Goal: Task Accomplishment & Management: Complete application form

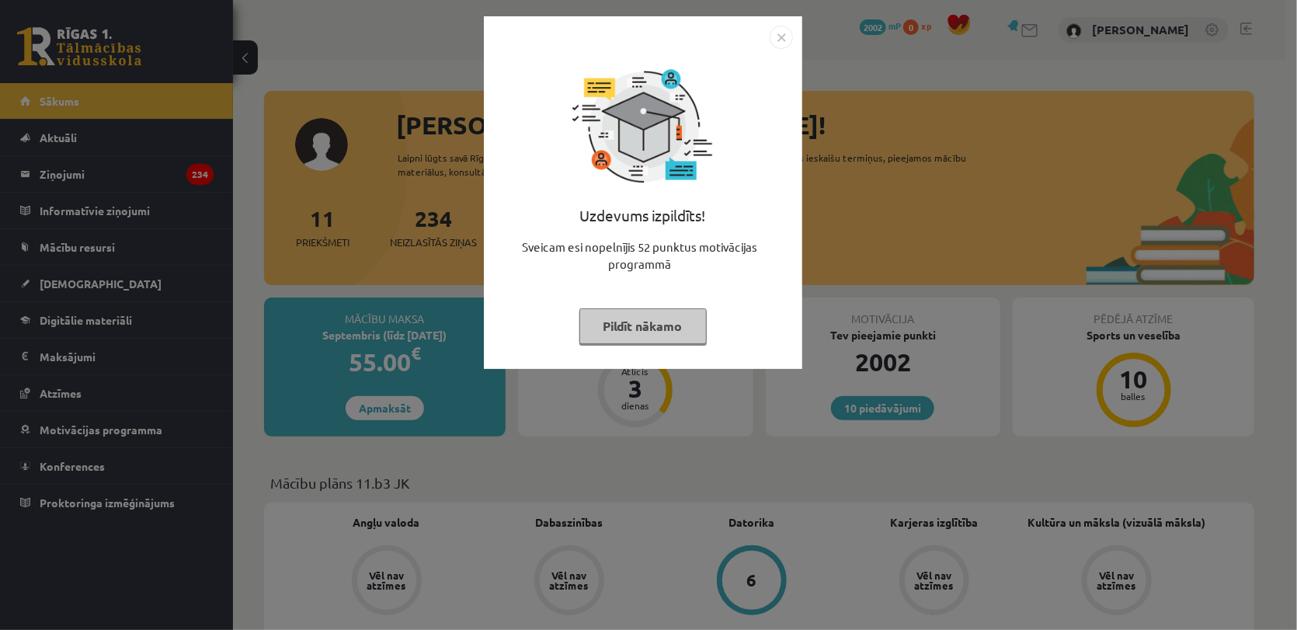
click at [626, 345] on div "Uzdevums izpildīts! Sveicam esi nopelnījis 52 punktus motivācijas programmā Pil…" at bounding box center [643, 204] width 300 height 311
click at [637, 335] on button "Pildīt nākamo" at bounding box center [642, 326] width 127 height 36
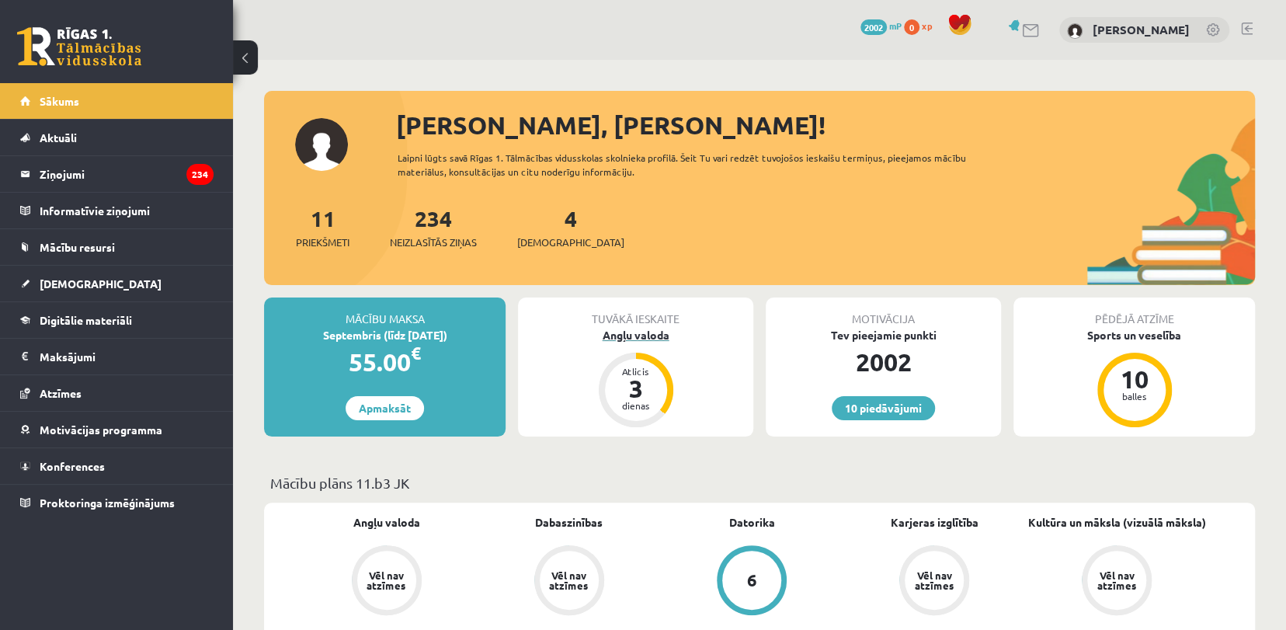
click at [656, 330] on div "Angļu valoda" at bounding box center [635, 335] width 235 height 16
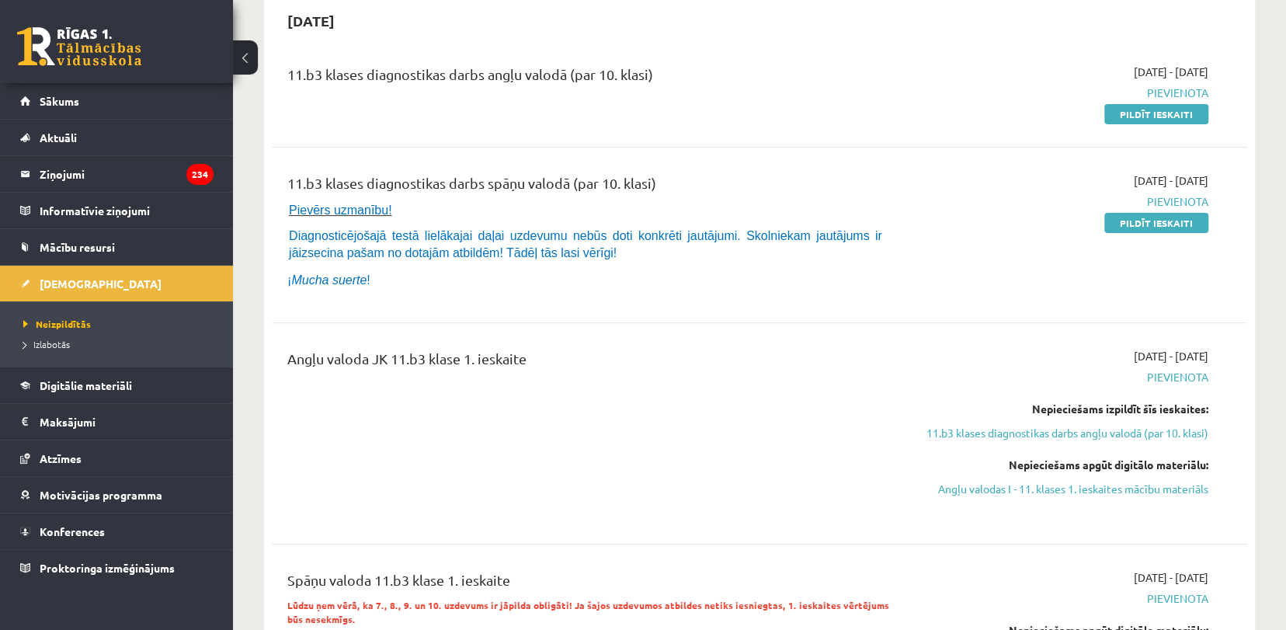
scroll to position [134, 0]
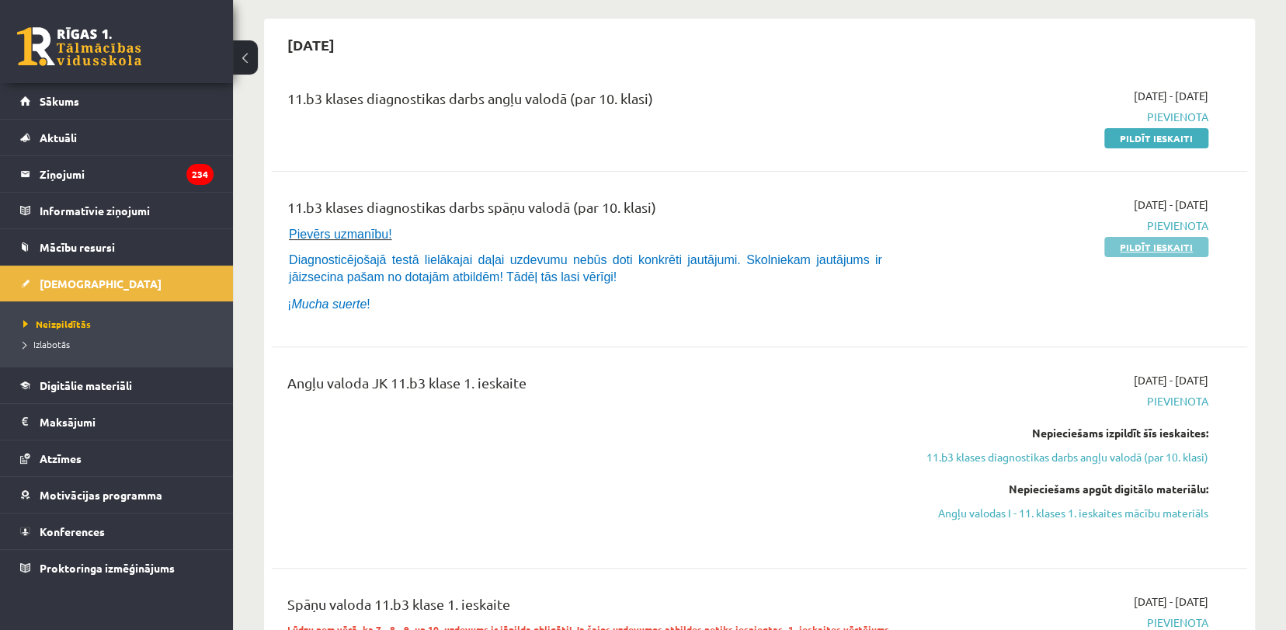
click at [1166, 249] on link "Pildīt ieskaiti" at bounding box center [1156, 247] width 104 height 20
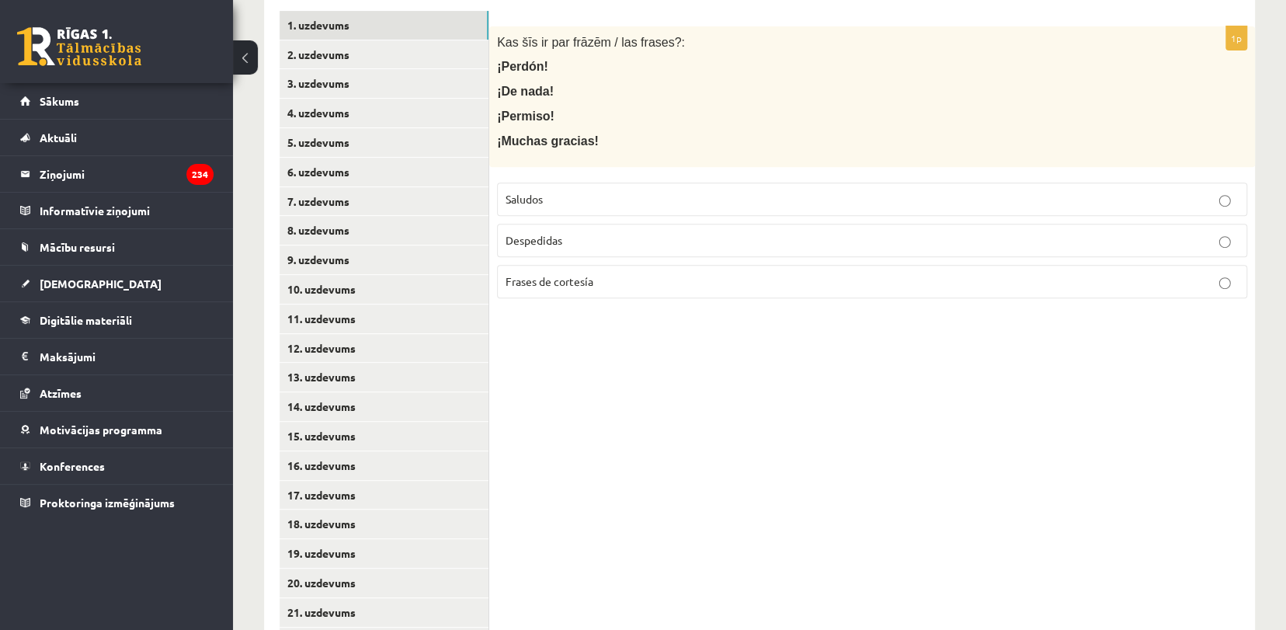
scroll to position [345, 0]
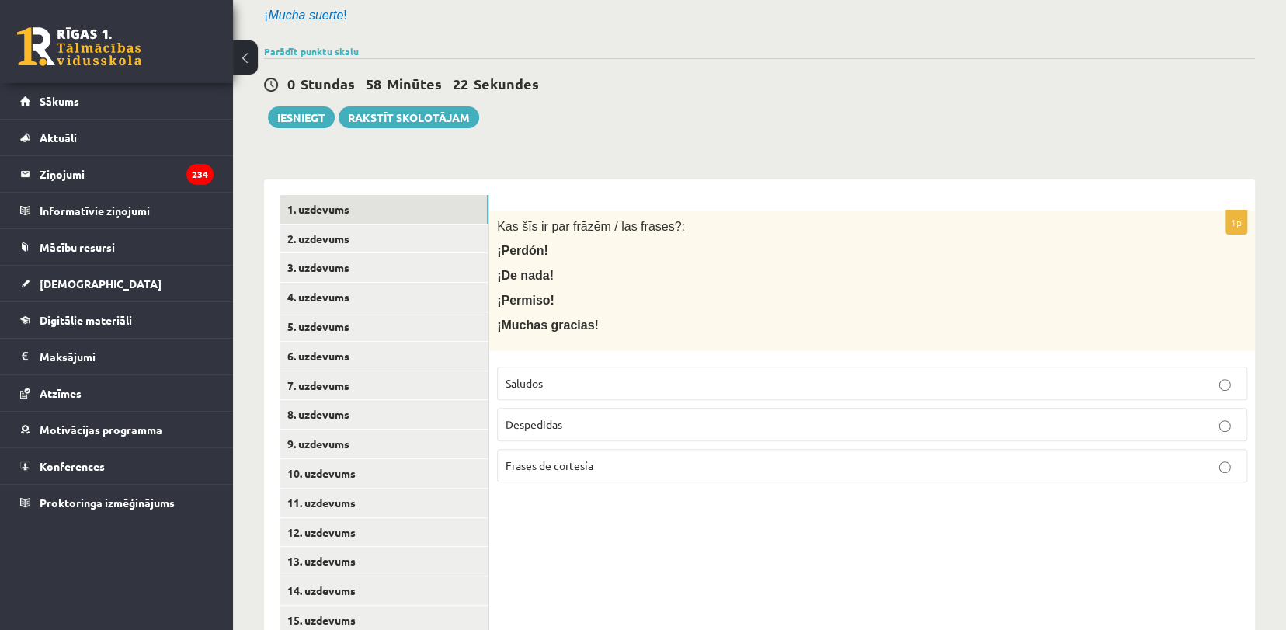
click at [303, 253] on link "2. uzdevums" at bounding box center [384, 238] width 209 height 29
click at [311, 282] on link "3. uzdevums" at bounding box center [384, 267] width 209 height 29
click at [320, 311] on link "4. uzdevums" at bounding box center [384, 297] width 209 height 29
click at [339, 341] on link "5. uzdevums" at bounding box center [384, 326] width 209 height 29
click at [345, 370] on link "6. uzdevums" at bounding box center [384, 356] width 209 height 29
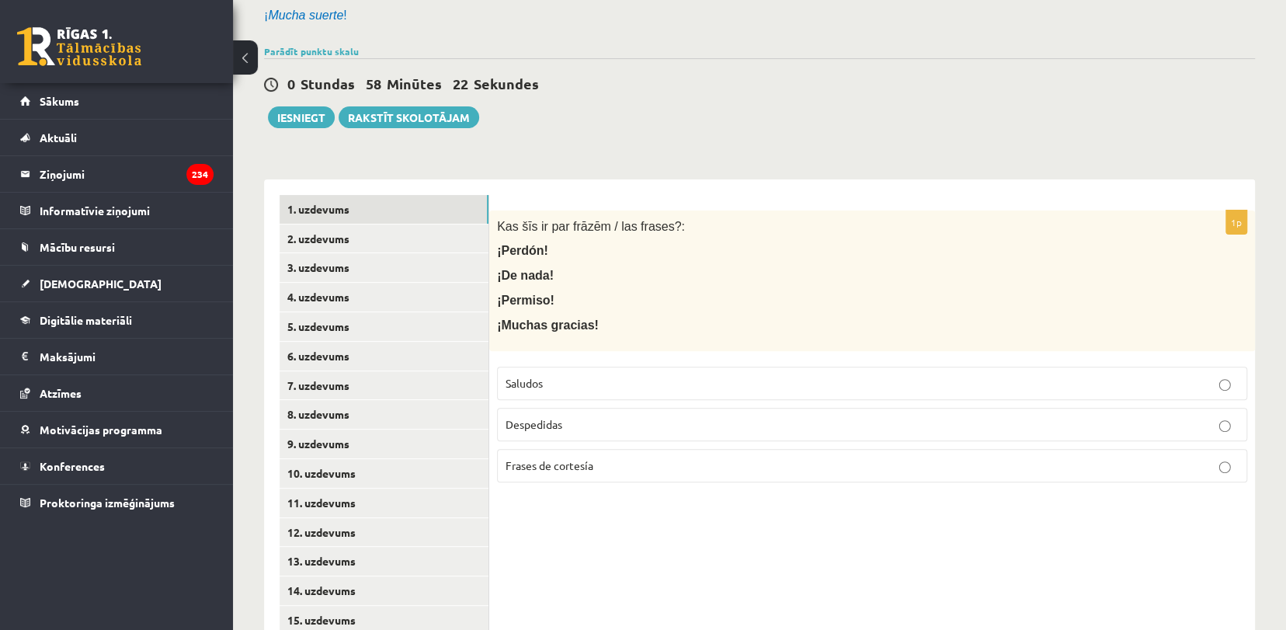
click at [361, 400] on link "7. uzdevums" at bounding box center [384, 385] width 209 height 29
click at [374, 429] on link "8. uzdevums" at bounding box center [384, 414] width 209 height 29
click at [376, 458] on link "9. uzdevums" at bounding box center [384, 443] width 209 height 29
click at [384, 488] on link "10. uzdevums" at bounding box center [384, 473] width 209 height 29
click at [397, 517] on link "11. uzdevums" at bounding box center [384, 502] width 209 height 29
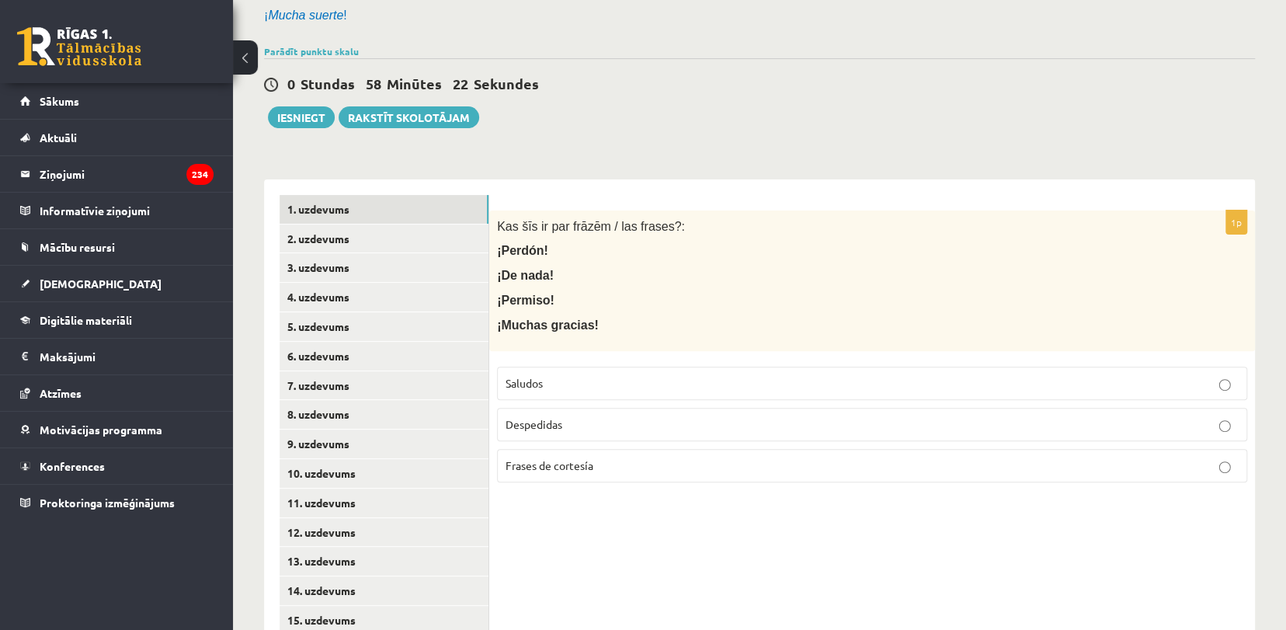
click at [398, 575] on link "13. uzdevums" at bounding box center [384, 561] width 209 height 29
click at [387, 547] on link "12. uzdevums" at bounding box center [384, 532] width 209 height 29
click at [414, 547] on link "13. uzdevums" at bounding box center [384, 561] width 209 height 29
click at [420, 576] on link "14. uzdevums" at bounding box center [384, 590] width 209 height 29
click at [419, 606] on link "15. uzdevums" at bounding box center [384, 620] width 209 height 29
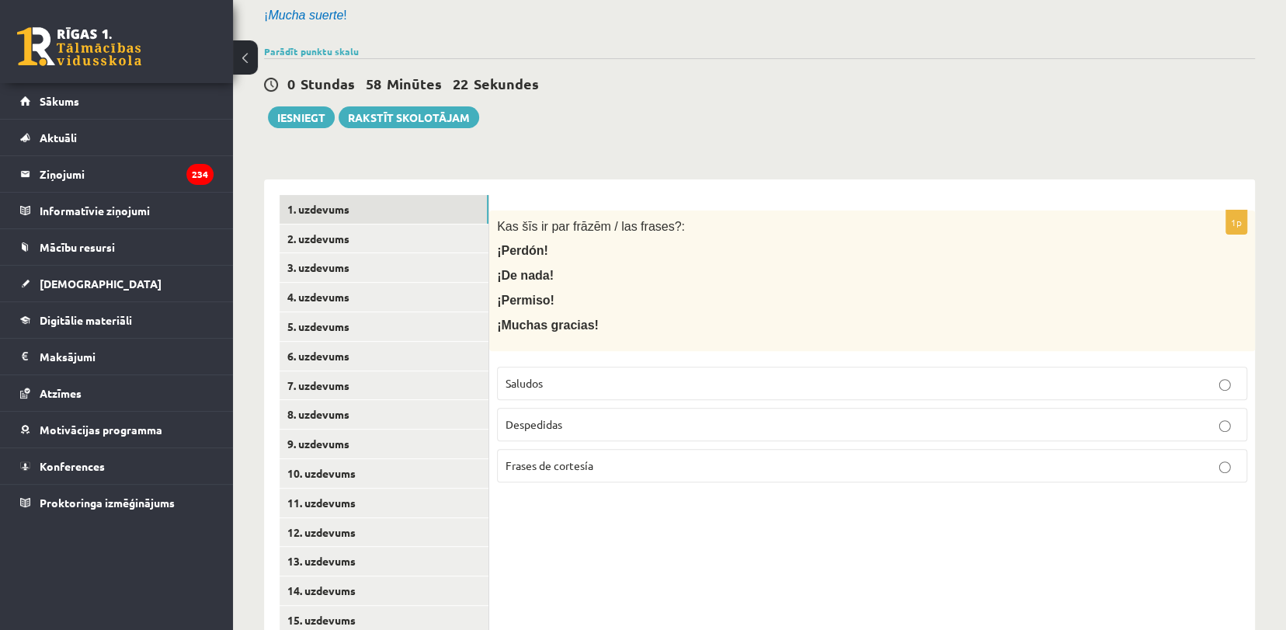
click at [381, 310] on div "1. uzdevums 2. uzdevums 3. uzdevums 4. uzdevums 5. uzdevums 6. uzdevums 7. uzde…" at bounding box center [376, 635] width 225 height 912
click at [381, 224] on link "1. uzdevums" at bounding box center [384, 209] width 209 height 29
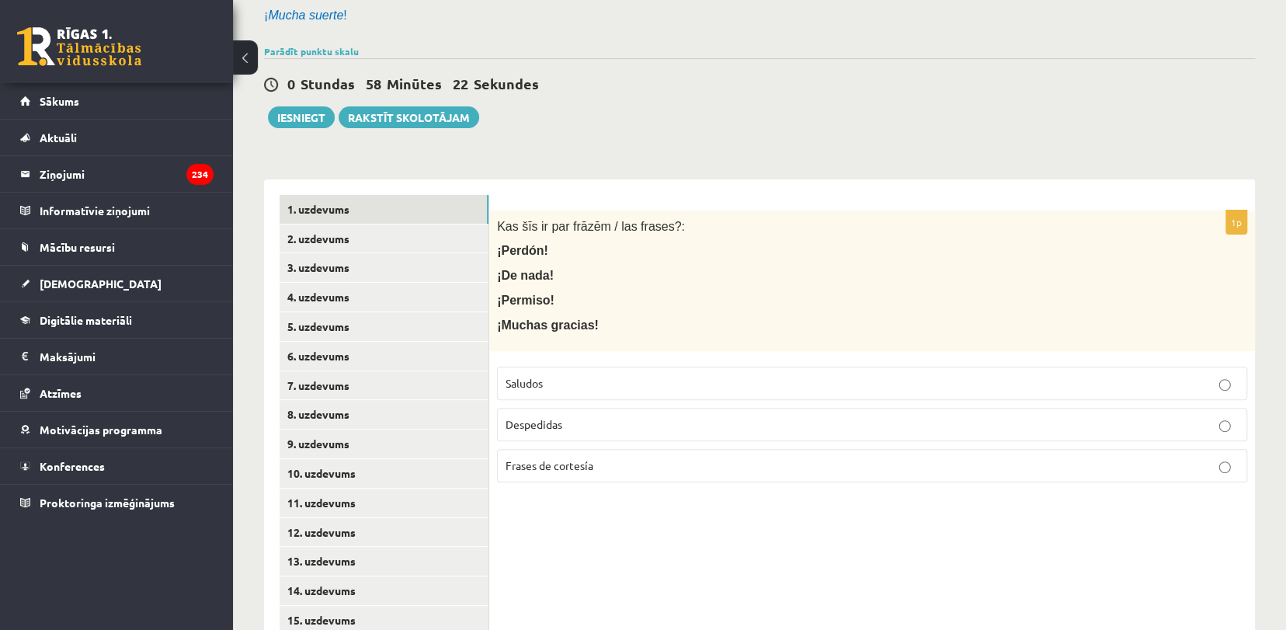
click at [394, 253] on link "2. uzdevums" at bounding box center [384, 238] width 209 height 29
click at [352, 224] on link "1. uzdevums" at bounding box center [384, 209] width 209 height 29
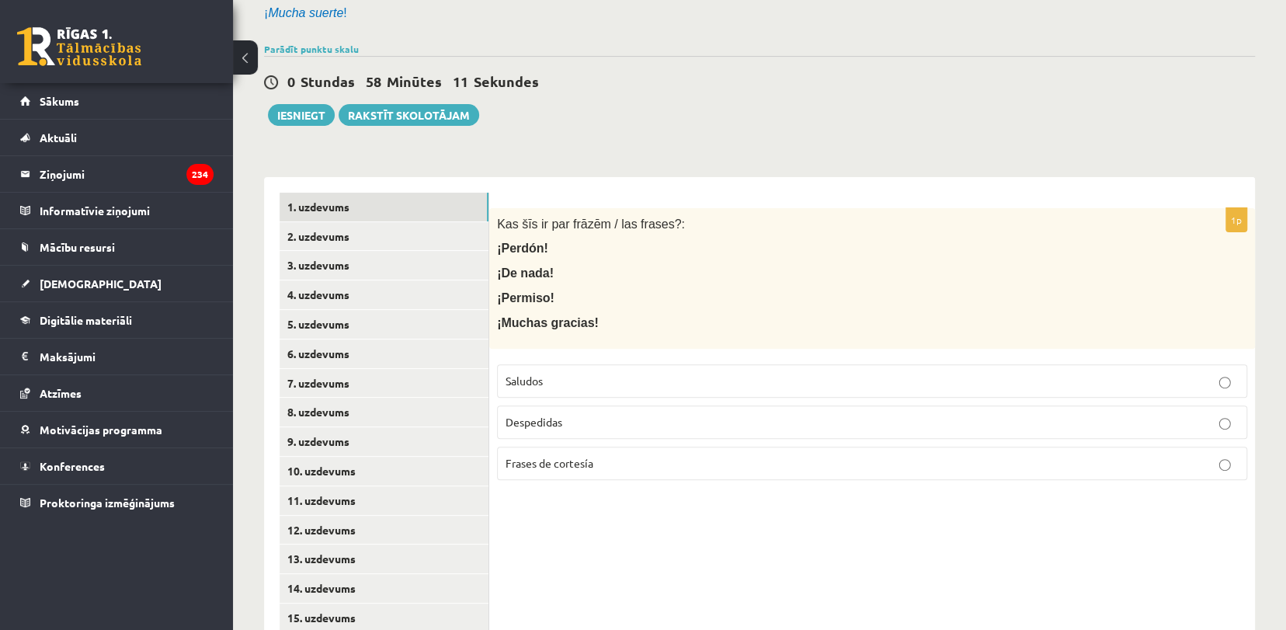
click at [843, 470] on label "Frases de cortesía" at bounding box center [872, 463] width 750 height 33
click at [367, 241] on link "2. uzdevums" at bounding box center [384, 236] width 209 height 29
click at [401, 203] on link "1. uzdevums" at bounding box center [384, 207] width 209 height 29
click at [419, 253] on link "3. uzdevums" at bounding box center [384, 265] width 209 height 29
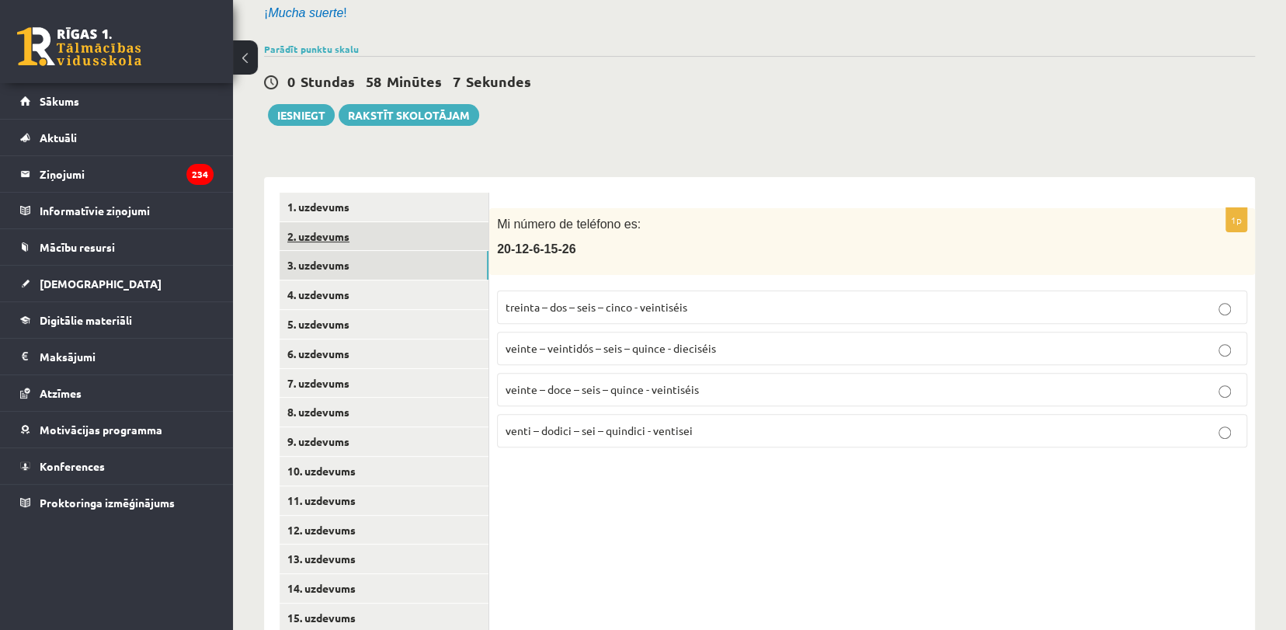
click at [414, 235] on link "2. uzdevums" at bounding box center [384, 236] width 209 height 29
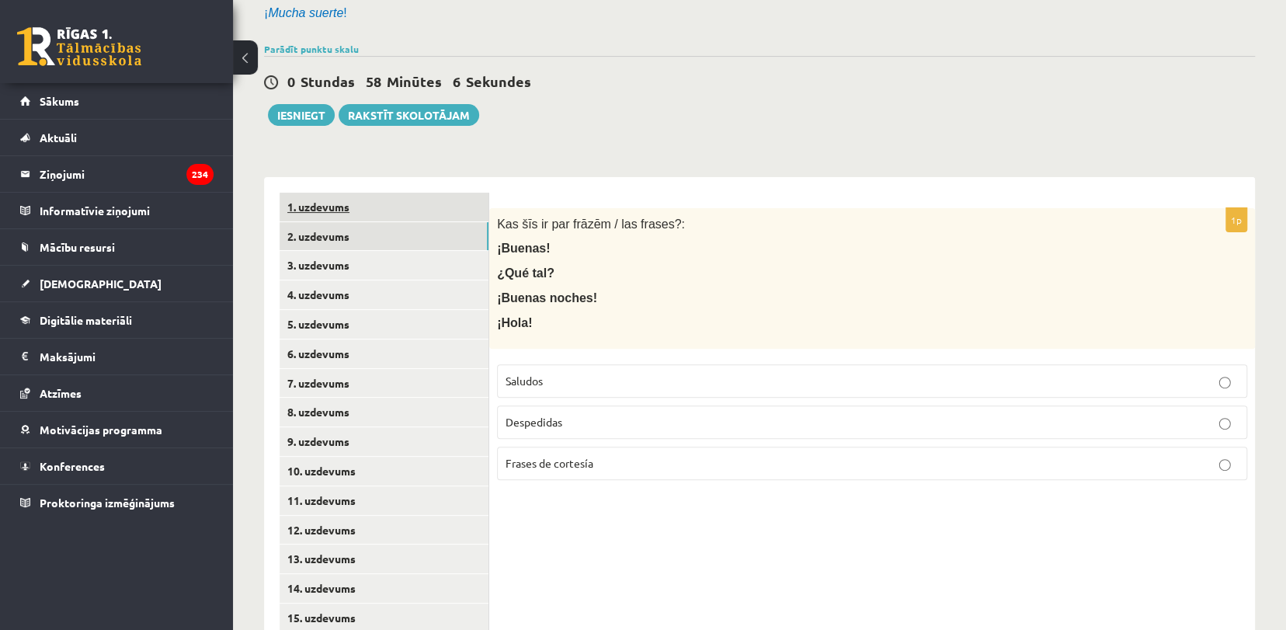
click at [412, 217] on link "1. uzdevums" at bounding box center [384, 207] width 209 height 29
click at [412, 242] on link "2. uzdevums" at bounding box center [384, 236] width 209 height 29
click at [528, 388] on p "Saludos" at bounding box center [872, 381] width 733 height 16
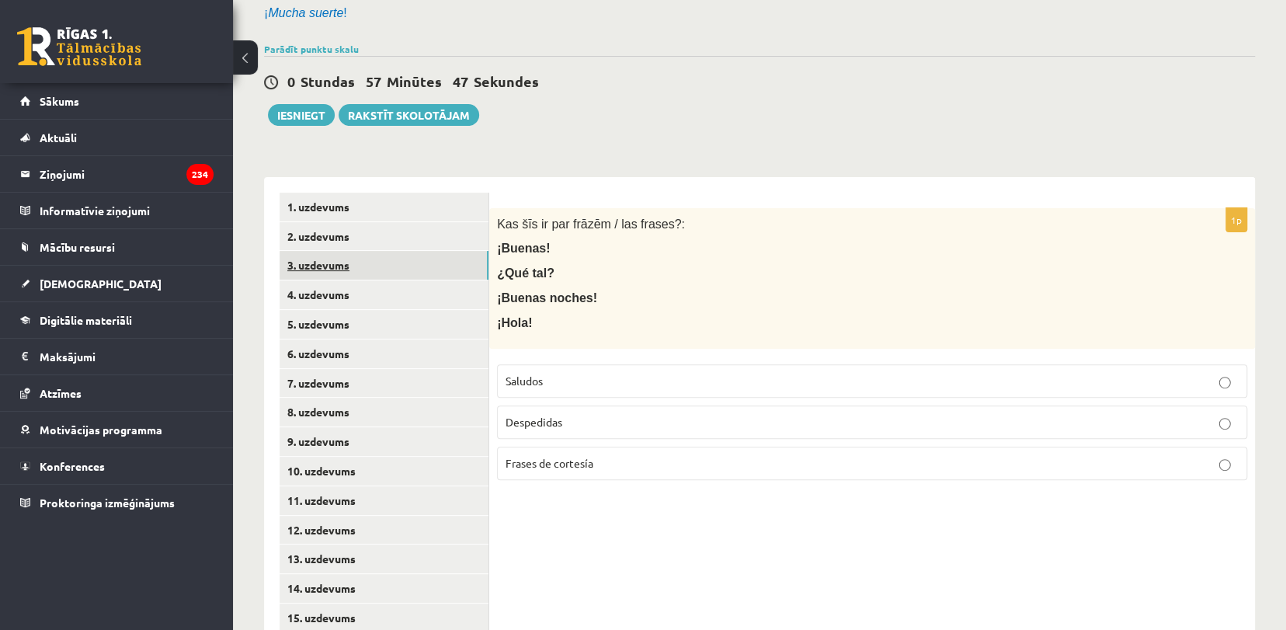
click at [325, 263] on link "3. uzdevums" at bounding box center [384, 265] width 209 height 29
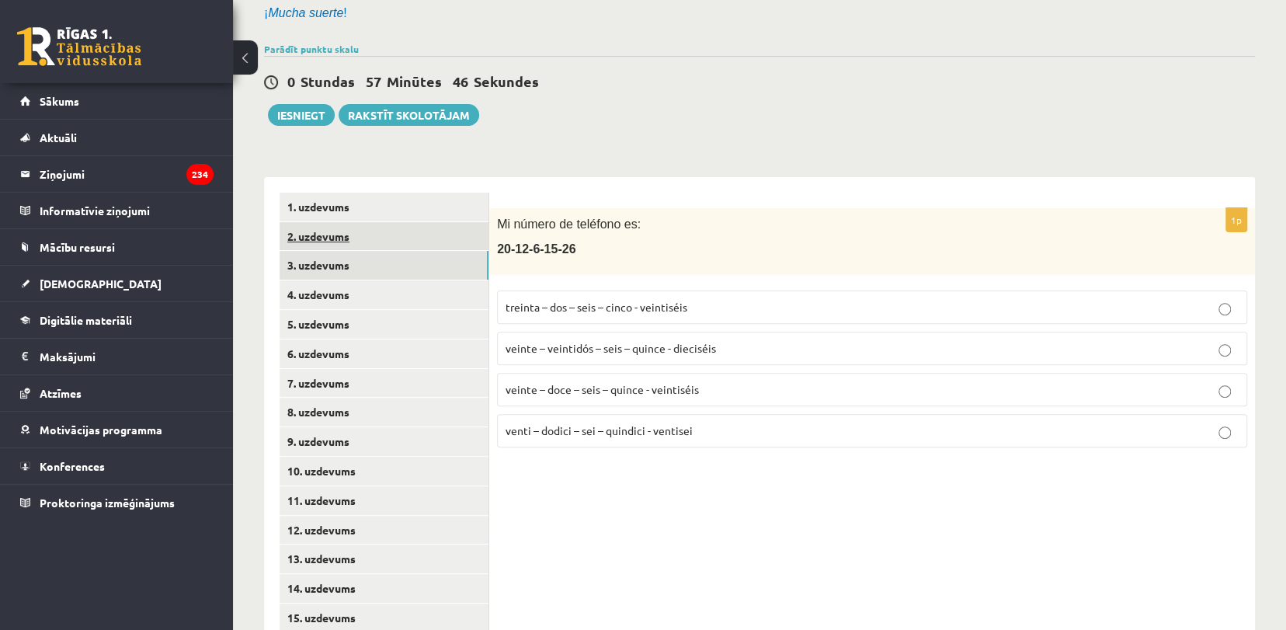
click at [336, 228] on link "2. uzdevums" at bounding box center [384, 236] width 209 height 29
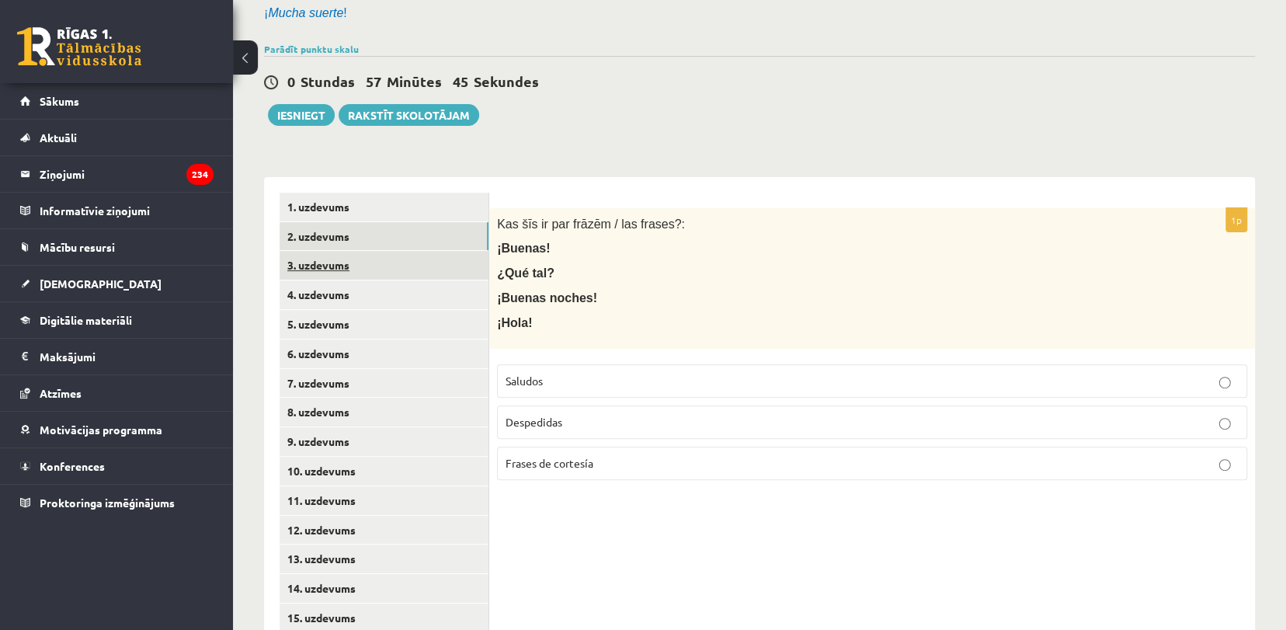
click at [342, 270] on link "3. uzdevums" at bounding box center [384, 265] width 209 height 29
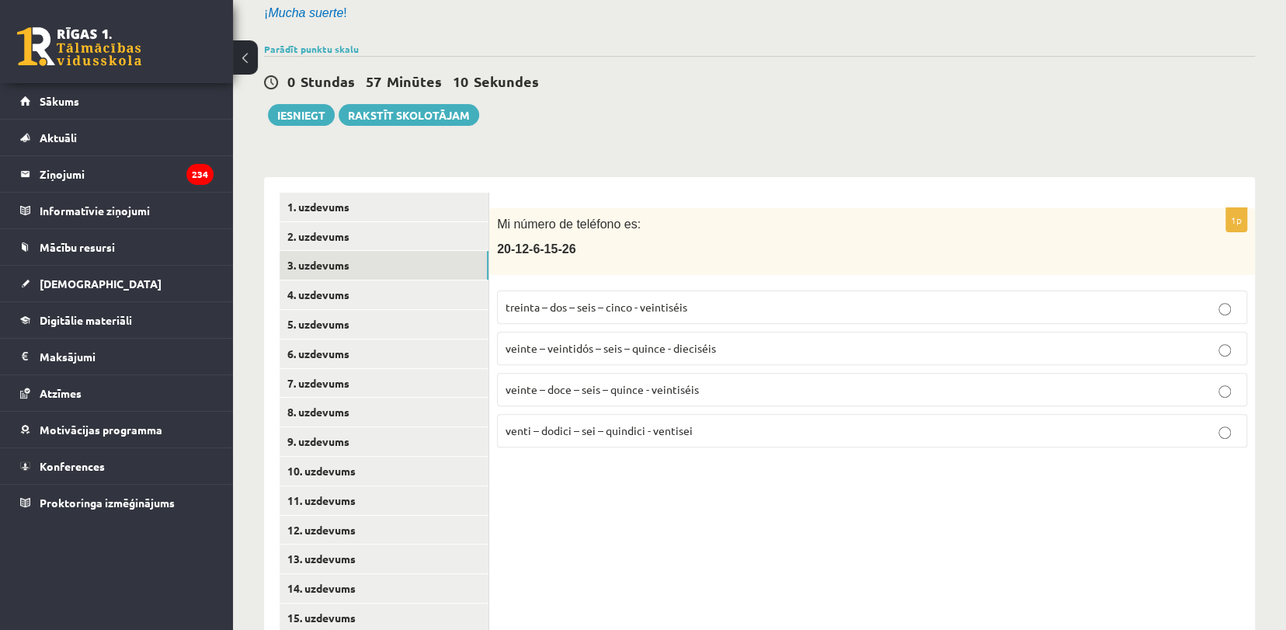
click at [641, 396] on p "veinte – doce – seis – quince - veintiséis" at bounding box center [872, 389] width 733 height 16
click at [349, 294] on link "4. uzdevums" at bounding box center [384, 294] width 209 height 29
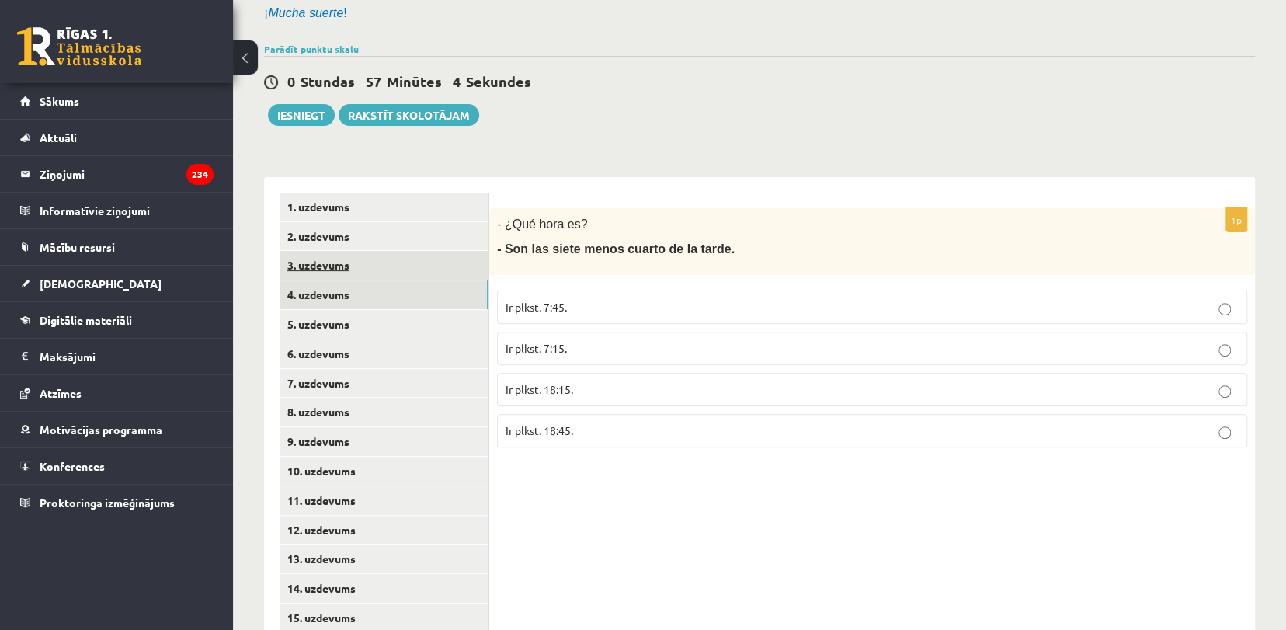
click at [352, 256] on link "3. uzdevums" at bounding box center [384, 265] width 209 height 29
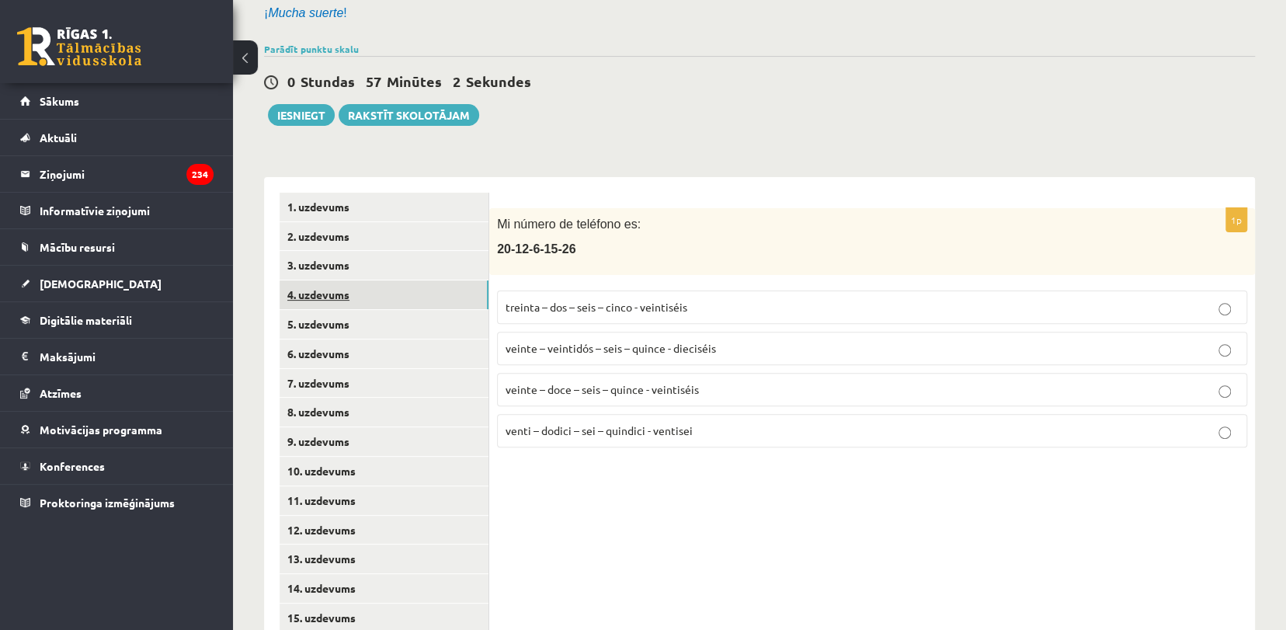
click at [353, 296] on link "4. uzdevums" at bounding box center [384, 294] width 209 height 29
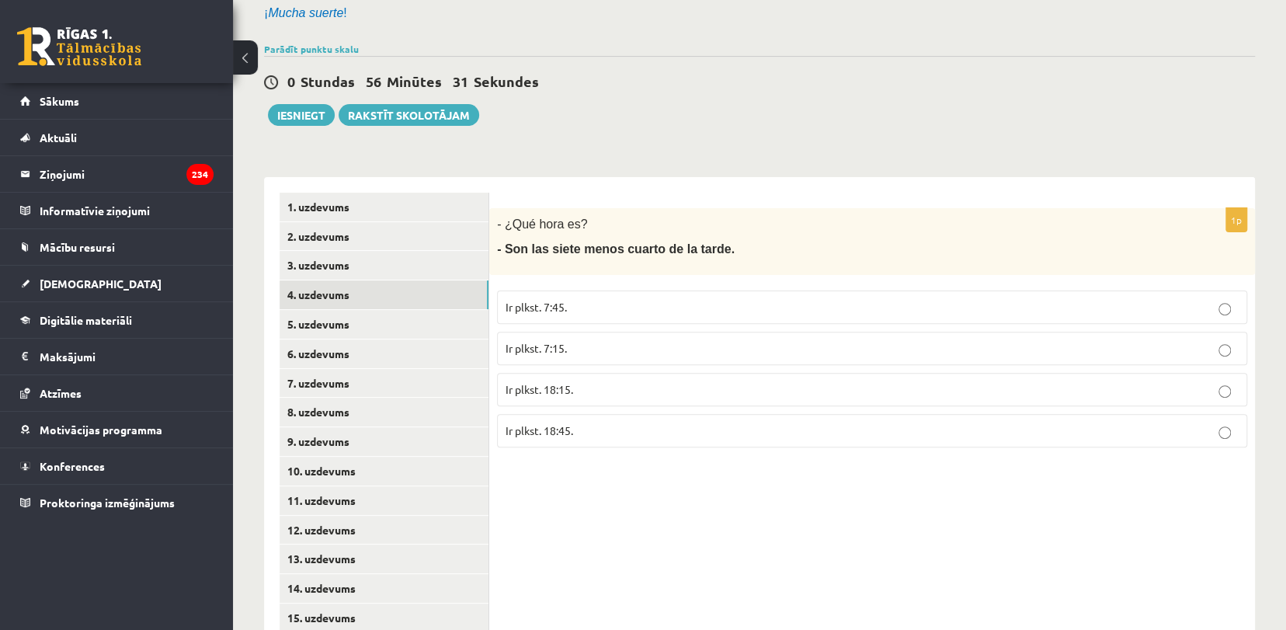
click at [579, 426] on p "Ir plkst. 18:45." at bounding box center [872, 430] width 733 height 16
click at [329, 314] on link "5. uzdevums" at bounding box center [384, 324] width 209 height 29
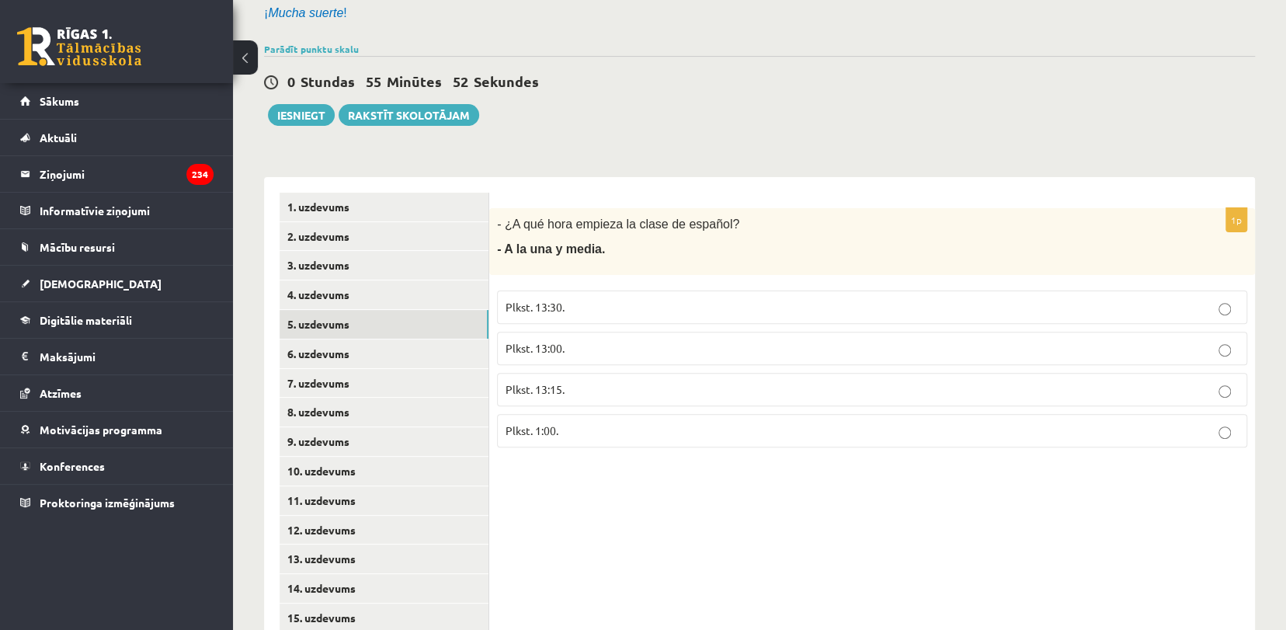
click at [613, 304] on p "Plkst. 13:30." at bounding box center [872, 307] width 733 height 16
click at [404, 360] on link "6. uzdevums" at bounding box center [384, 353] width 209 height 29
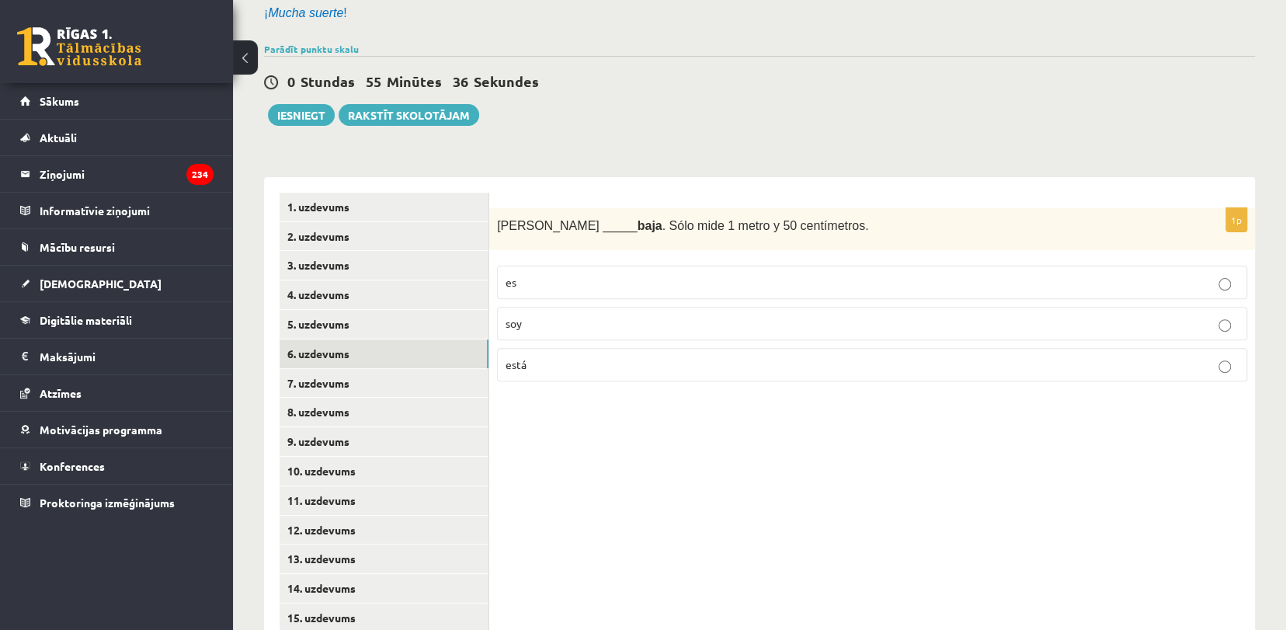
click at [525, 283] on p "es" at bounding box center [872, 282] width 733 height 16
click at [347, 381] on link "7. uzdevums" at bounding box center [384, 383] width 209 height 29
click at [381, 346] on link "6. uzdevums" at bounding box center [384, 353] width 209 height 29
click at [368, 363] on link "6. uzdevums" at bounding box center [384, 353] width 209 height 29
click at [335, 380] on link "7. uzdevums" at bounding box center [384, 383] width 209 height 29
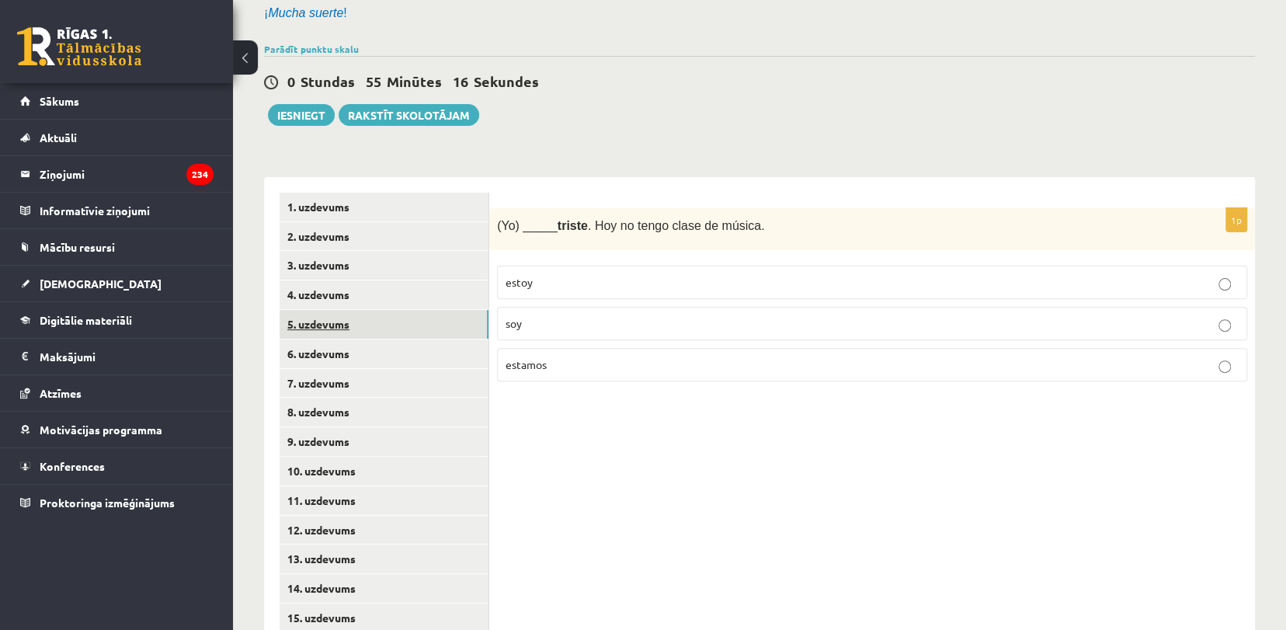
click at [376, 326] on link "5. uzdevums" at bounding box center [384, 324] width 209 height 29
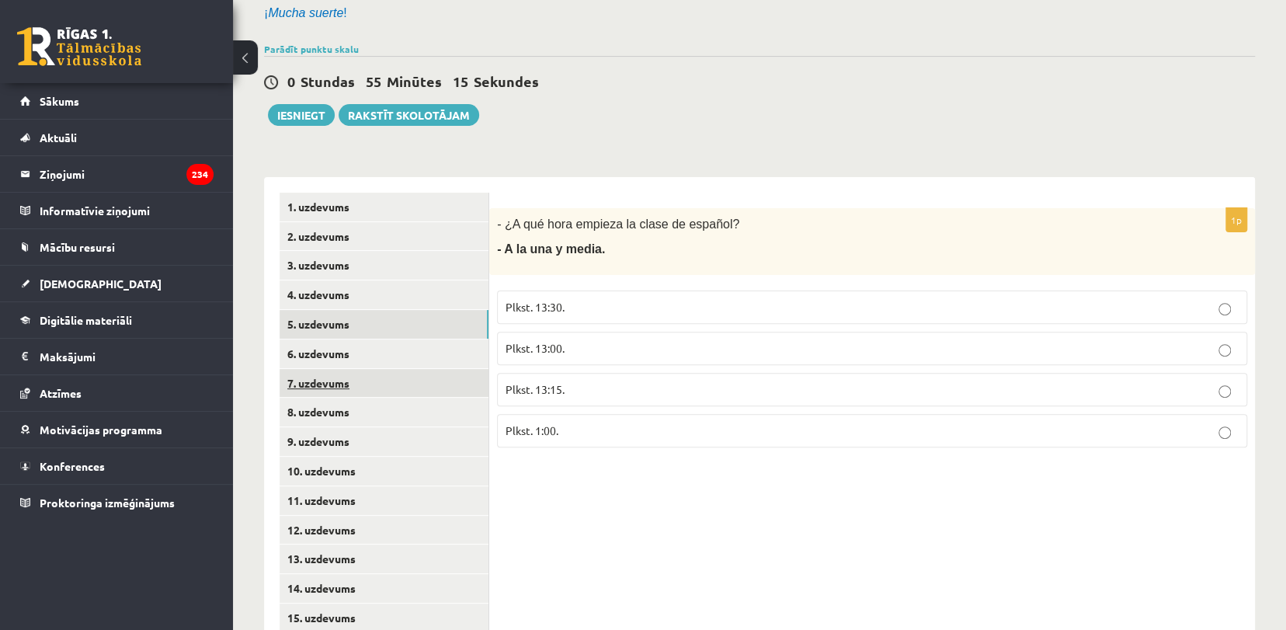
click at [360, 387] on link "7. uzdevums" at bounding box center [384, 383] width 209 height 29
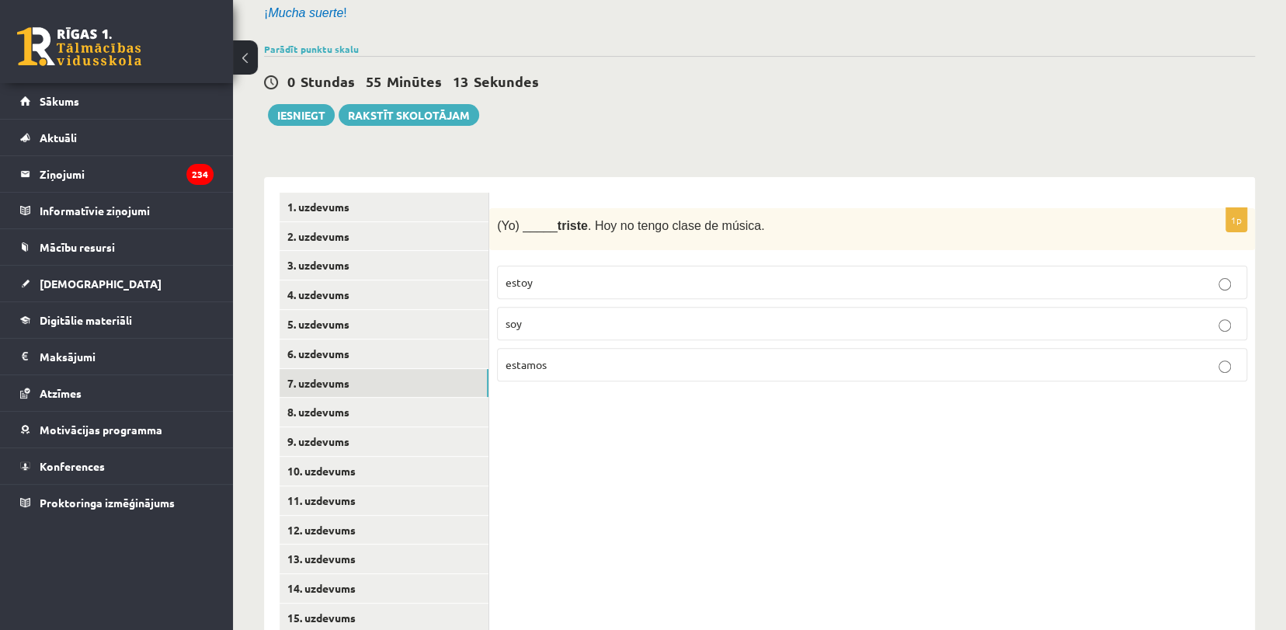
click at [545, 329] on p "soy" at bounding box center [872, 323] width 733 height 16
click at [550, 276] on p "estoy" at bounding box center [872, 282] width 733 height 16
click at [377, 403] on link "8. uzdevums" at bounding box center [384, 412] width 209 height 29
click at [407, 388] on link "7. uzdevums" at bounding box center [384, 383] width 209 height 29
click at [398, 408] on link "8. uzdevums" at bounding box center [384, 412] width 209 height 29
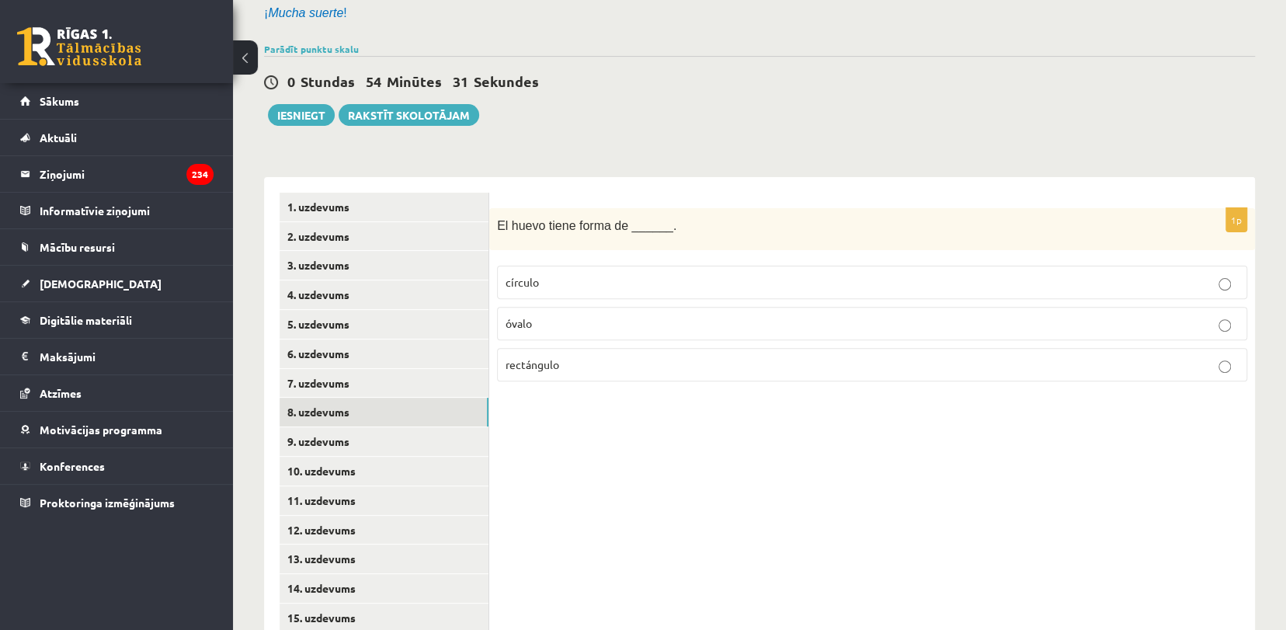
click at [753, 317] on p "óvalo" at bounding box center [872, 323] width 733 height 16
click at [429, 433] on link "9. uzdevums" at bounding box center [384, 441] width 209 height 29
click at [539, 328] on span "marrón" at bounding box center [523, 323] width 35 height 14
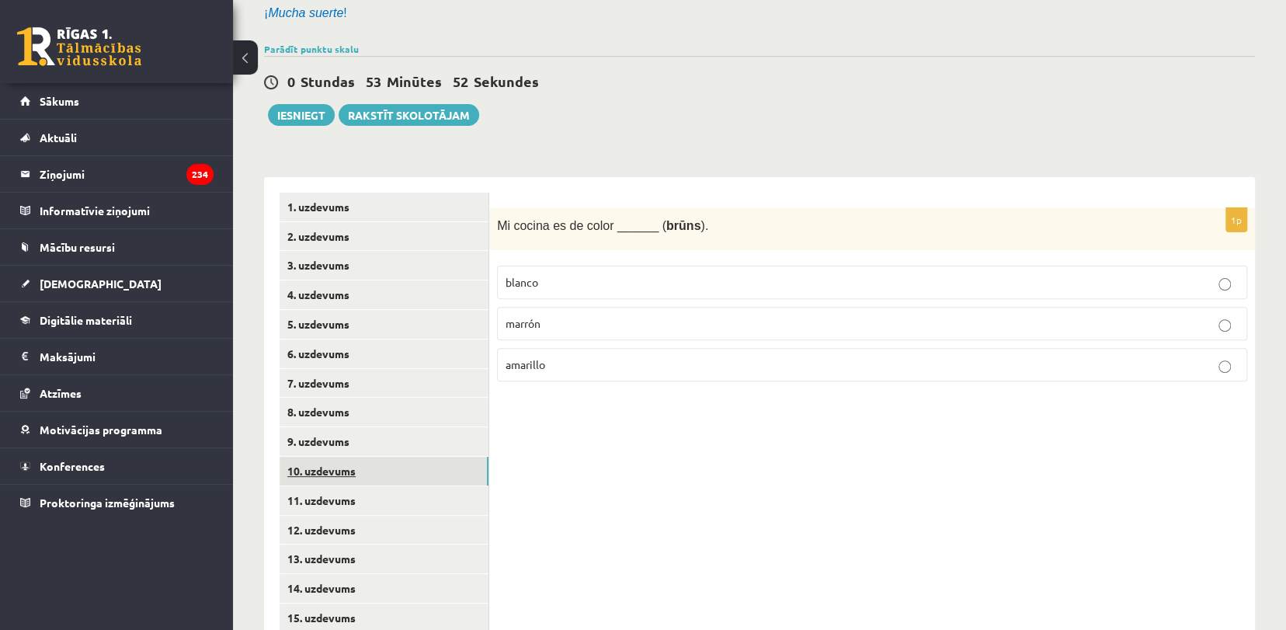
click at [326, 474] on link "10. uzdevums" at bounding box center [384, 471] width 209 height 29
click at [591, 358] on p "tiene" at bounding box center [872, 364] width 733 height 16
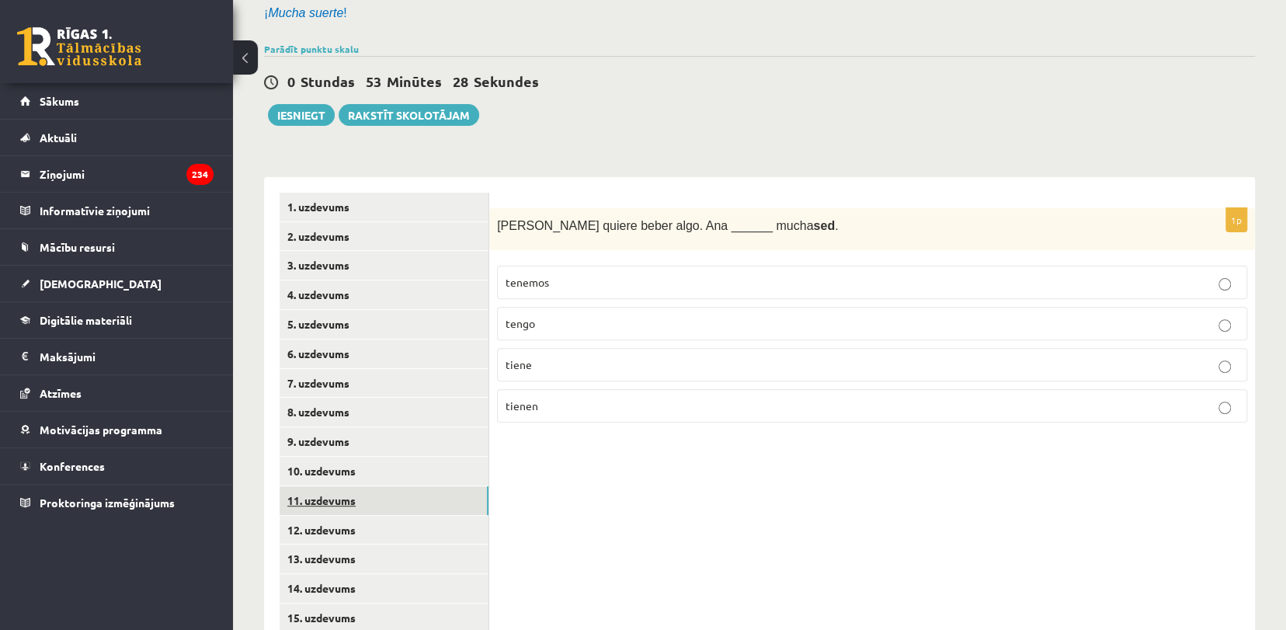
click at [373, 496] on link "11. uzdevums" at bounding box center [384, 500] width 209 height 29
click at [569, 408] on p "tengo" at bounding box center [872, 406] width 733 height 16
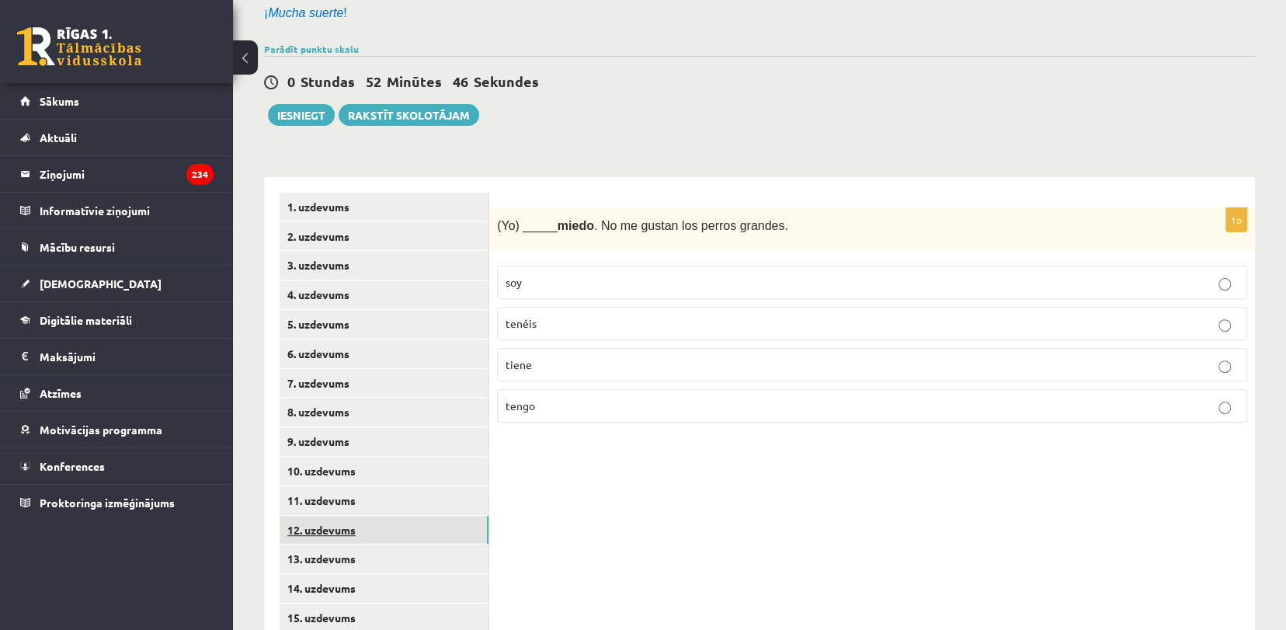
click at [339, 529] on link "12. uzdevums" at bounding box center [384, 530] width 209 height 29
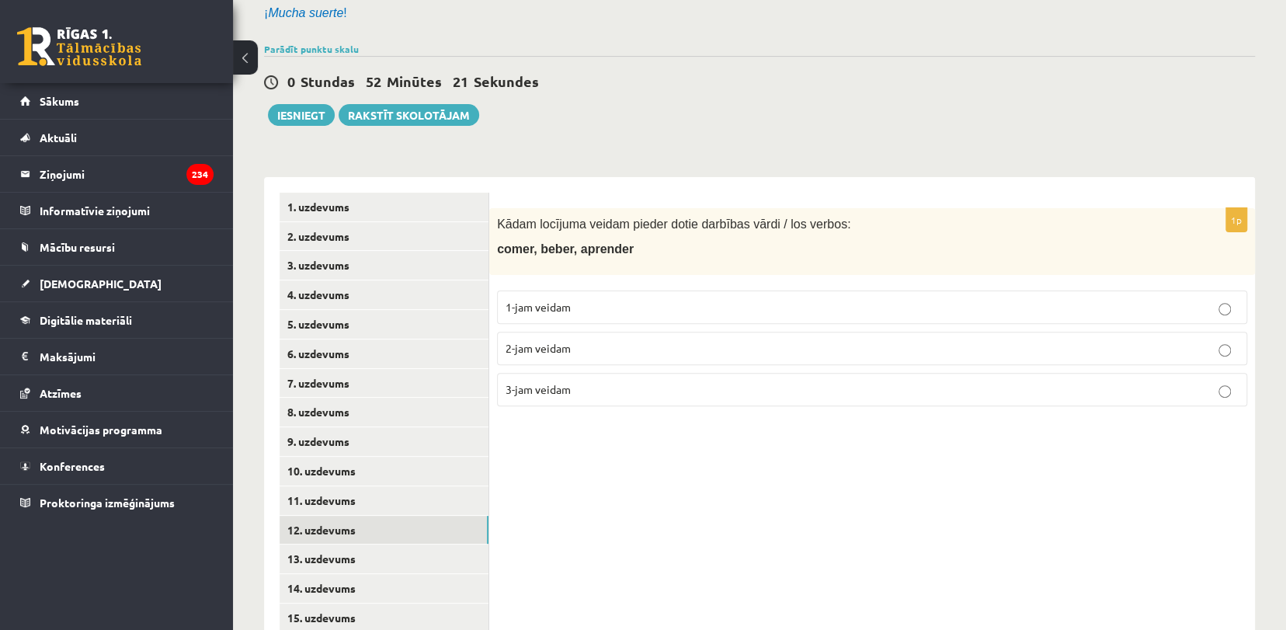
click at [576, 345] on p "2-jam veidam" at bounding box center [872, 348] width 733 height 16
click at [340, 565] on link "13. uzdevums" at bounding box center [384, 558] width 209 height 29
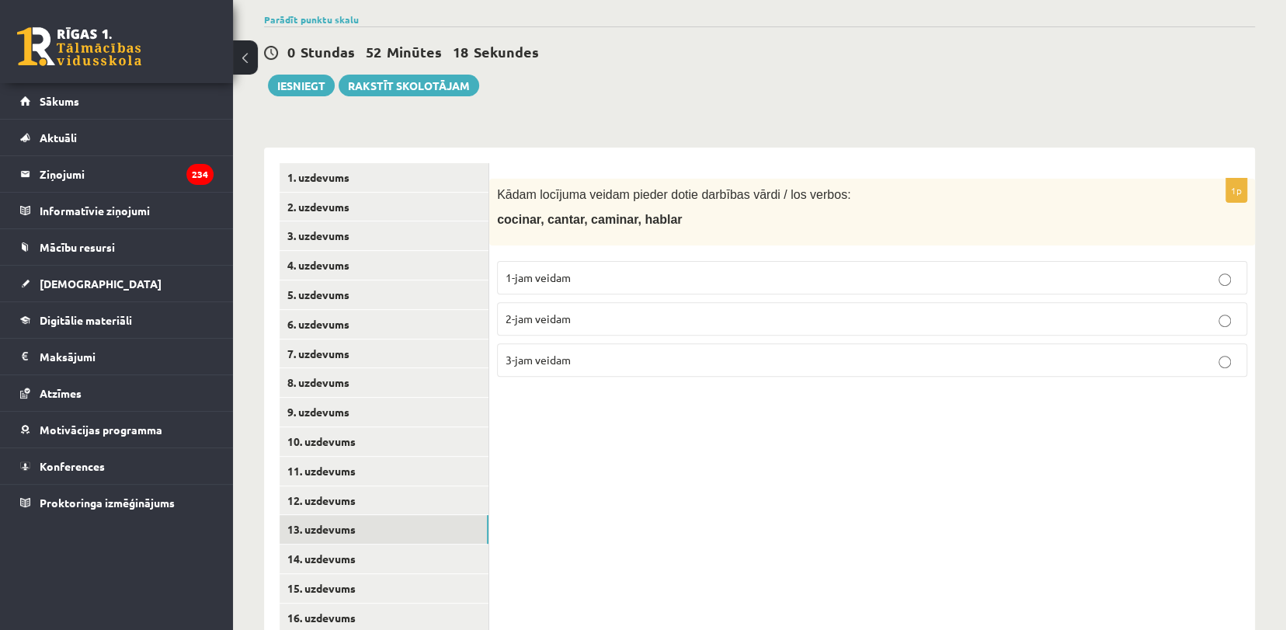
scroll to position [353, 0]
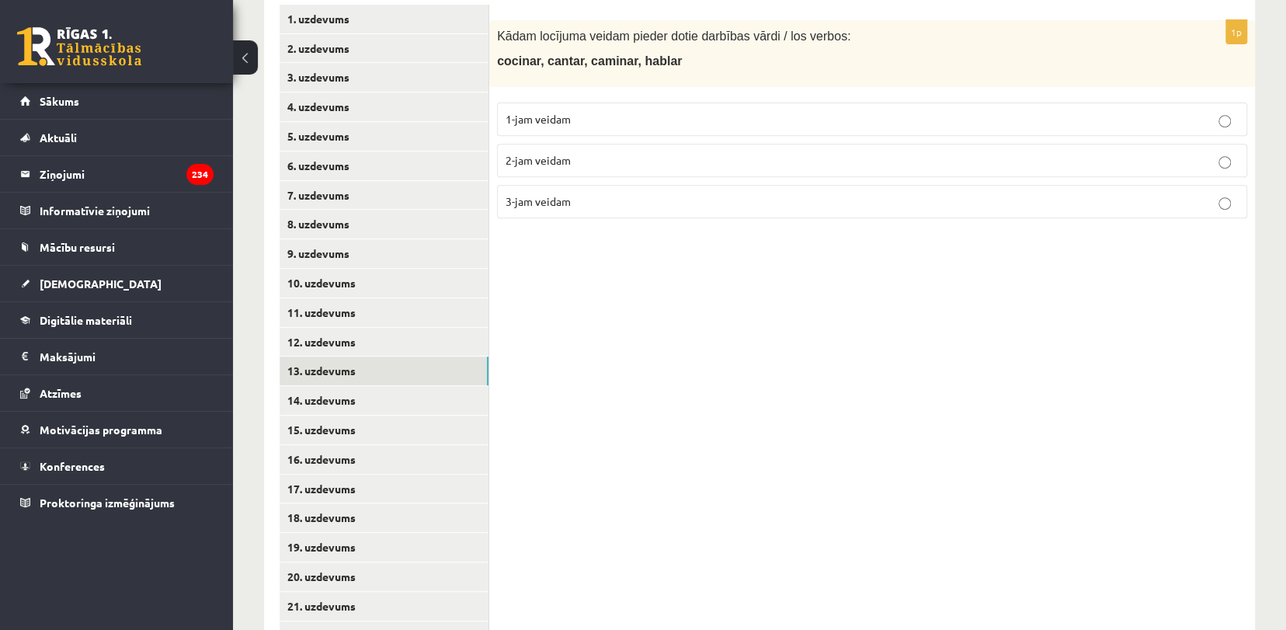
click at [676, 121] on p "1-jam veidam" at bounding box center [872, 119] width 733 height 16
click at [352, 391] on link "14. uzdevums" at bounding box center [384, 400] width 209 height 29
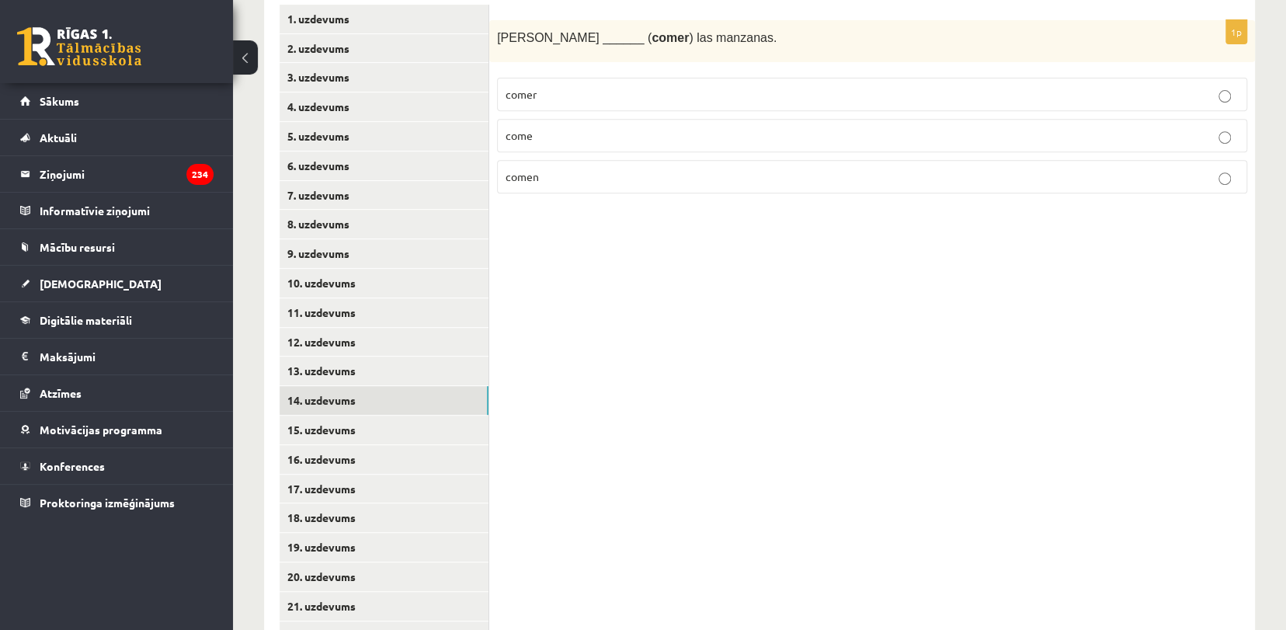
click at [600, 170] on p "comen" at bounding box center [872, 177] width 733 height 16
click at [568, 129] on p "come" at bounding box center [872, 135] width 733 height 16
click at [299, 426] on link "15. uzdevums" at bounding box center [384, 429] width 209 height 29
click at [584, 130] on p "cocinamos" at bounding box center [872, 135] width 733 height 16
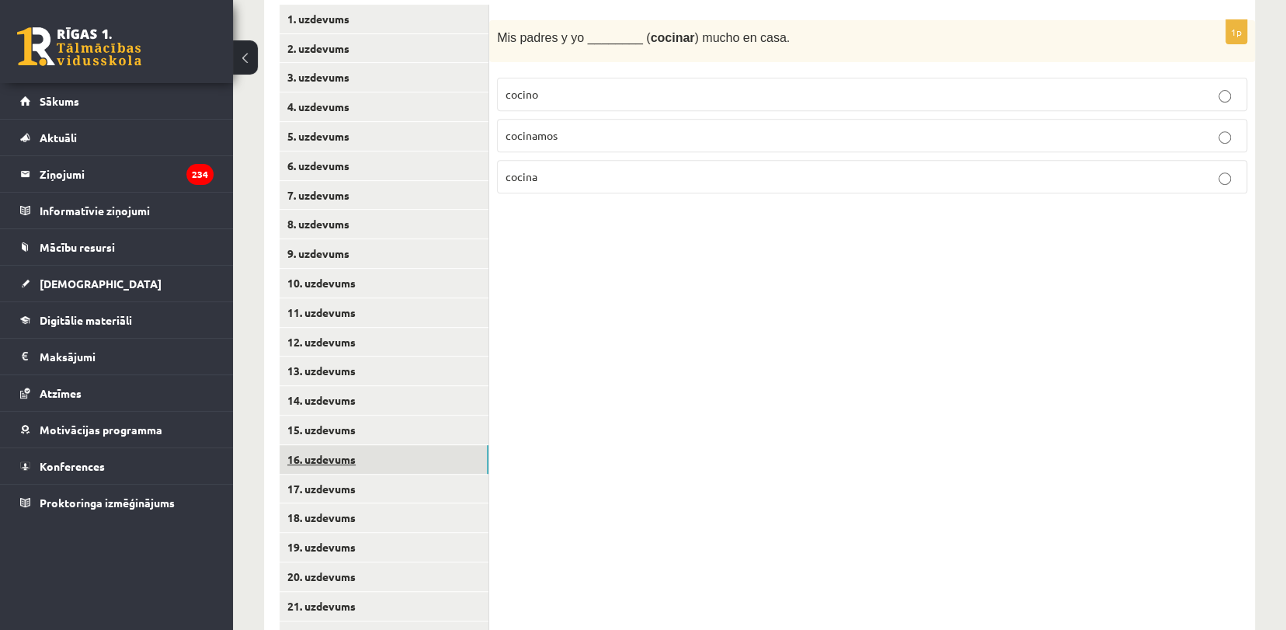
click at [419, 447] on link "16. uzdevums" at bounding box center [384, 459] width 209 height 29
click at [690, 172] on p "asisto" at bounding box center [872, 177] width 733 height 16
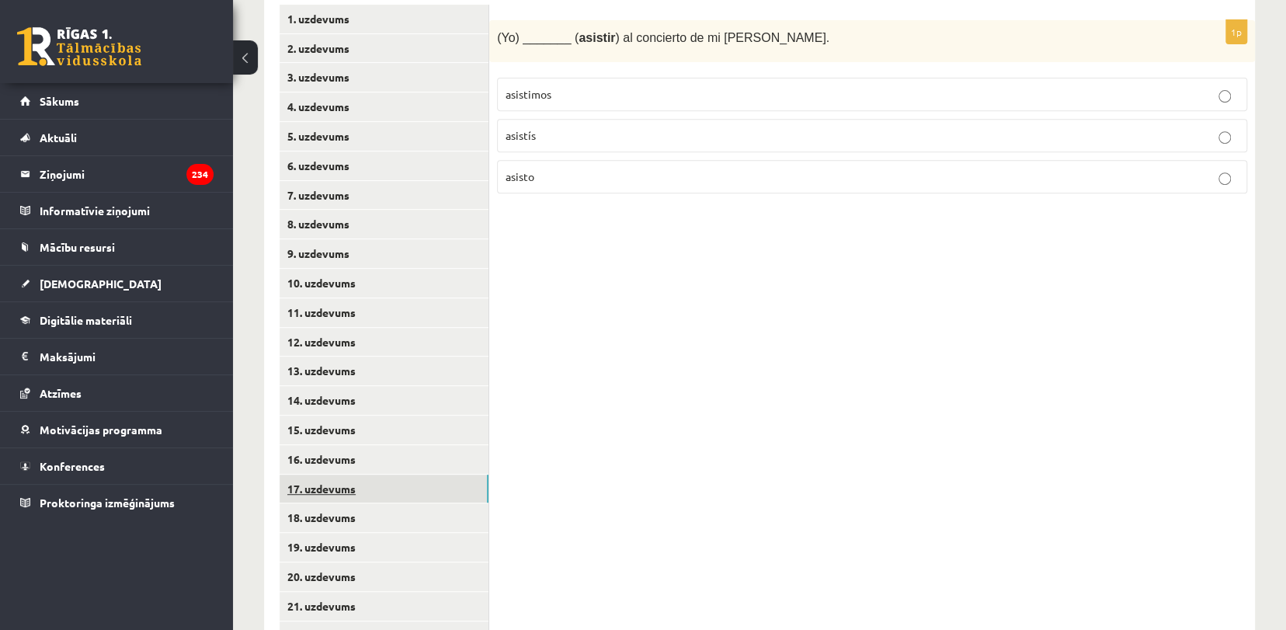
click at [326, 488] on link "17. uzdevums" at bounding box center [384, 488] width 209 height 29
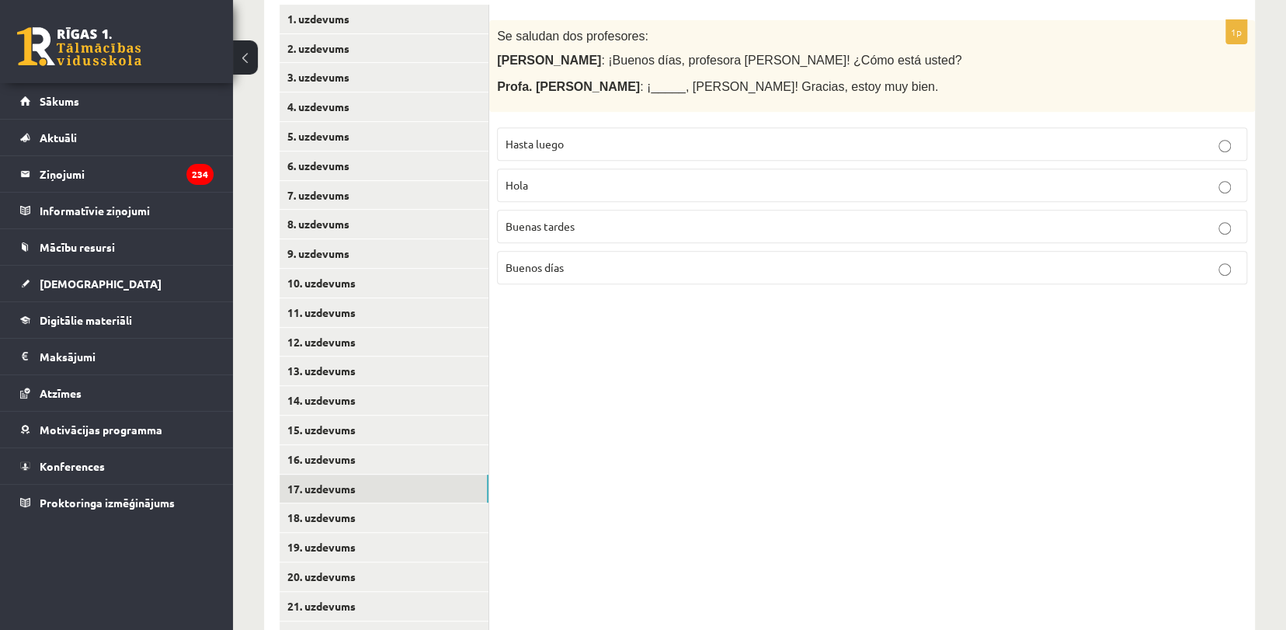
click at [537, 274] on label "Buenos días" at bounding box center [872, 267] width 750 height 33
click at [322, 515] on link "18. uzdevums" at bounding box center [384, 517] width 209 height 29
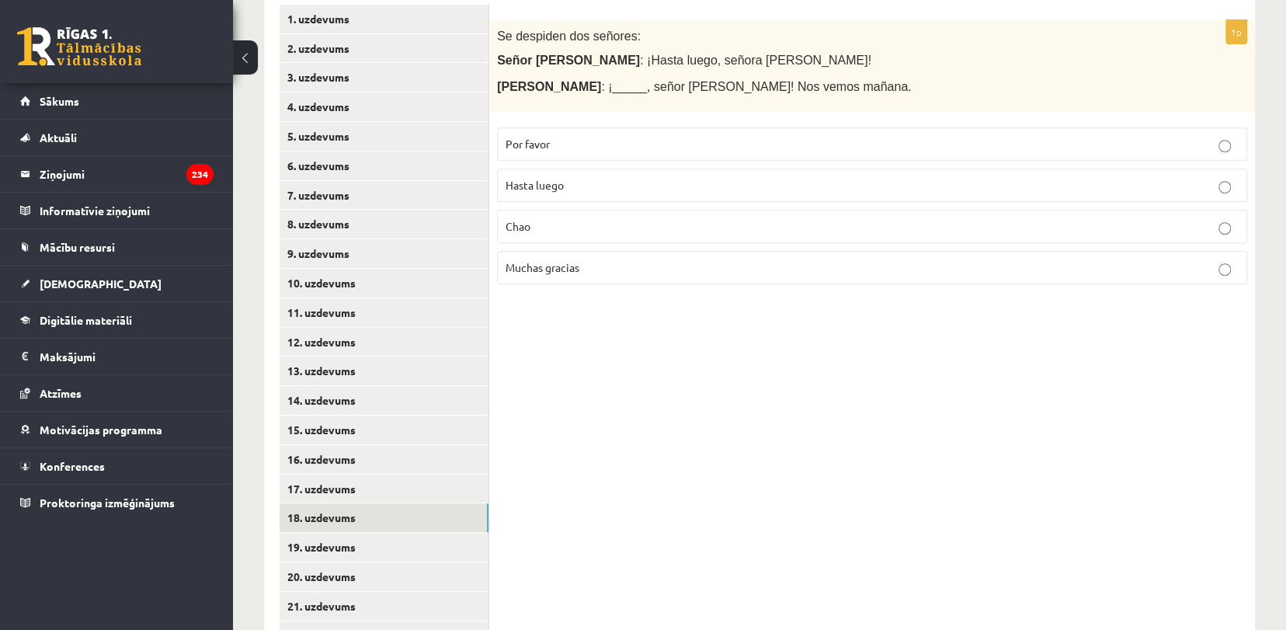
click at [578, 177] on p "Hasta luego" at bounding box center [872, 185] width 733 height 16
click at [349, 537] on link "19. uzdevums" at bounding box center [384, 547] width 209 height 29
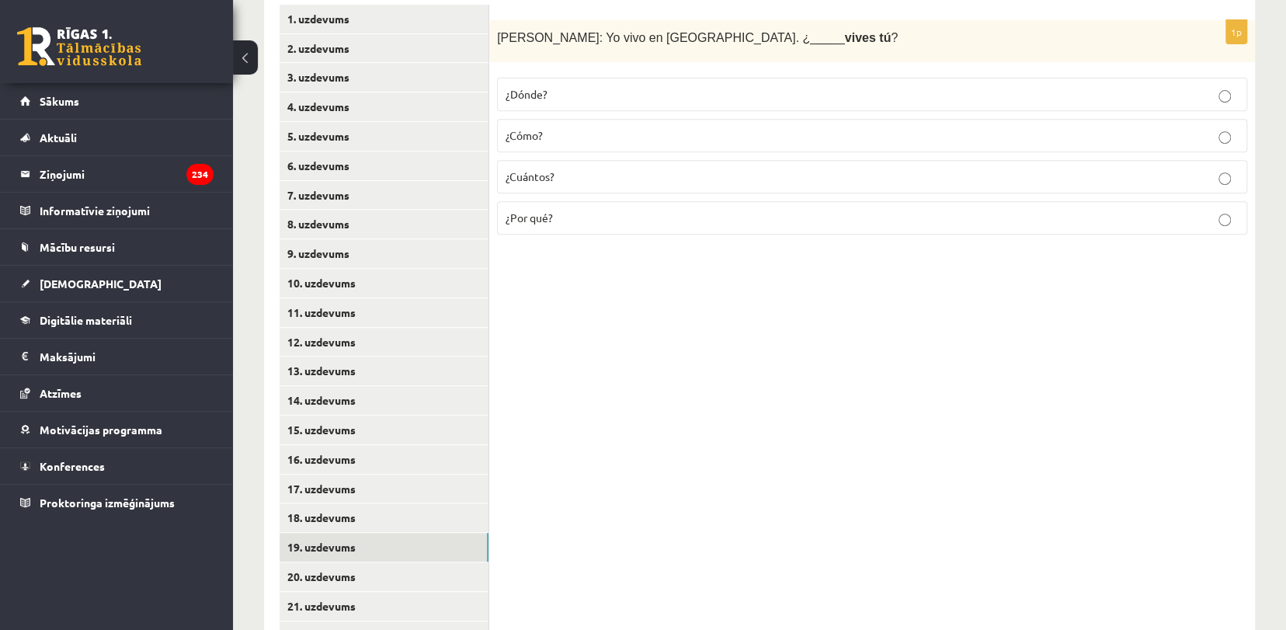
click at [540, 103] on label "¿Dónde?" at bounding box center [872, 94] width 750 height 33
click at [533, 175] on span "¿Cuántos?" at bounding box center [530, 176] width 49 height 14
click at [303, 575] on link "20. uzdevums" at bounding box center [384, 576] width 209 height 29
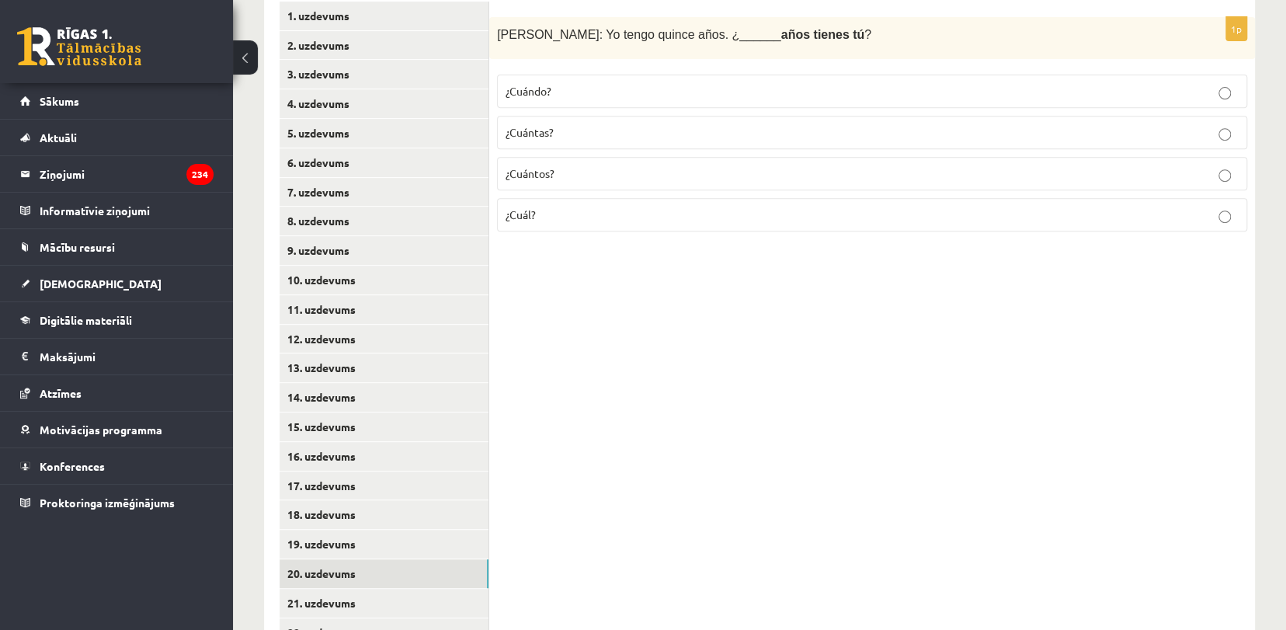
scroll to position [355, 0]
click at [429, 551] on link "19. uzdevums" at bounding box center [384, 545] width 209 height 29
click at [367, 520] on link "18. uzdevums" at bounding box center [384, 516] width 209 height 29
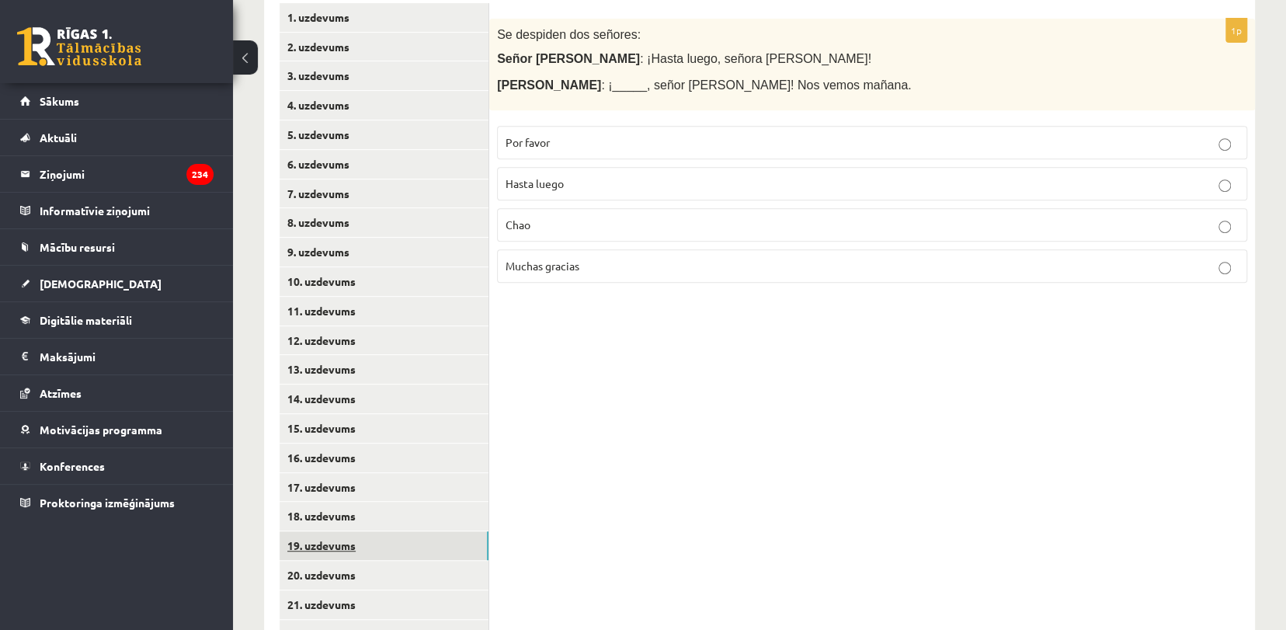
click at [369, 547] on link "19. uzdevums" at bounding box center [384, 545] width 209 height 29
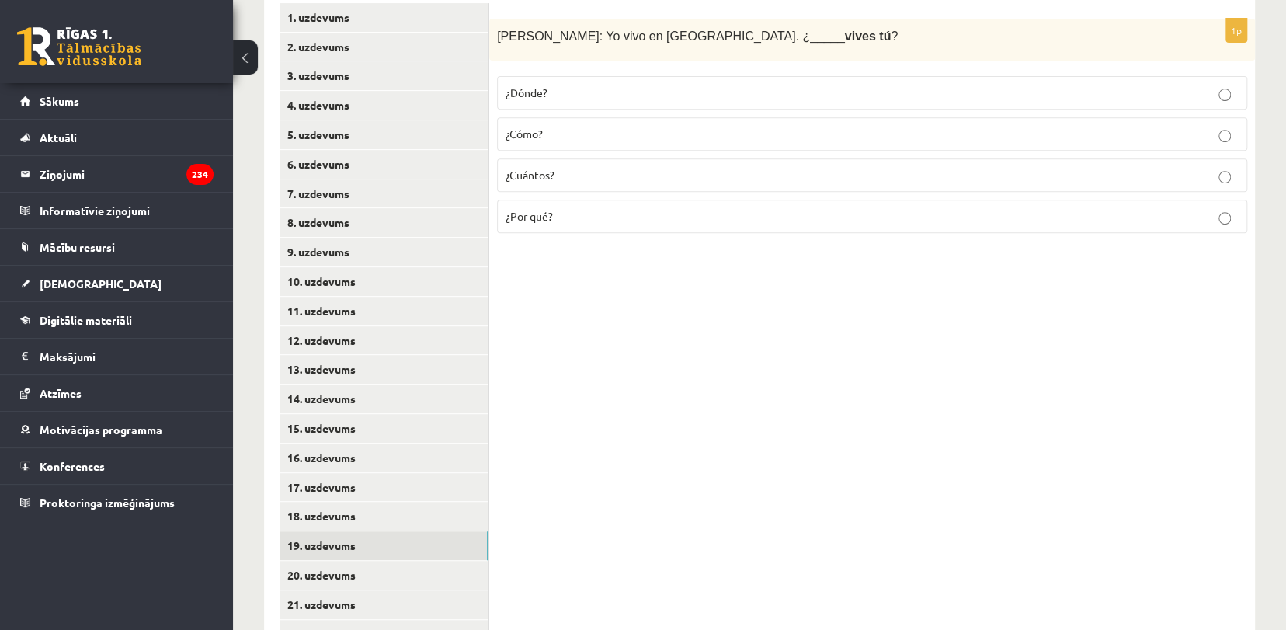
click at [596, 76] on label "¿Dónde?" at bounding box center [872, 92] width 750 height 33
click at [373, 574] on link "20. uzdevums" at bounding box center [384, 575] width 209 height 29
click at [649, 172] on p "¿Cuántos?" at bounding box center [872, 175] width 733 height 16
click at [311, 589] on link "20. uzdevums" at bounding box center [384, 575] width 209 height 29
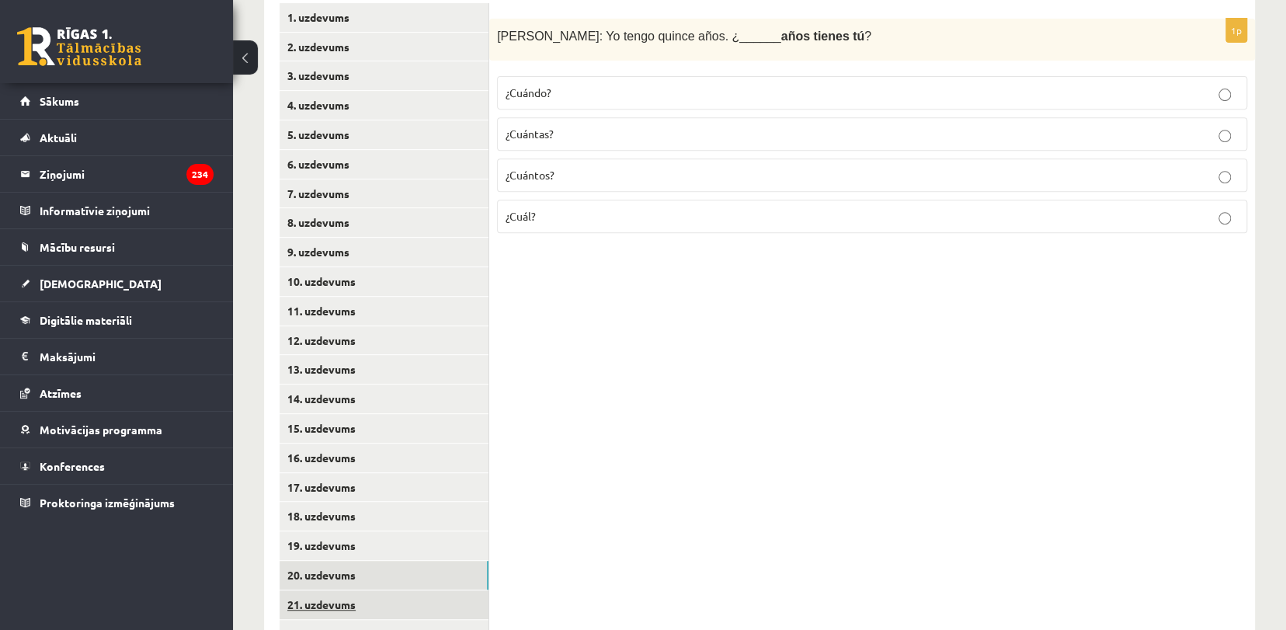
click at [312, 598] on link "21. uzdevums" at bounding box center [384, 604] width 209 height 29
click at [312, 580] on link "20. uzdevums" at bounding box center [384, 575] width 209 height 29
click at [314, 591] on link "21. uzdevums" at bounding box center [384, 604] width 209 height 29
click at [611, 208] on p "¿A qué?" at bounding box center [872, 216] width 733 height 16
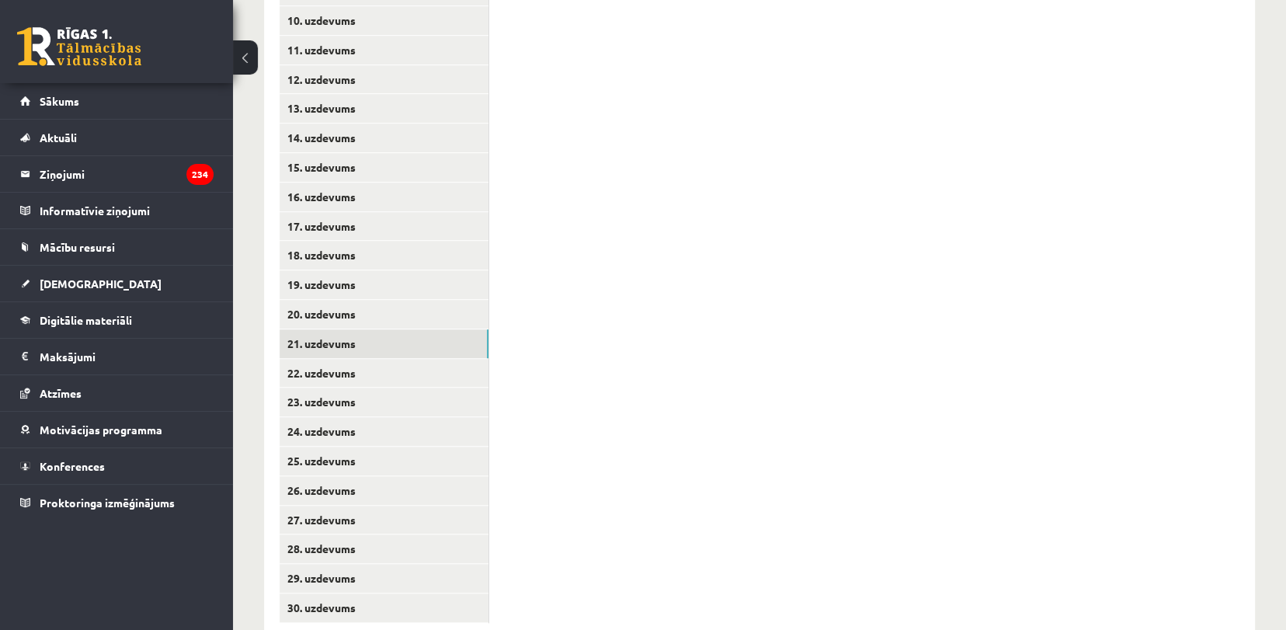
scroll to position [619, 0]
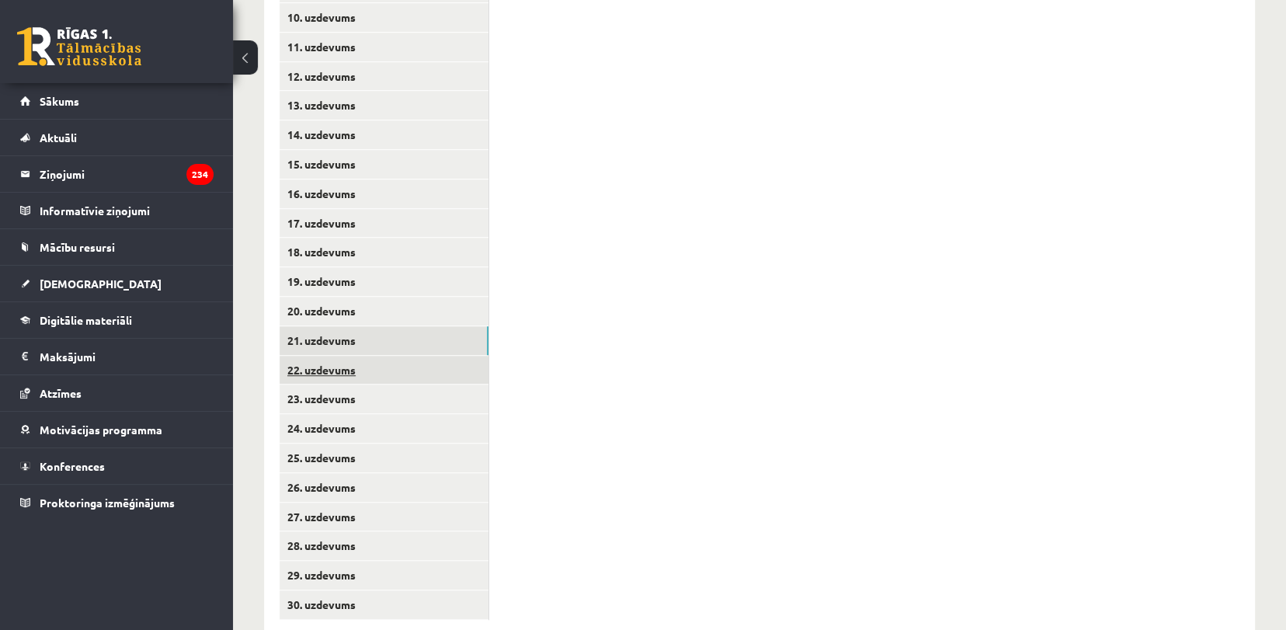
click at [482, 367] on link "22. uzdevums" at bounding box center [384, 370] width 209 height 29
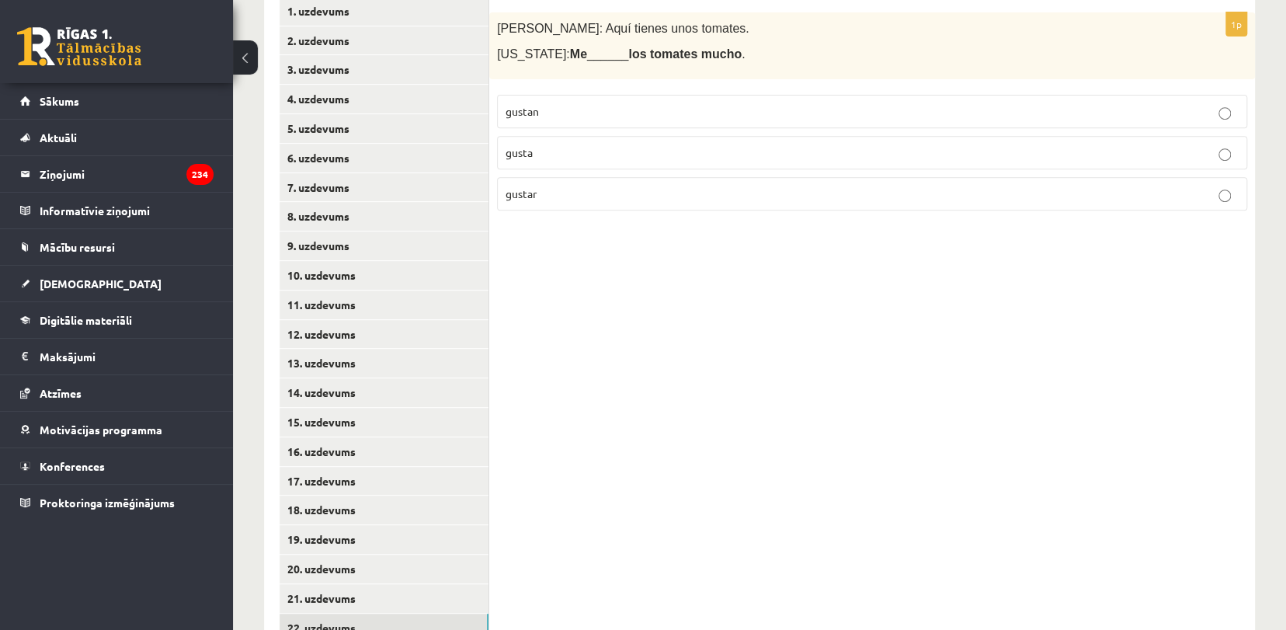
scroll to position [328, 0]
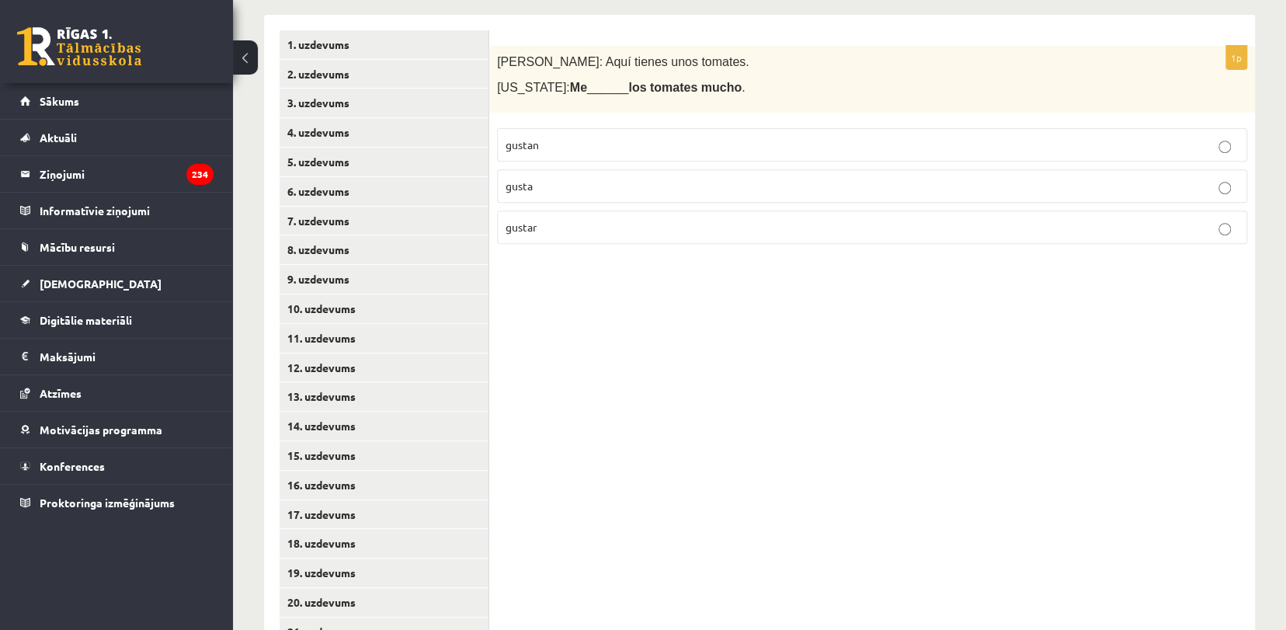
click at [636, 176] on label "gusta" at bounding box center [872, 185] width 750 height 33
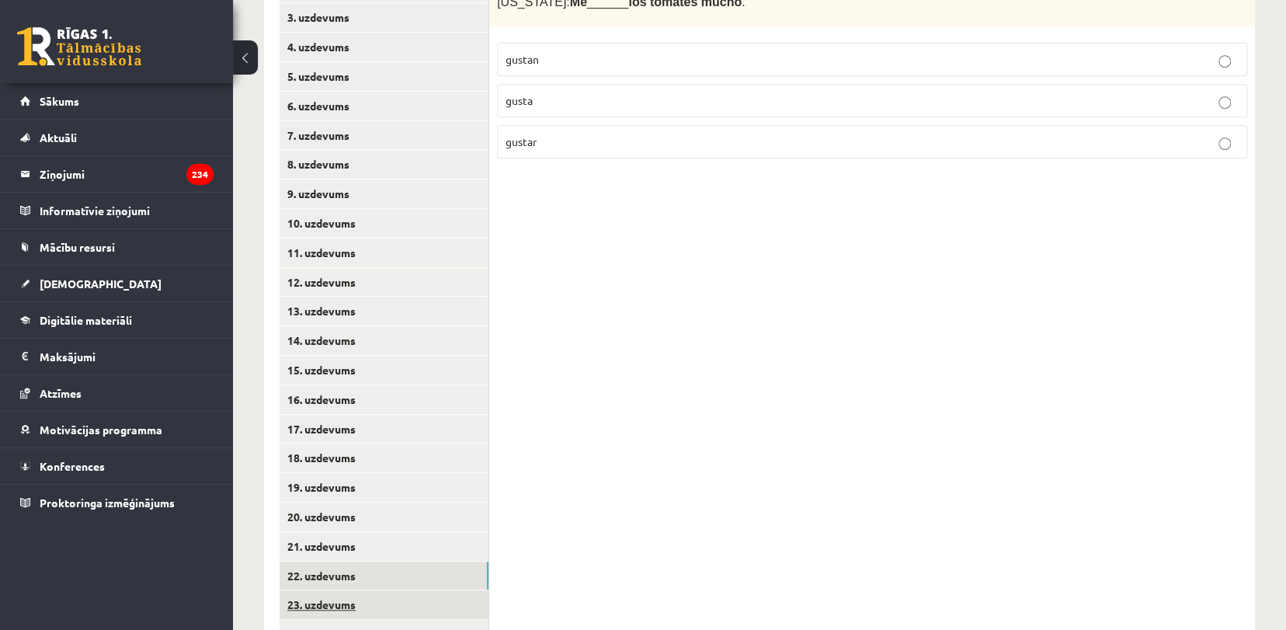
click at [320, 607] on link "23. uzdevums" at bounding box center [384, 604] width 209 height 29
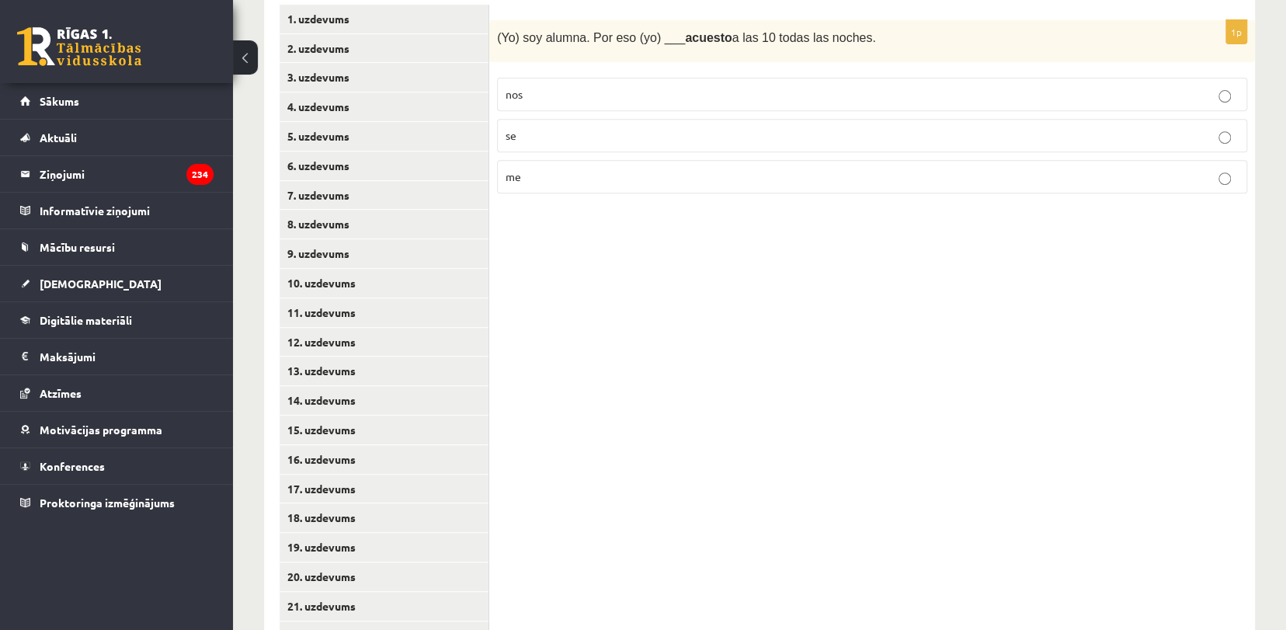
scroll to position [255, 0]
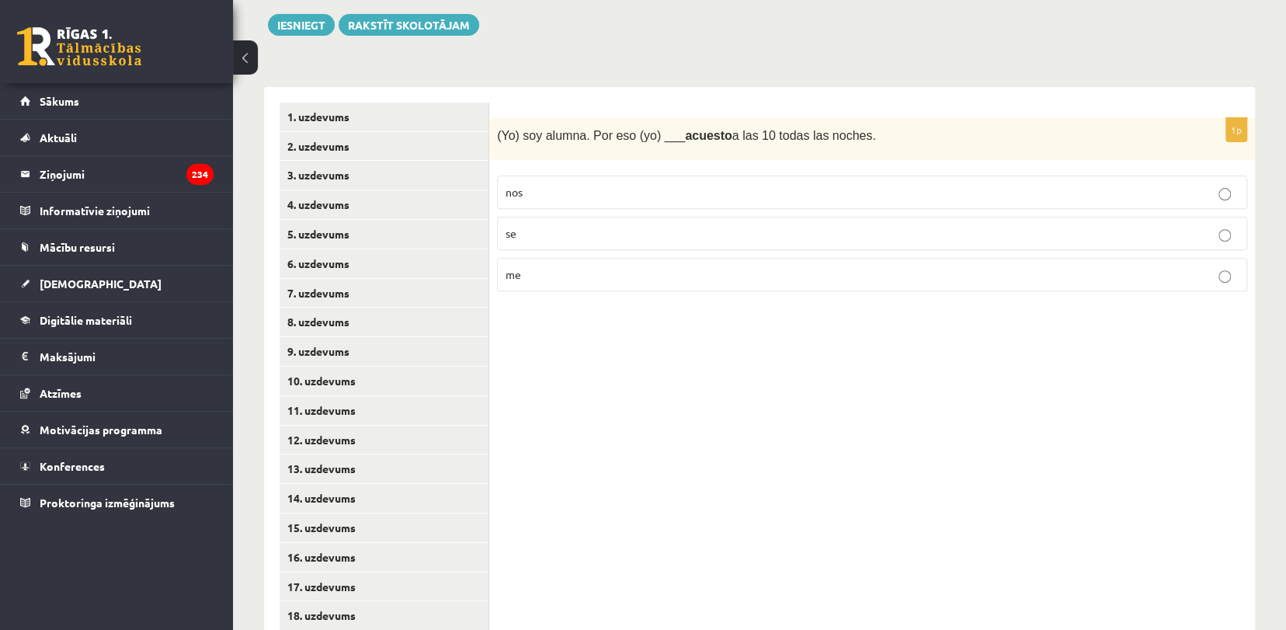
click at [641, 280] on p "me" at bounding box center [872, 274] width 733 height 16
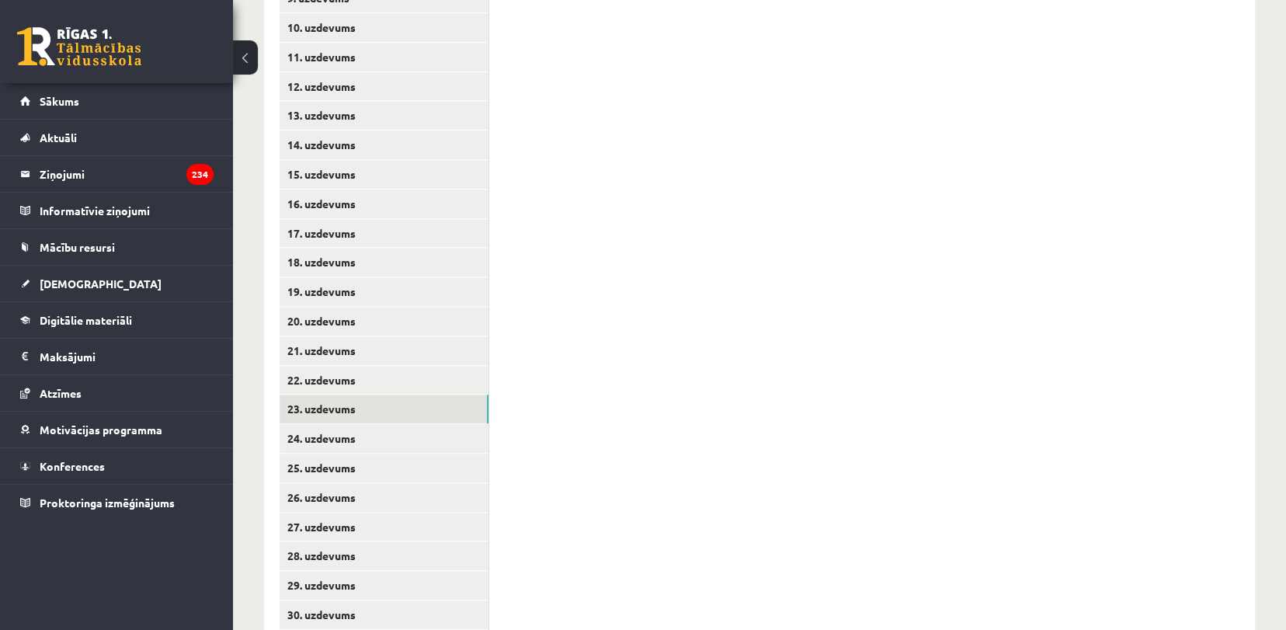
scroll to position [610, 0]
click at [445, 443] on link "24. uzdevums" at bounding box center [384, 436] width 209 height 29
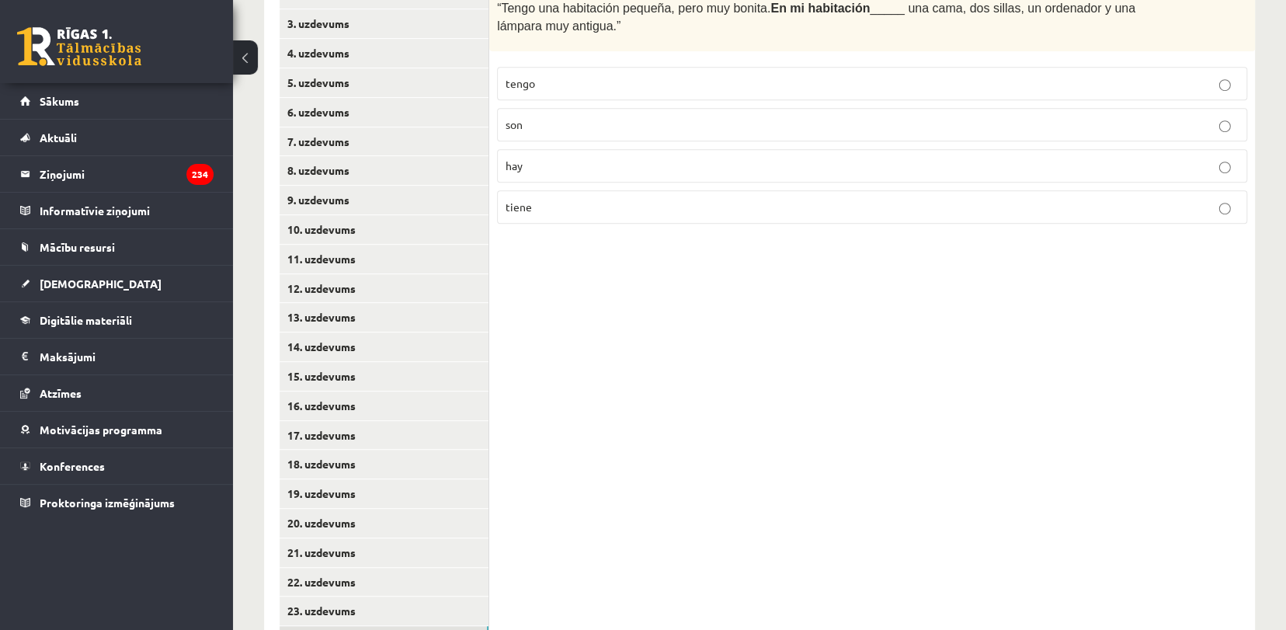
click at [1284, 212] on div "11.b3 klases diagnostikas darbs spāņu valodā (par 10. klasi) , Kristiāns Šīmens…" at bounding box center [759, 265] width 1053 height 1225
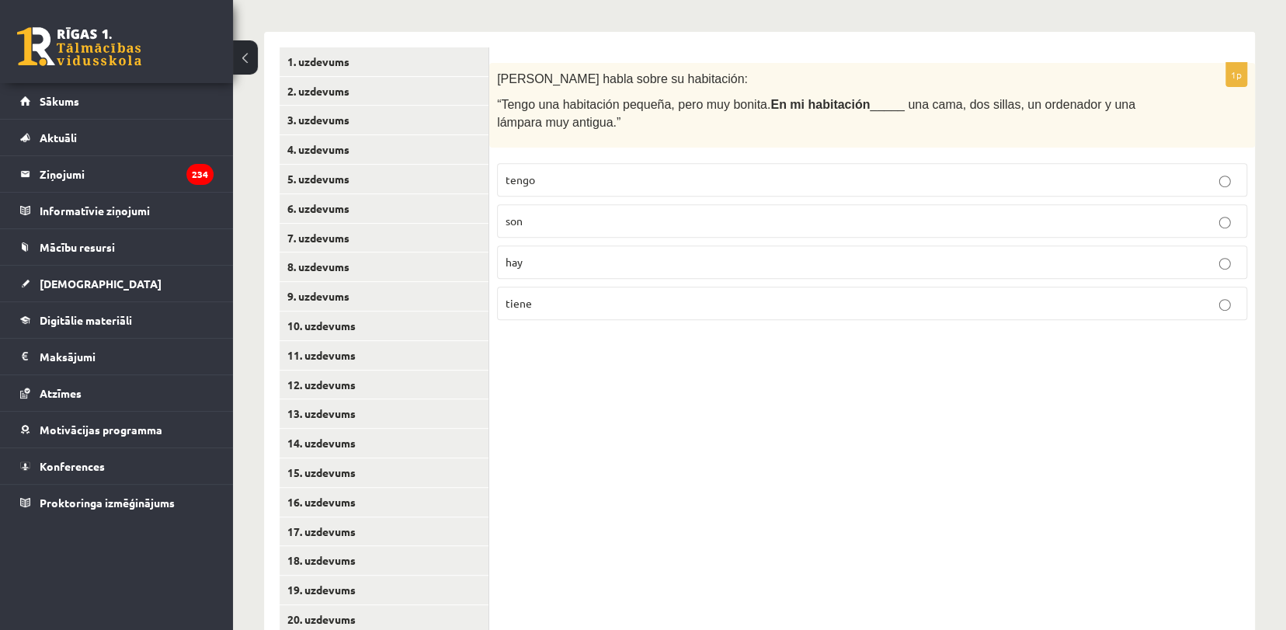
click at [892, 273] on label "hay" at bounding box center [872, 261] width 750 height 33
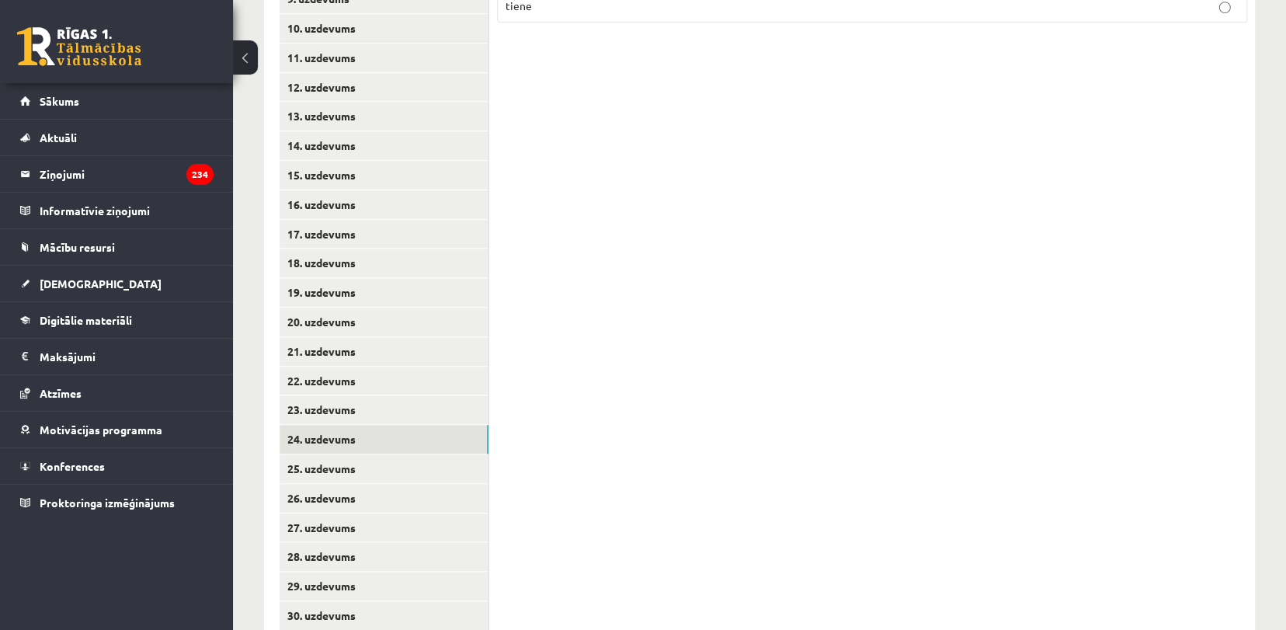
scroll to position [648, 0]
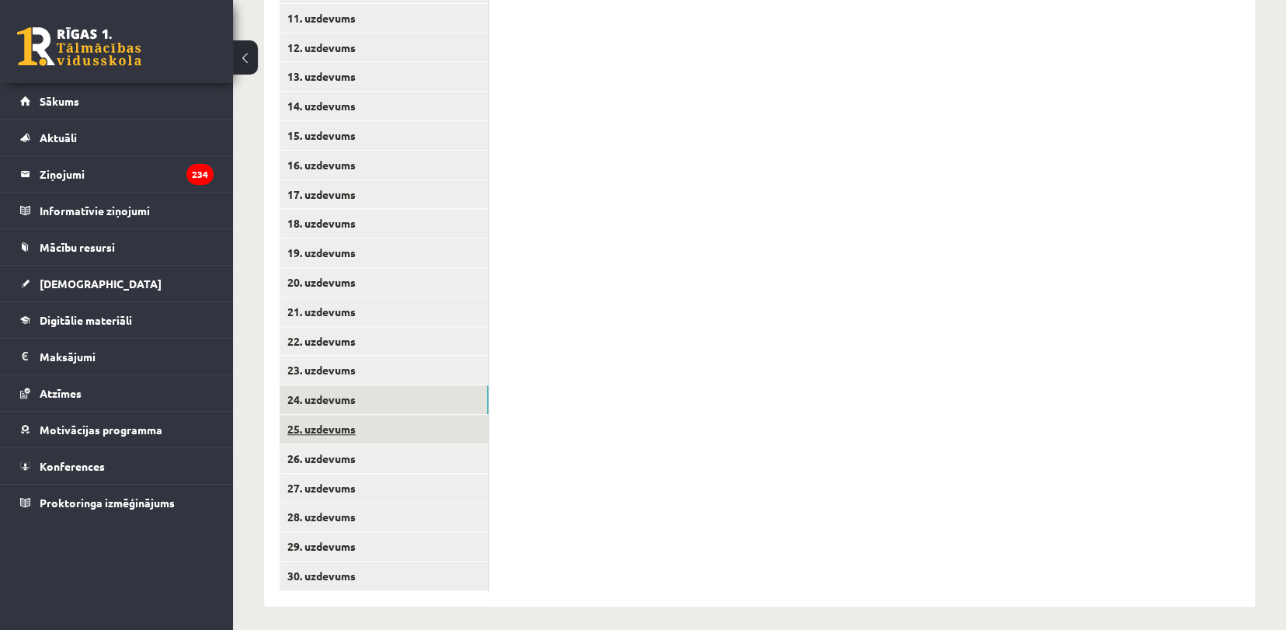
click at [297, 426] on link "25. uzdevums" at bounding box center [384, 429] width 209 height 29
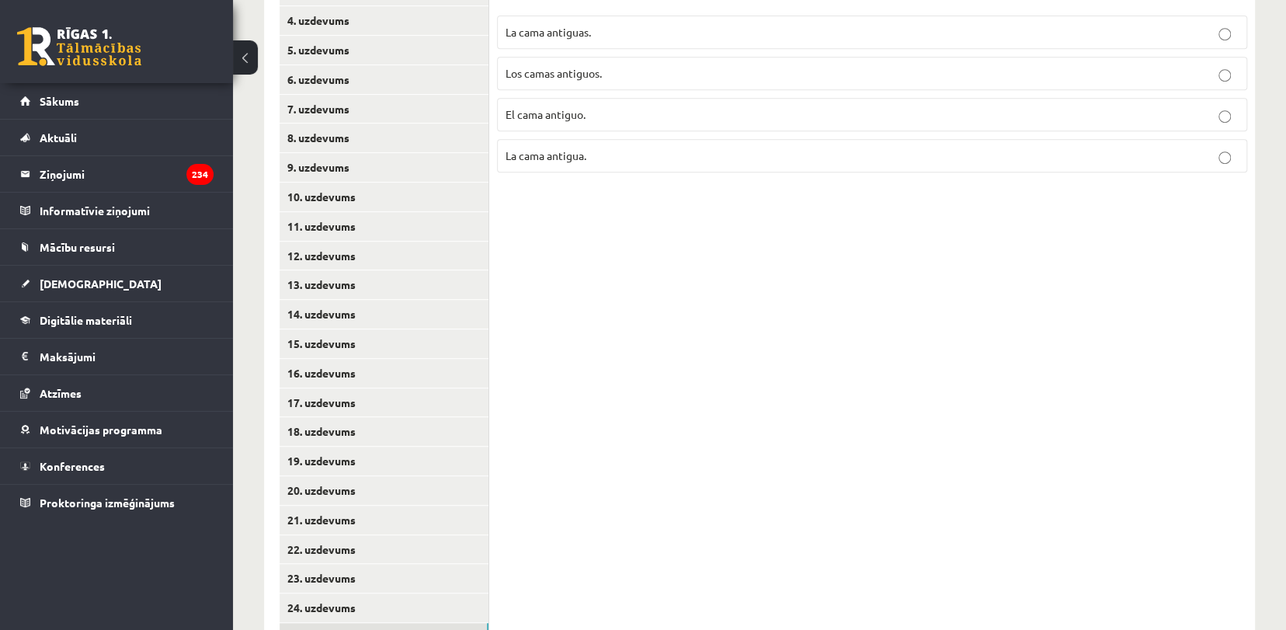
scroll to position [361, 0]
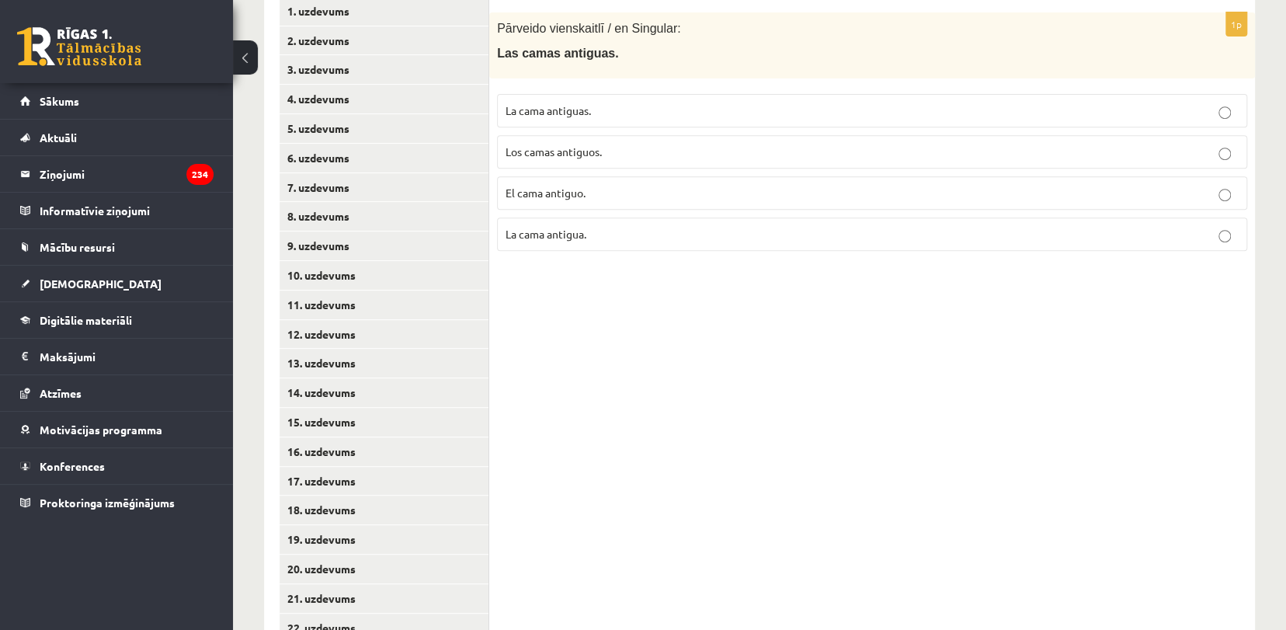
click at [885, 224] on label "La cama antigua." at bounding box center [872, 233] width 750 height 33
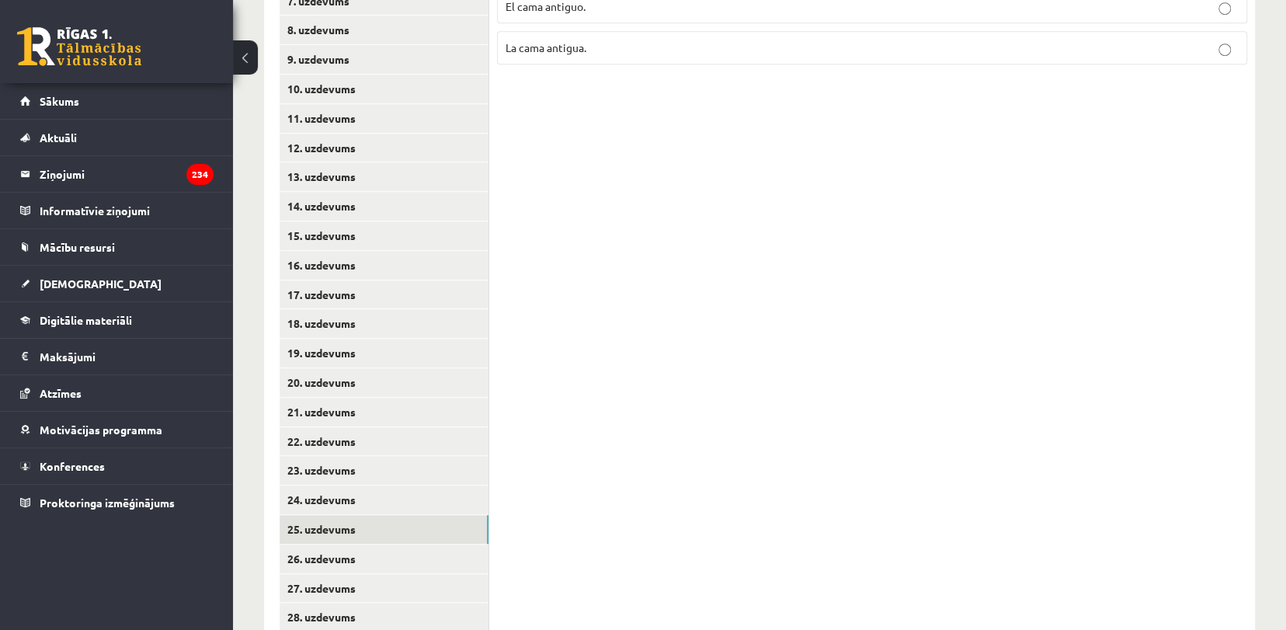
scroll to position [655, 0]
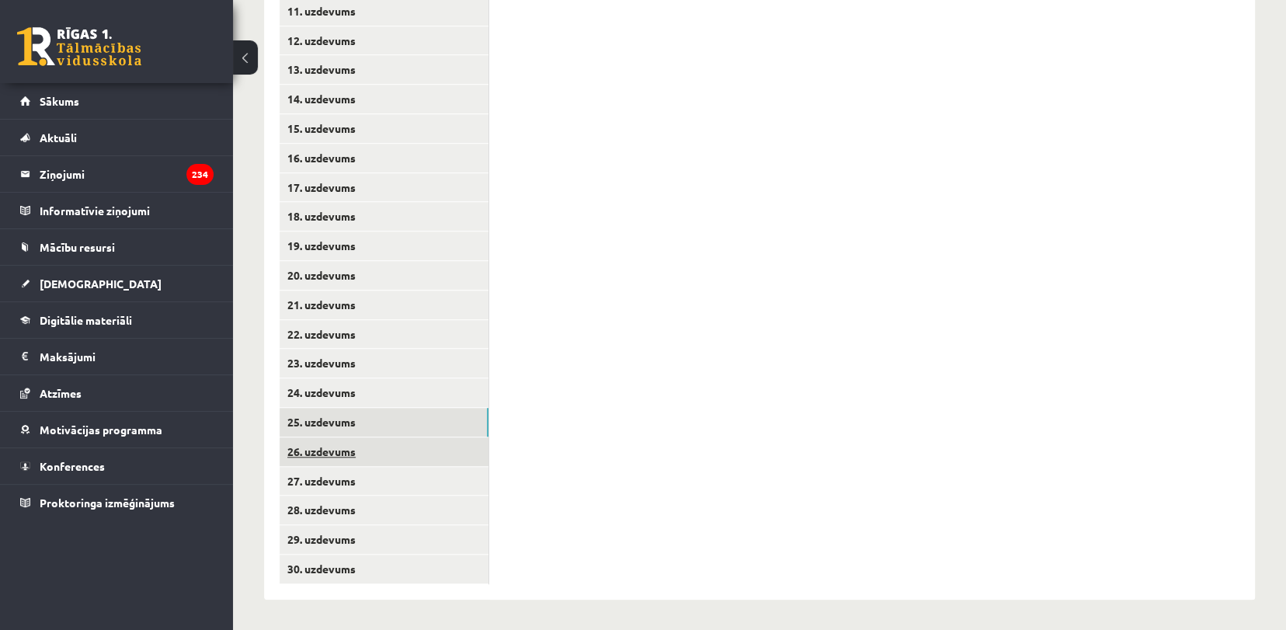
click at [435, 442] on link "26. uzdevums" at bounding box center [384, 451] width 209 height 29
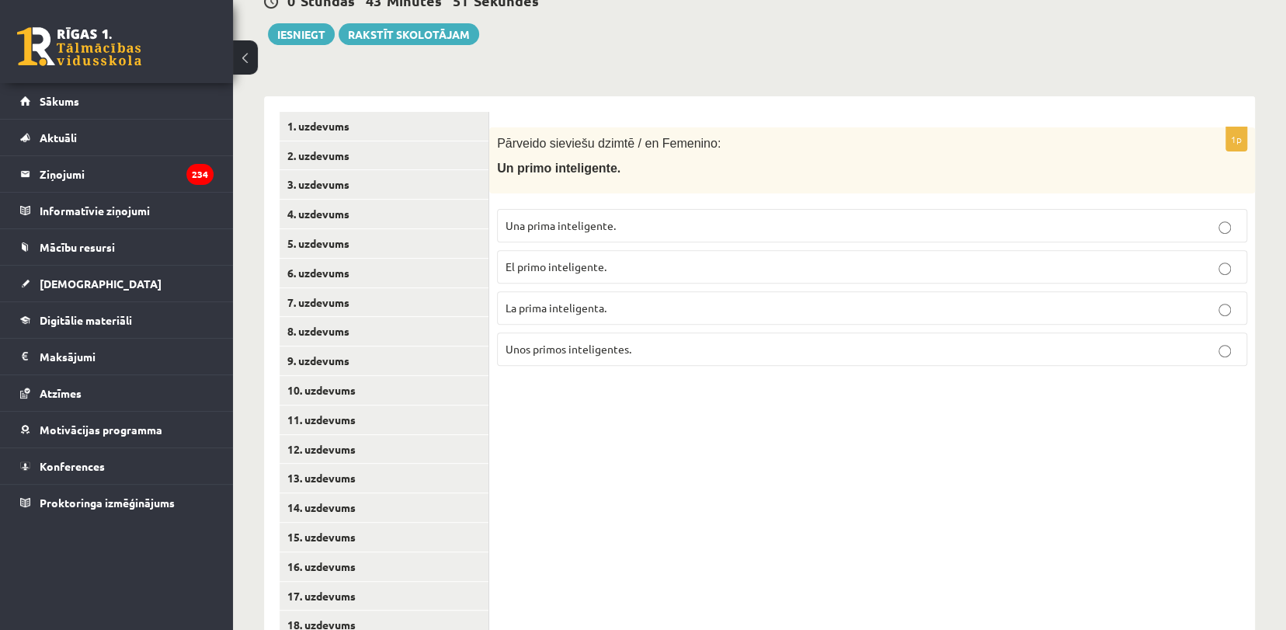
scroll to position [249, 0]
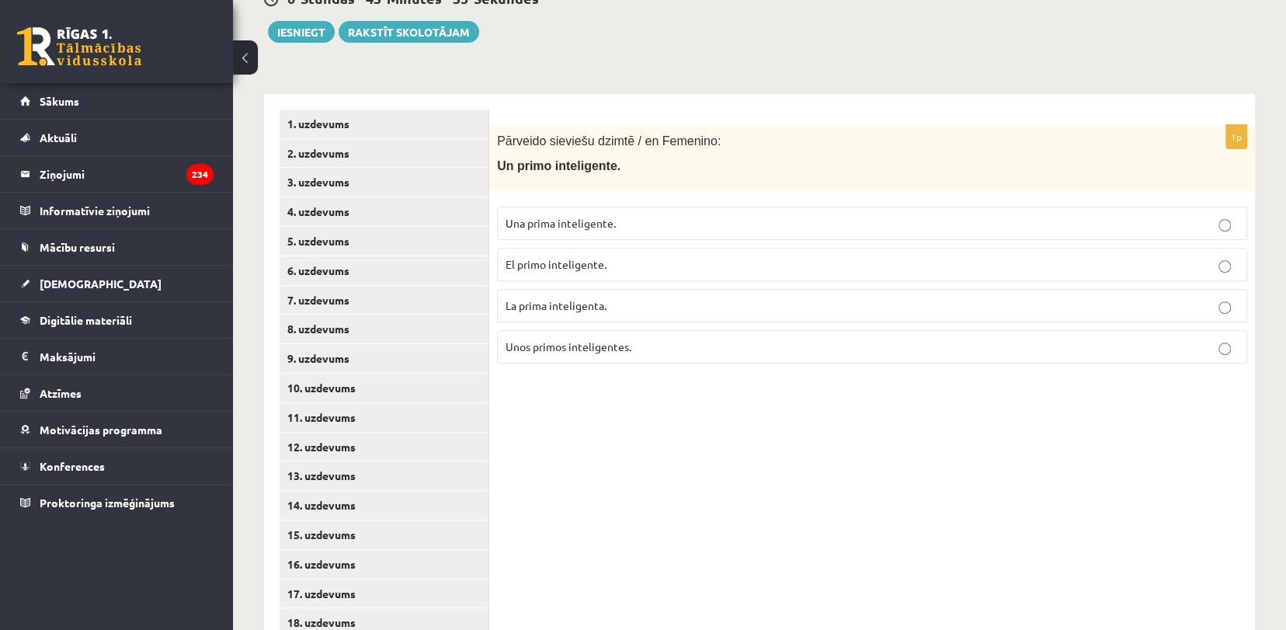
click at [759, 228] on p "Una prima inteligente." at bounding box center [872, 223] width 733 height 16
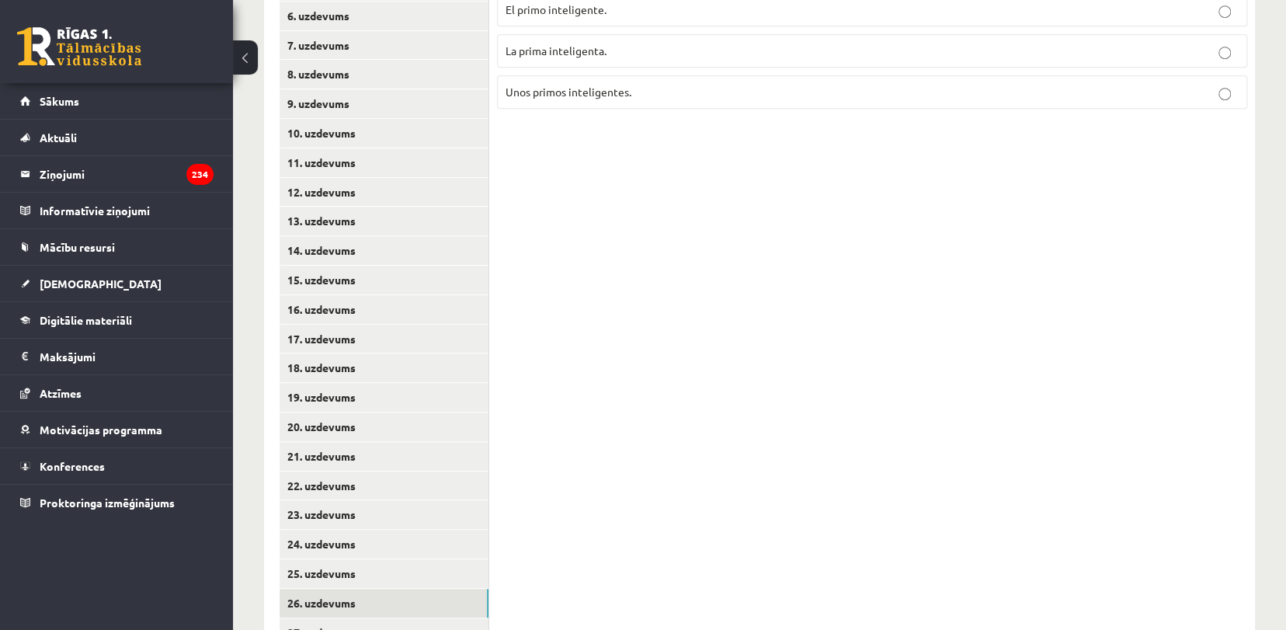
scroll to position [655, 0]
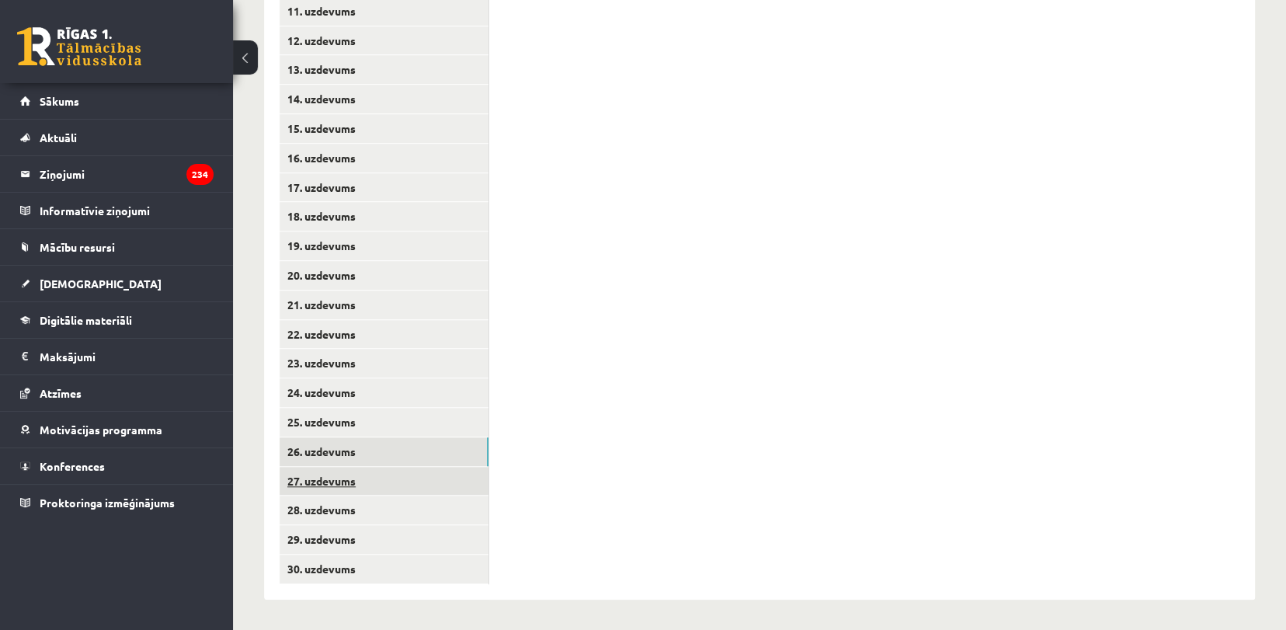
click at [333, 486] on link "27. uzdevums" at bounding box center [384, 481] width 209 height 29
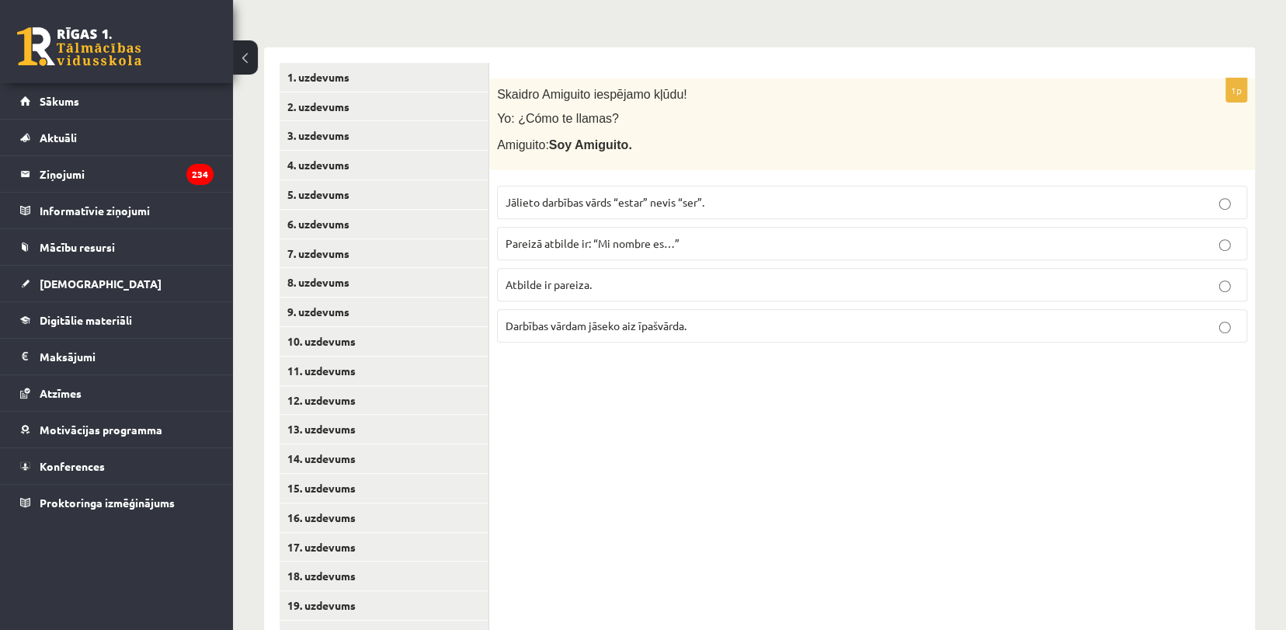
scroll to position [294, 0]
click at [1044, 234] on label "Pareizā atbilde ir: “Mi nombre es…”" at bounding box center [872, 244] width 750 height 33
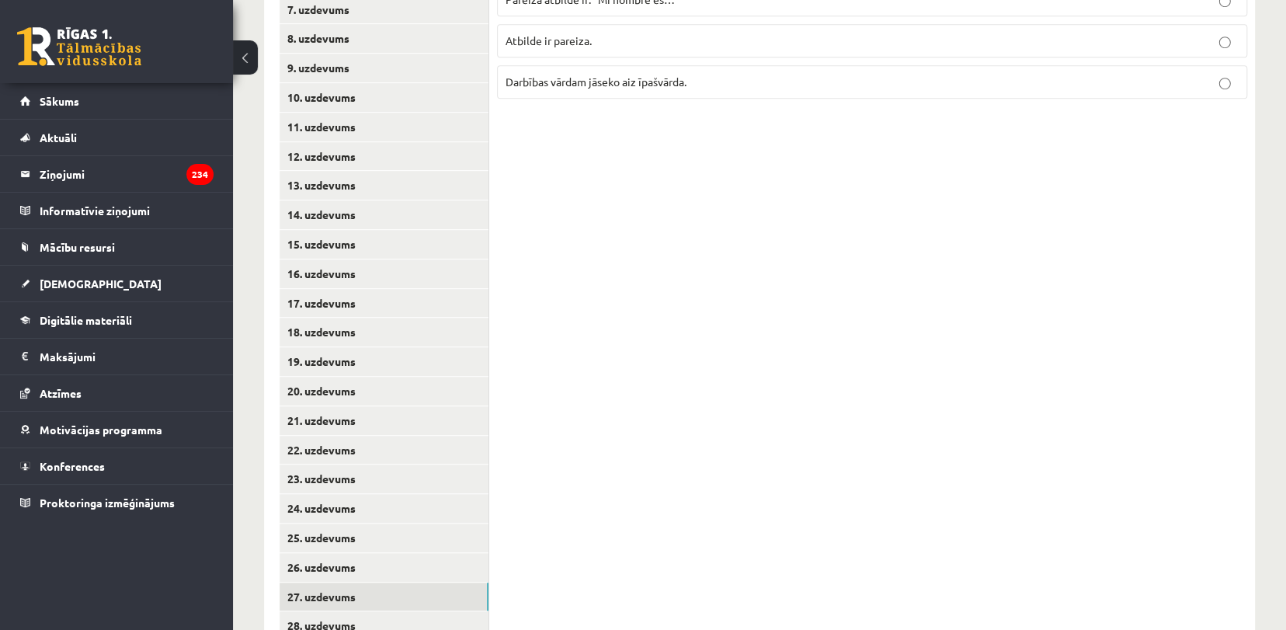
scroll to position [655, 0]
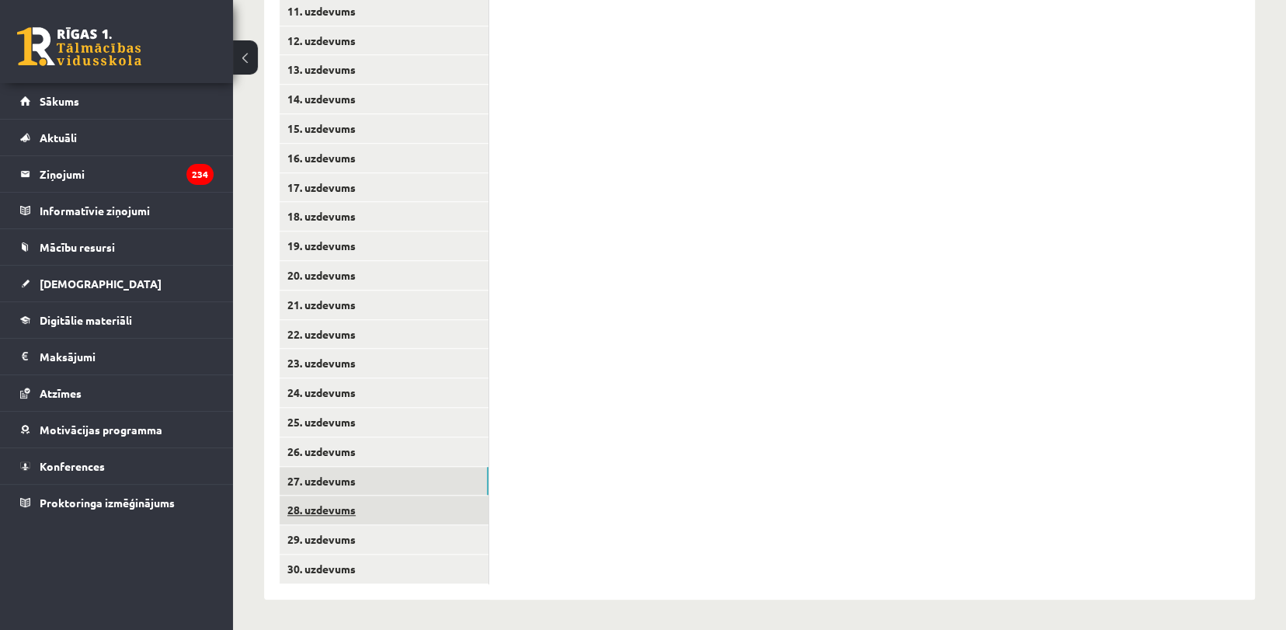
click at [429, 520] on link "28. uzdevums" at bounding box center [384, 509] width 209 height 29
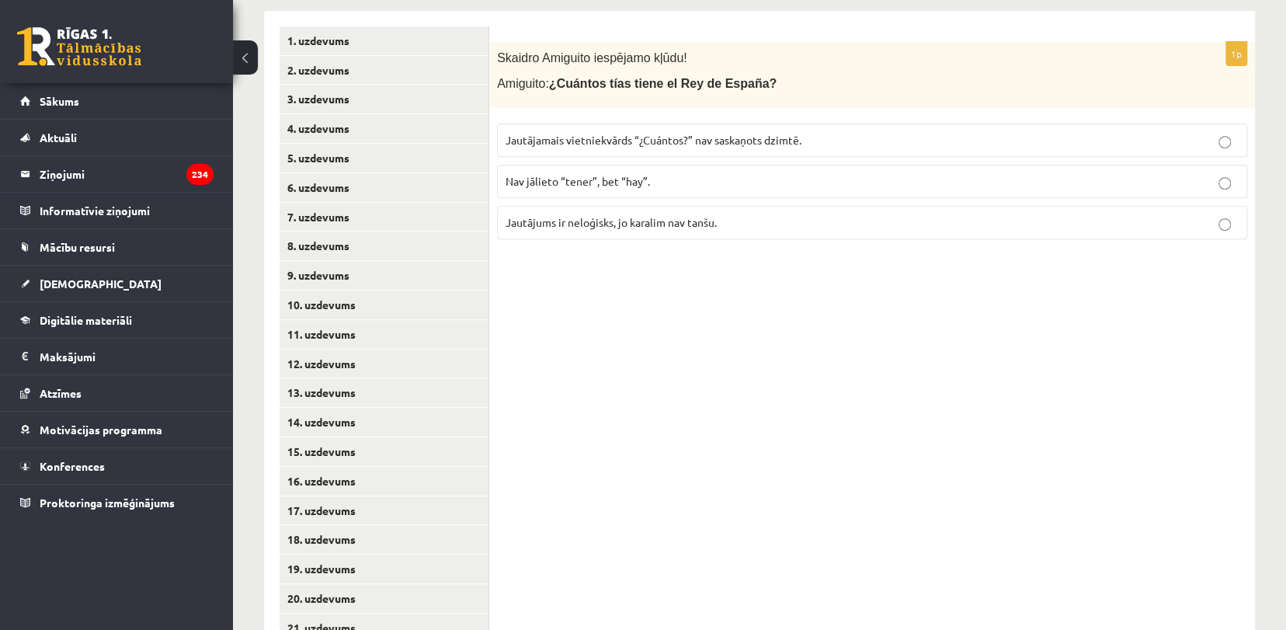
scroll to position [327, 0]
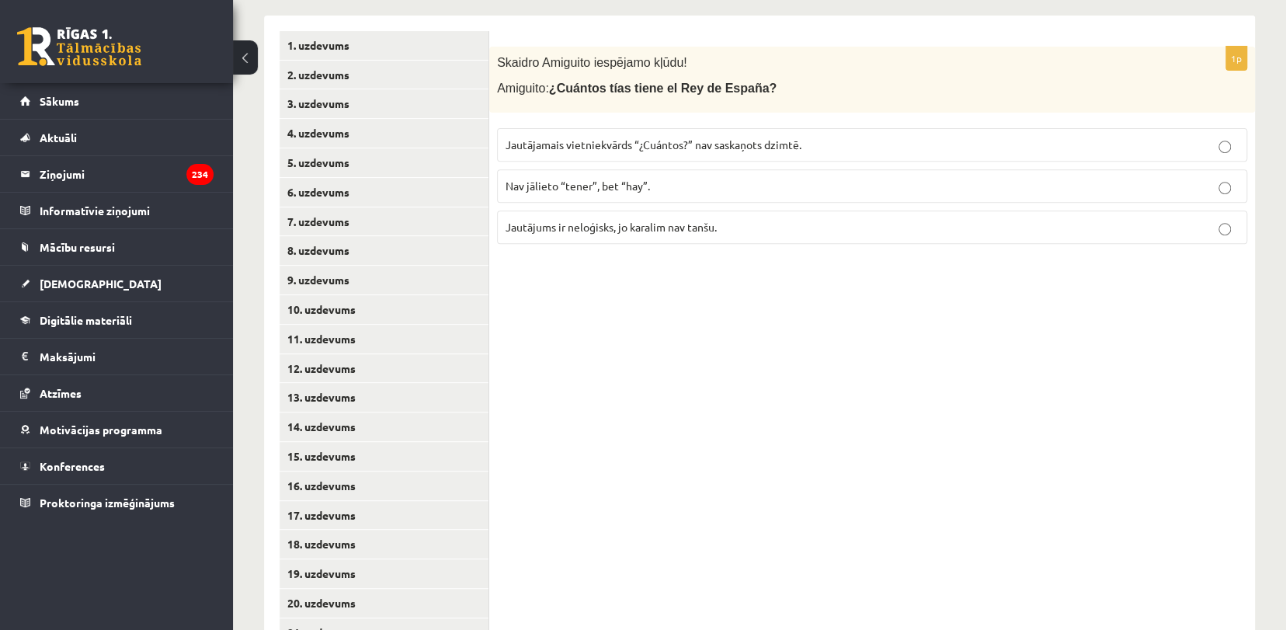
click at [781, 141] on span "Jautājamais vietniekvārds “¿Cuántos?” nav saskaņots dzimtē." at bounding box center [654, 144] width 296 height 14
drag, startPoint x: 1283, startPoint y: 369, endPoint x: 1295, endPoint y: 456, distance: 87.9
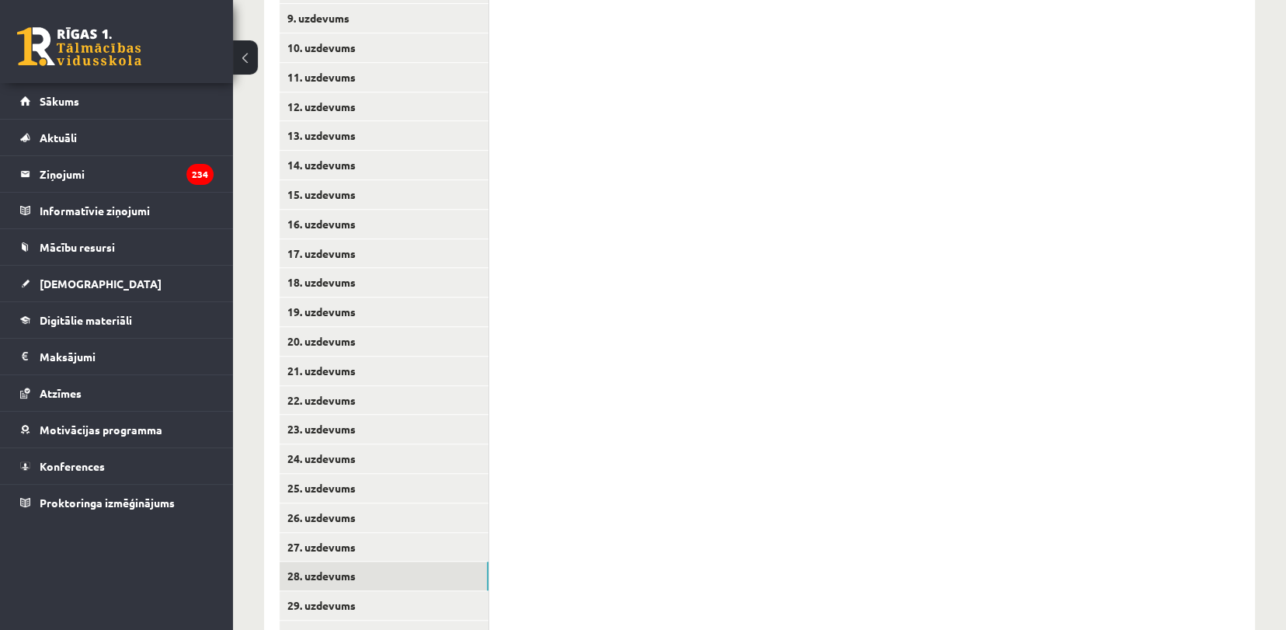
scroll to position [655, 0]
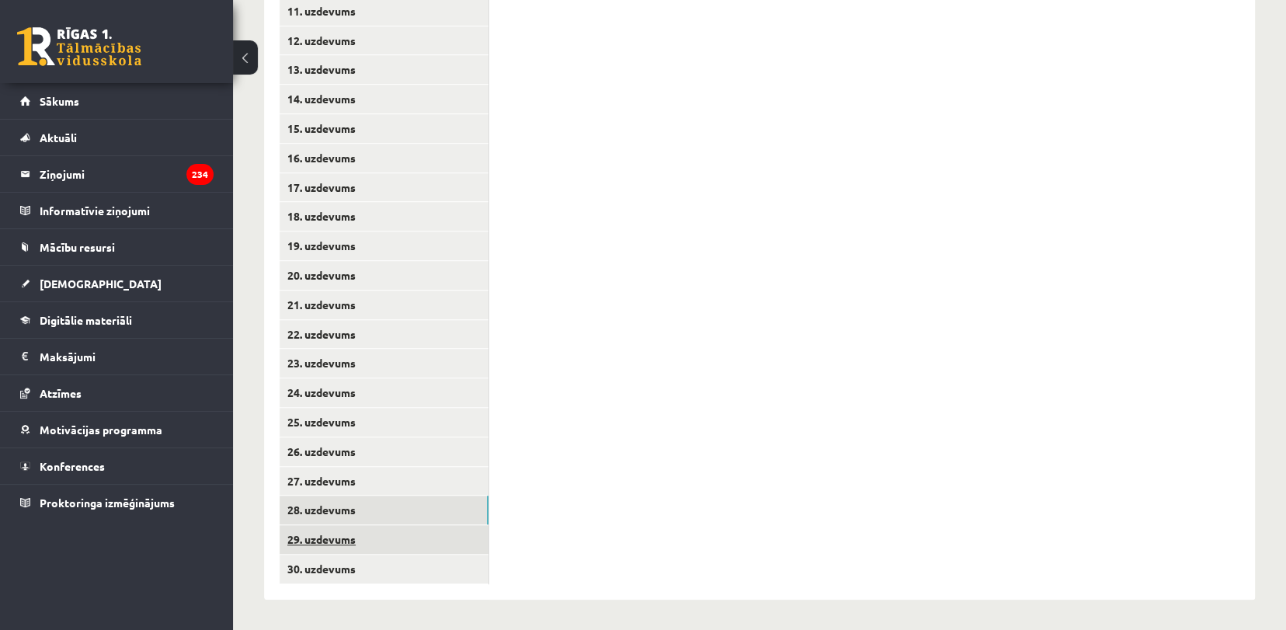
click at [405, 544] on link "29. uzdevums" at bounding box center [384, 539] width 209 height 29
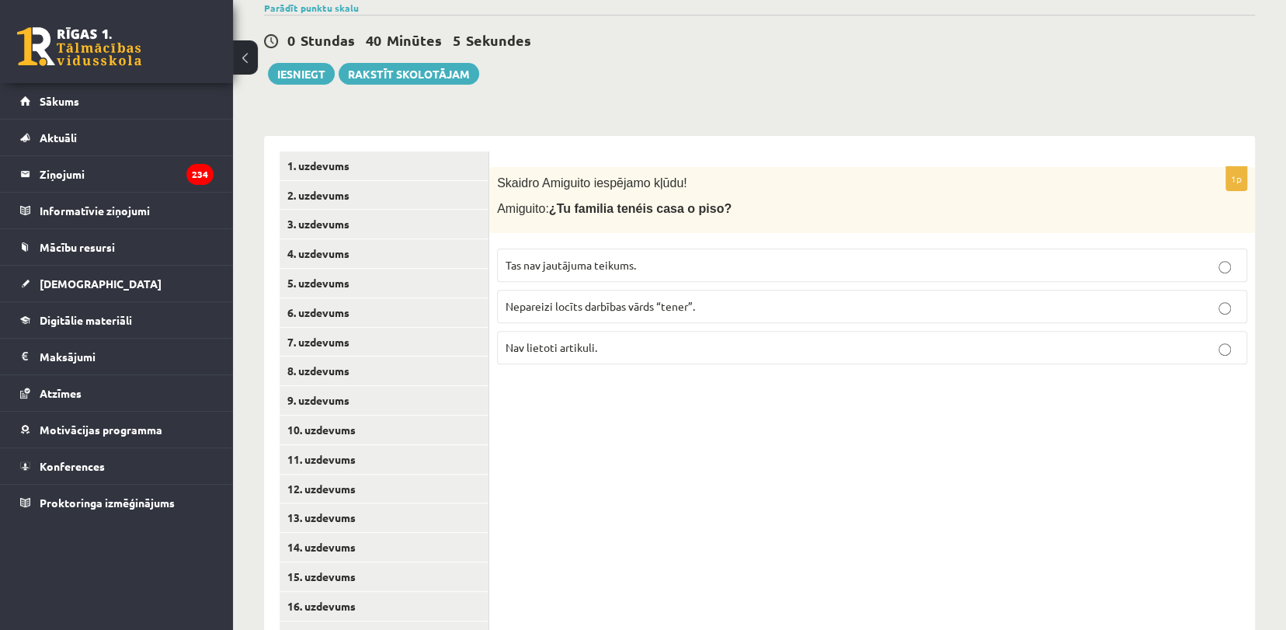
click at [575, 297] on label "Nepareizi locīts darbības vārds “tener”." at bounding box center [872, 306] width 750 height 33
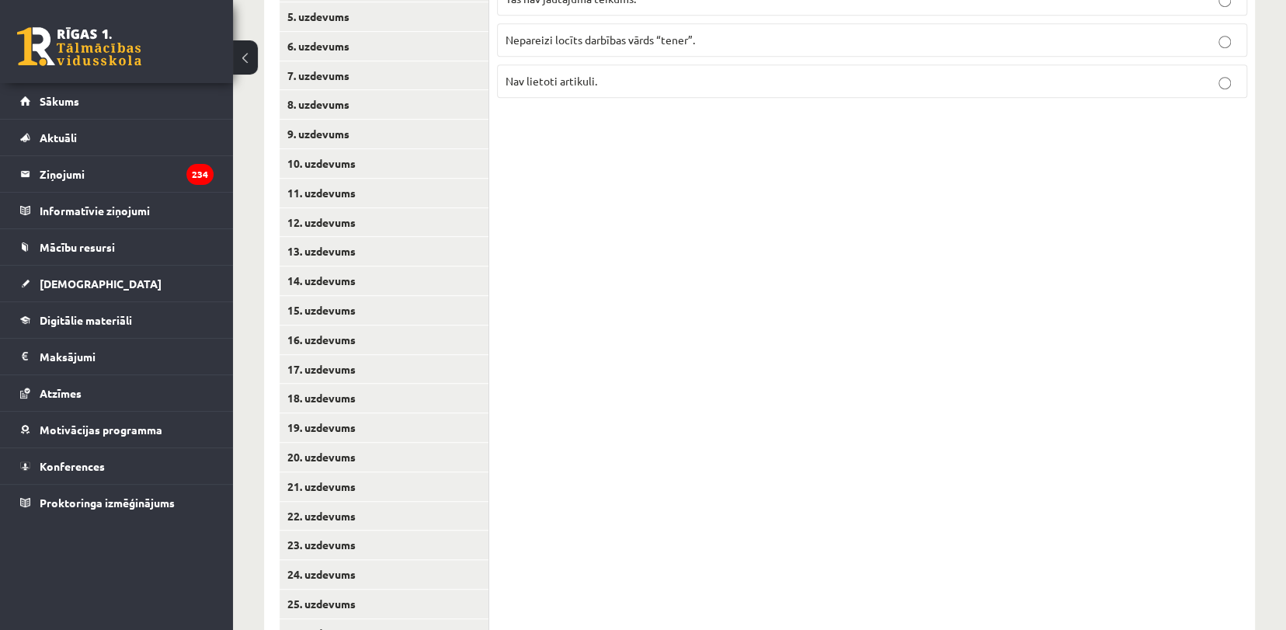
scroll to position [655, 0]
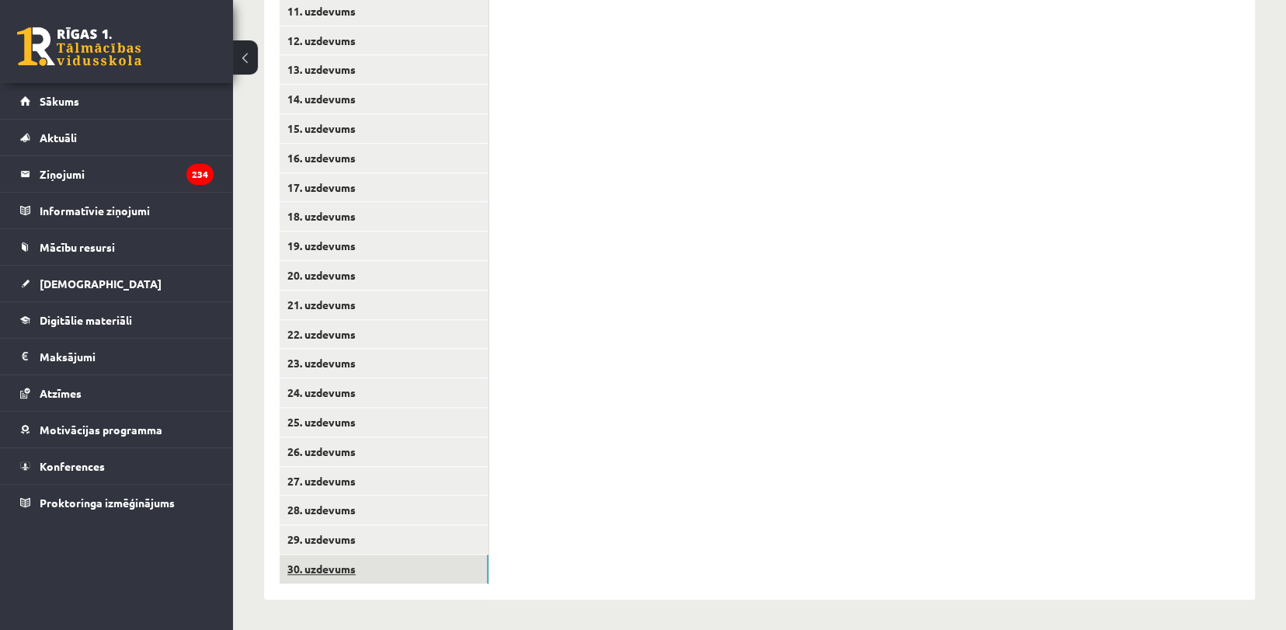
click at [404, 574] on link "30. uzdevums" at bounding box center [384, 568] width 209 height 29
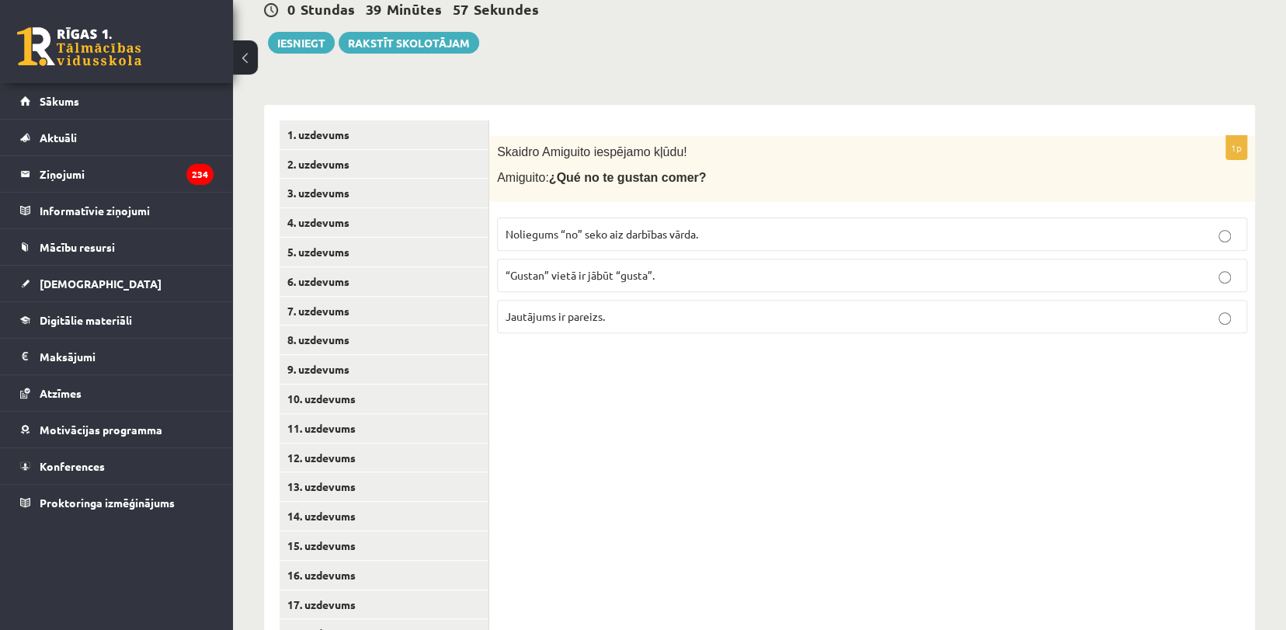
scroll to position [165, 0]
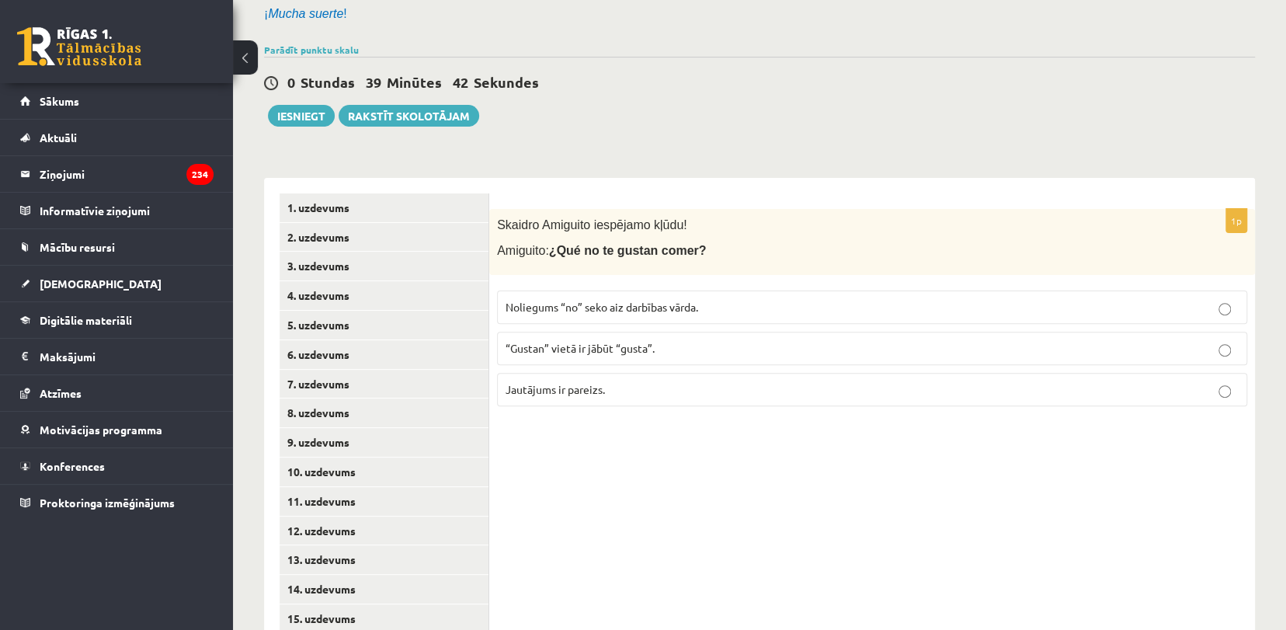
click at [883, 342] on p "“Gustan” vietā ir jābūt “gusta”." at bounding box center [872, 348] width 733 height 16
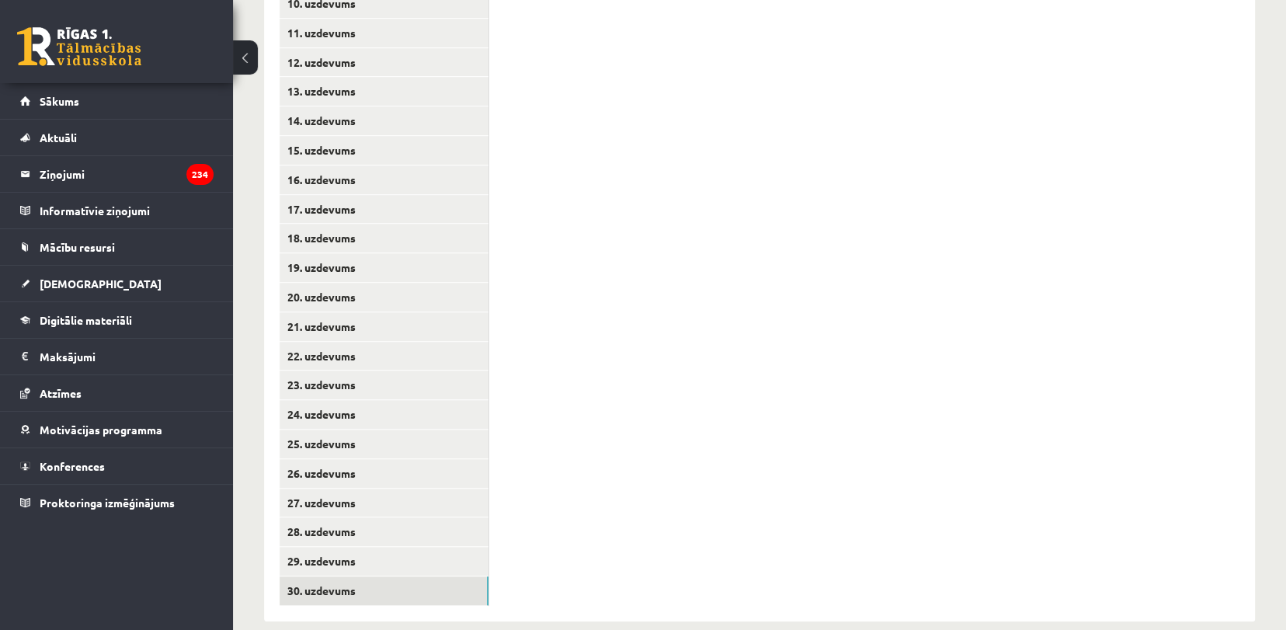
scroll to position [655, 0]
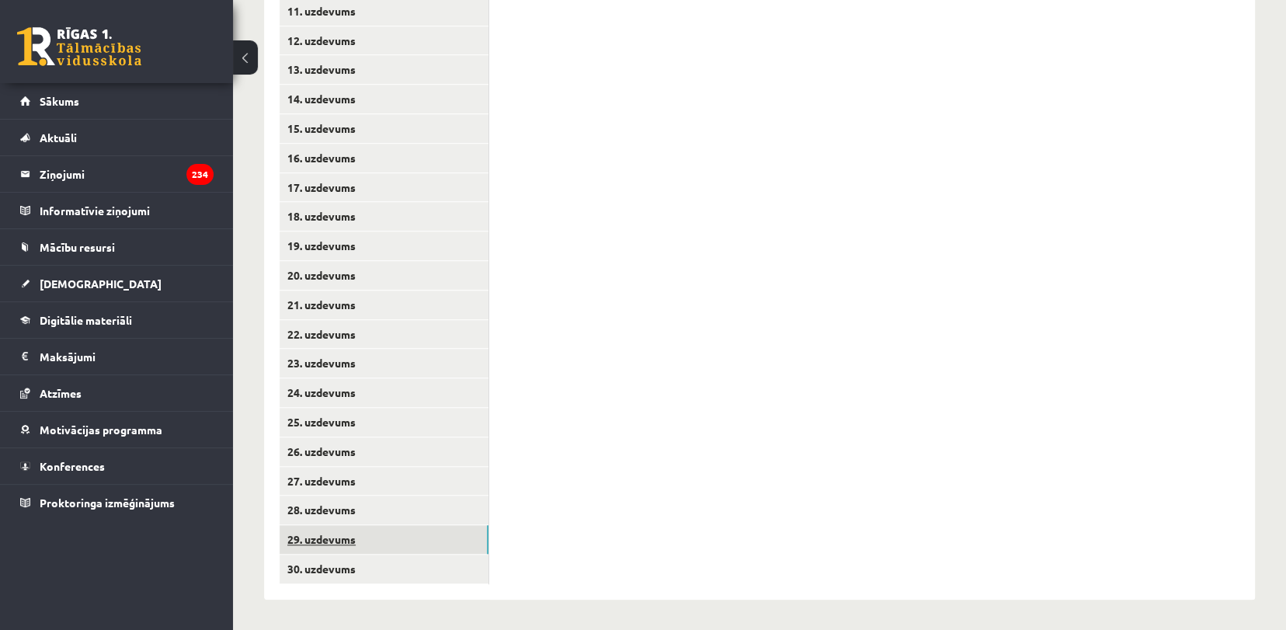
click at [390, 538] on link "29. uzdevums" at bounding box center [384, 539] width 209 height 29
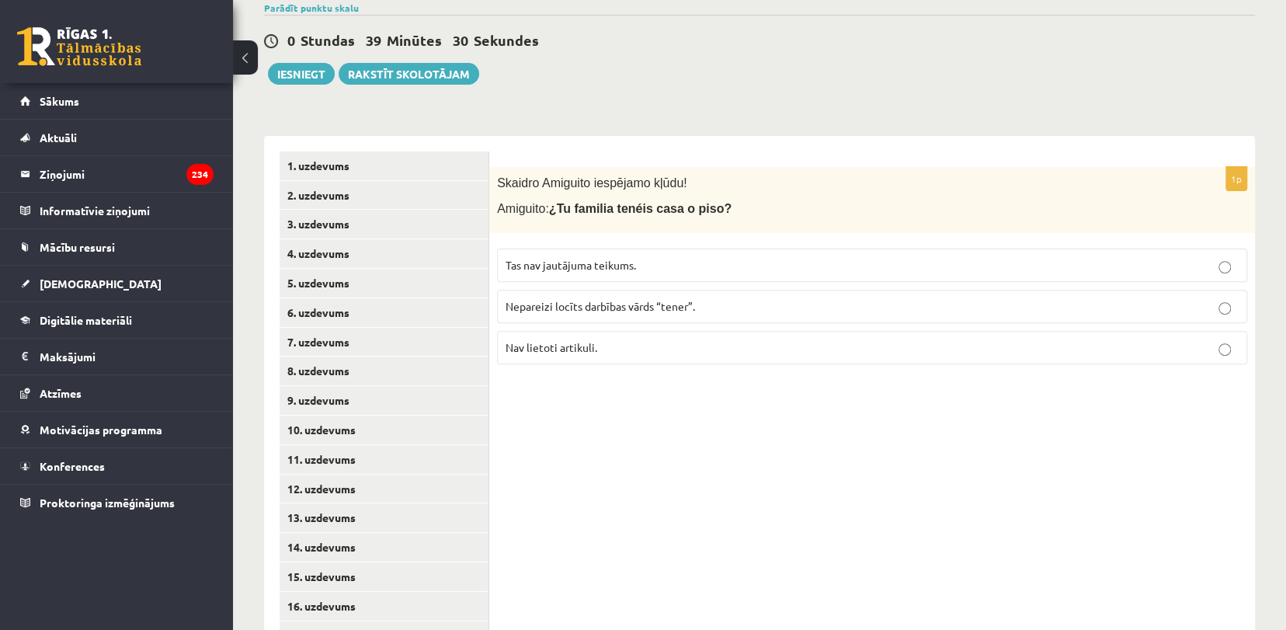
scroll to position [200, 0]
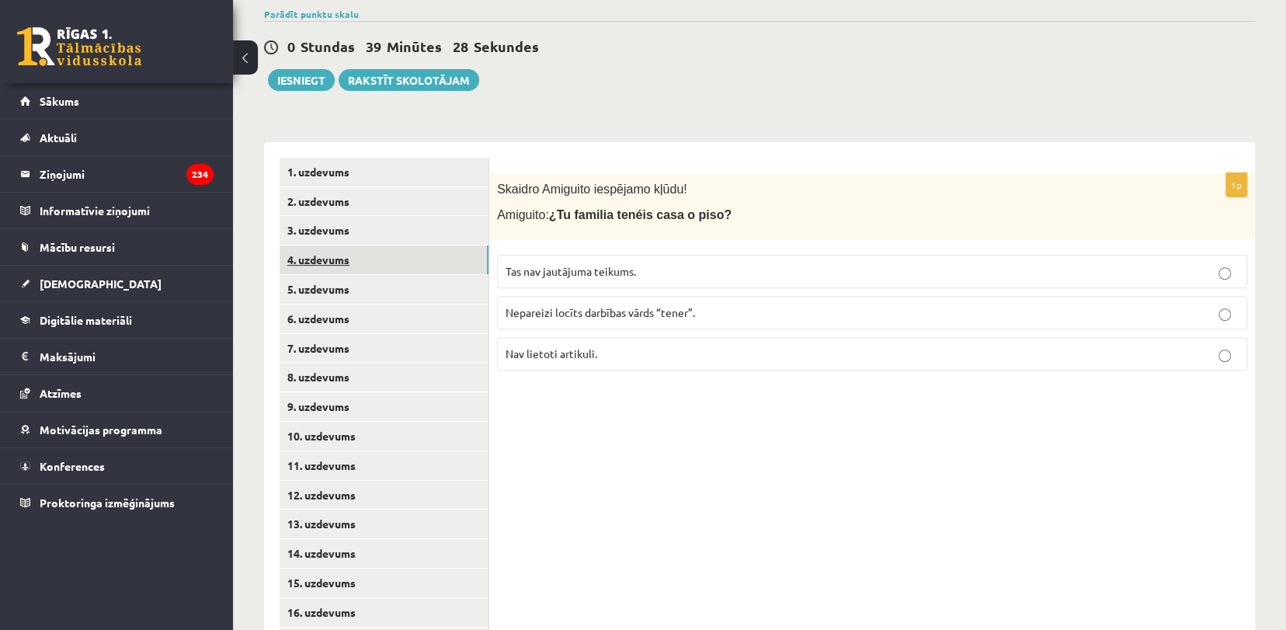
click at [391, 258] on link "4. uzdevums" at bounding box center [384, 259] width 209 height 29
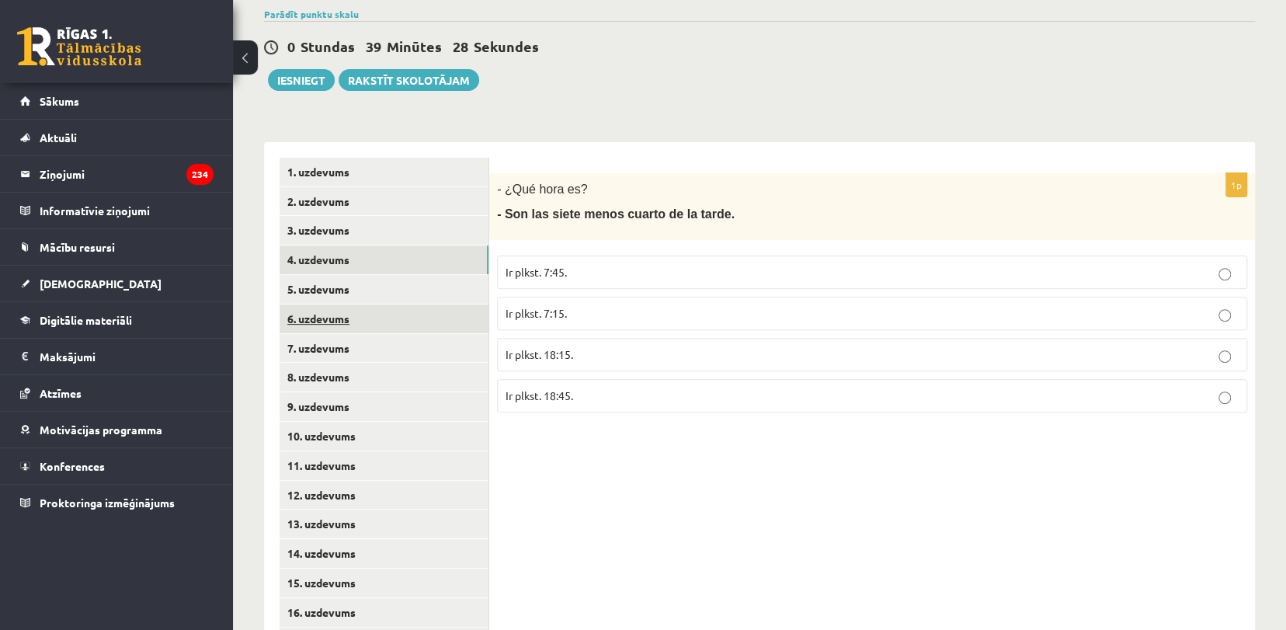
click at [394, 319] on link "6. uzdevums" at bounding box center [384, 318] width 209 height 29
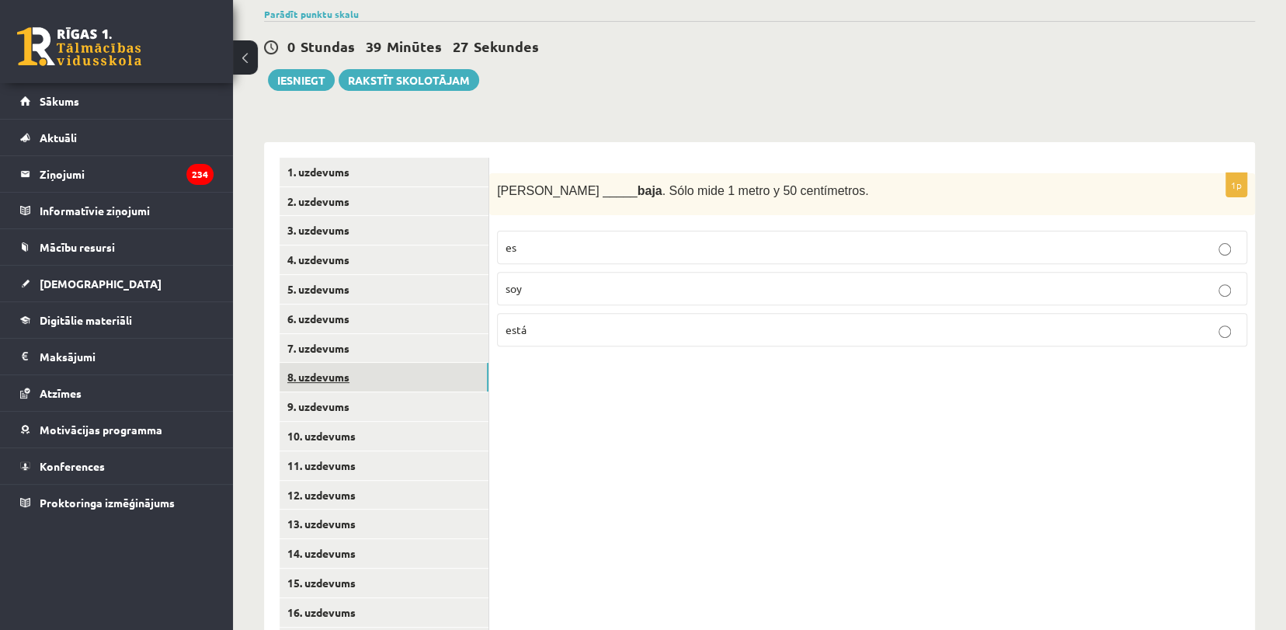
click at [401, 379] on link "8. uzdevums" at bounding box center [384, 377] width 209 height 29
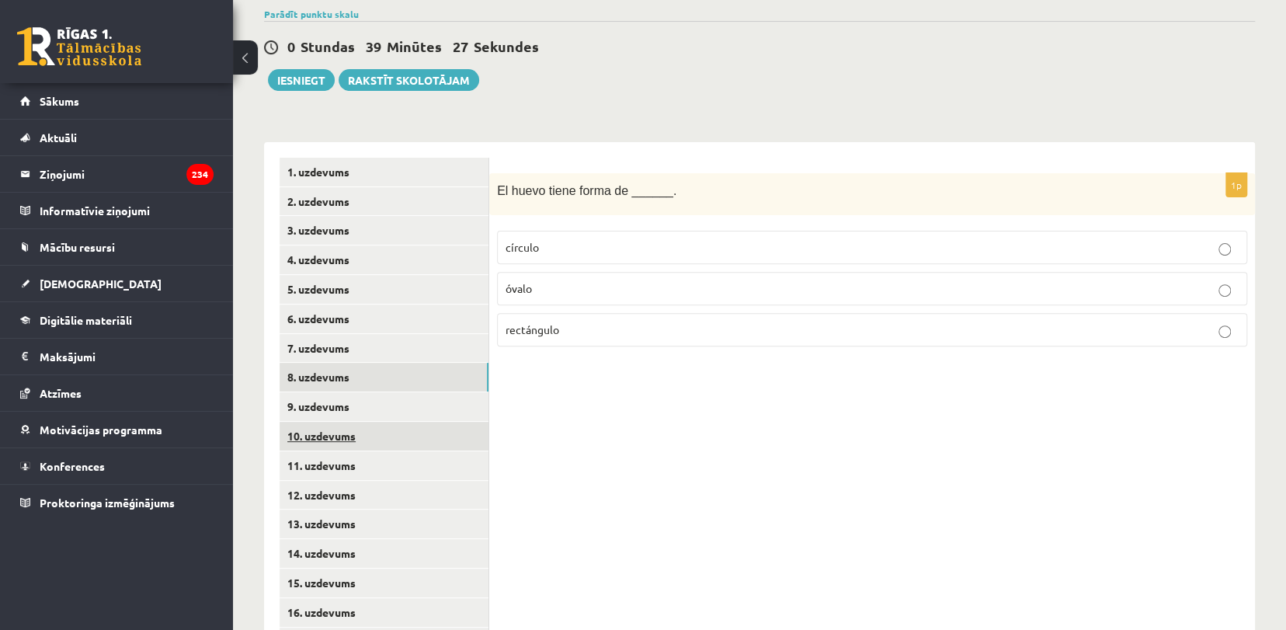
click at [405, 436] on link "10. uzdevums" at bounding box center [384, 436] width 209 height 29
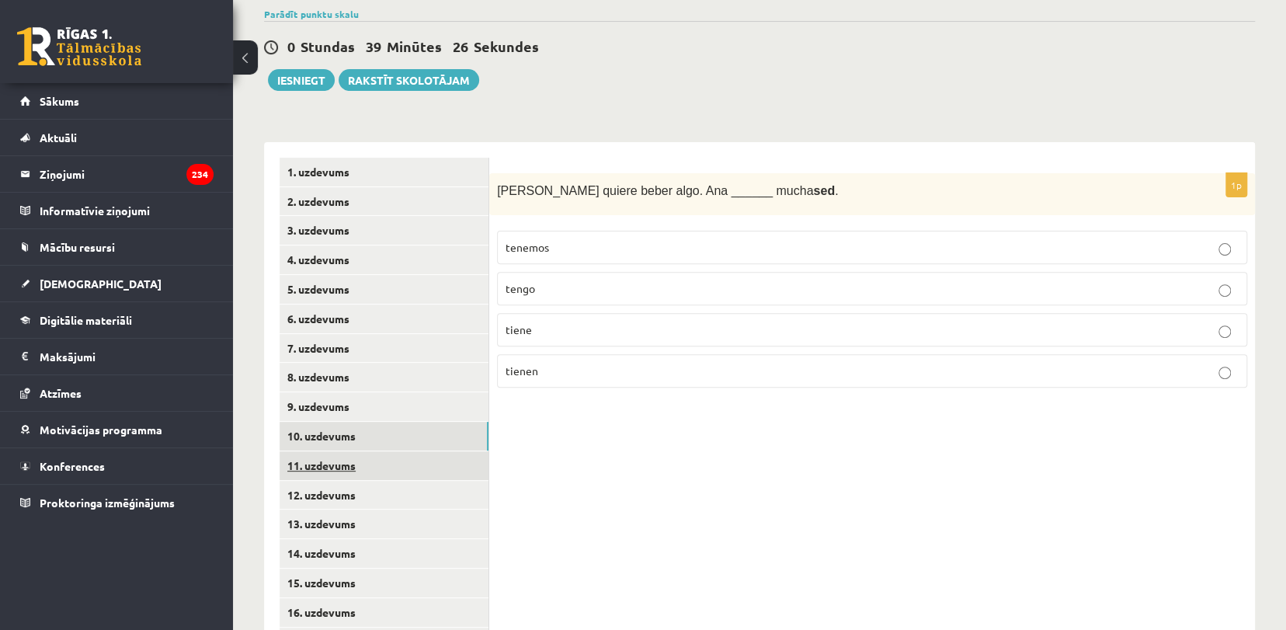
click at [405, 479] on link "11. uzdevums" at bounding box center [384, 465] width 209 height 29
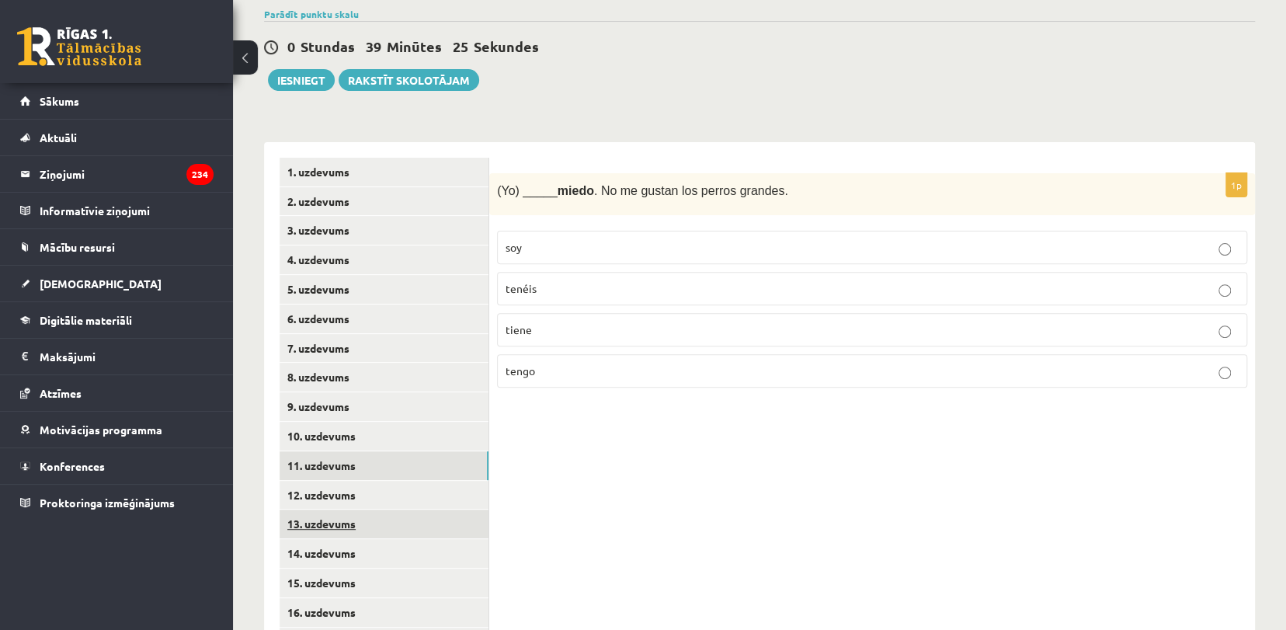
click at [404, 534] on link "13. uzdevums" at bounding box center [384, 523] width 209 height 29
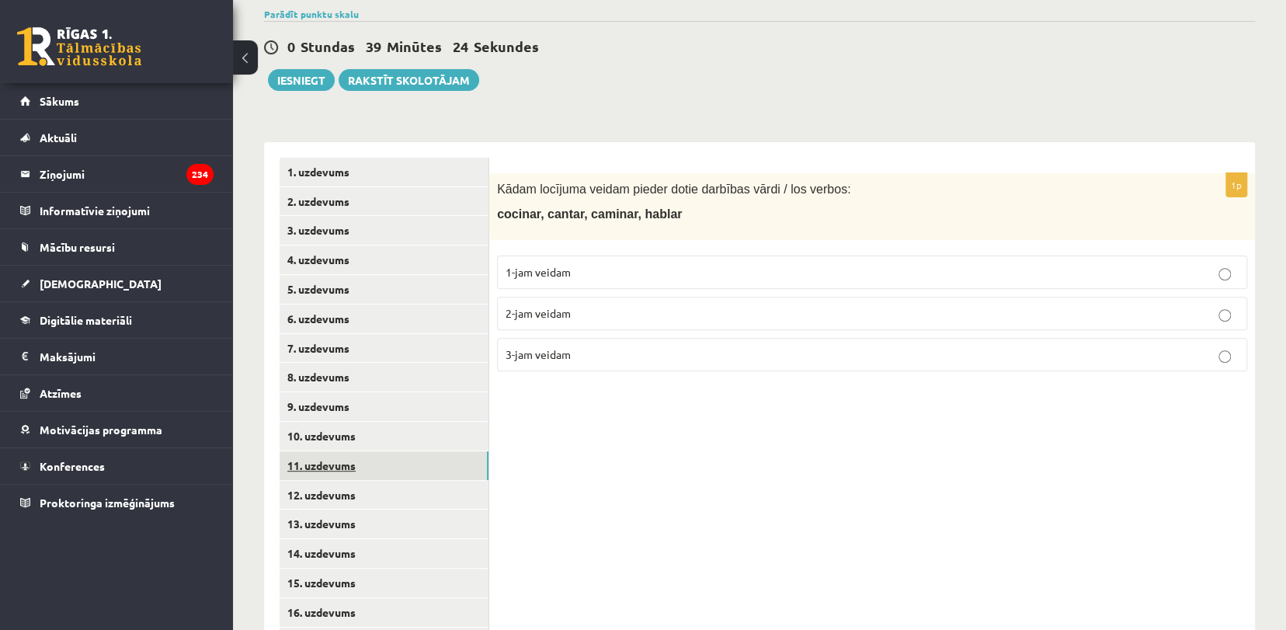
click at [412, 455] on link "11. uzdevums" at bounding box center [384, 465] width 209 height 29
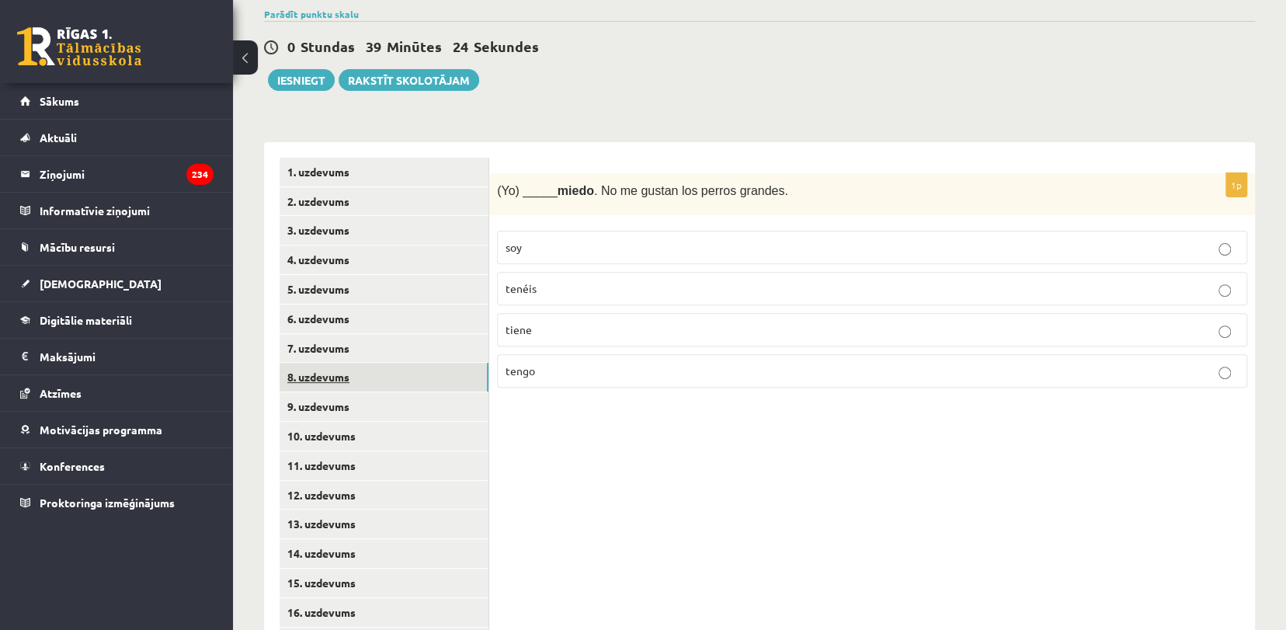
click at [406, 363] on link "8. uzdevums" at bounding box center [384, 377] width 209 height 29
click at [297, 82] on button "Iesniegt" at bounding box center [301, 80] width 67 height 22
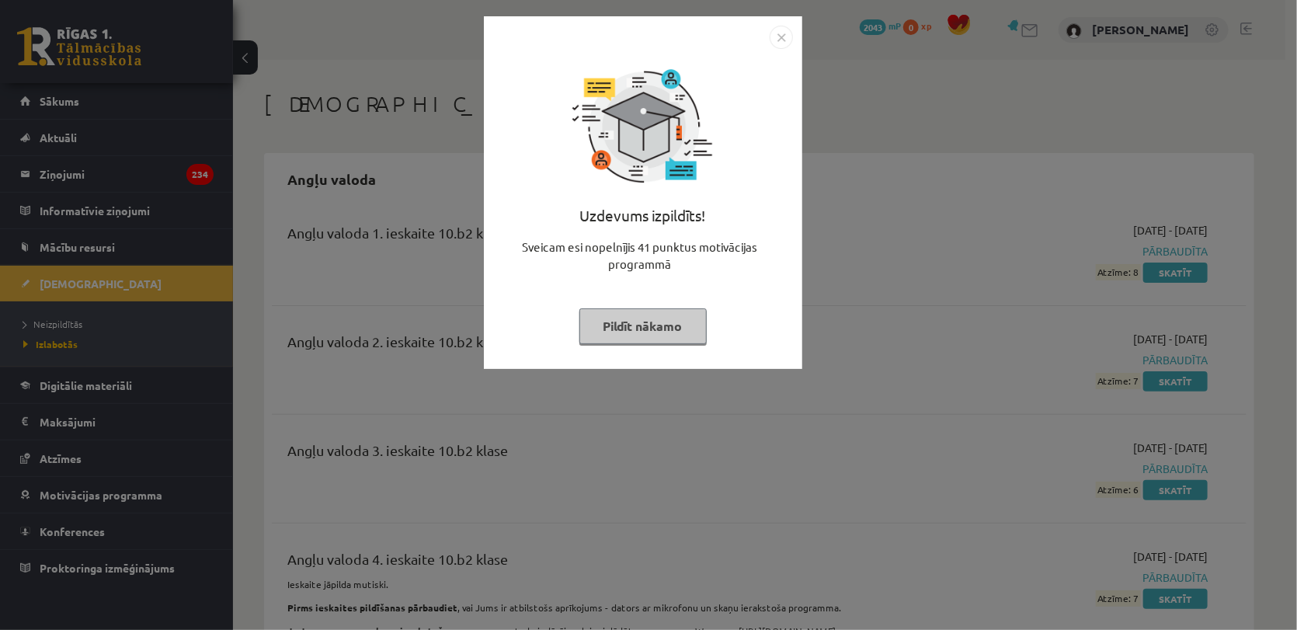
click at [681, 315] on button "Pildīt nākamo" at bounding box center [642, 326] width 127 height 36
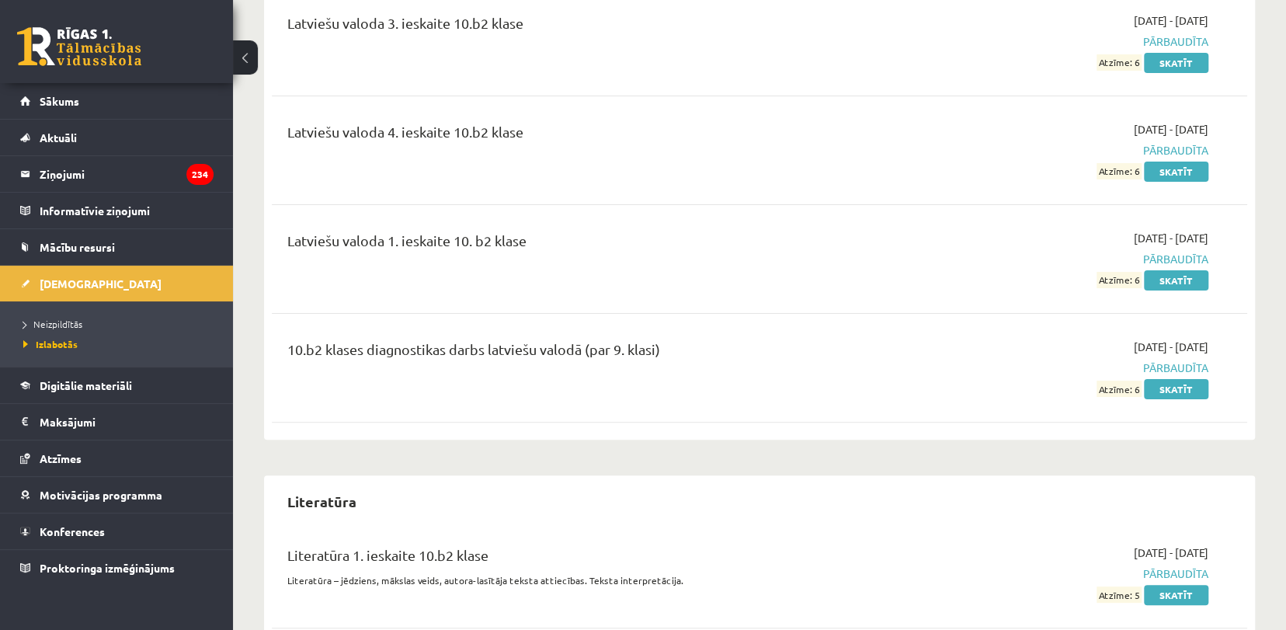
scroll to position [3599, 0]
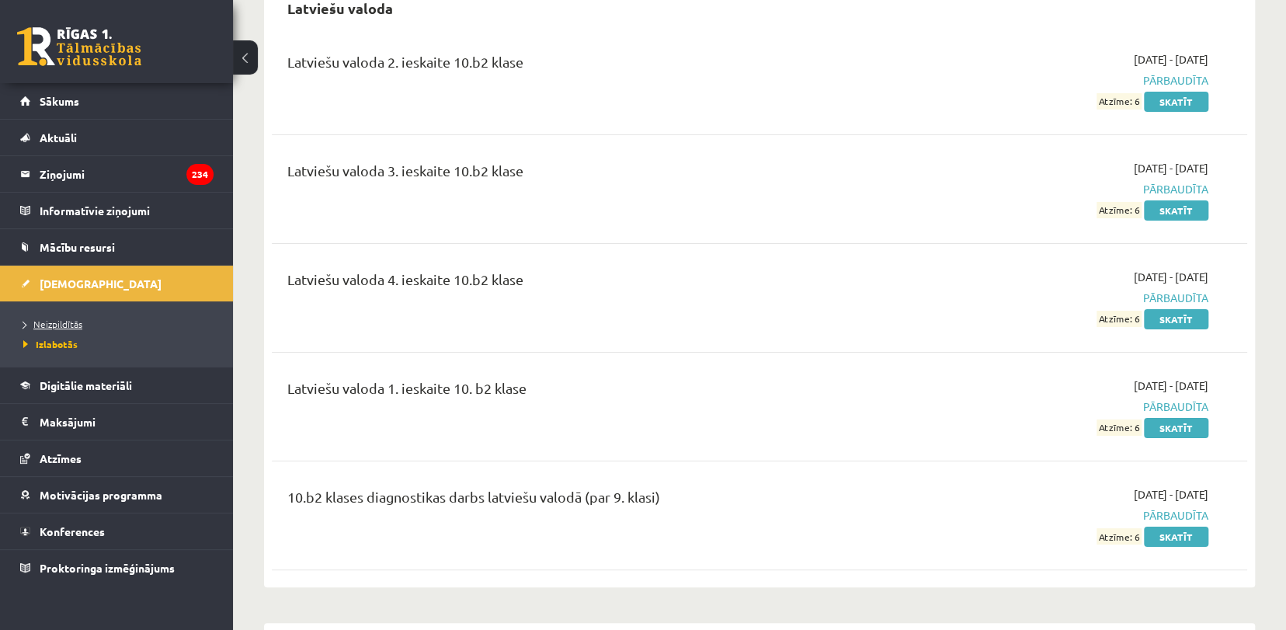
click at [67, 321] on span "Neizpildītās" at bounding box center [52, 324] width 59 height 12
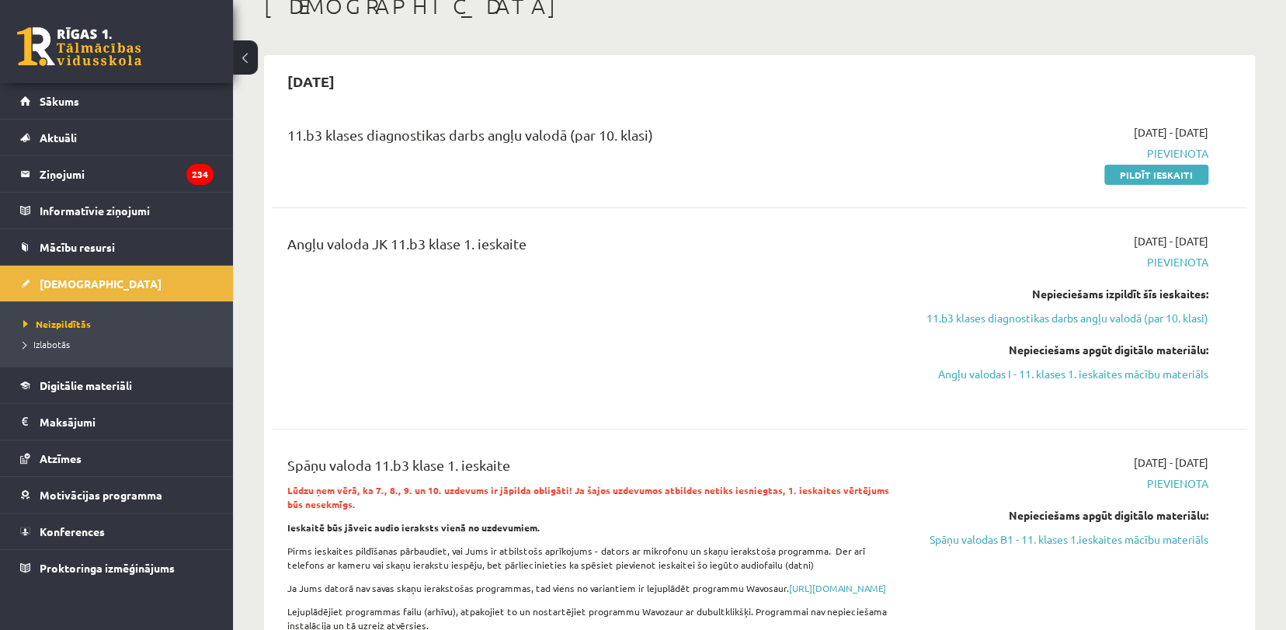
scroll to position [74, 0]
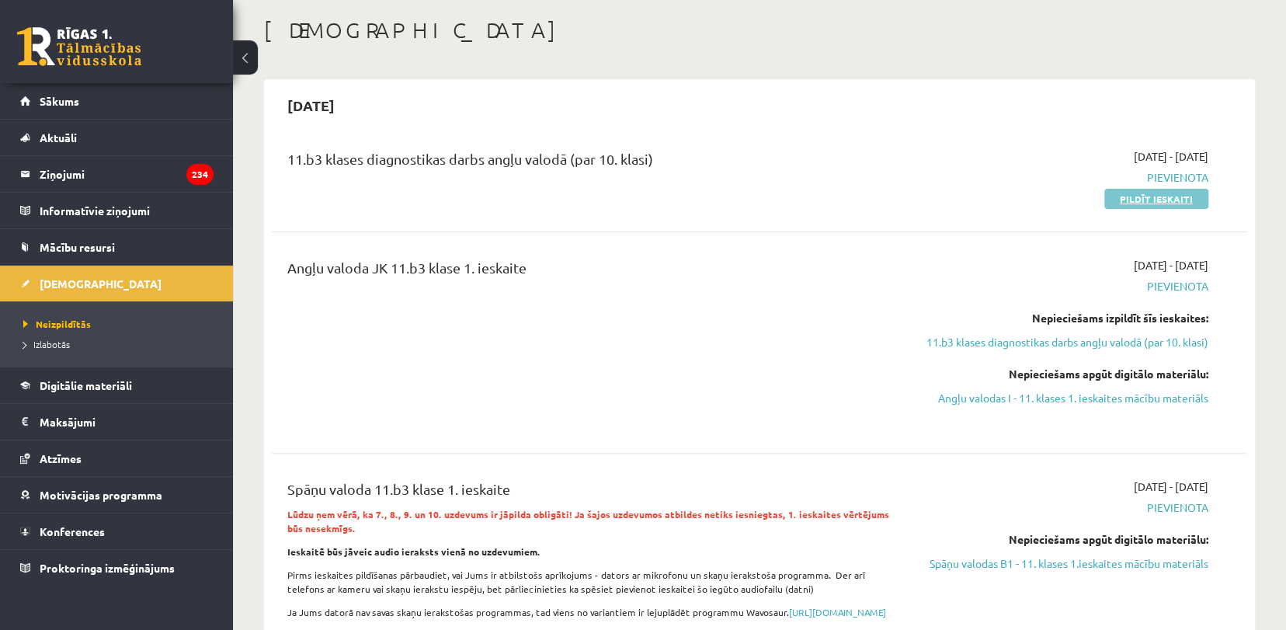
click at [1154, 191] on link "Pildīt ieskaiti" at bounding box center [1156, 199] width 104 height 20
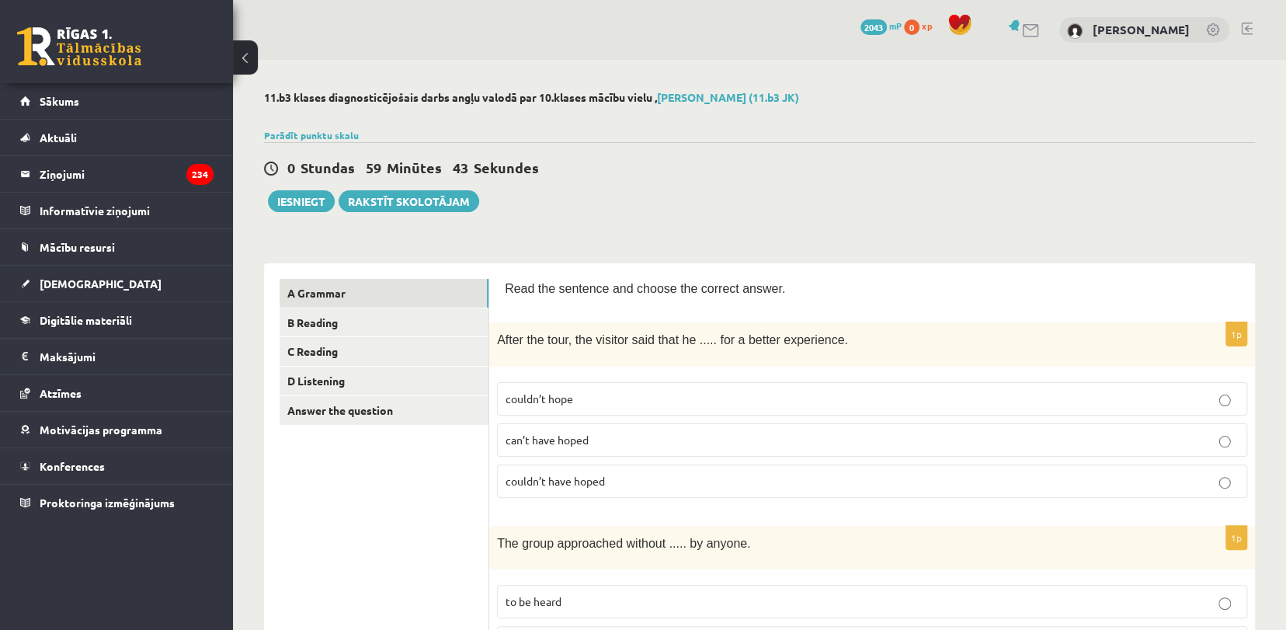
click at [558, 405] on label "couldn’t hope" at bounding box center [872, 398] width 750 height 33
click at [530, 474] on span "couldn’t have hoped" at bounding box center [555, 481] width 99 height 14
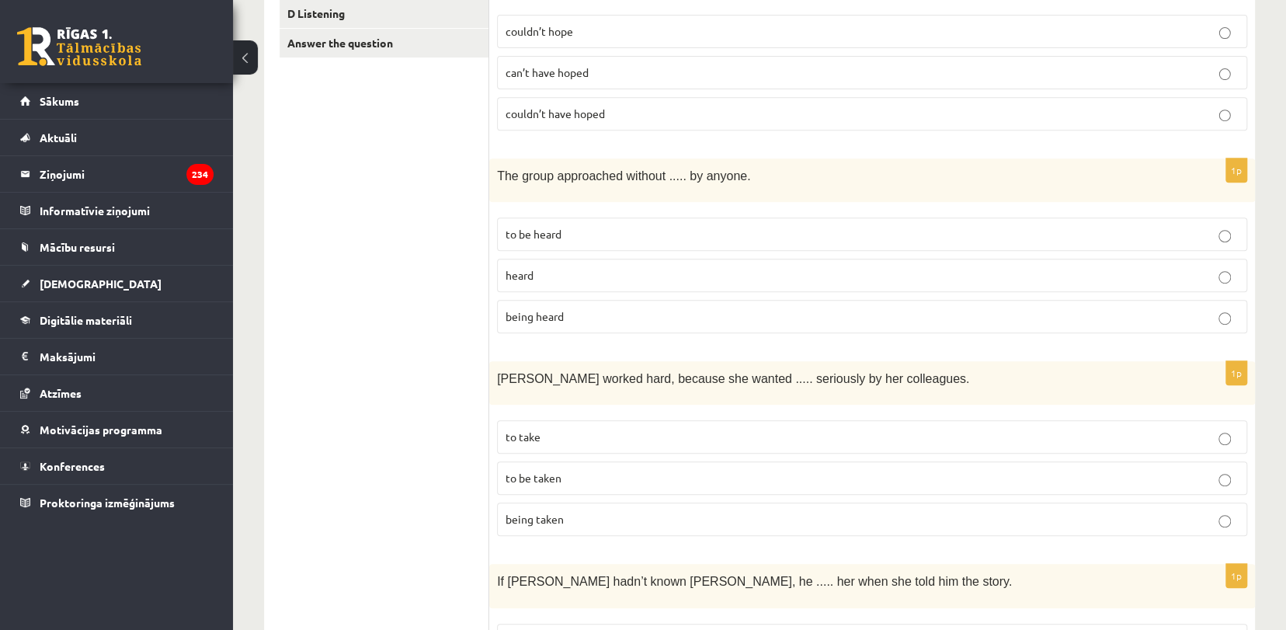
scroll to position [373, 0]
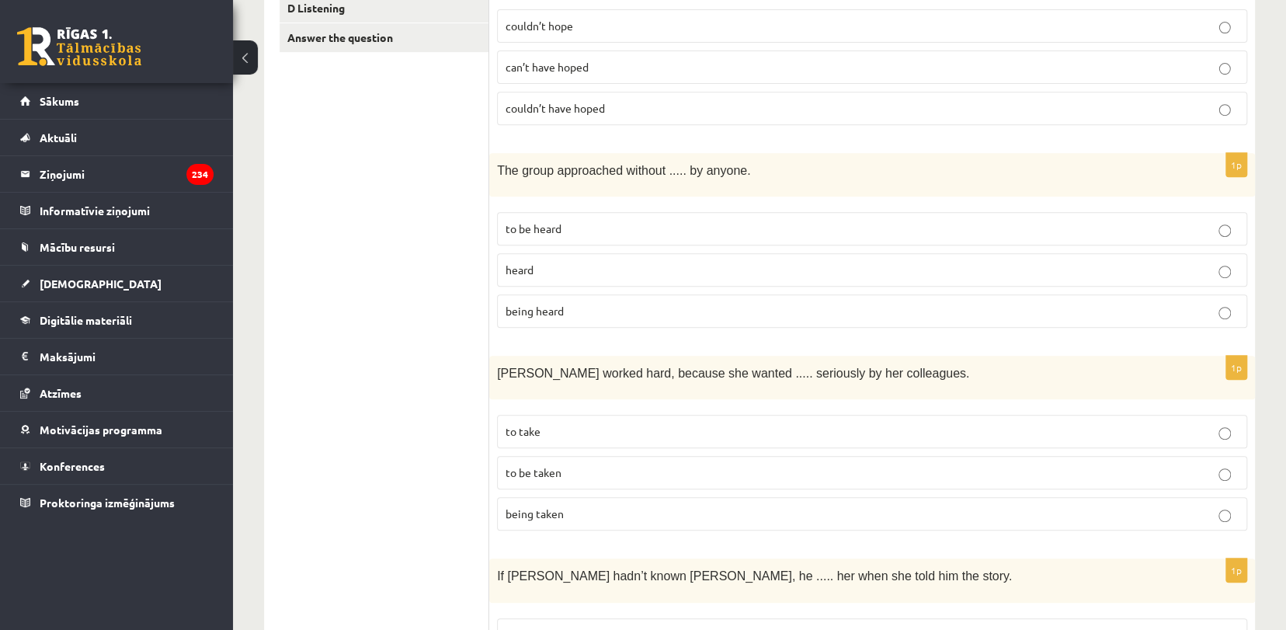
click at [670, 303] on p "being heard" at bounding box center [872, 311] width 733 height 16
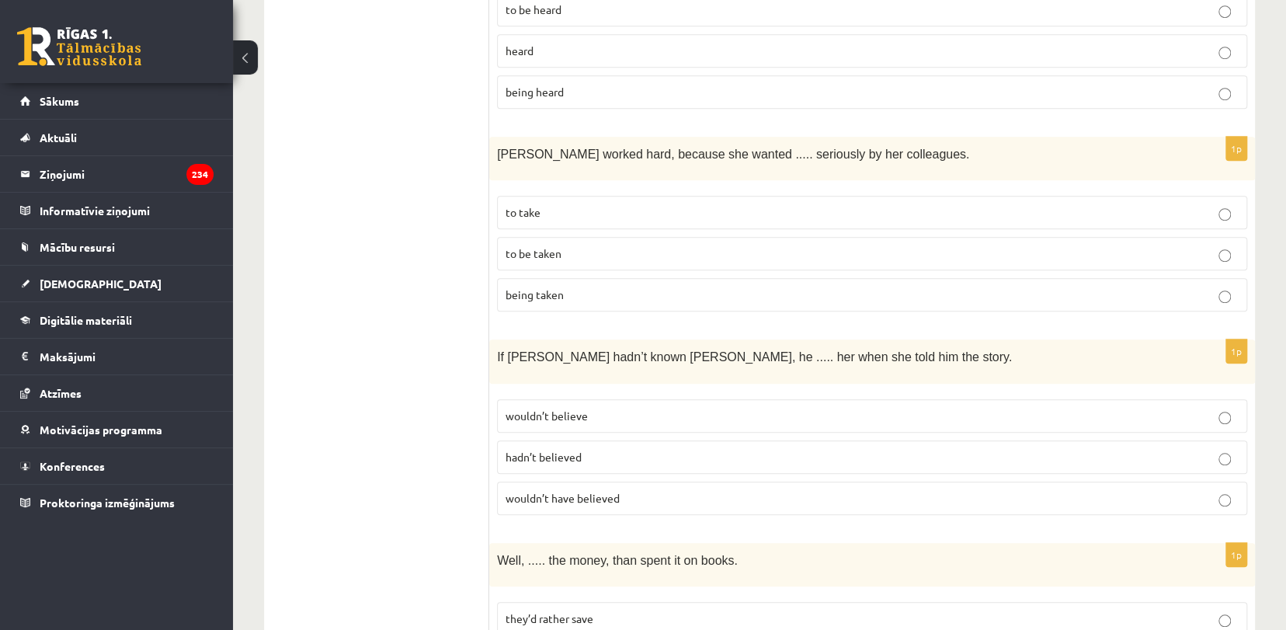
scroll to position [601, 0]
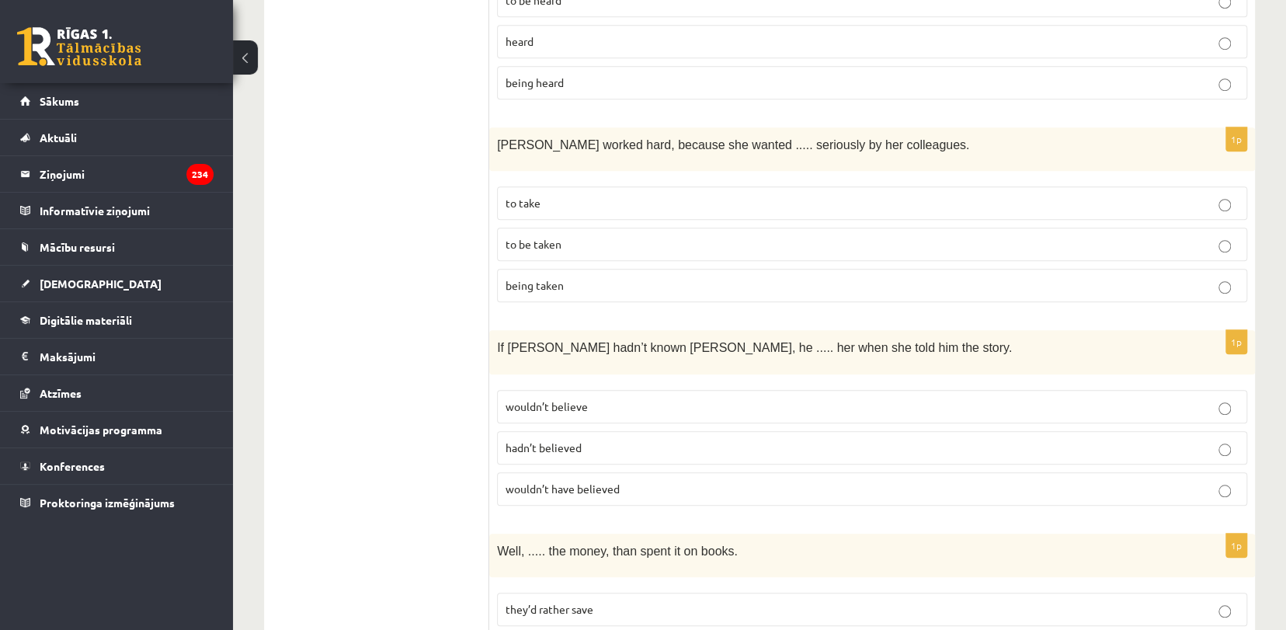
click at [668, 236] on p "to be taken" at bounding box center [872, 244] width 733 height 16
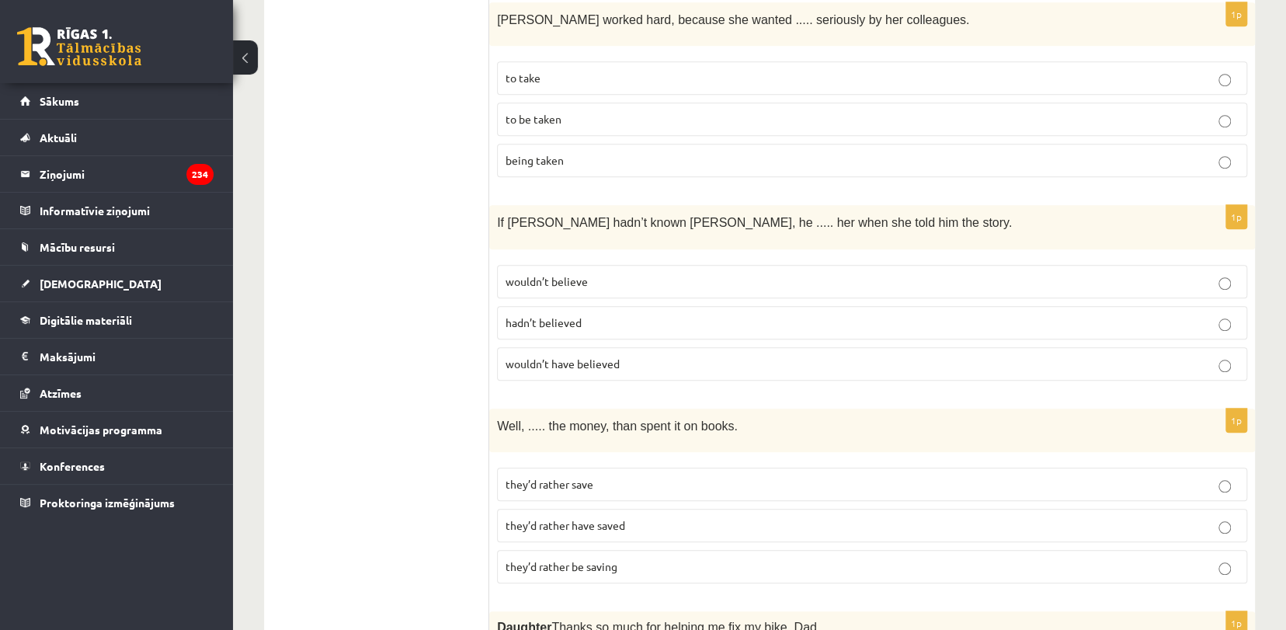
scroll to position [731, 0]
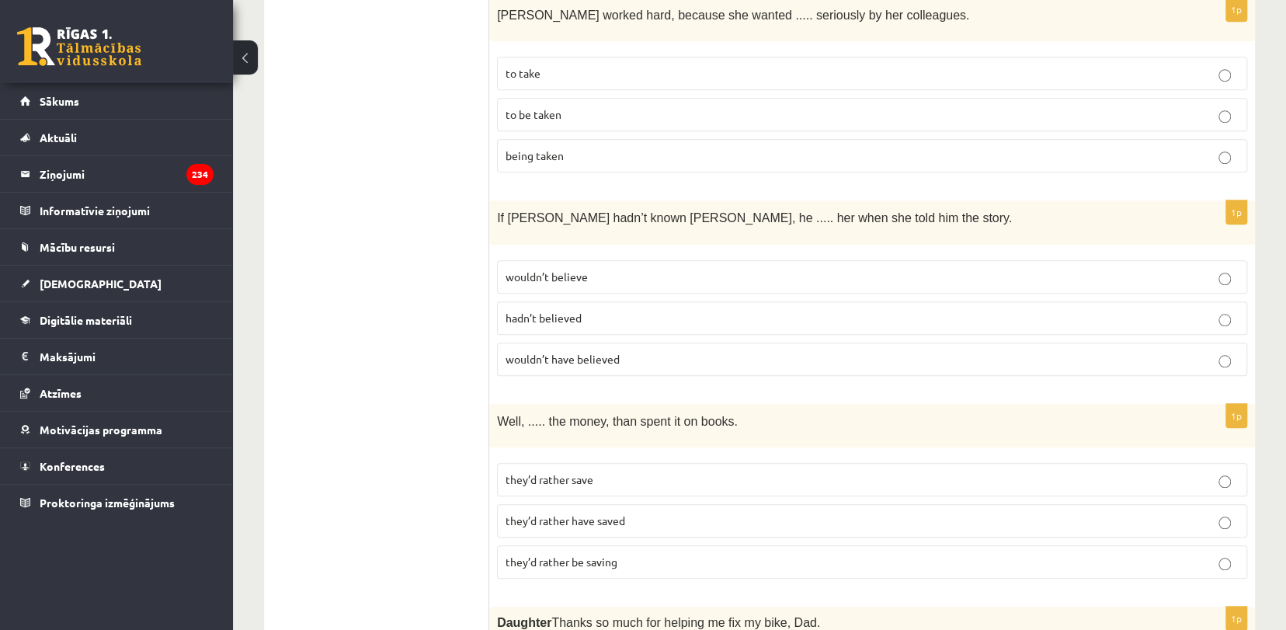
click at [699, 351] on p "wouldn’t have believed" at bounding box center [872, 359] width 733 height 16
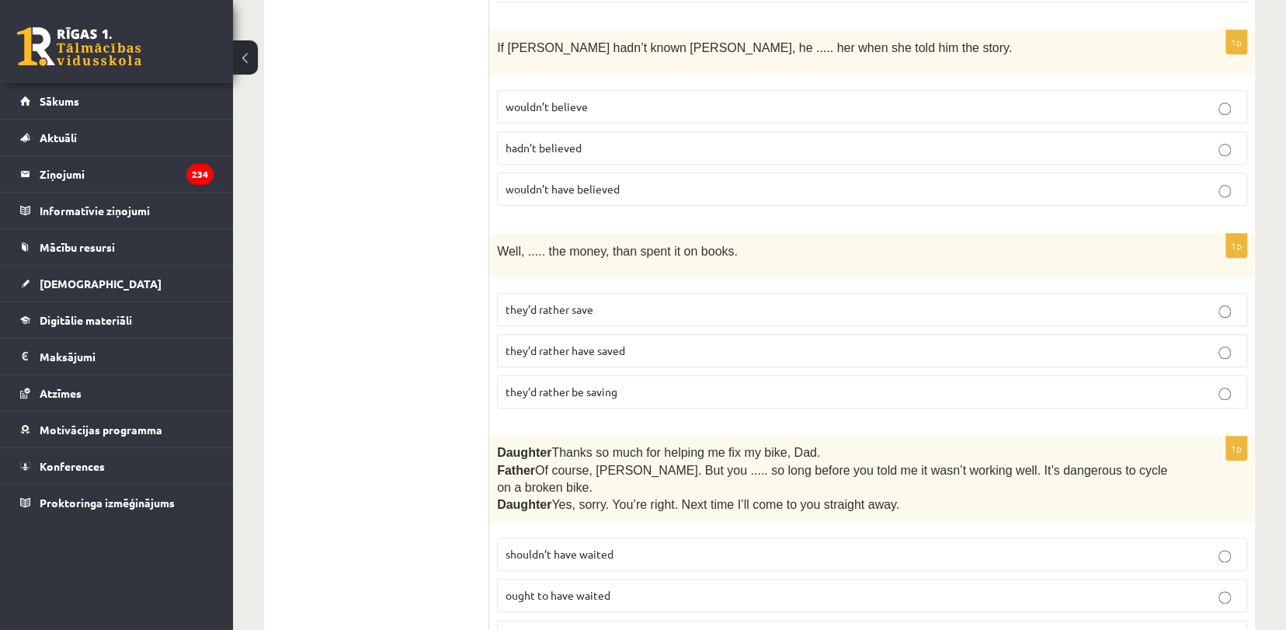
scroll to position [916, 0]
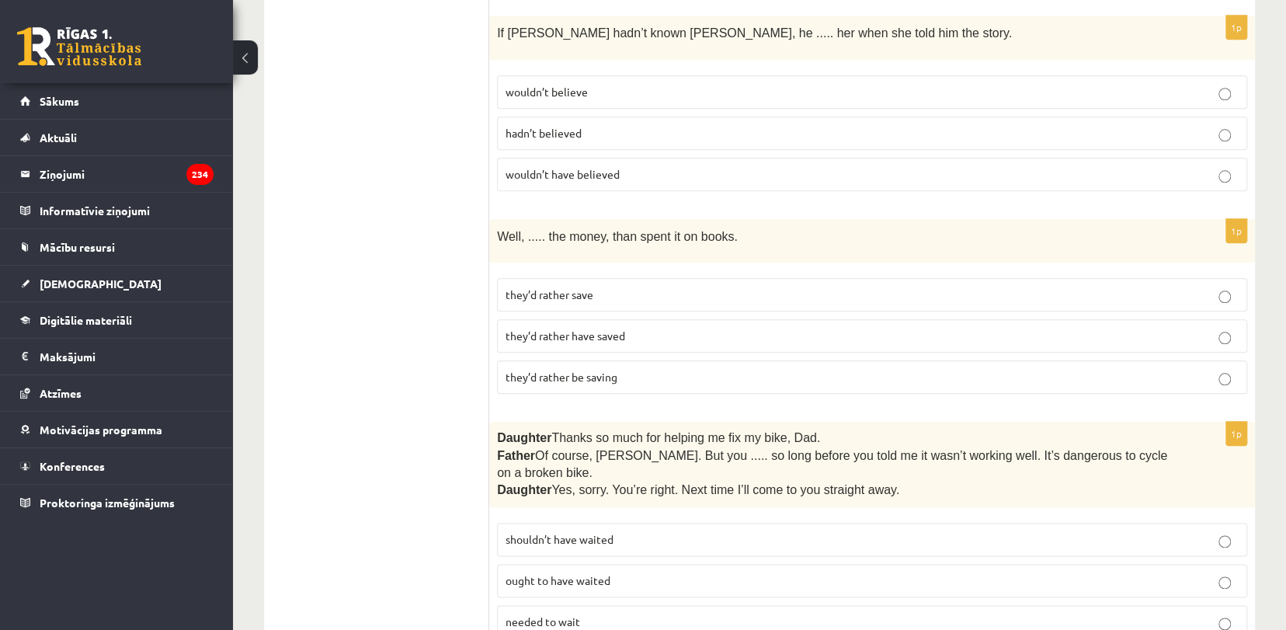
click at [565, 370] on span "they’d rather be saving" at bounding box center [562, 377] width 112 height 14
click at [550, 328] on span "they’d rather have saved" at bounding box center [566, 335] width 120 height 14
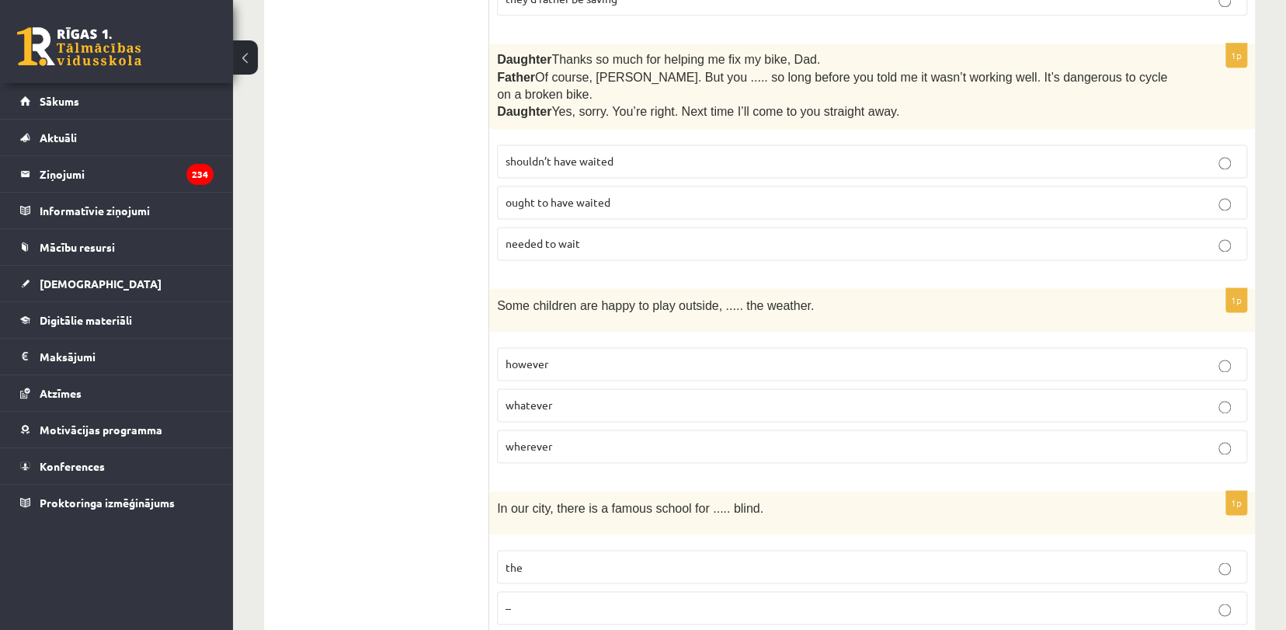
scroll to position [1243, 0]
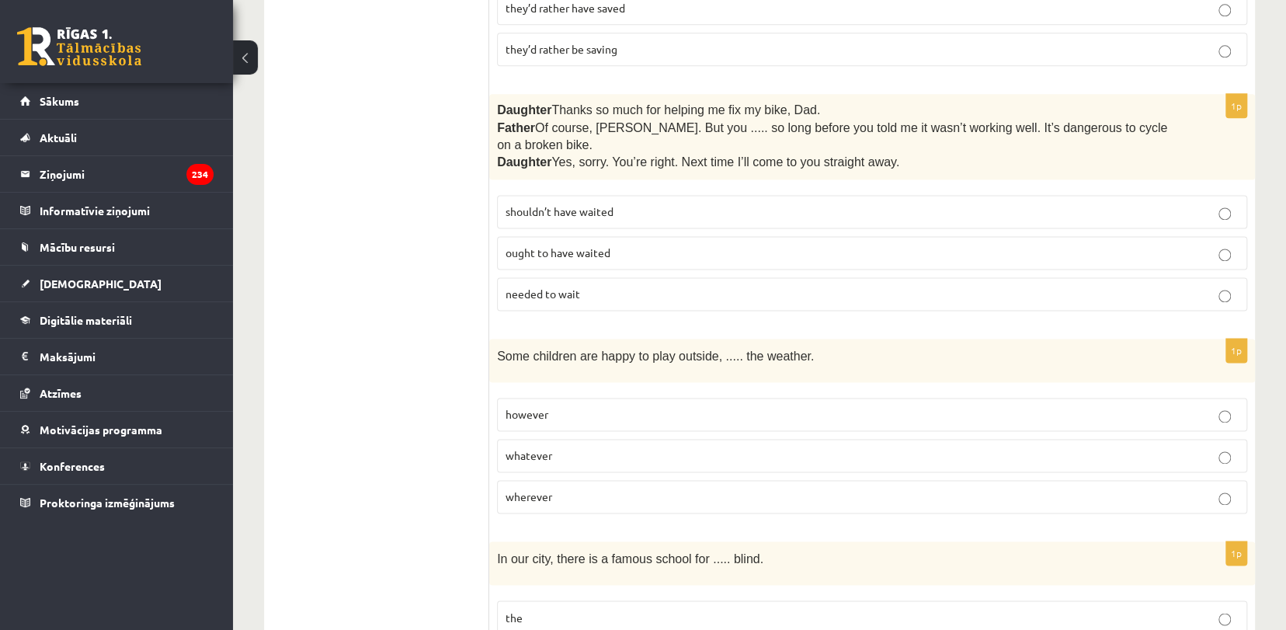
click at [658, 203] on p "shouldn’t have waited" at bounding box center [872, 211] width 733 height 16
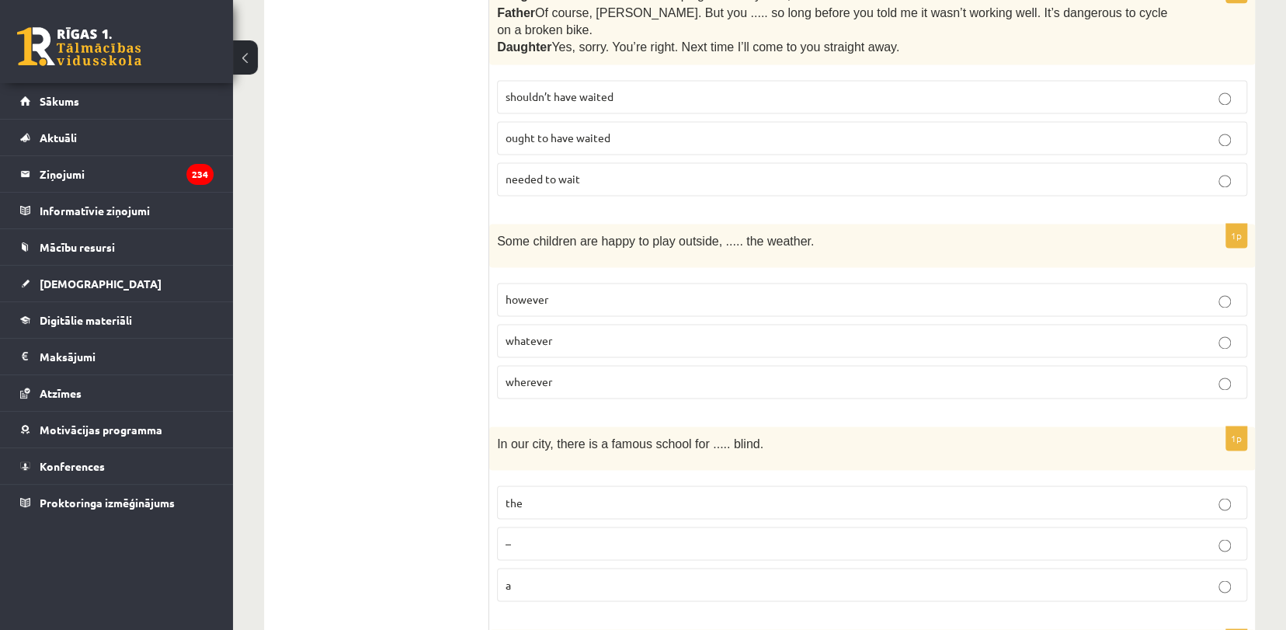
click at [652, 291] on p "however" at bounding box center [872, 299] width 733 height 16
click at [600, 332] on p "whatever" at bounding box center [872, 340] width 733 height 16
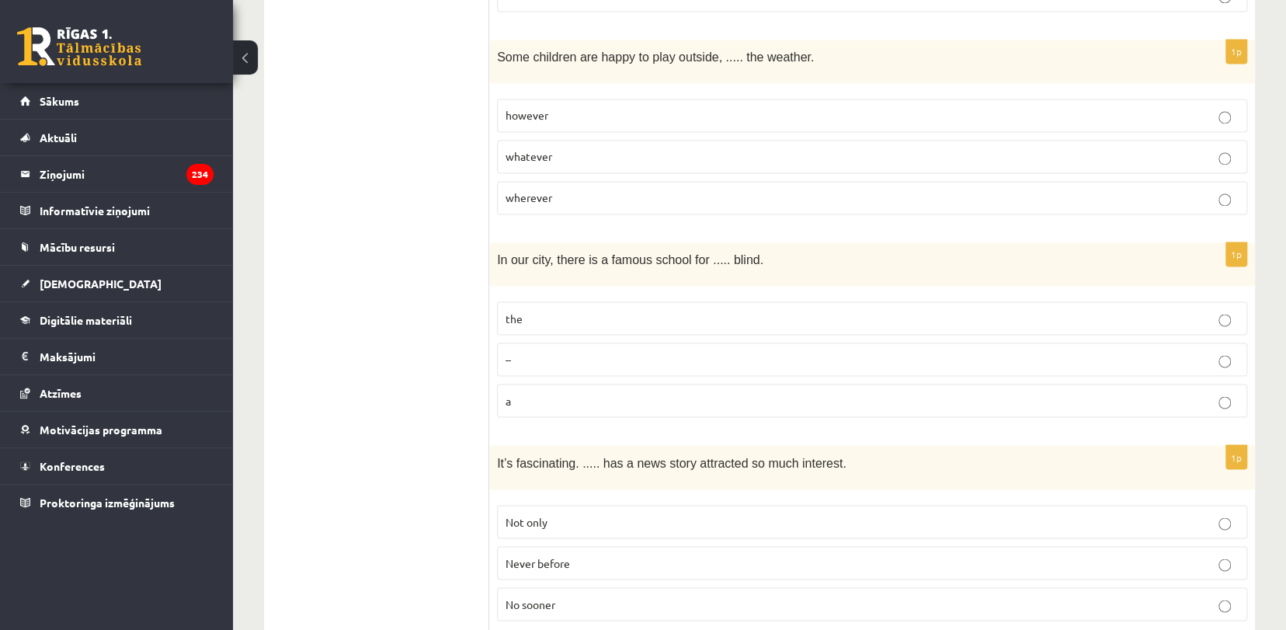
scroll to position [1552, 0]
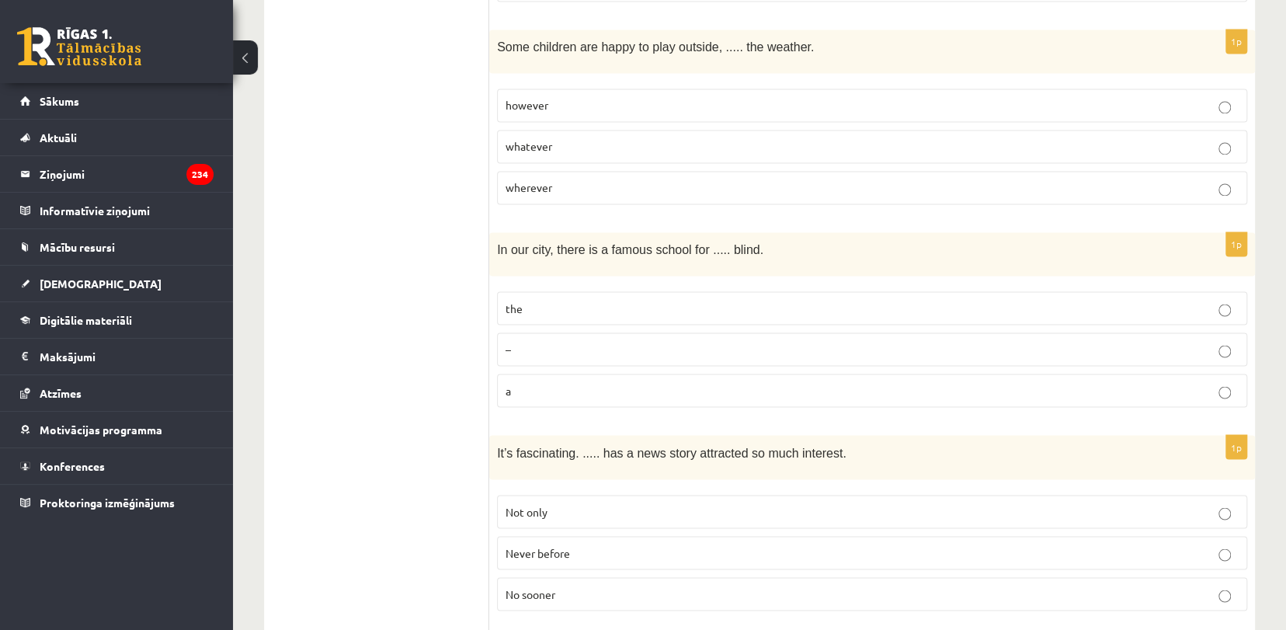
click at [845, 382] on p "a" at bounding box center [872, 390] width 733 height 16
click at [732, 300] on p "the" at bounding box center [872, 308] width 733 height 16
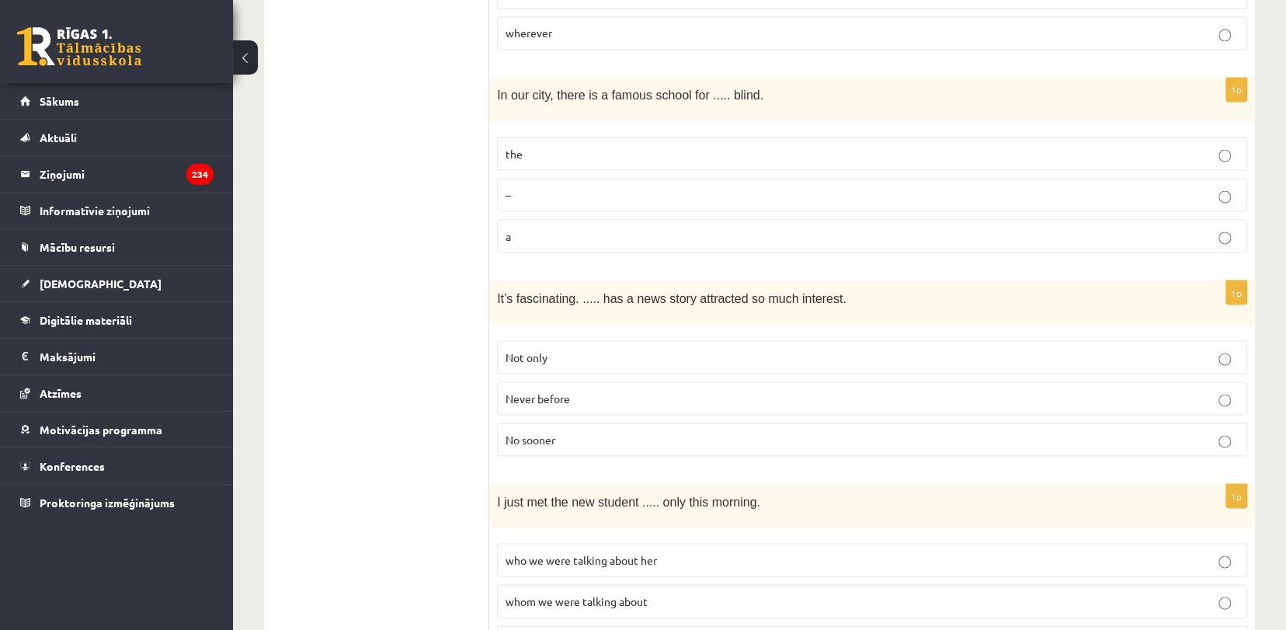
scroll to position [1712, 0]
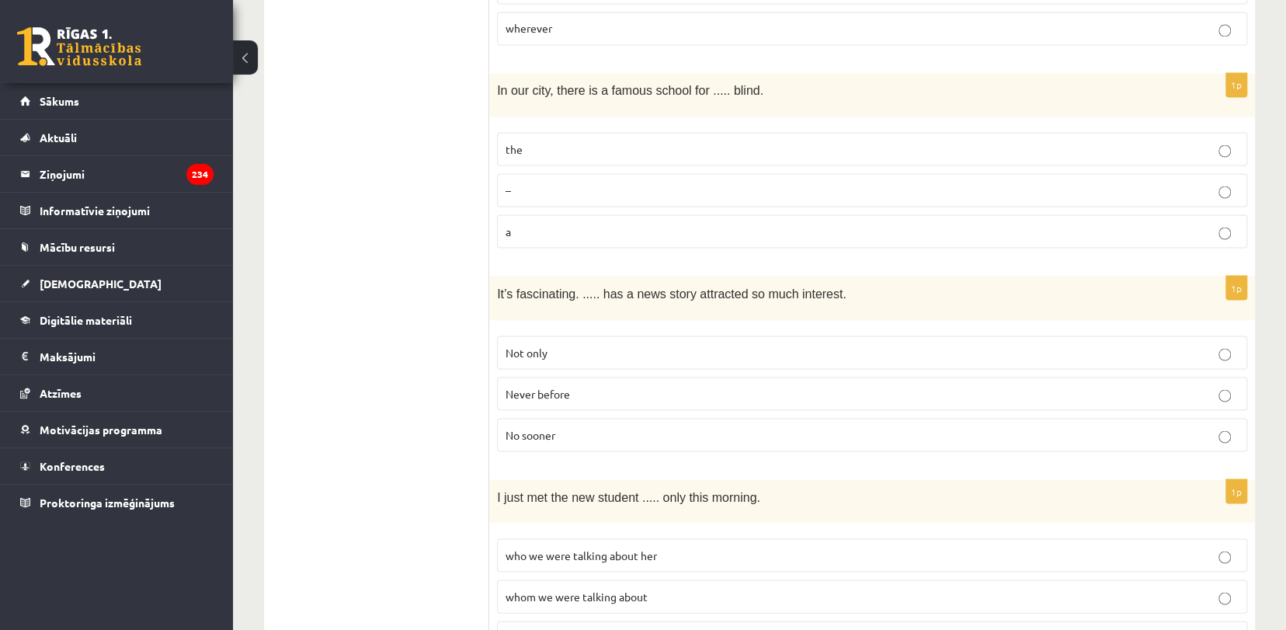
click at [620, 377] on label "Never before" at bounding box center [872, 393] width 750 height 33
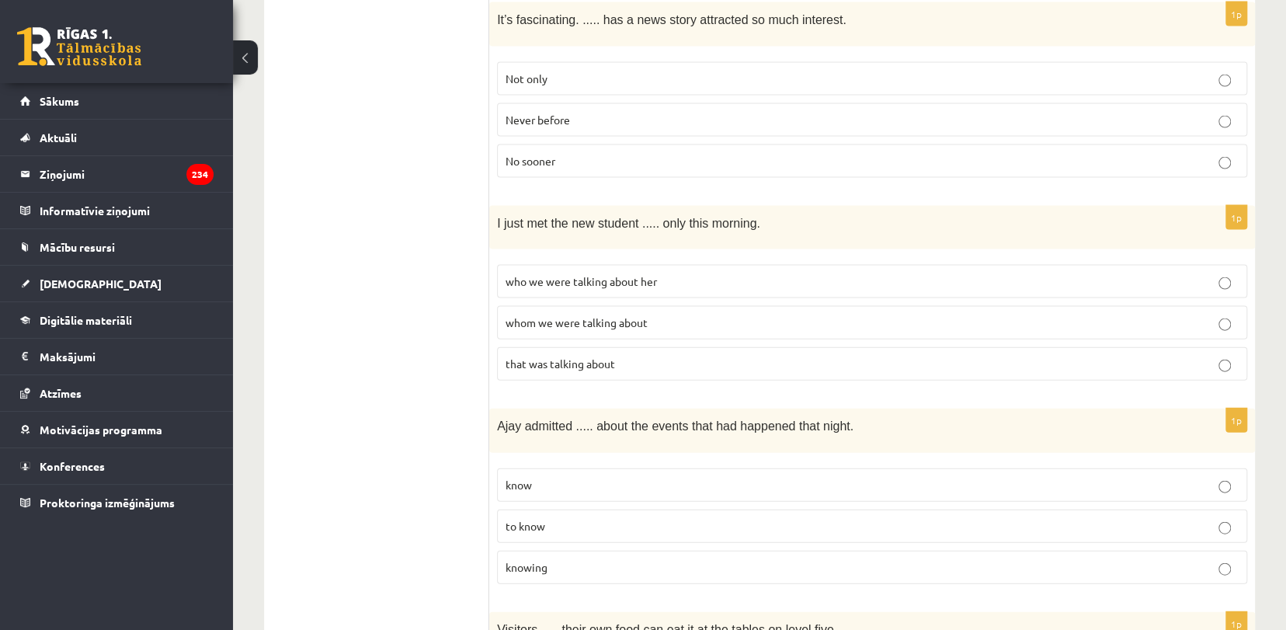
scroll to position [2005, 0]
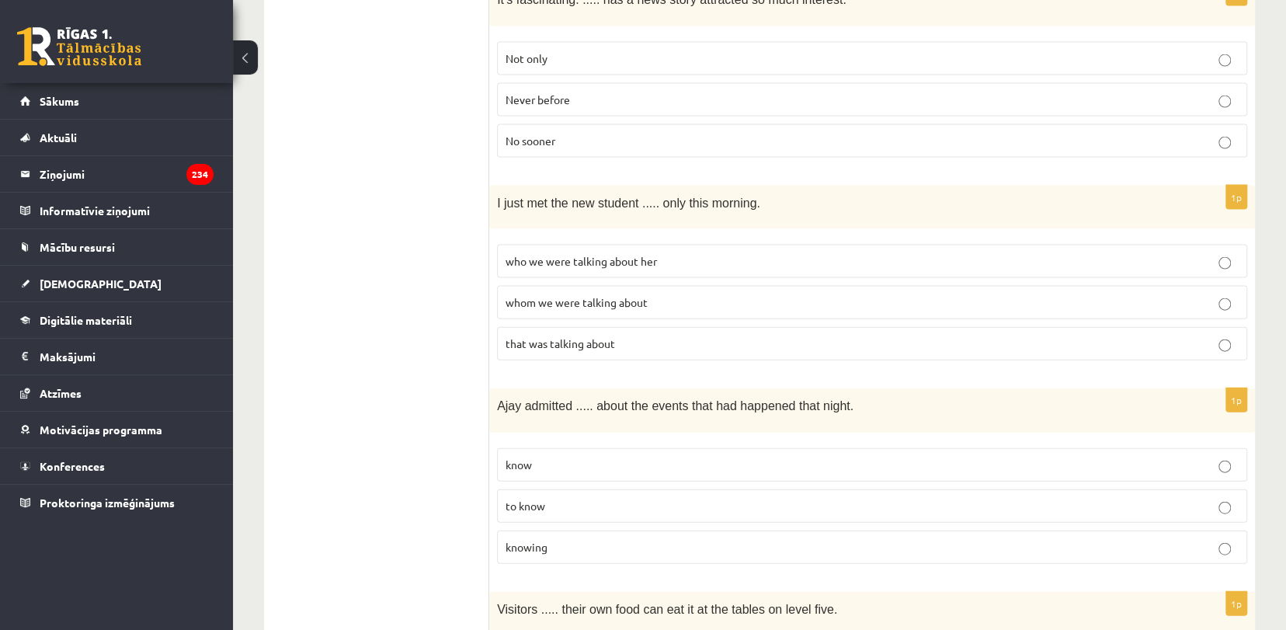
click at [673, 294] on p "whom we were talking about" at bounding box center [872, 302] width 733 height 16
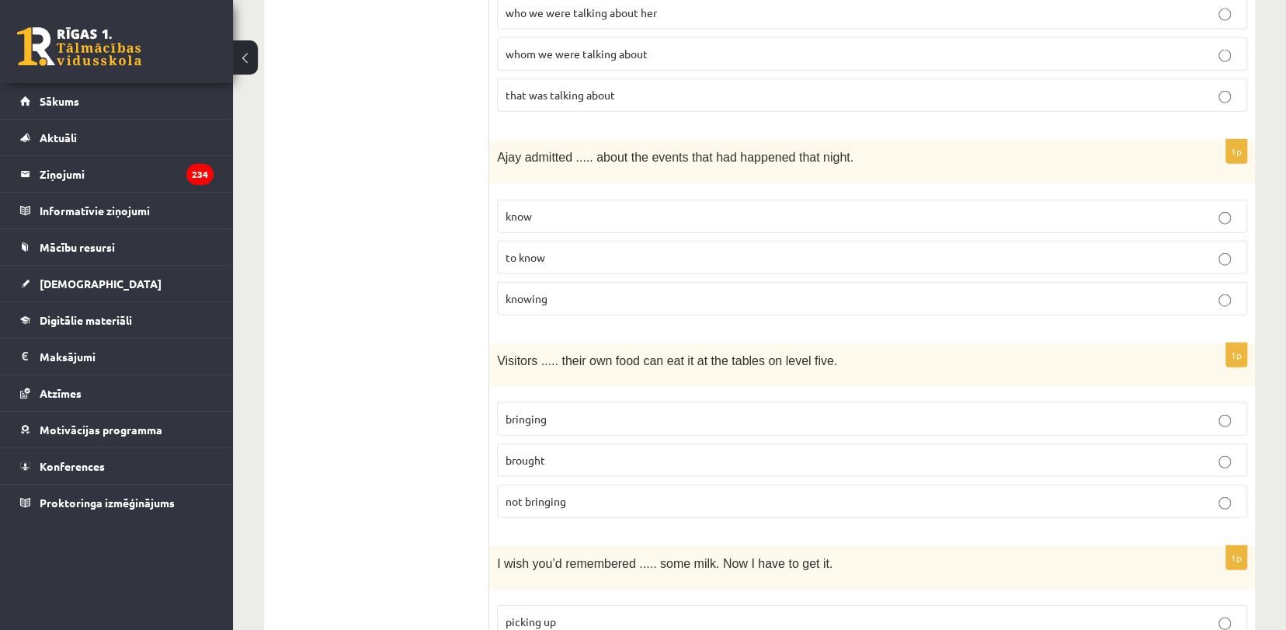
scroll to position [2259, 0]
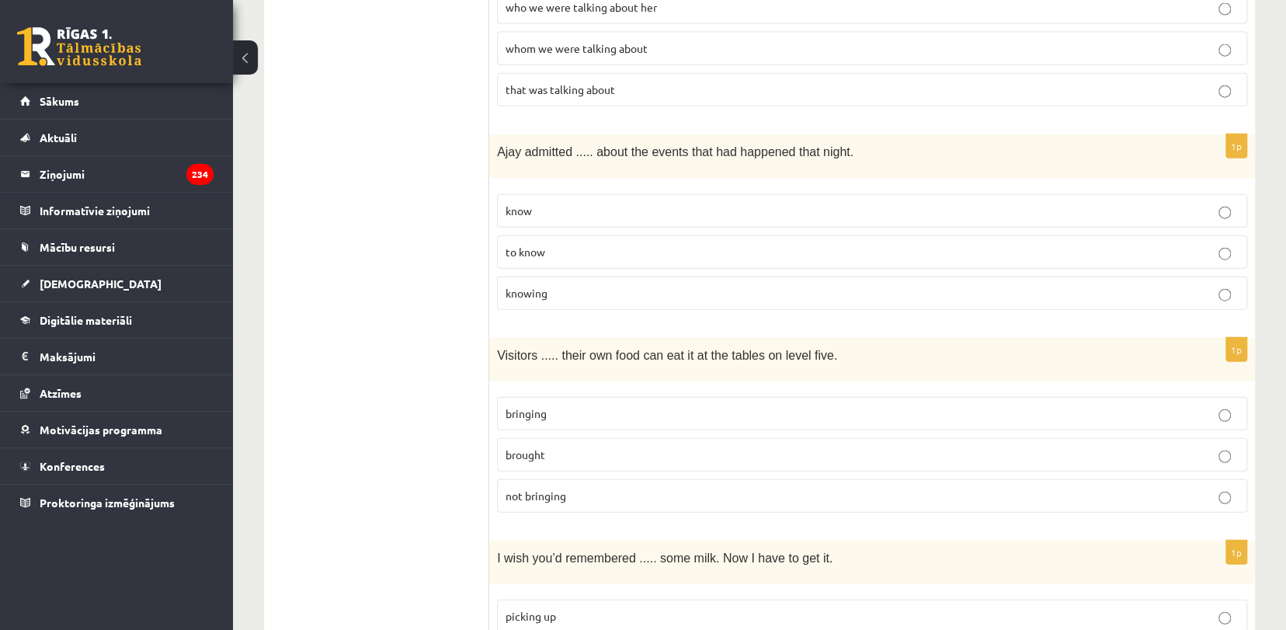
click at [616, 244] on p "to know" at bounding box center [872, 252] width 733 height 16
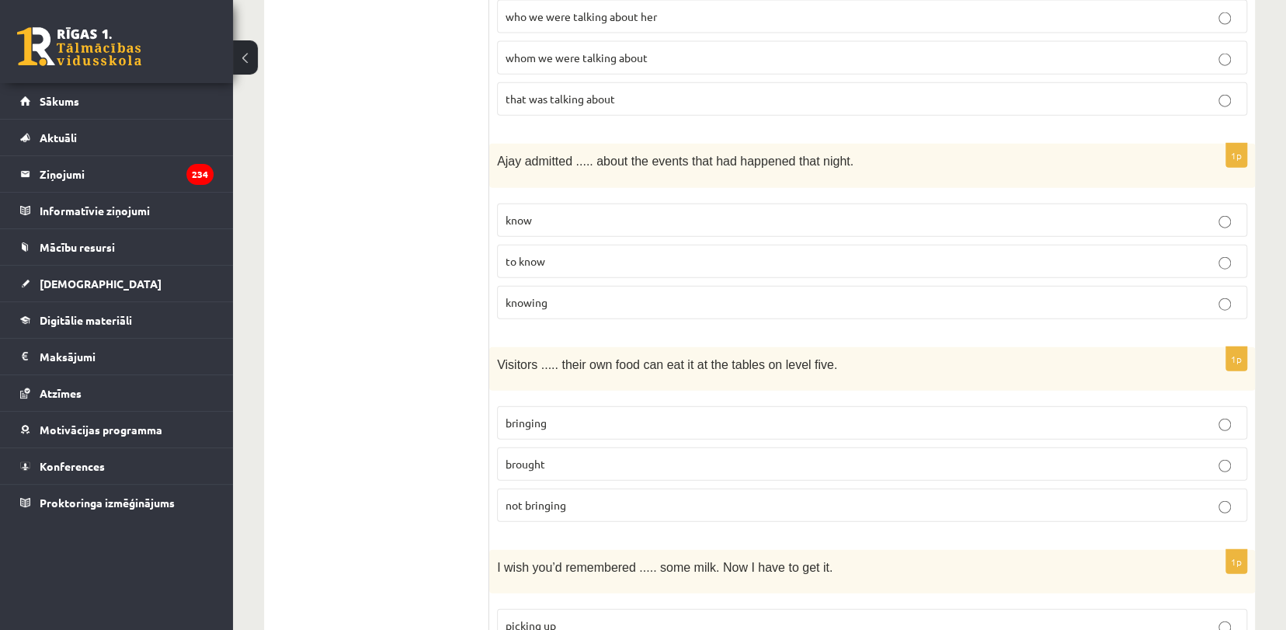
scroll to position [2275, 0]
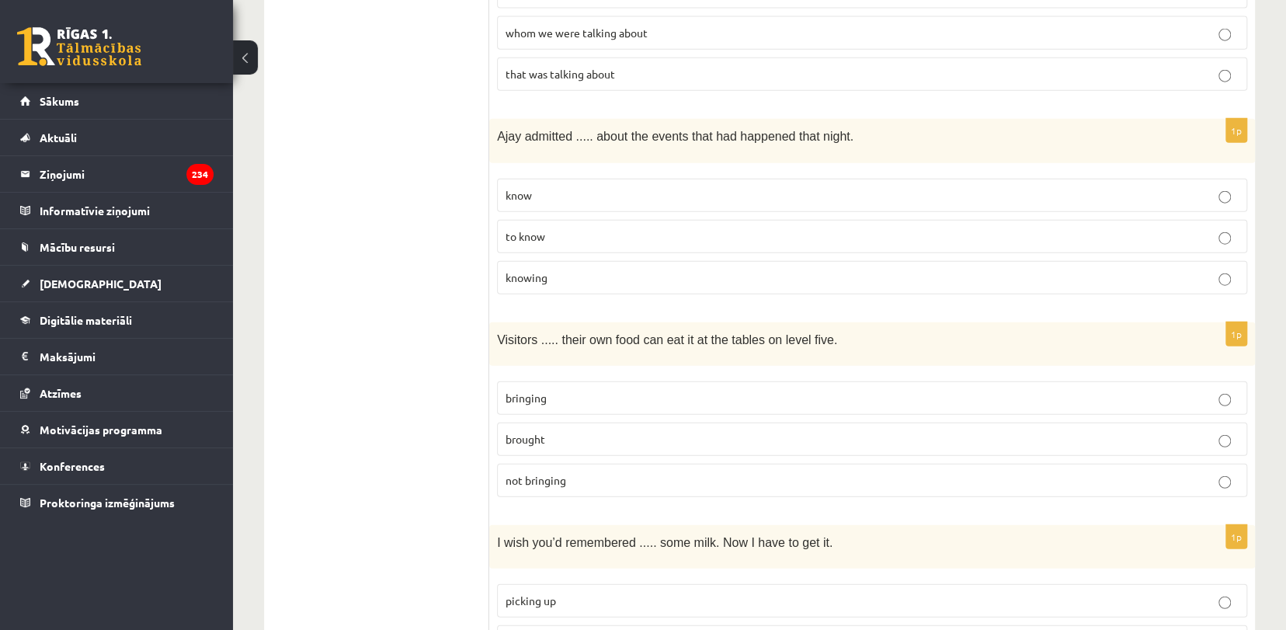
click at [526, 432] on span "brought" at bounding box center [526, 439] width 40 height 14
click at [929, 431] on p "brought" at bounding box center [872, 439] width 733 height 16
click at [932, 381] on label "bringing" at bounding box center [872, 397] width 750 height 33
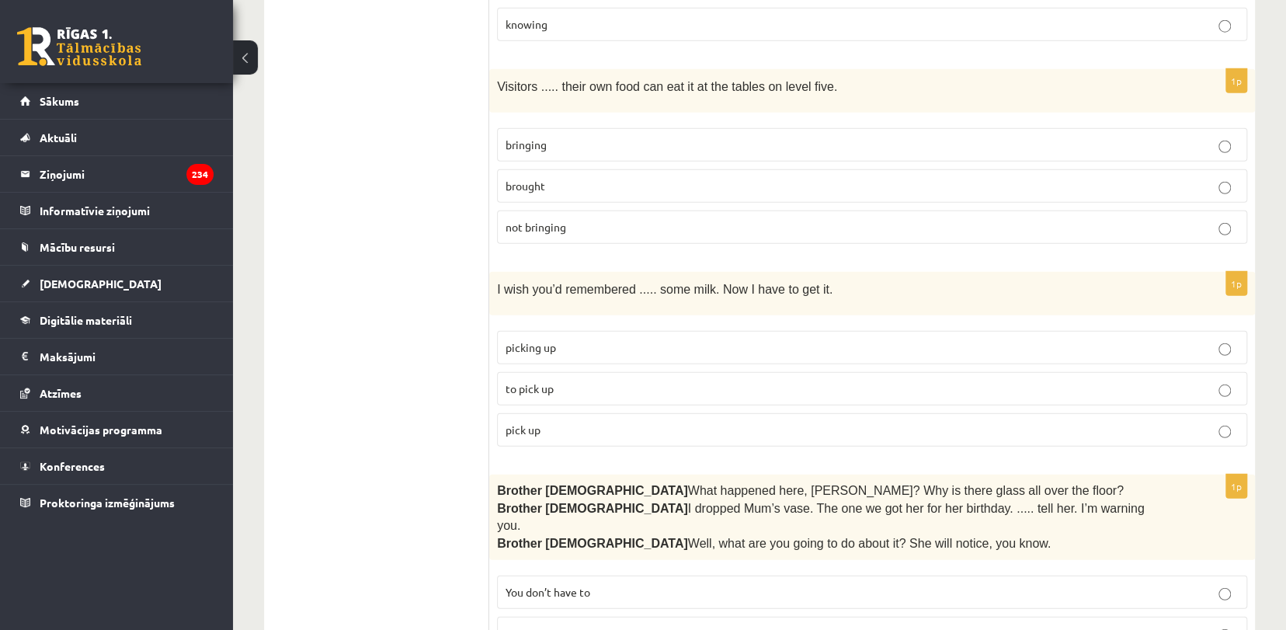
scroll to position [2573, 0]
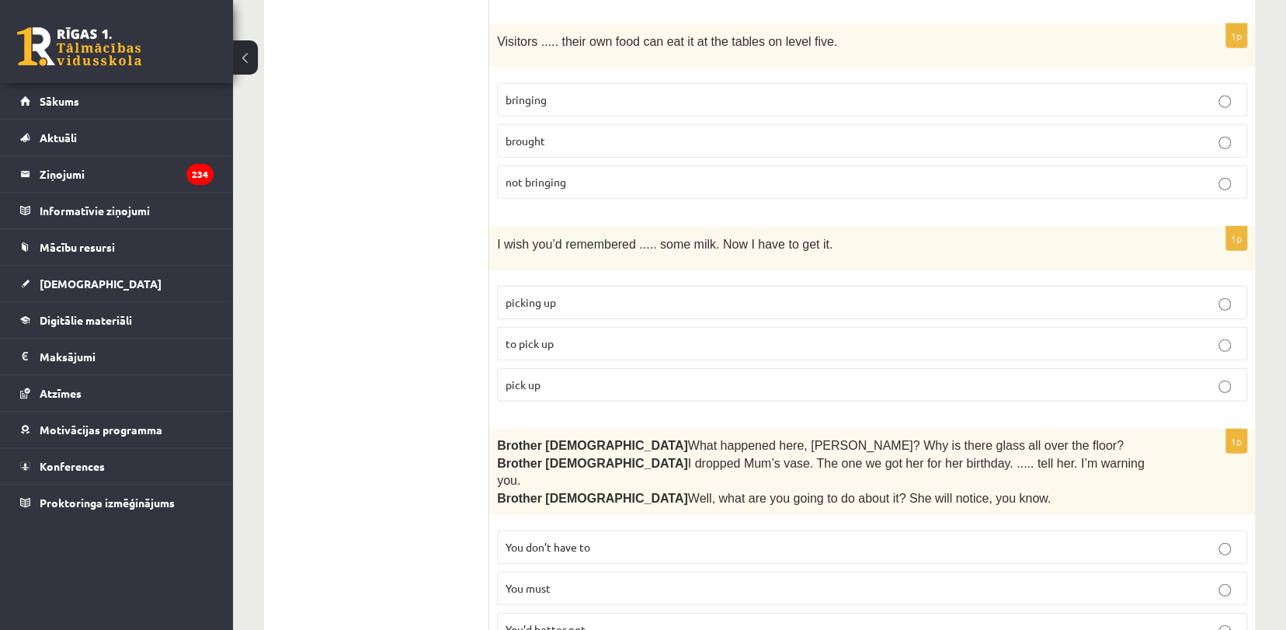
click at [864, 294] on p "picking up" at bounding box center [872, 302] width 733 height 16
click at [829, 335] on p "to pick up" at bounding box center [872, 343] width 733 height 16
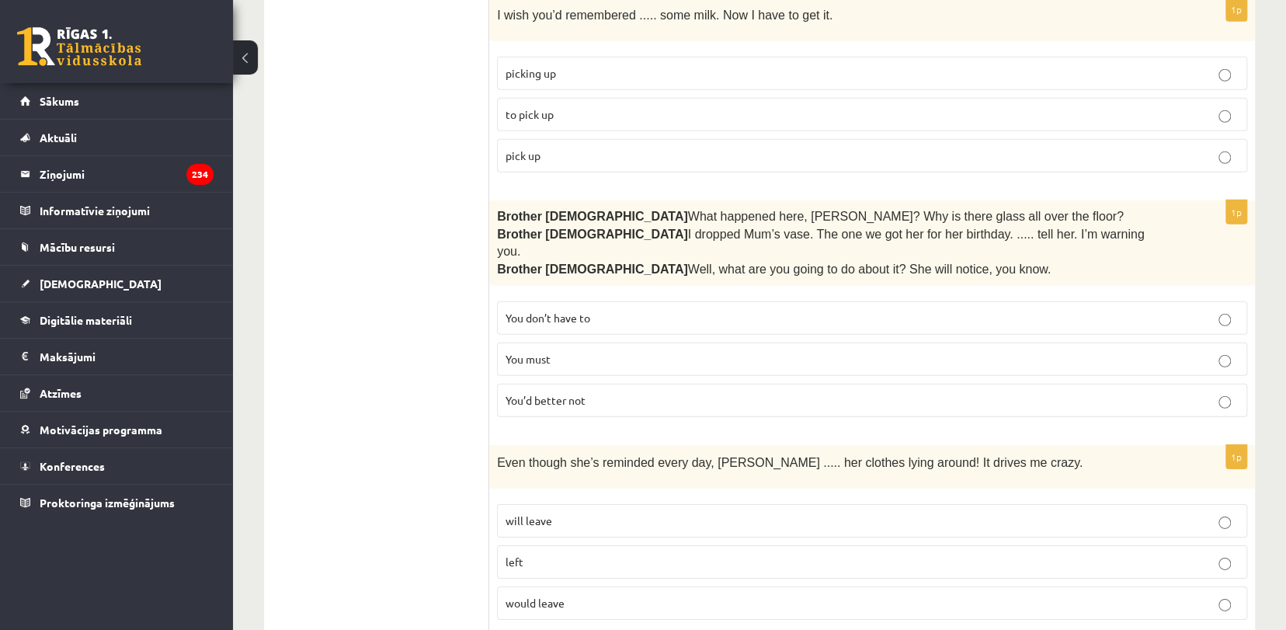
scroll to position [2811, 0]
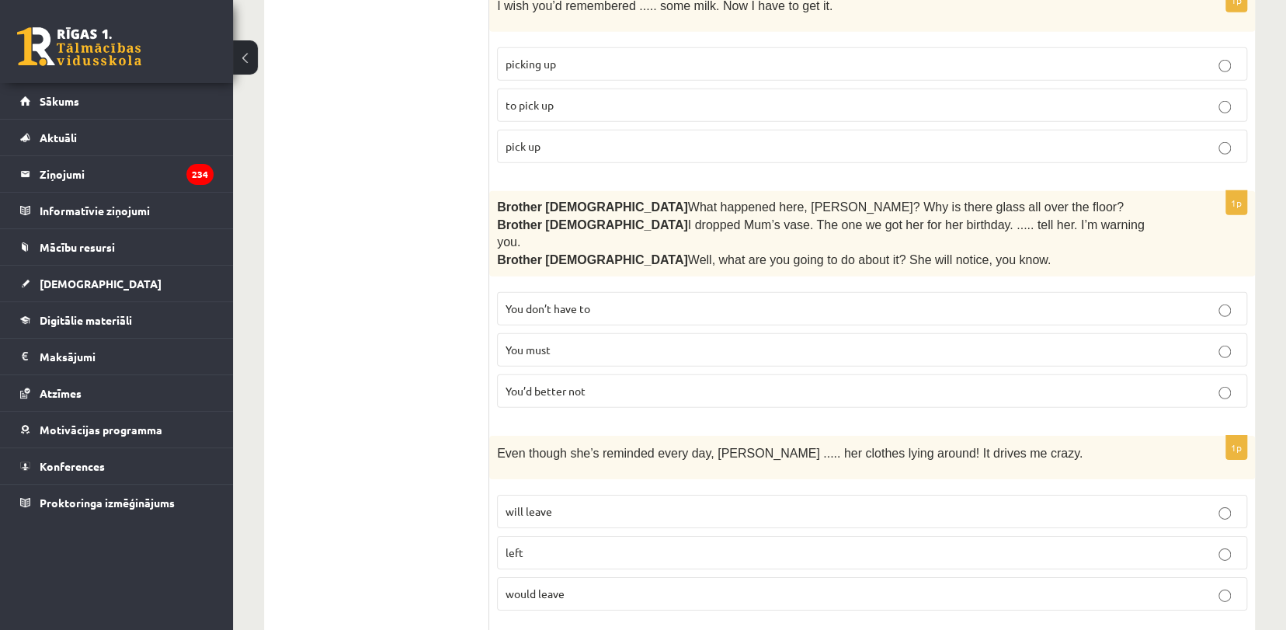
click at [714, 383] on p "You’d better not" at bounding box center [872, 391] width 733 height 16
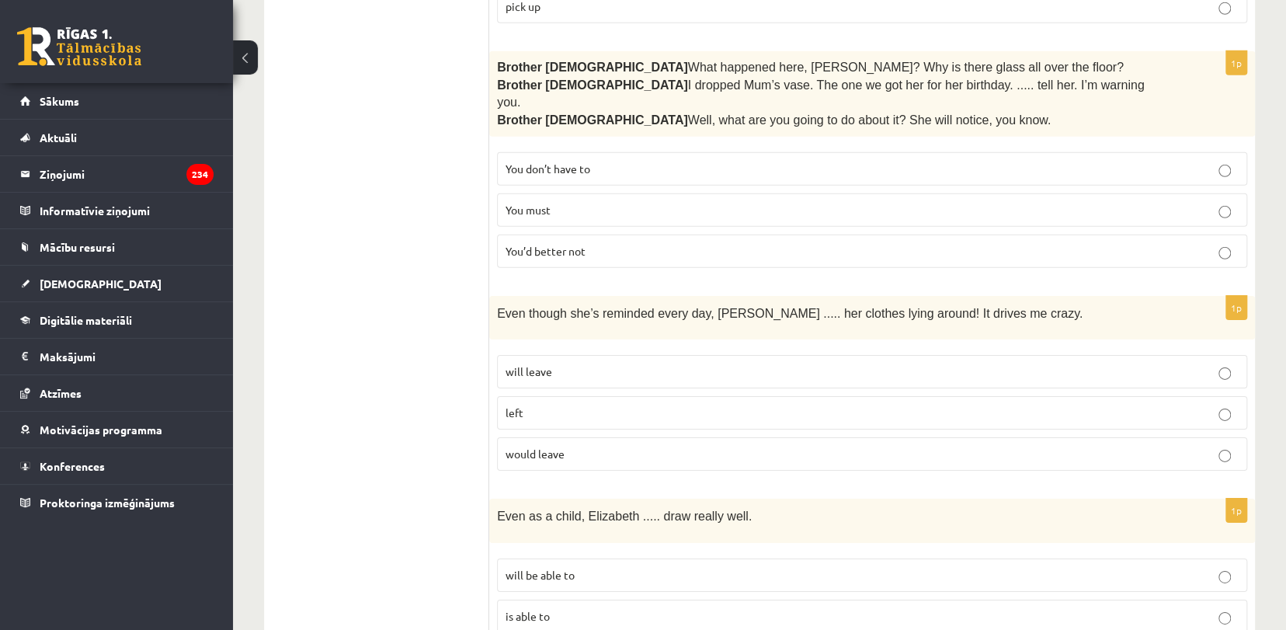
scroll to position [2956, 0]
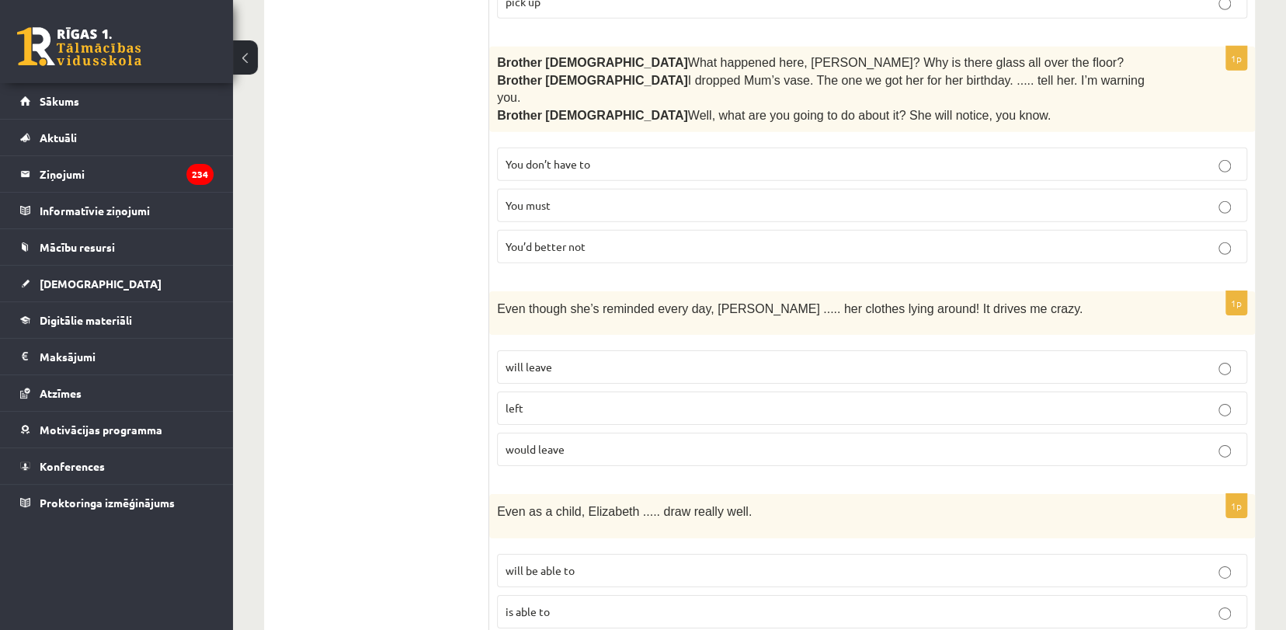
click at [669, 400] on p "left" at bounding box center [872, 408] width 733 height 16
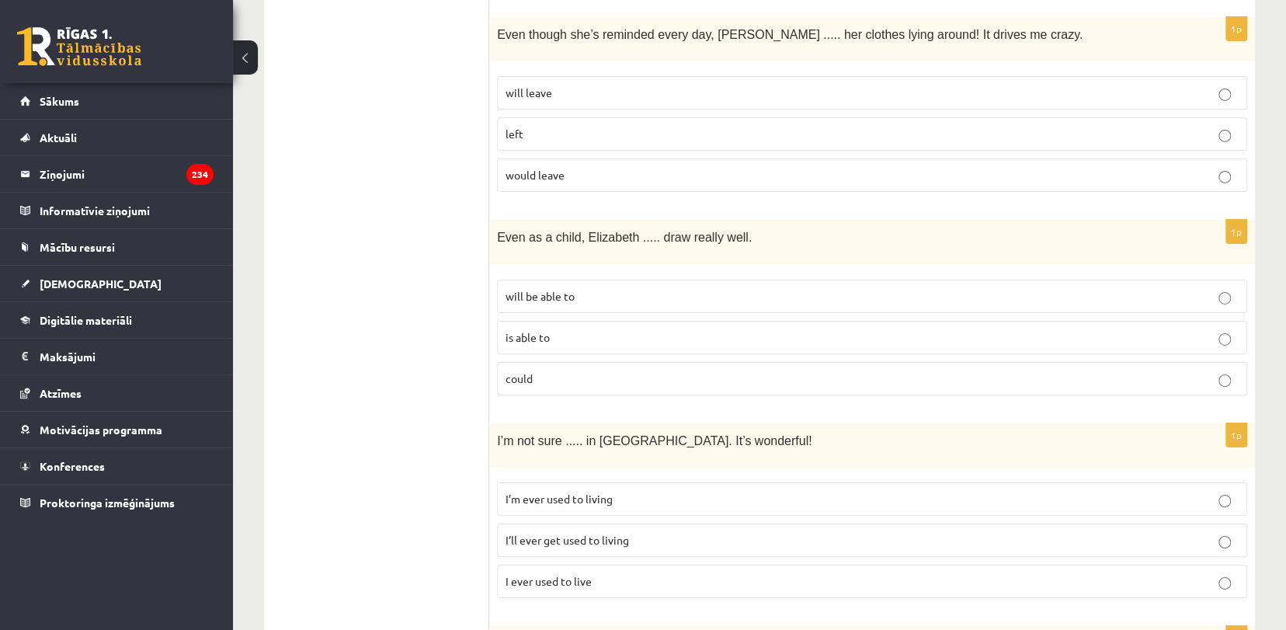
scroll to position [3279, 0]
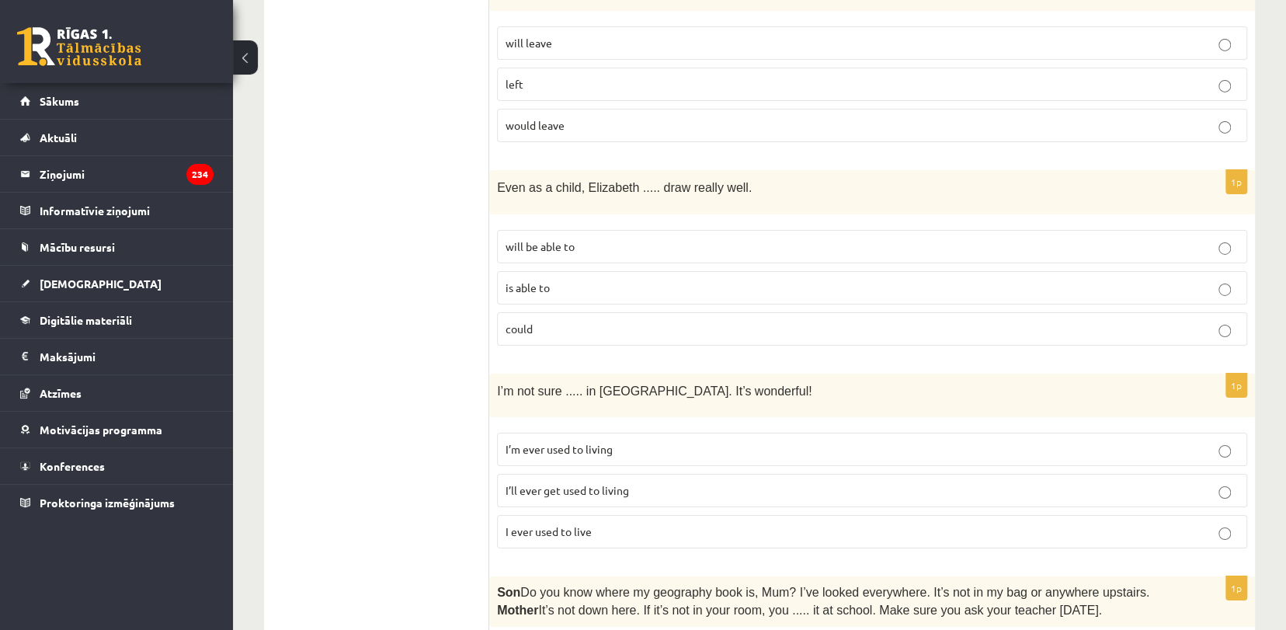
click at [607, 280] on p "is able to" at bounding box center [872, 288] width 733 height 16
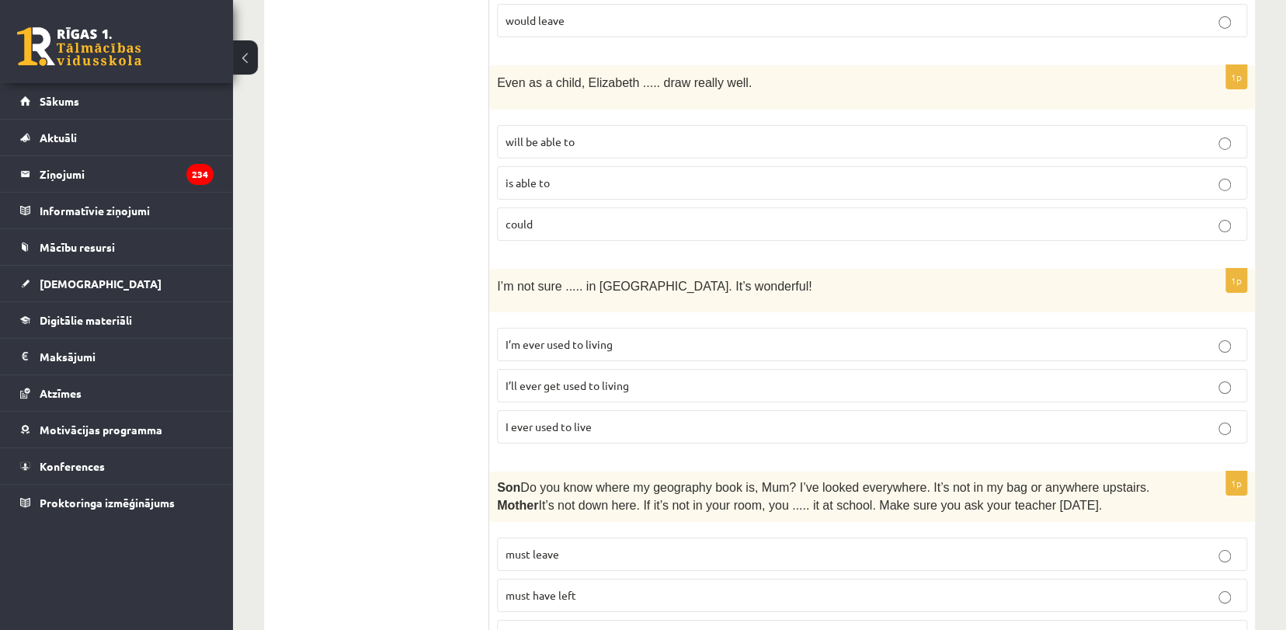
scroll to position [3370, 0]
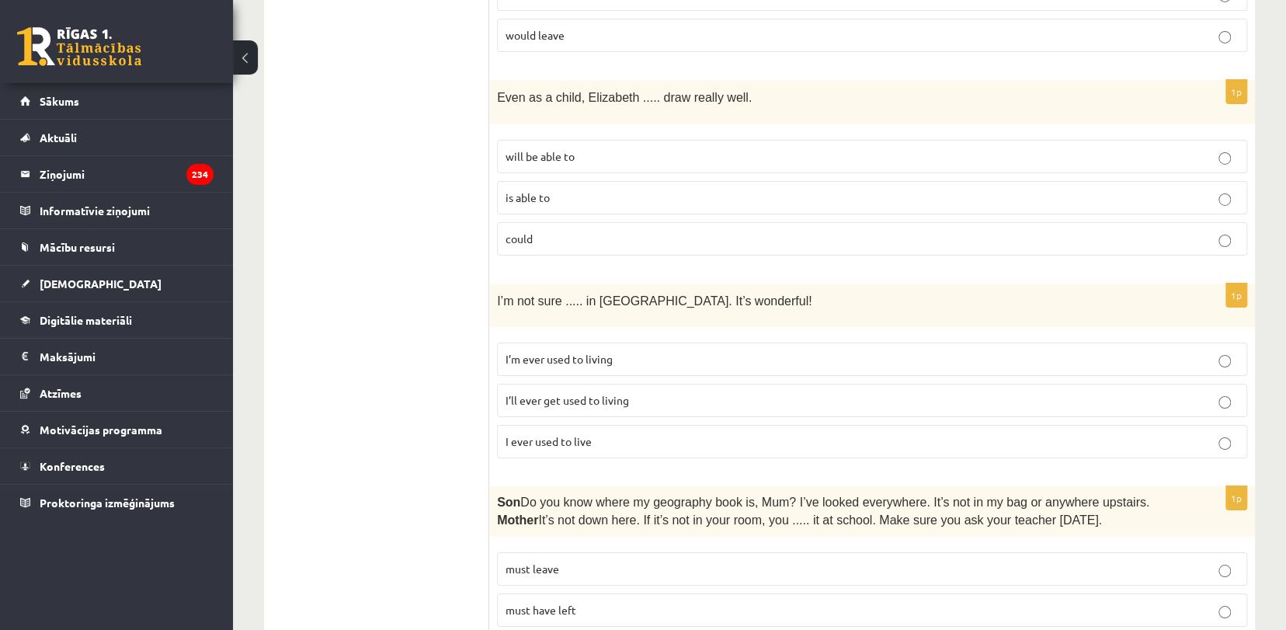
click at [608, 231] on p "could" at bounding box center [872, 239] width 733 height 16
click at [676, 392] on p "I’ll ever get used to living" at bounding box center [872, 400] width 733 height 16
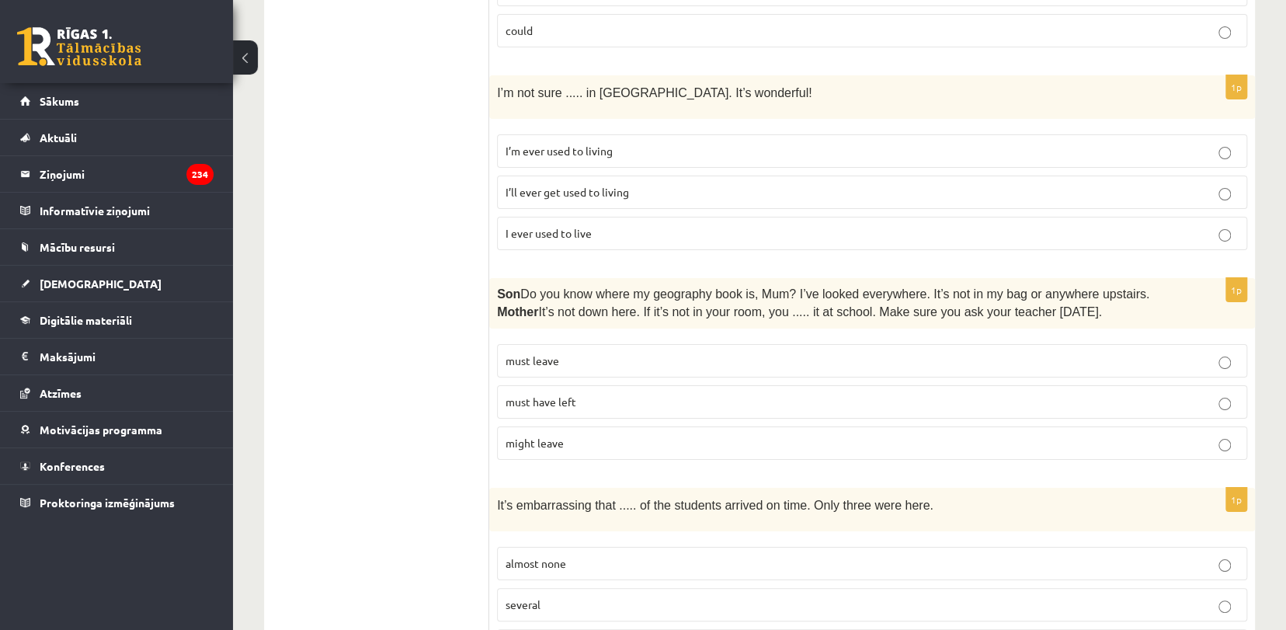
scroll to position [3613, 0]
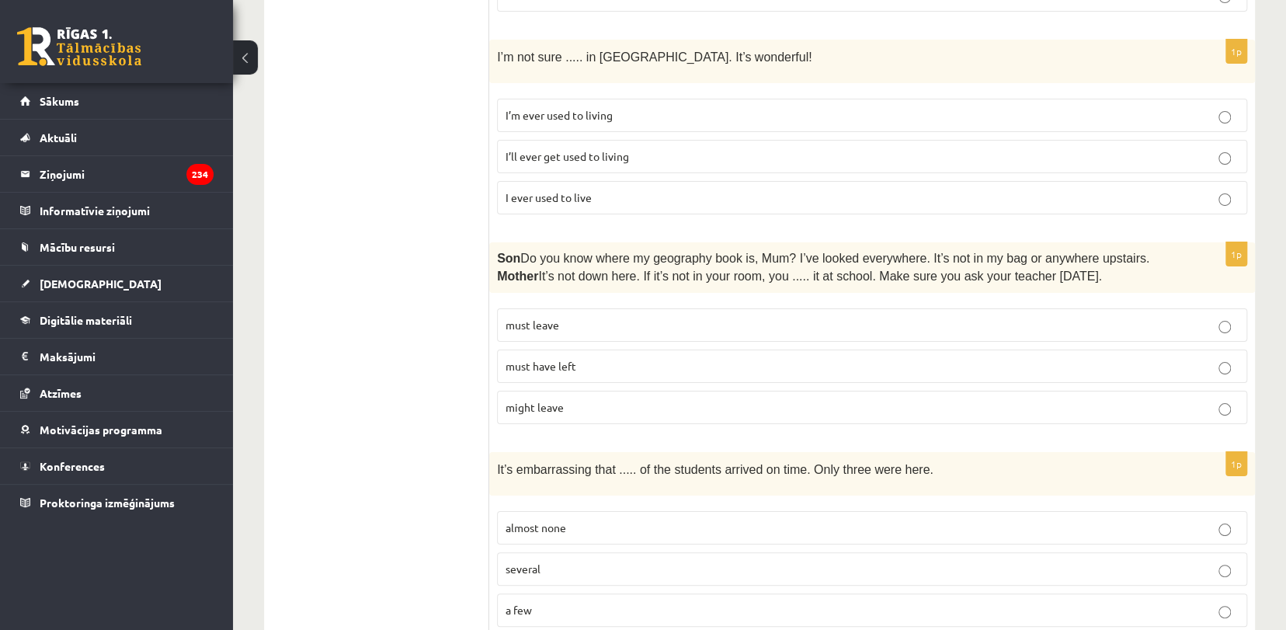
click at [654, 358] on p "must have left" at bounding box center [872, 366] width 733 height 16
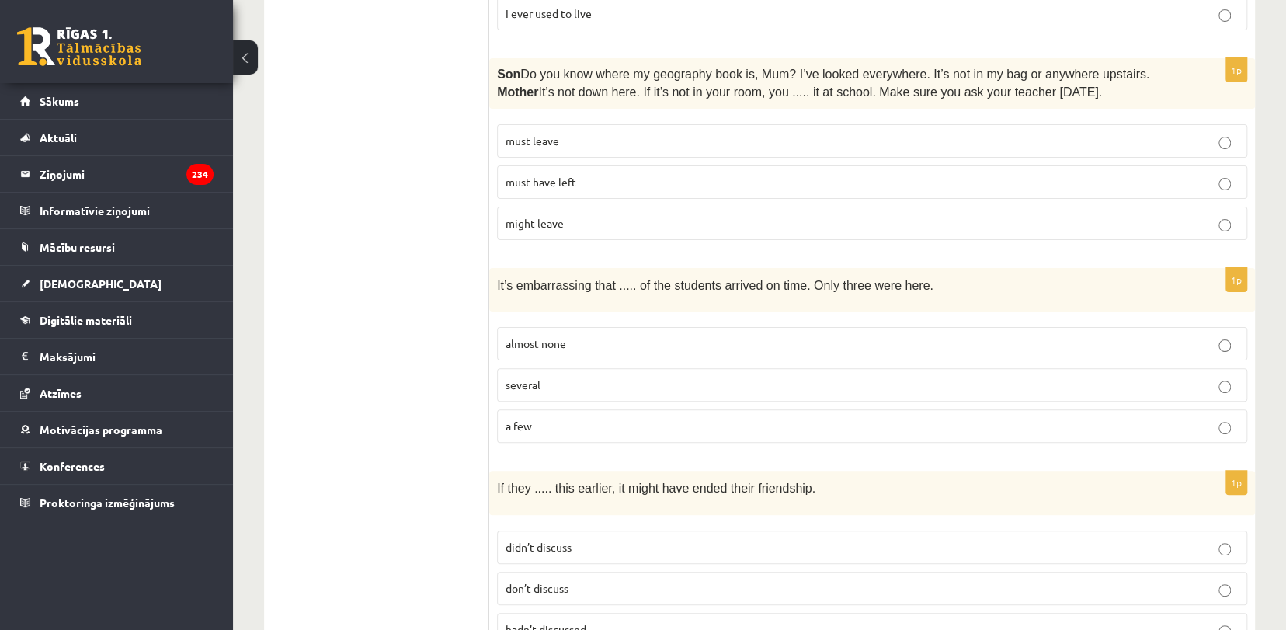
click at [592, 335] on p "almost none" at bounding box center [872, 343] width 733 height 16
click at [1193, 621] on p "hadn’t discussed" at bounding box center [872, 629] width 733 height 16
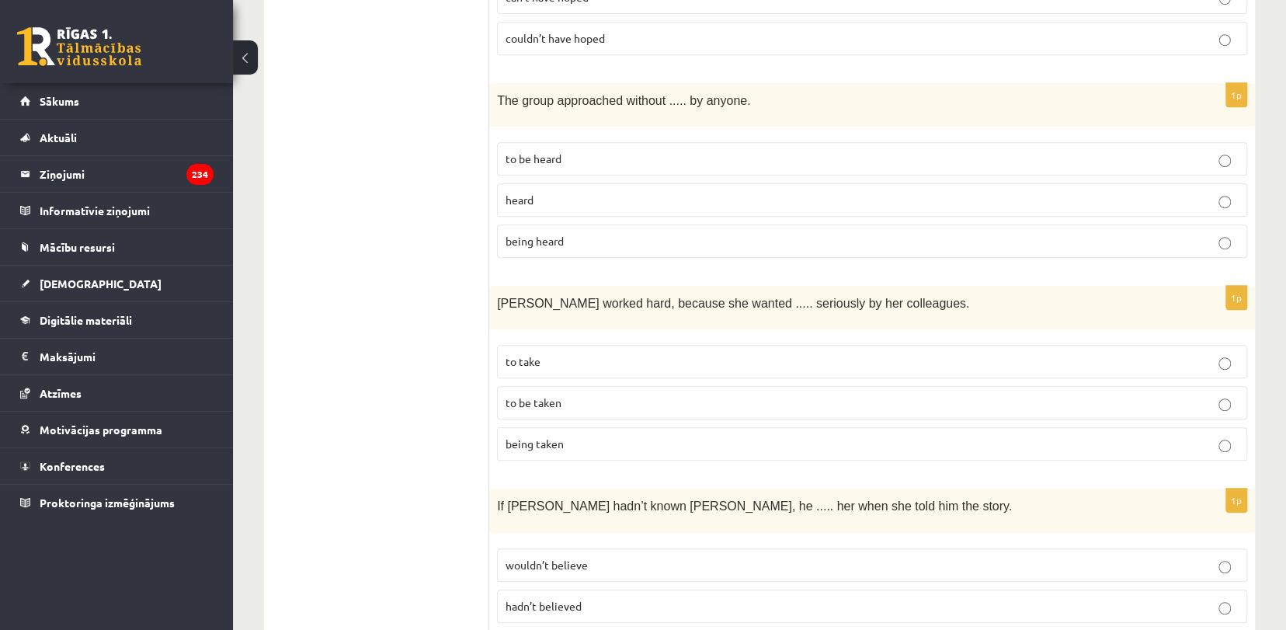
scroll to position [0, 0]
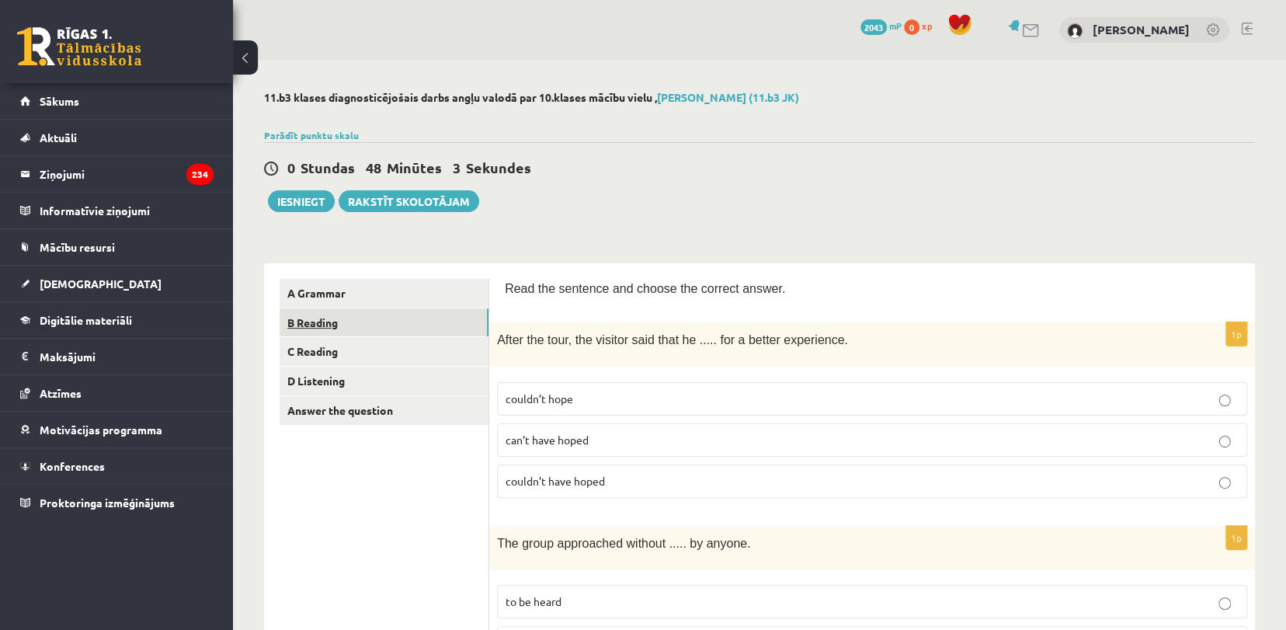
click at [362, 315] on link "B Reading" at bounding box center [384, 322] width 209 height 29
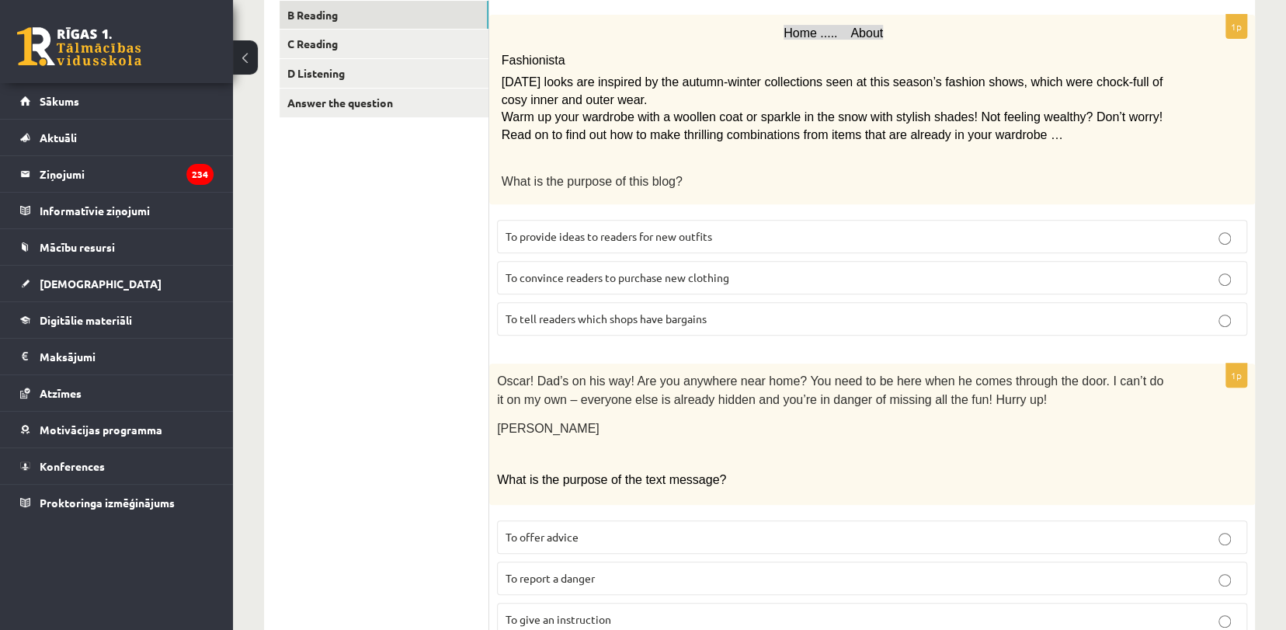
scroll to position [311, 0]
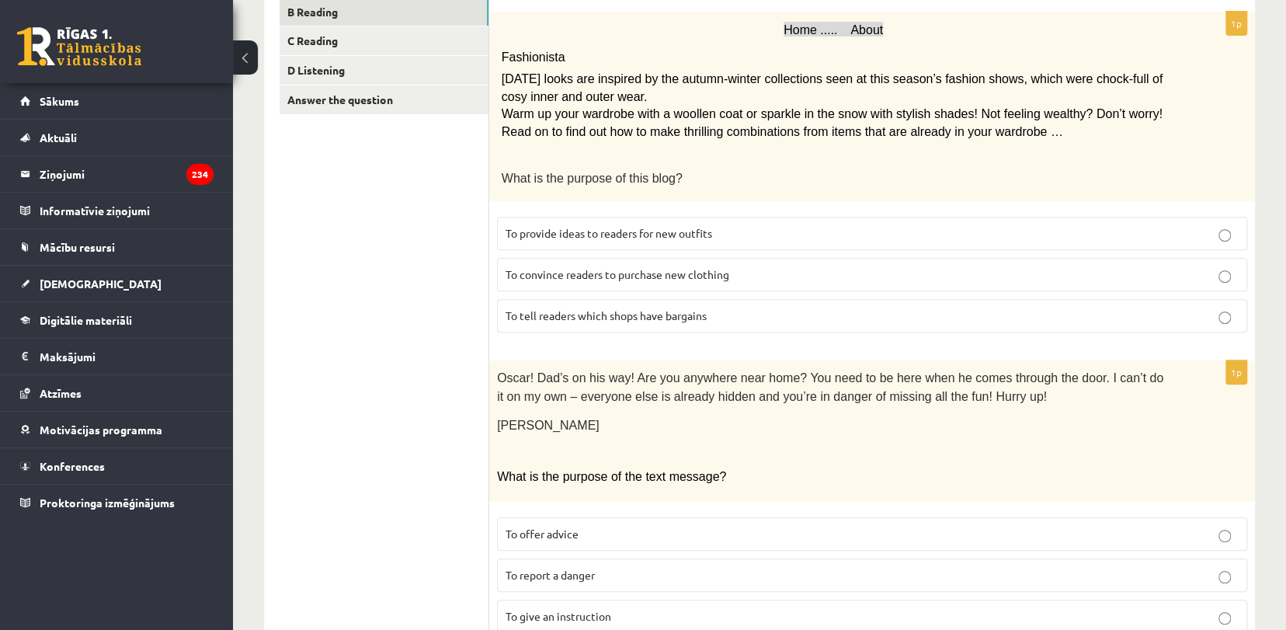
click at [704, 217] on label "To provide ideas to readers for new outfits" at bounding box center [872, 233] width 750 height 33
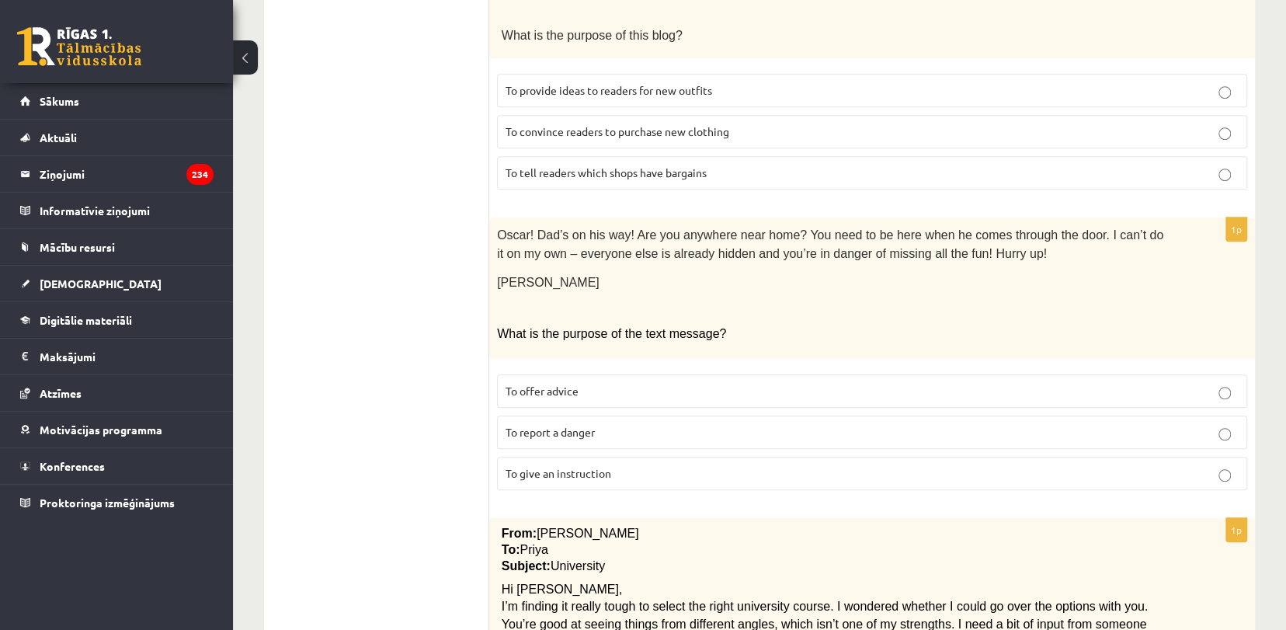
scroll to position [525, 0]
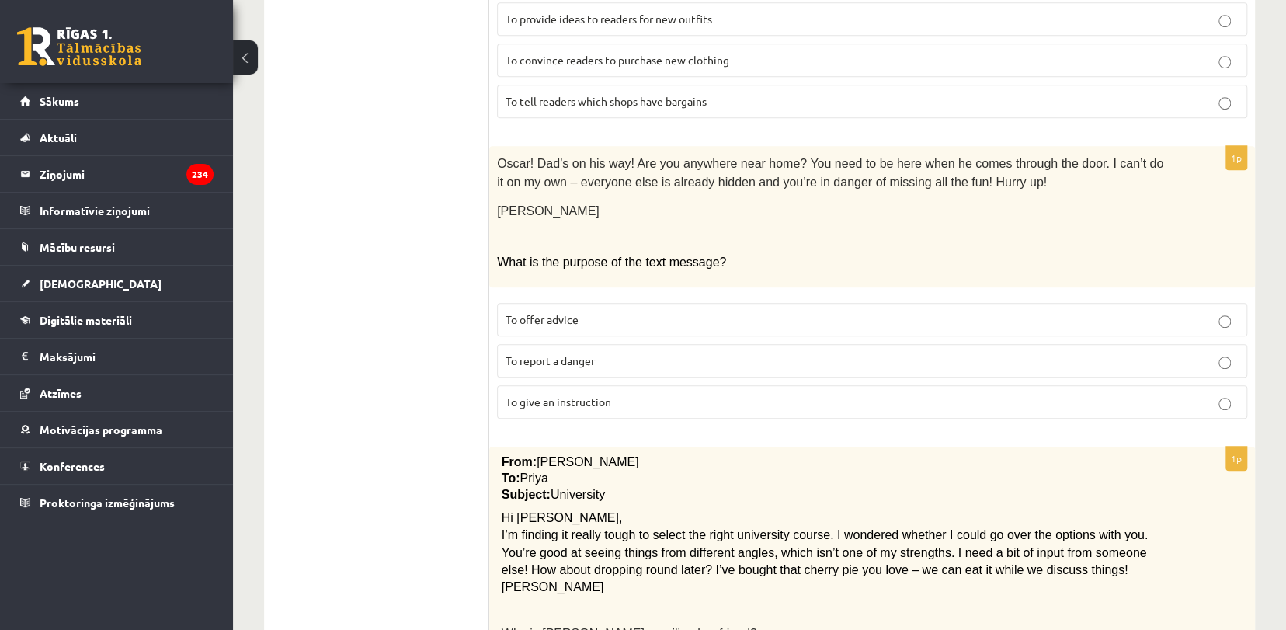
click at [896, 394] on p "To give an instruction" at bounding box center [872, 402] width 733 height 16
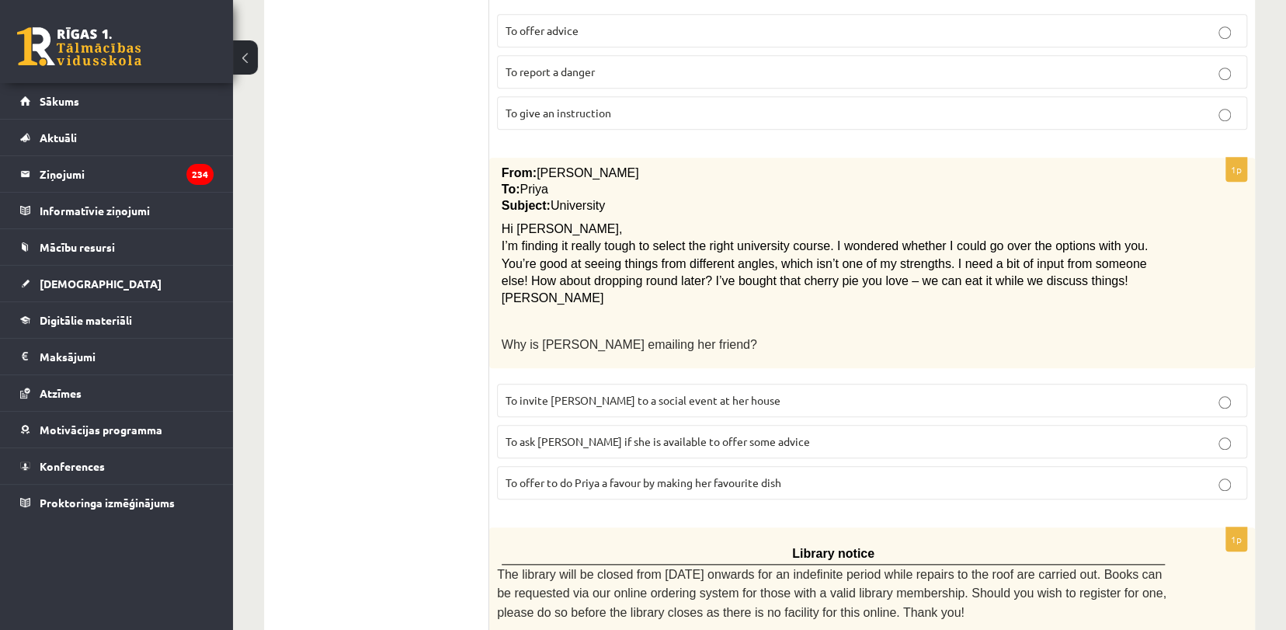
scroll to position [849, 0]
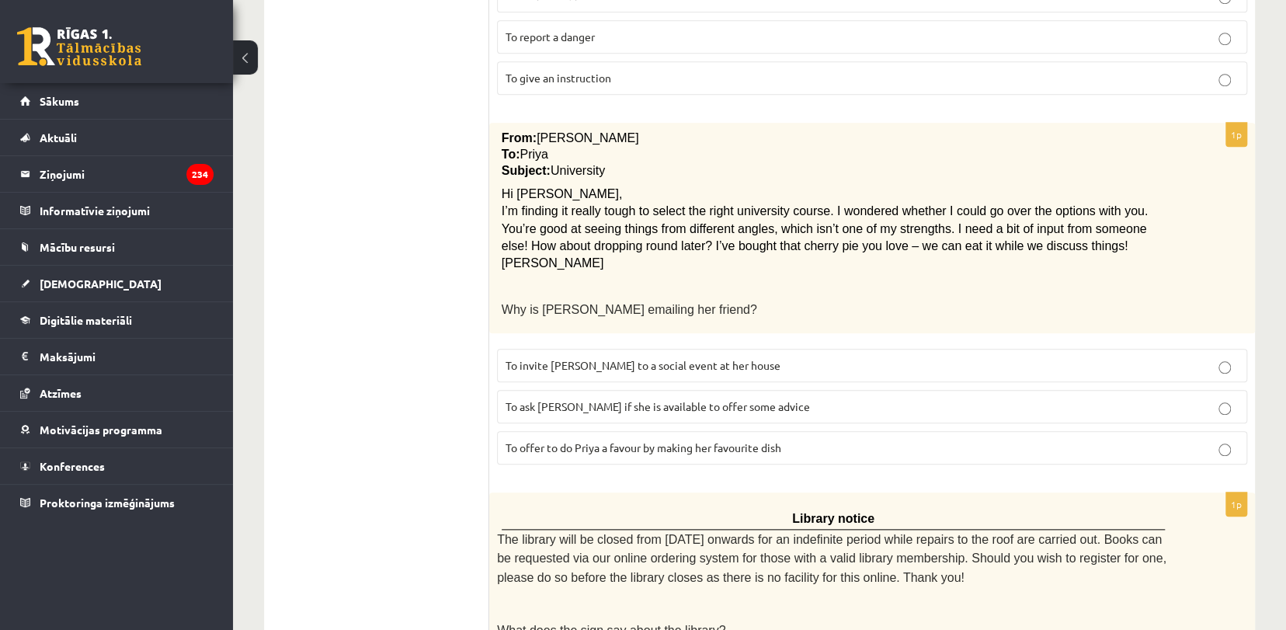
click at [749, 378] on fieldset "To invite Priya to a social event at her house To ask Priya if she is available…" at bounding box center [872, 405] width 750 height 128
click at [764, 398] on p "To ask Priya if she is available to offer some advice" at bounding box center [872, 406] width 733 height 16
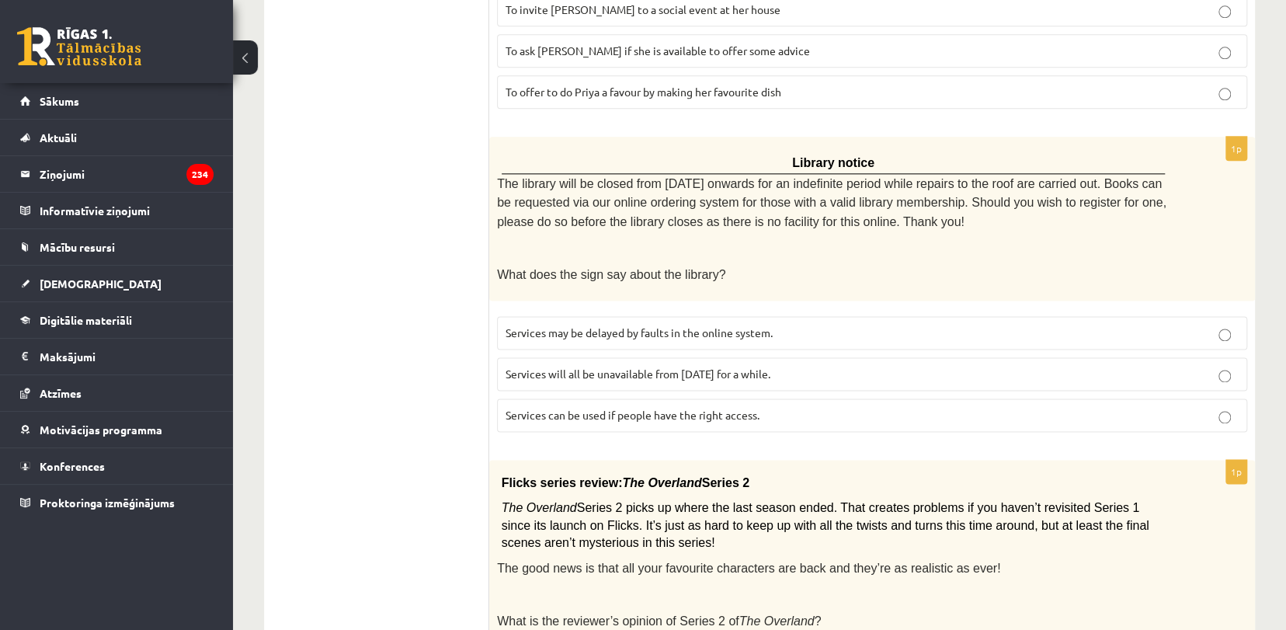
scroll to position [1233, 0]
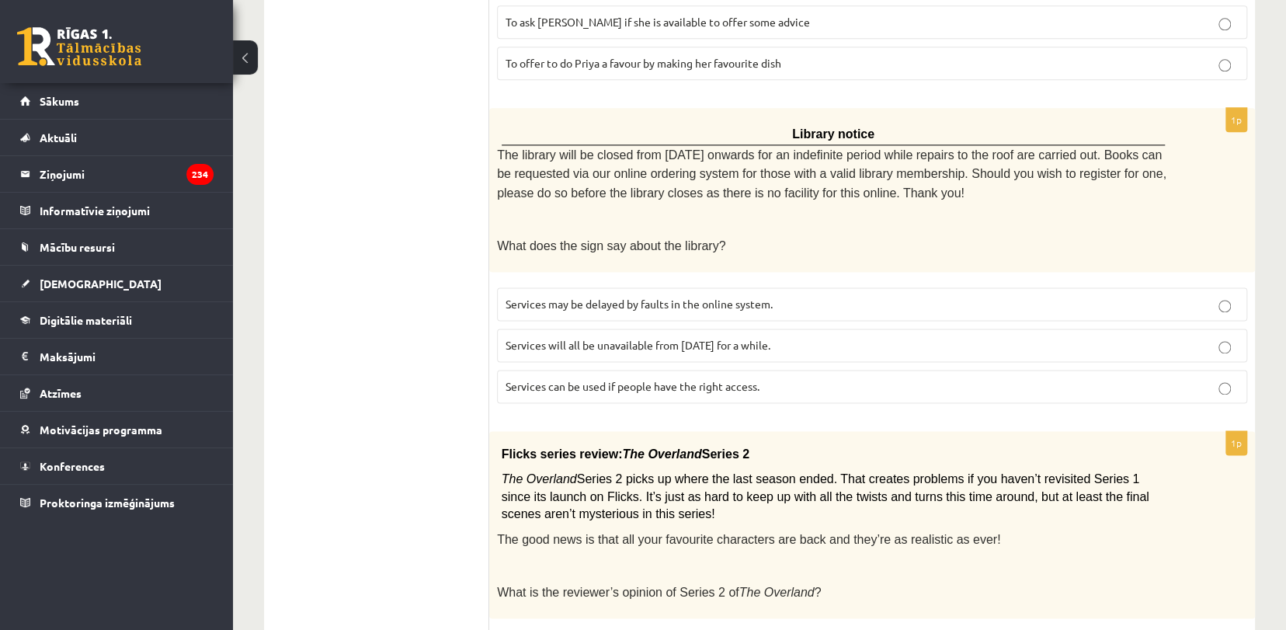
click at [659, 379] on span "Services can be used if people have the right access." at bounding box center [633, 386] width 254 height 14
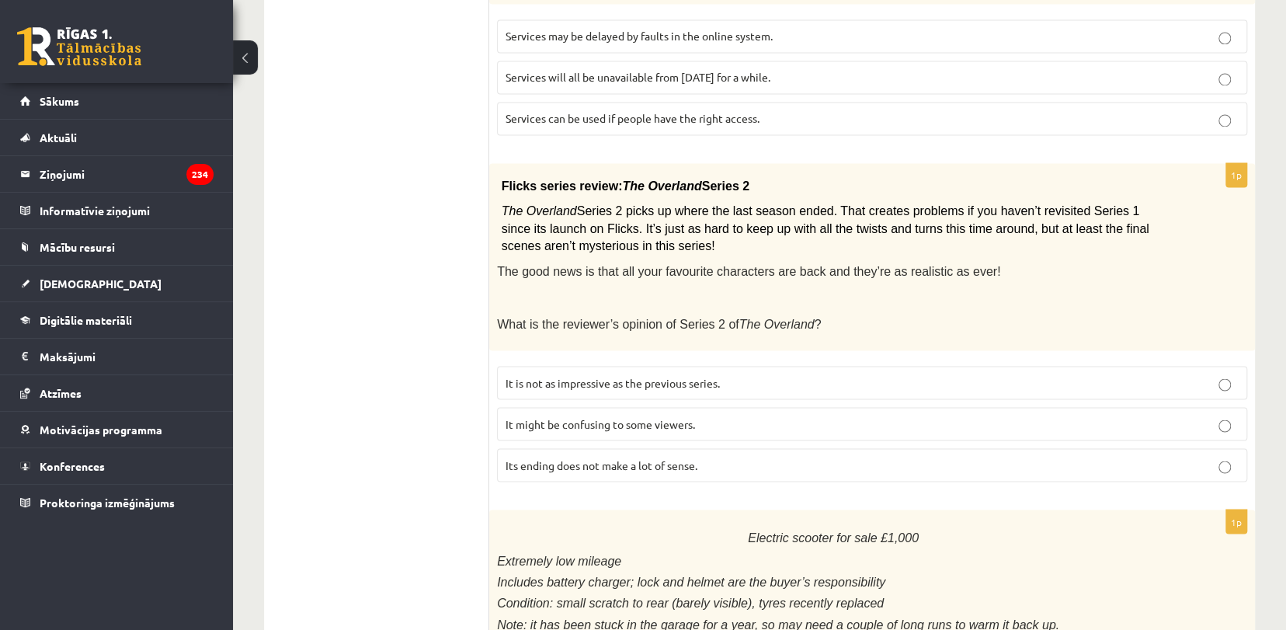
scroll to position [1507, 0]
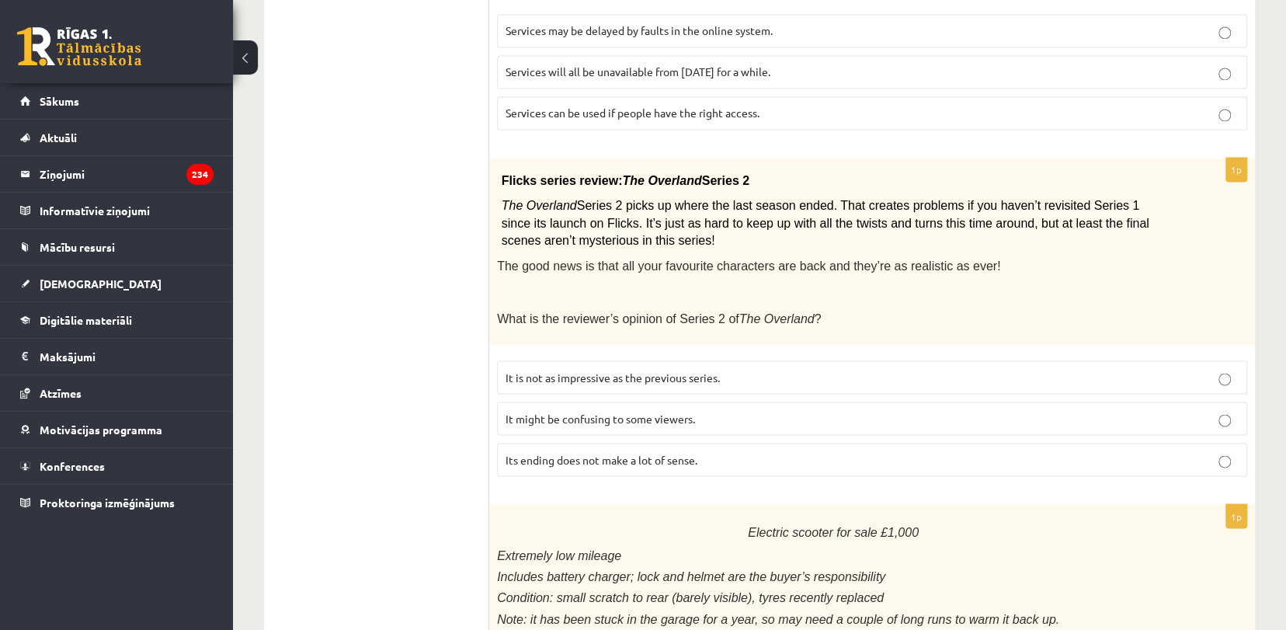
click at [729, 410] on p "It might be confusing to some viewers." at bounding box center [872, 418] width 733 height 16
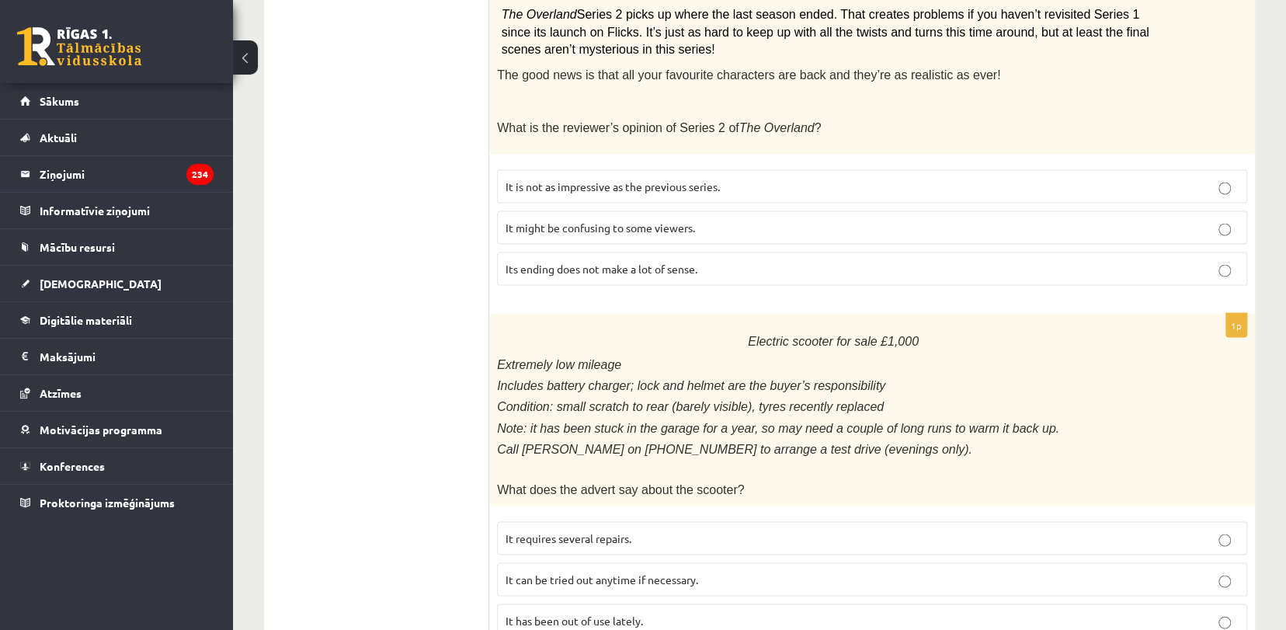
scroll to position [1732, 0]
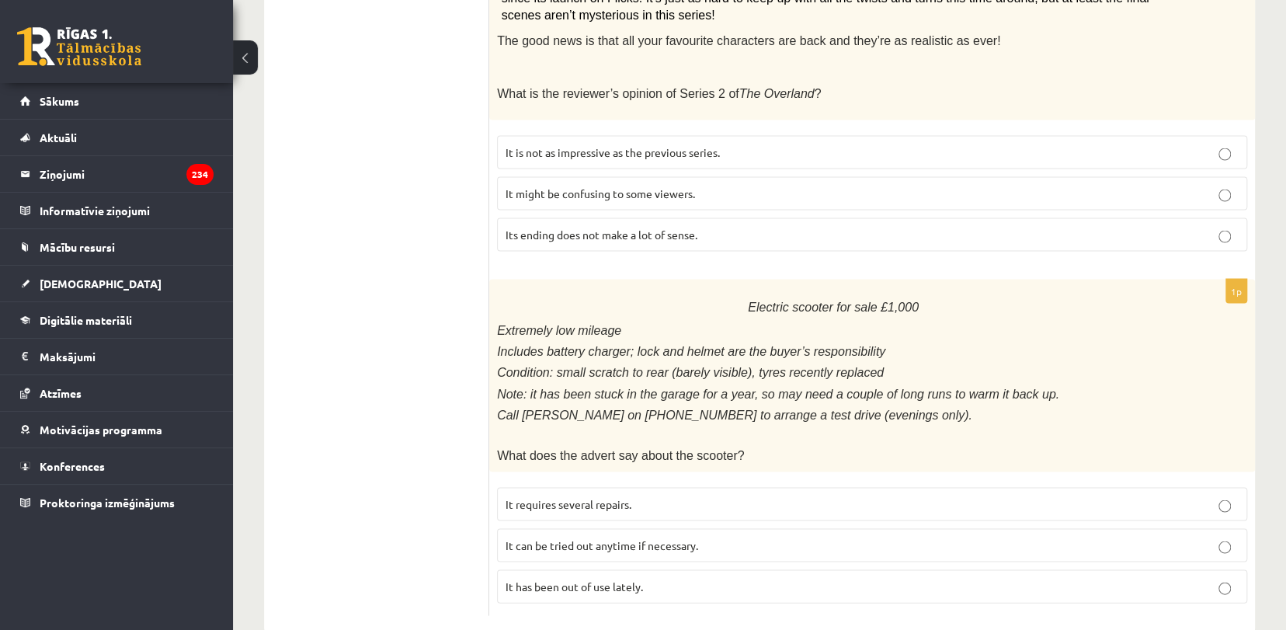
click at [679, 578] on p "It has been out of use lately." at bounding box center [872, 586] width 733 height 16
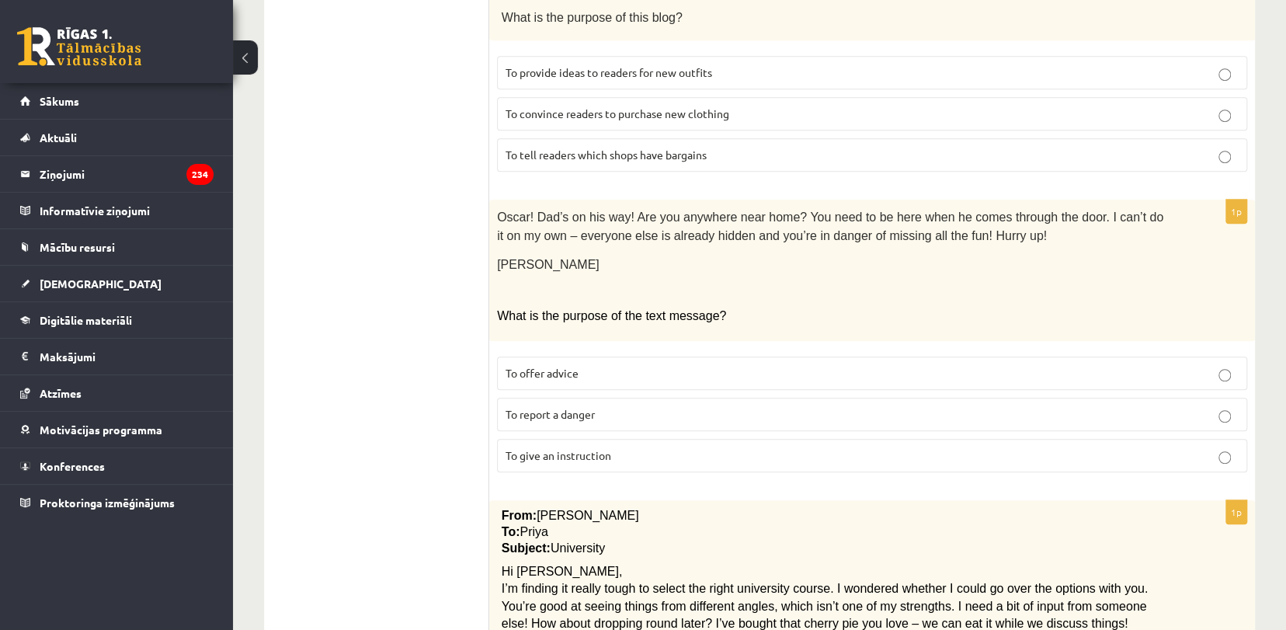
scroll to position [0, 0]
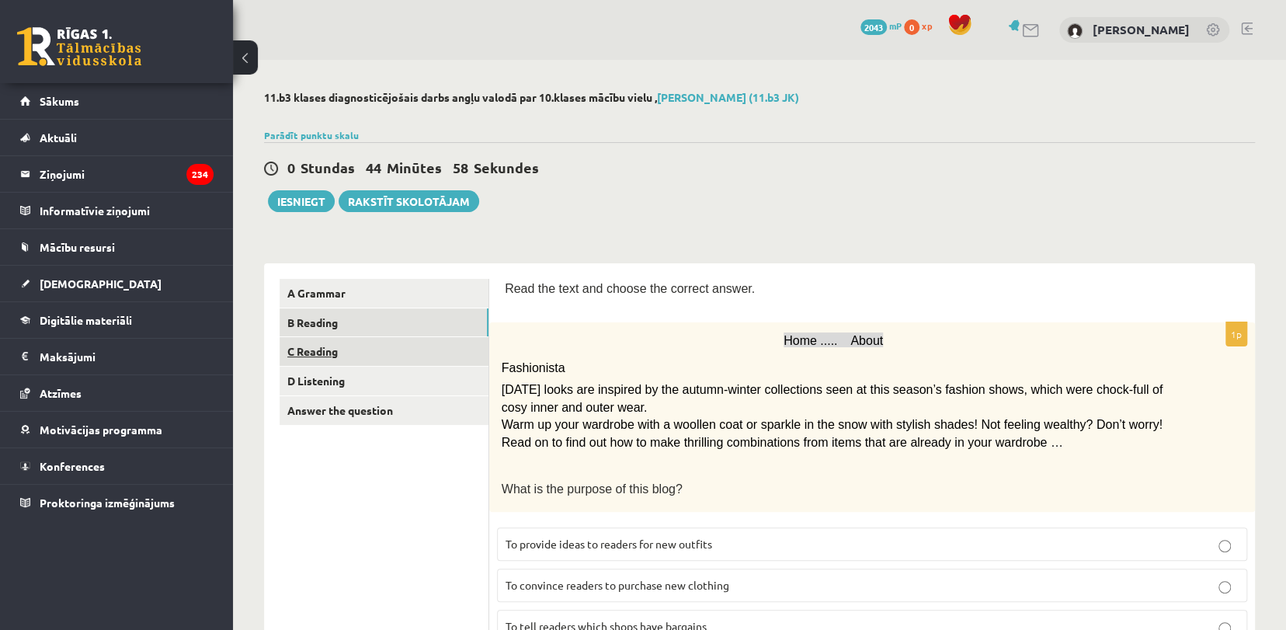
click at [369, 355] on link "C Reading" at bounding box center [384, 351] width 209 height 29
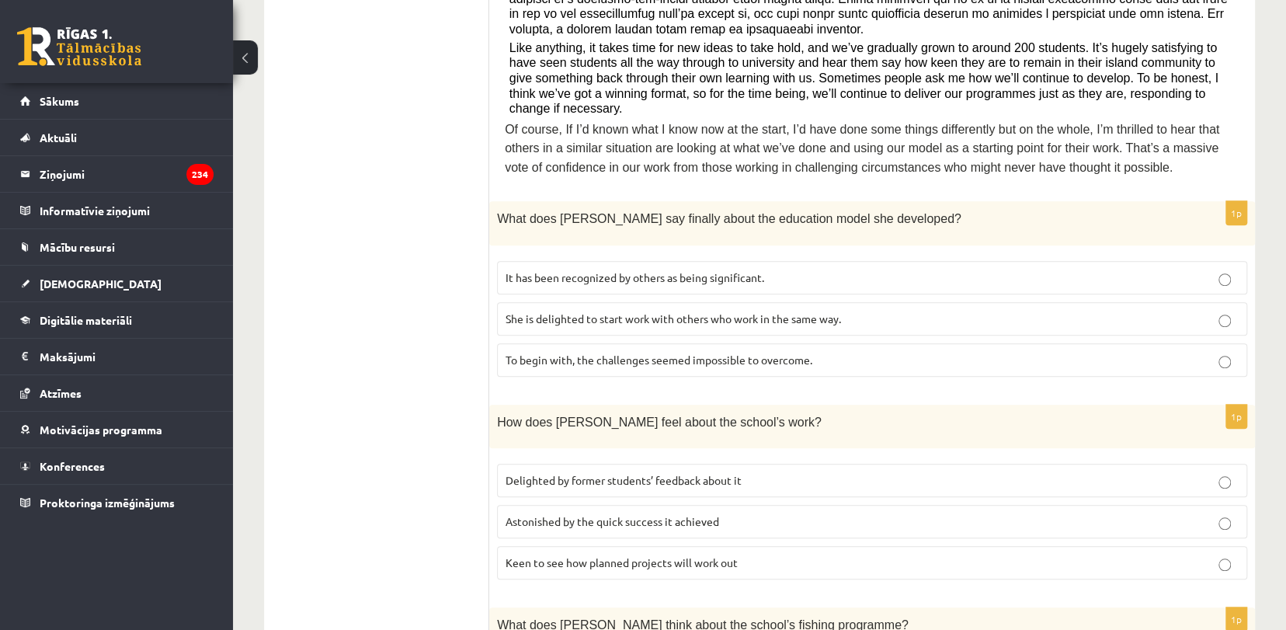
scroll to position [644, 0]
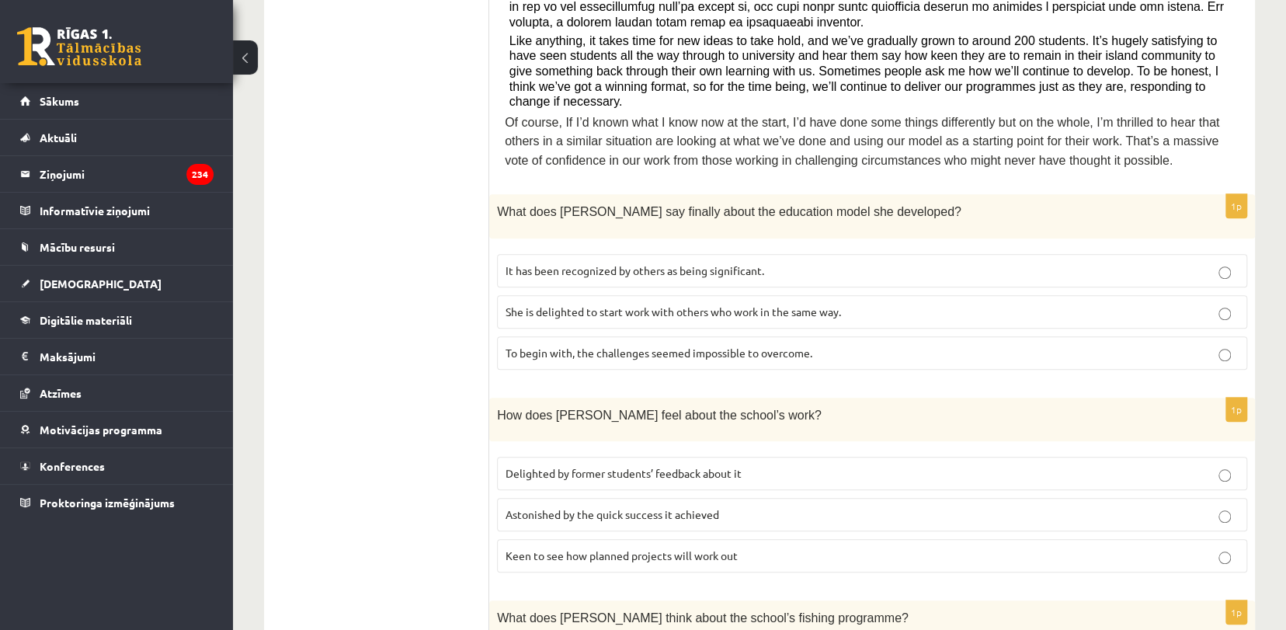
click at [614, 263] on span "It has been recognized by others as being significant." at bounding box center [635, 270] width 259 height 14
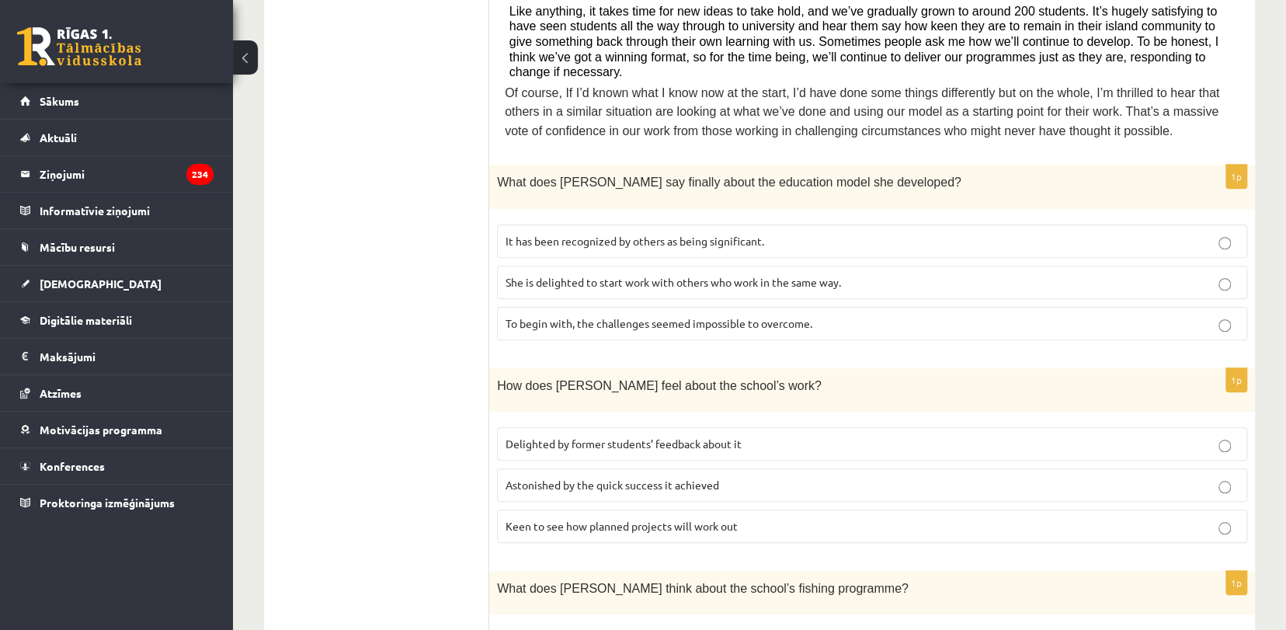
scroll to position [678, 0]
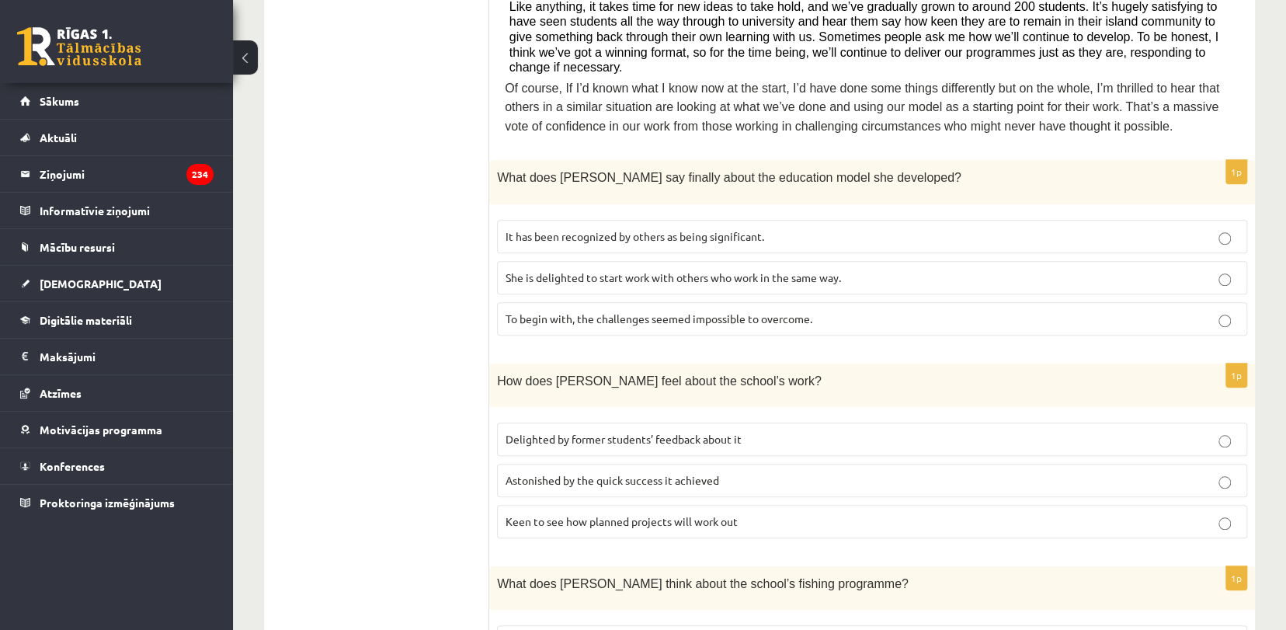
click at [727, 422] on label "Delighted by former students’ feedback about it" at bounding box center [872, 438] width 750 height 33
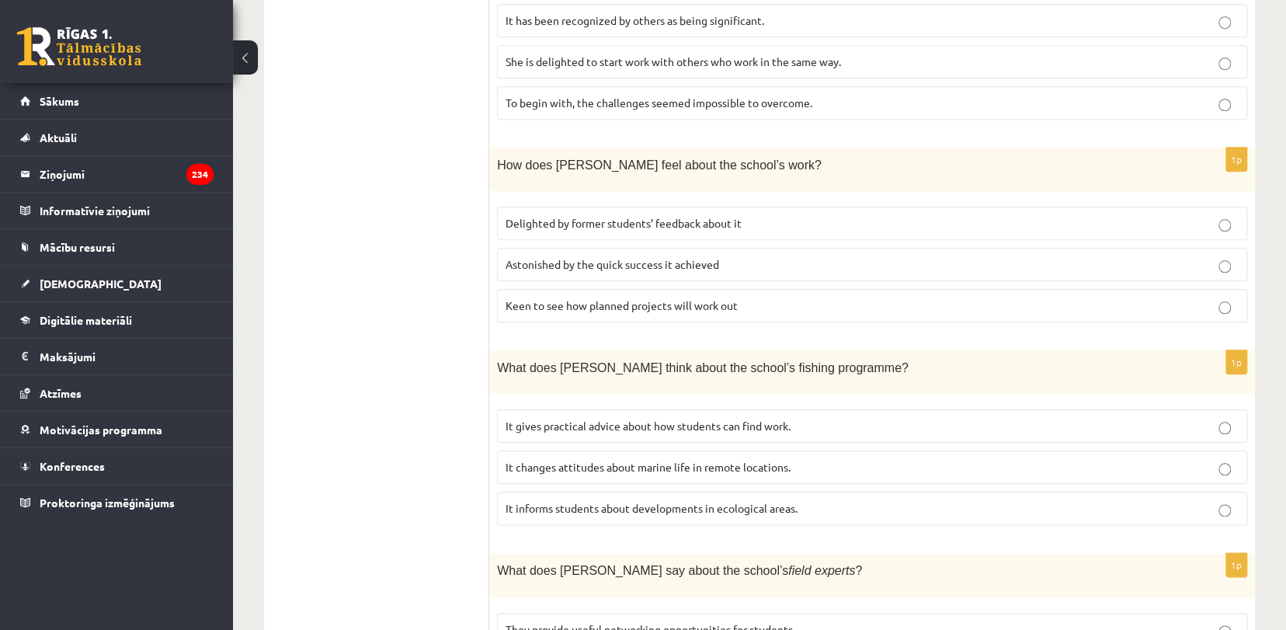
scroll to position [895, 0]
click at [759, 499] on span "It informs students about developments in ecological areas." at bounding box center [652, 506] width 292 height 14
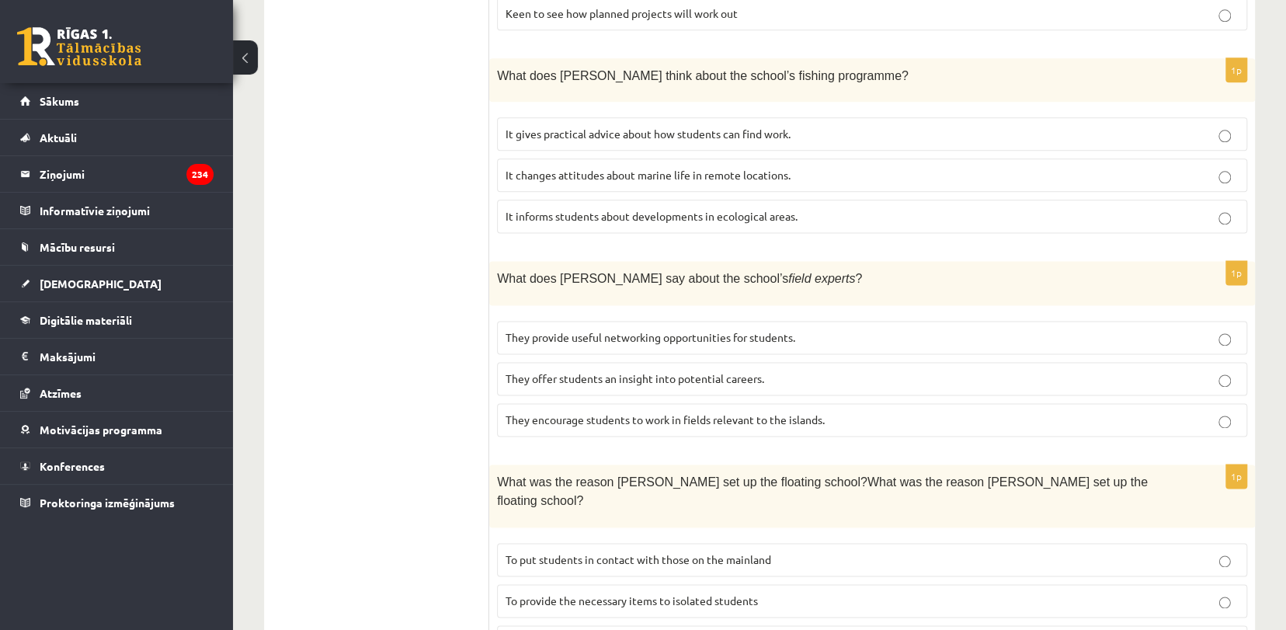
scroll to position [1329, 0]
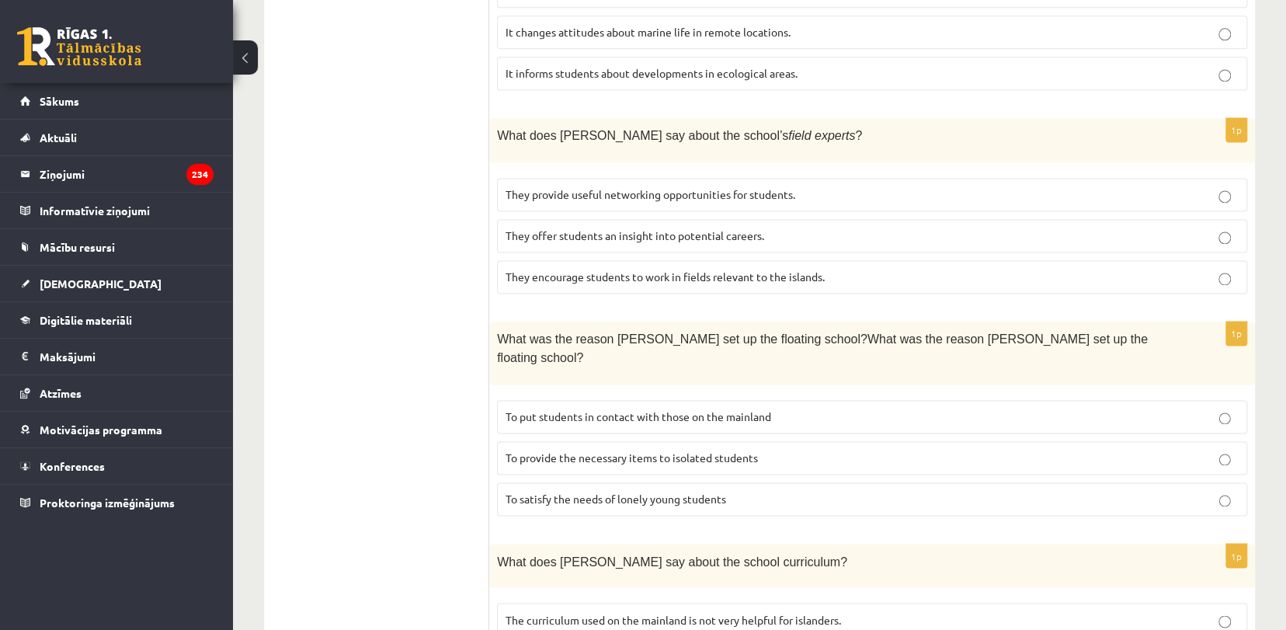
click at [690, 228] on span "They offer students an insight into potential careers." at bounding box center [635, 235] width 259 height 14
click at [1107, 441] on label "To provide the necessary items to isolated students" at bounding box center [872, 457] width 750 height 33
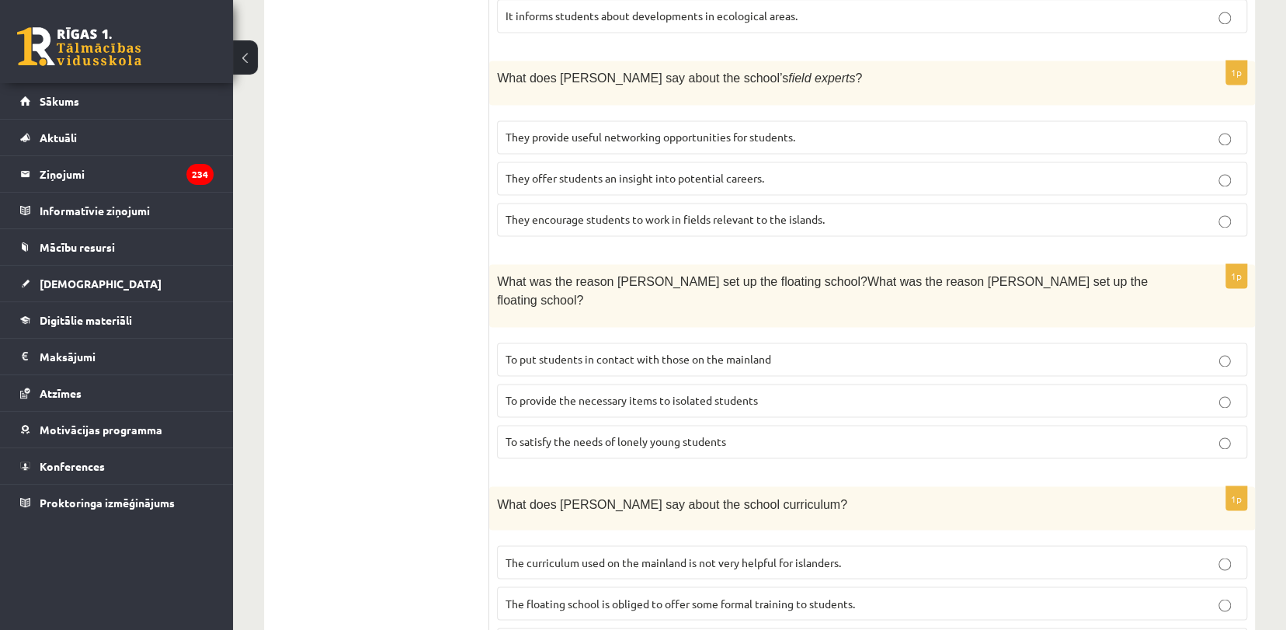
scroll to position [1390, 0]
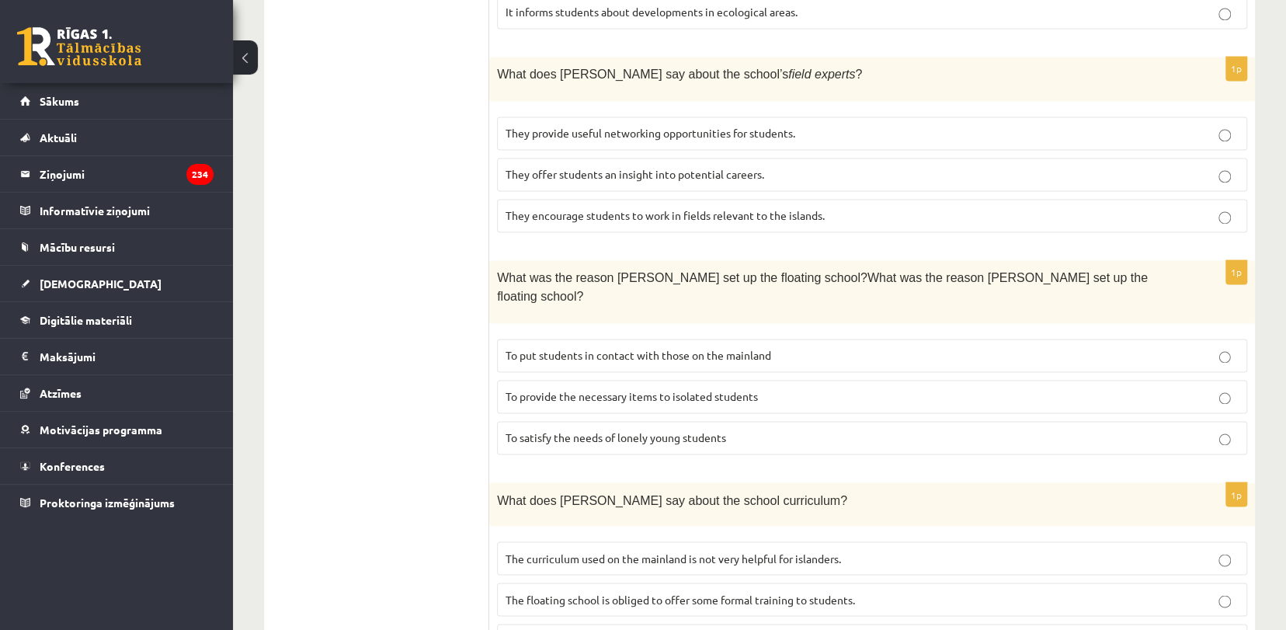
click at [756, 550] on p "The curriculum used on the mainland is not very helpful for islanders." at bounding box center [872, 558] width 733 height 16
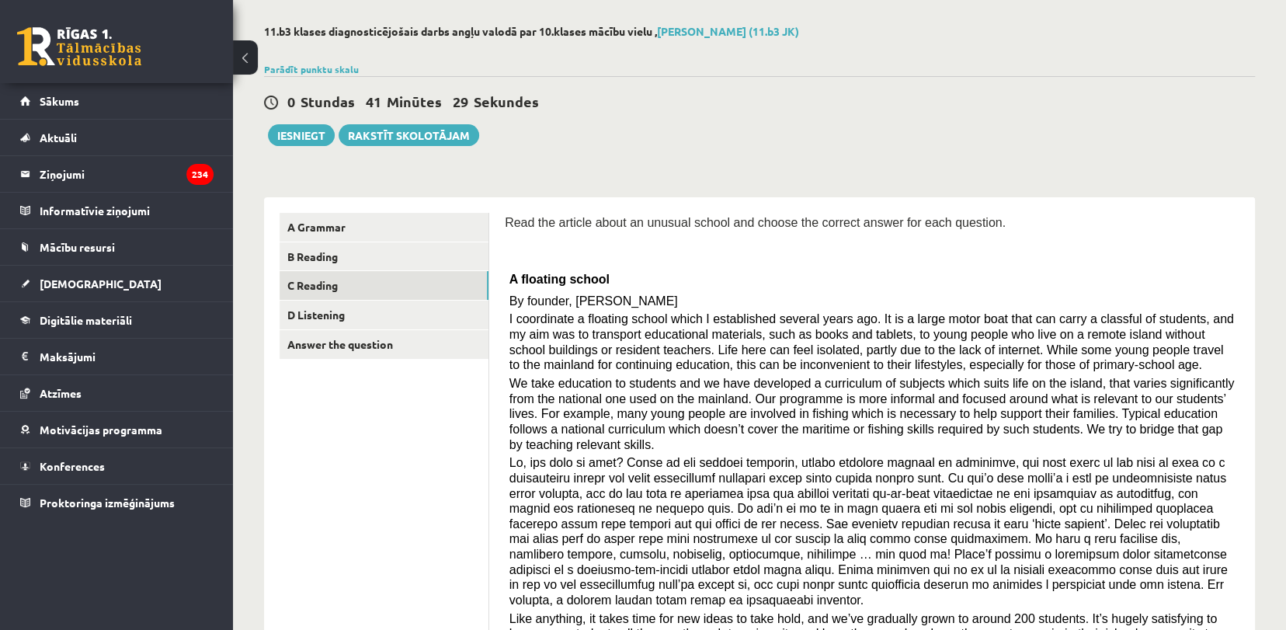
scroll to position [0, 0]
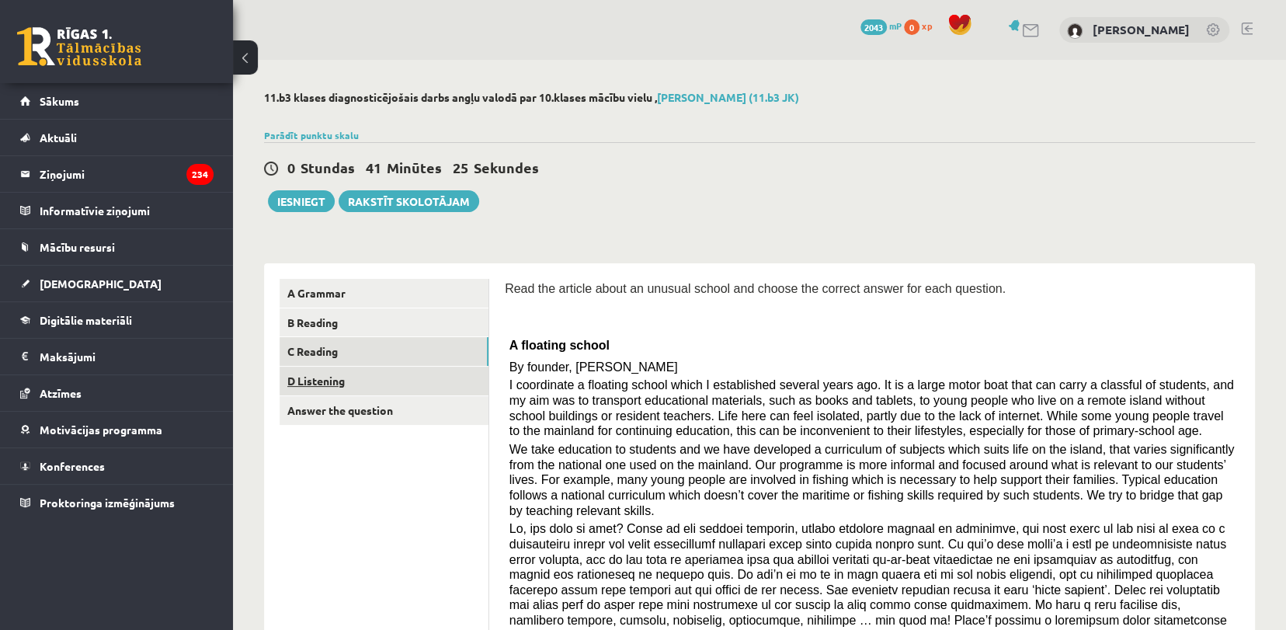
click at [419, 391] on link "D Listening" at bounding box center [384, 381] width 209 height 29
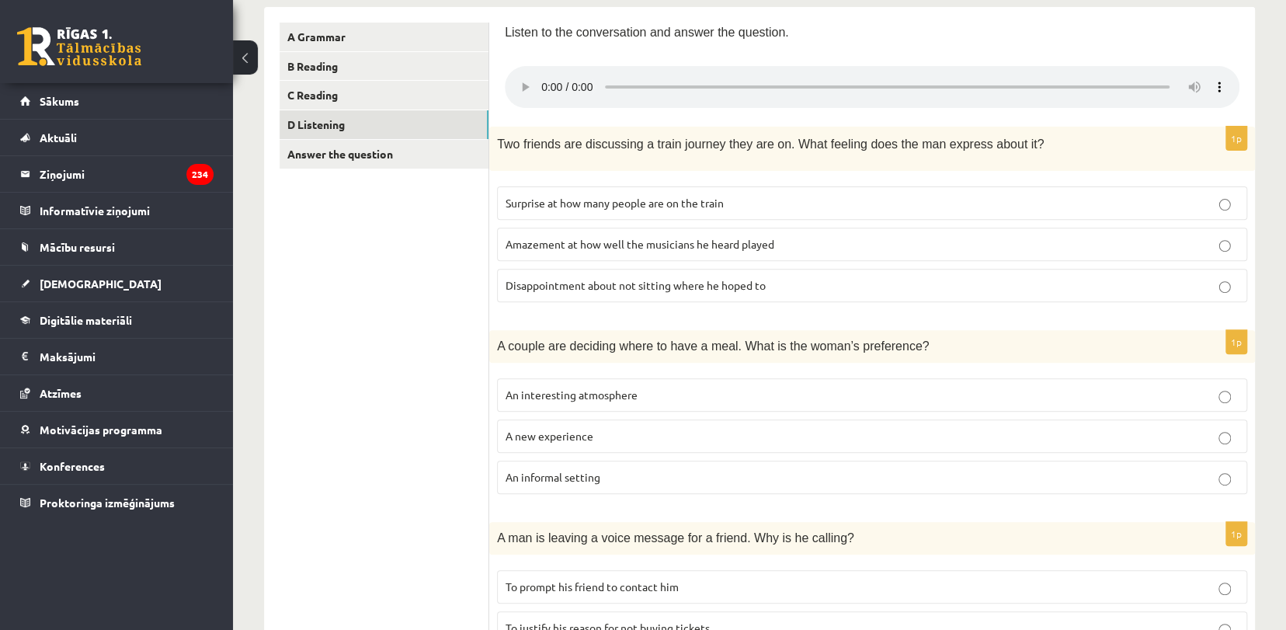
scroll to position [221, 0]
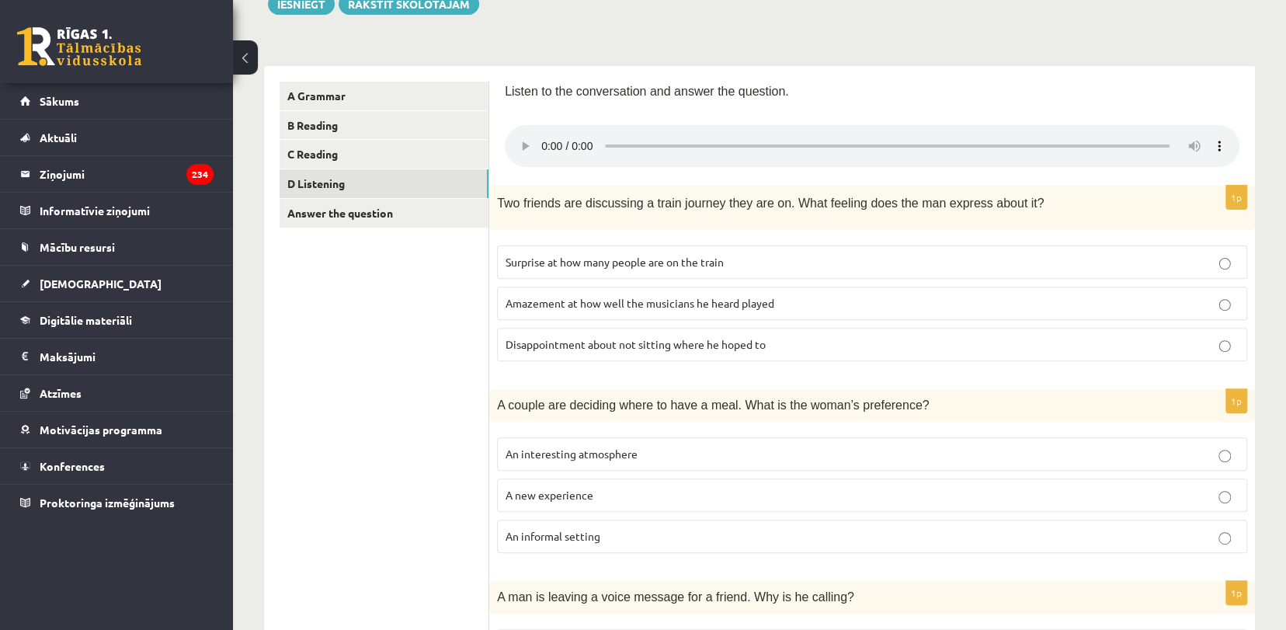
scroll to position [196, 0]
click at [406, 224] on link "Answer the question" at bounding box center [384, 214] width 209 height 29
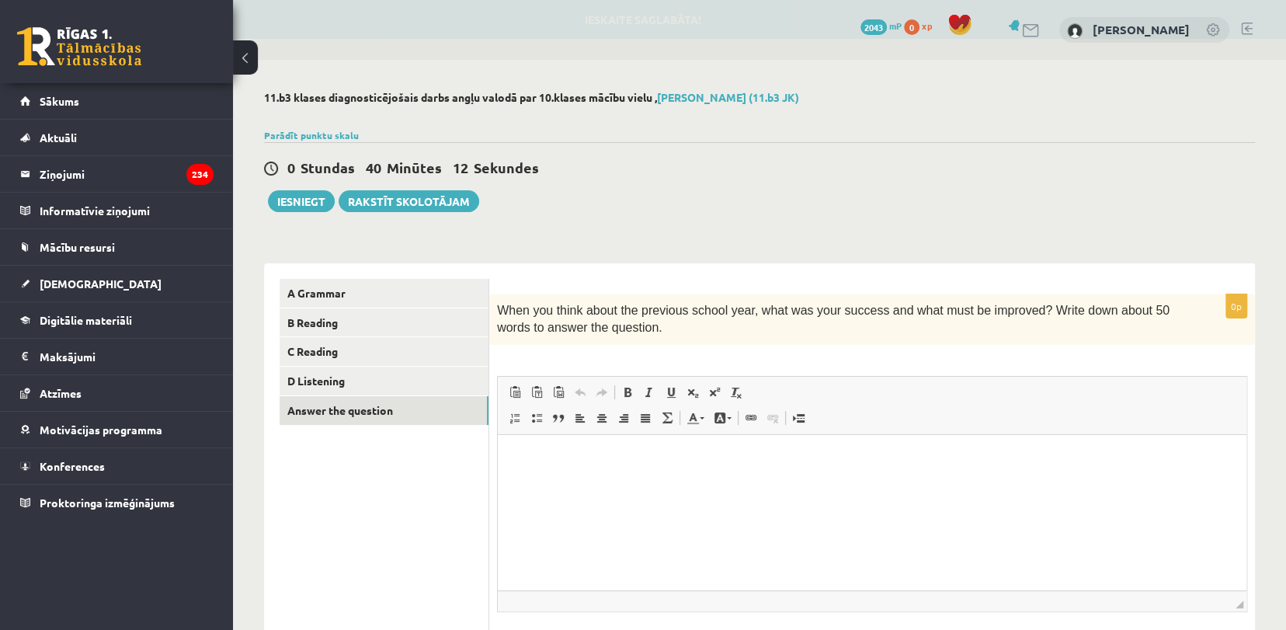
scroll to position [0, 0]
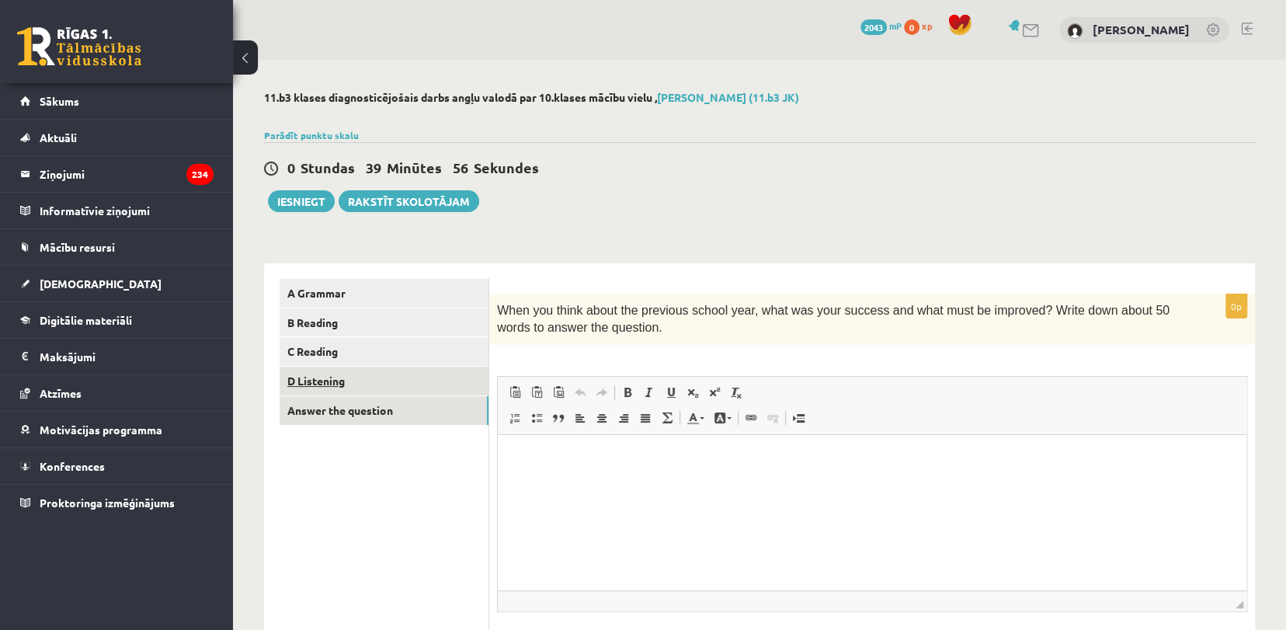
click at [357, 383] on link "D Listening" at bounding box center [384, 381] width 209 height 29
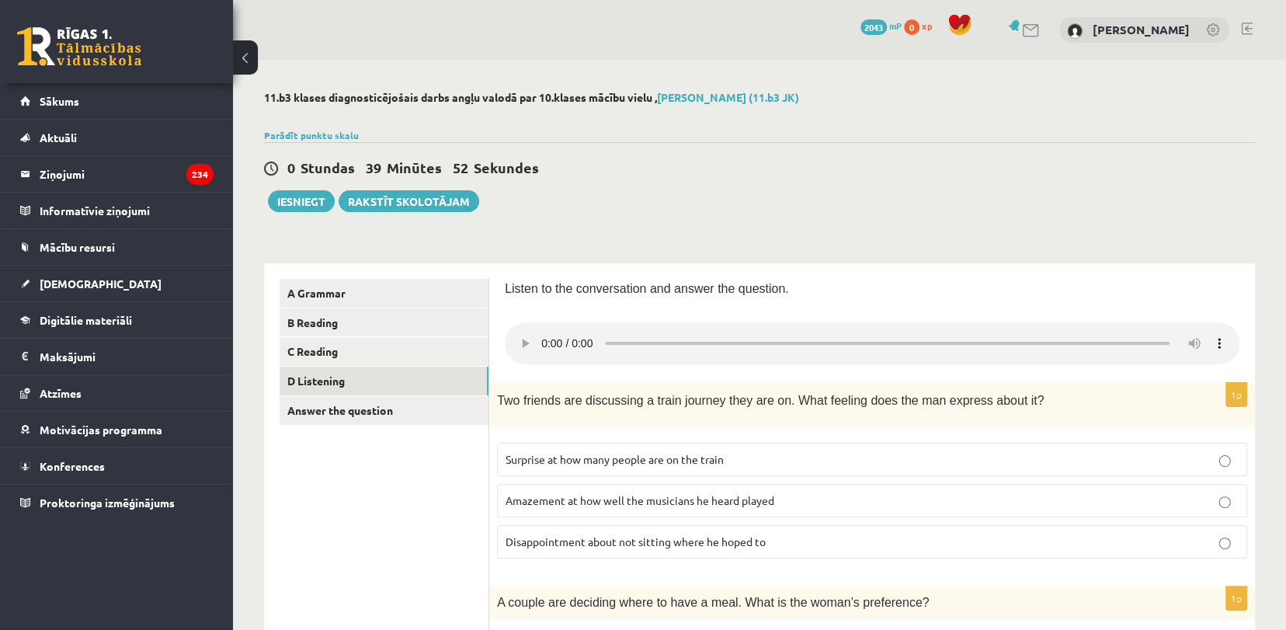
drag, startPoint x: 662, startPoint y: 507, endPoint x: 974, endPoint y: 494, distance: 311.7
click at [974, 494] on p "Amazement at how well the musicians he heard played" at bounding box center [872, 500] width 733 height 16
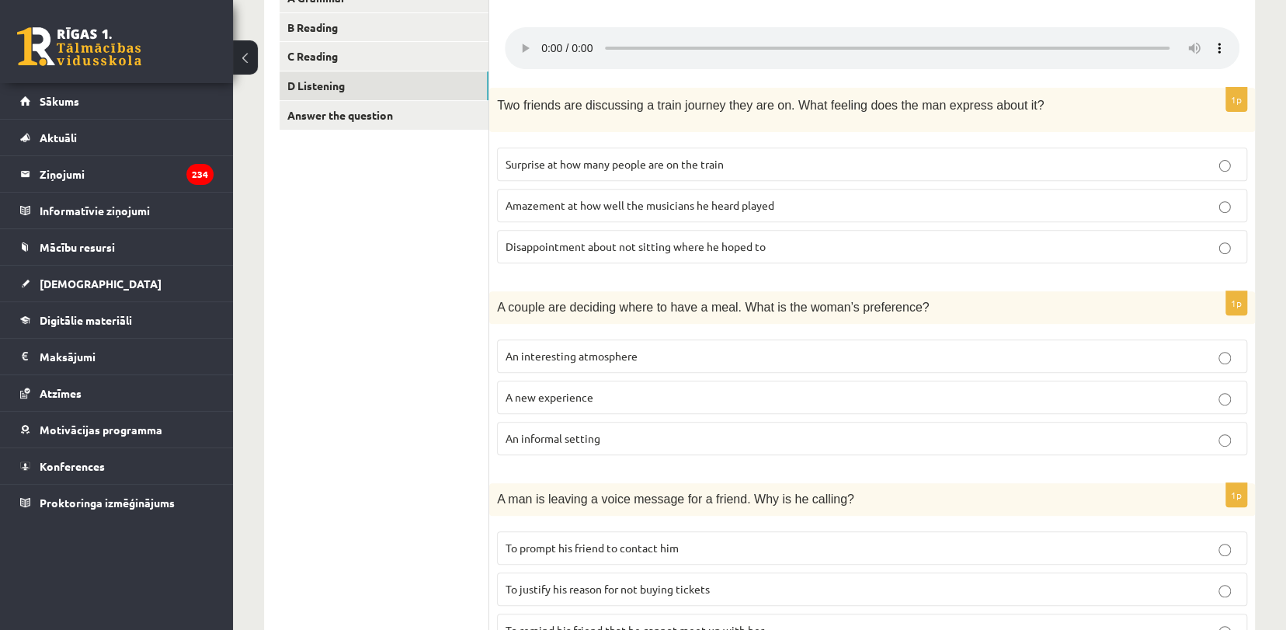
scroll to position [290, 0]
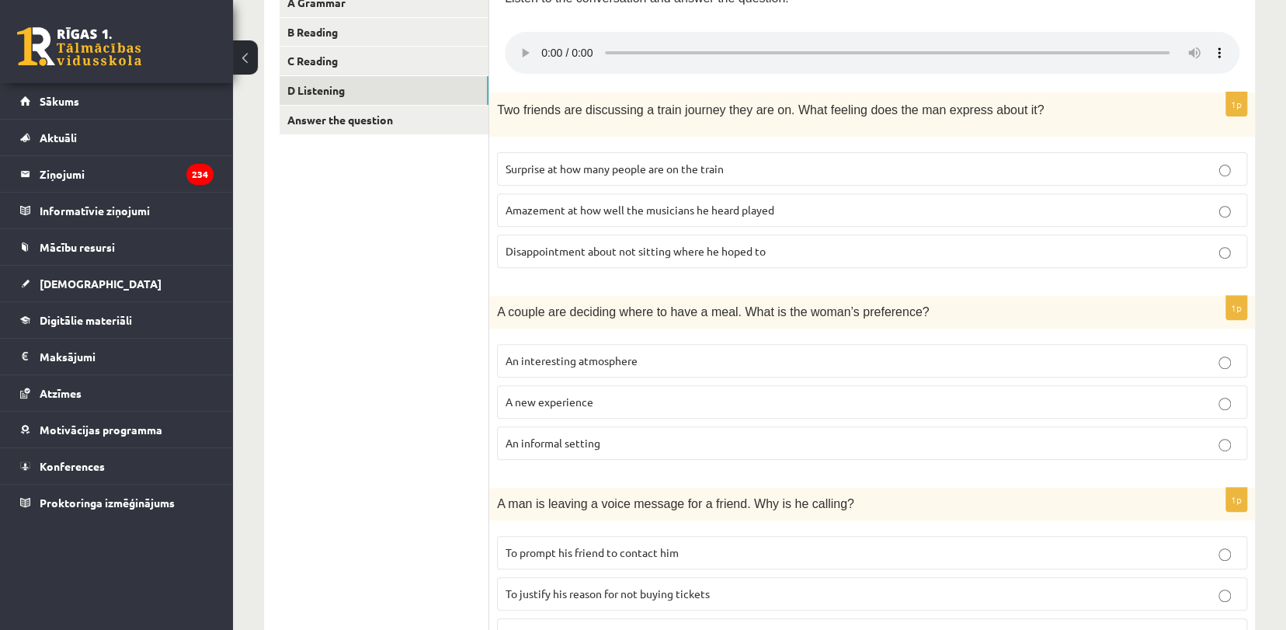
click at [748, 394] on p "A new experience" at bounding box center [872, 402] width 733 height 16
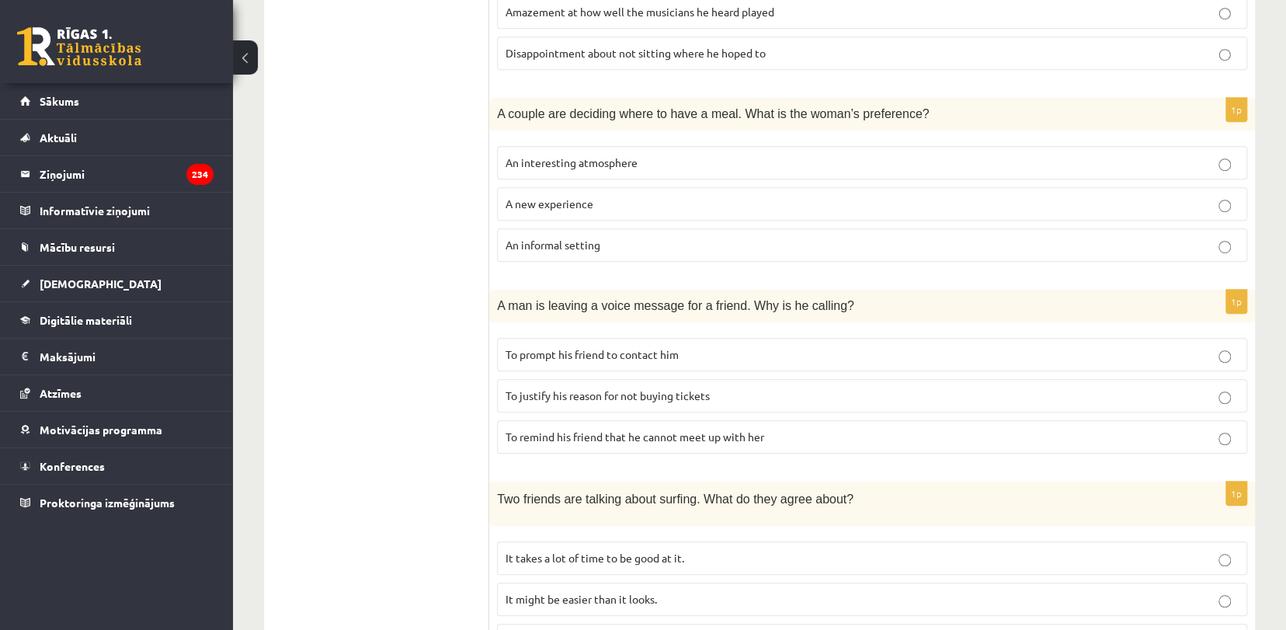
scroll to position [508, 0]
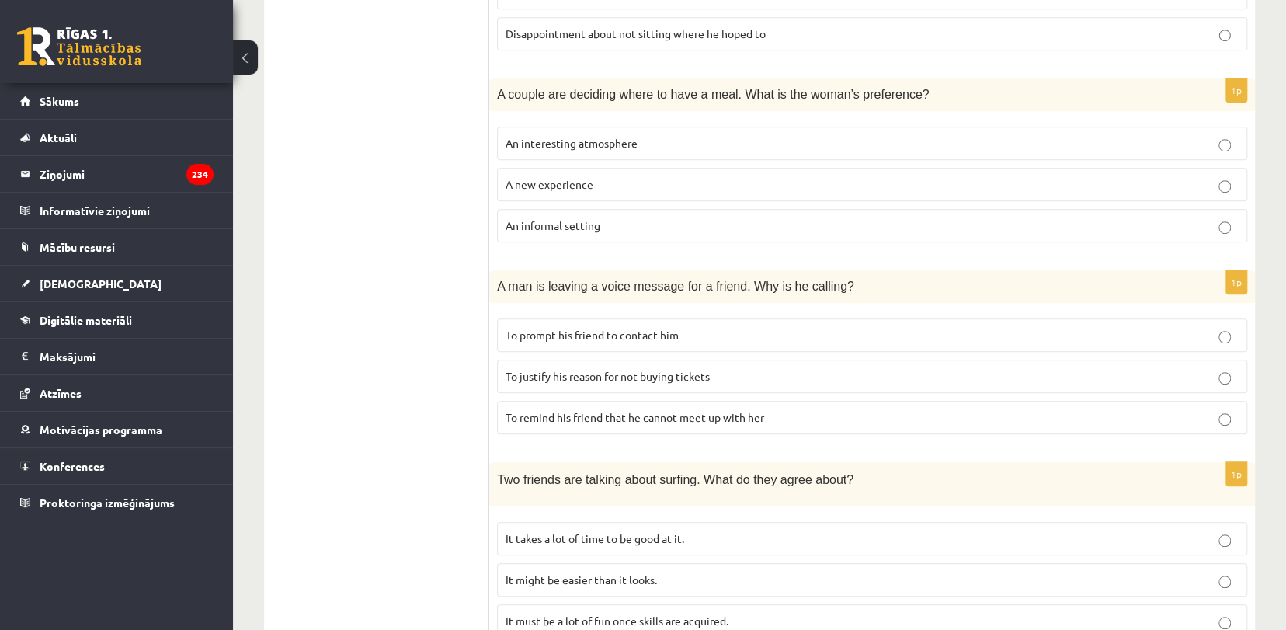
click at [1069, 329] on p "To prompt his friend to contact him" at bounding box center [872, 335] width 733 height 16
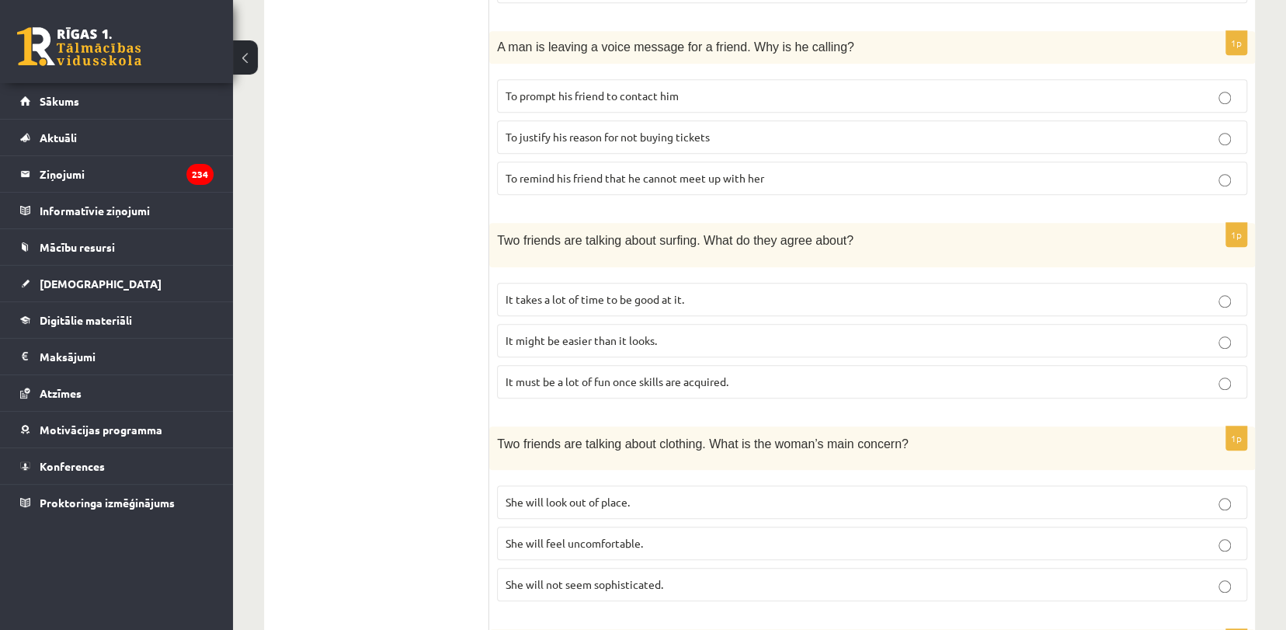
scroll to position [755, 0]
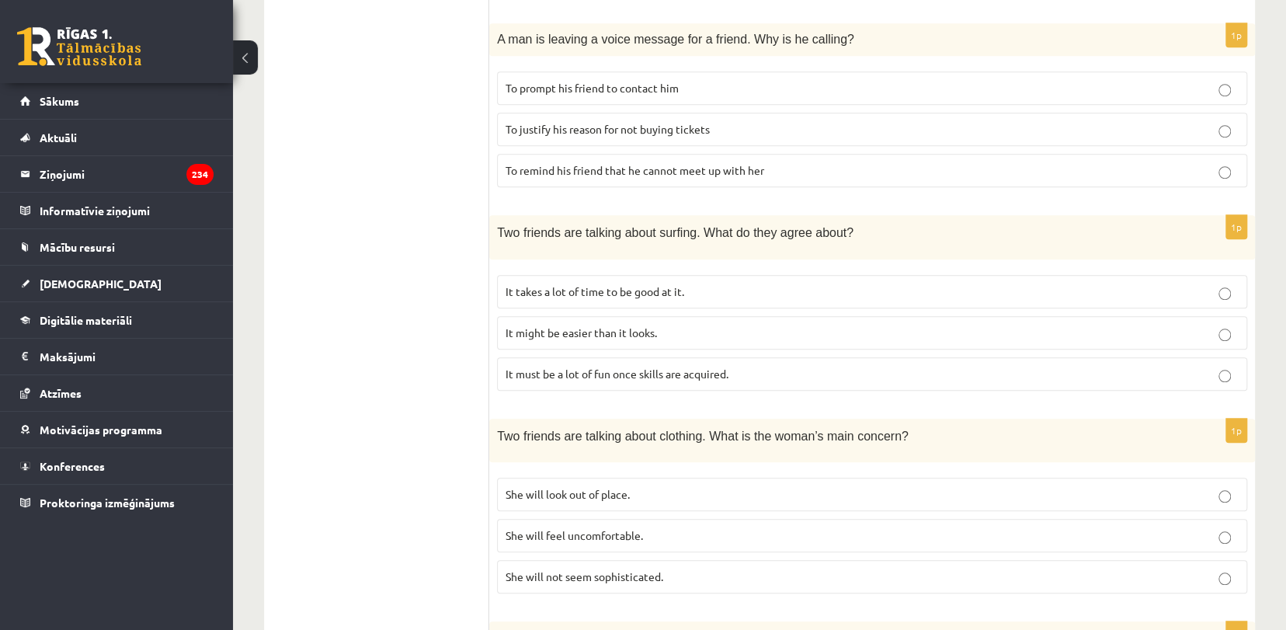
click at [844, 325] on p "It might be easier than it looks." at bounding box center [872, 333] width 733 height 16
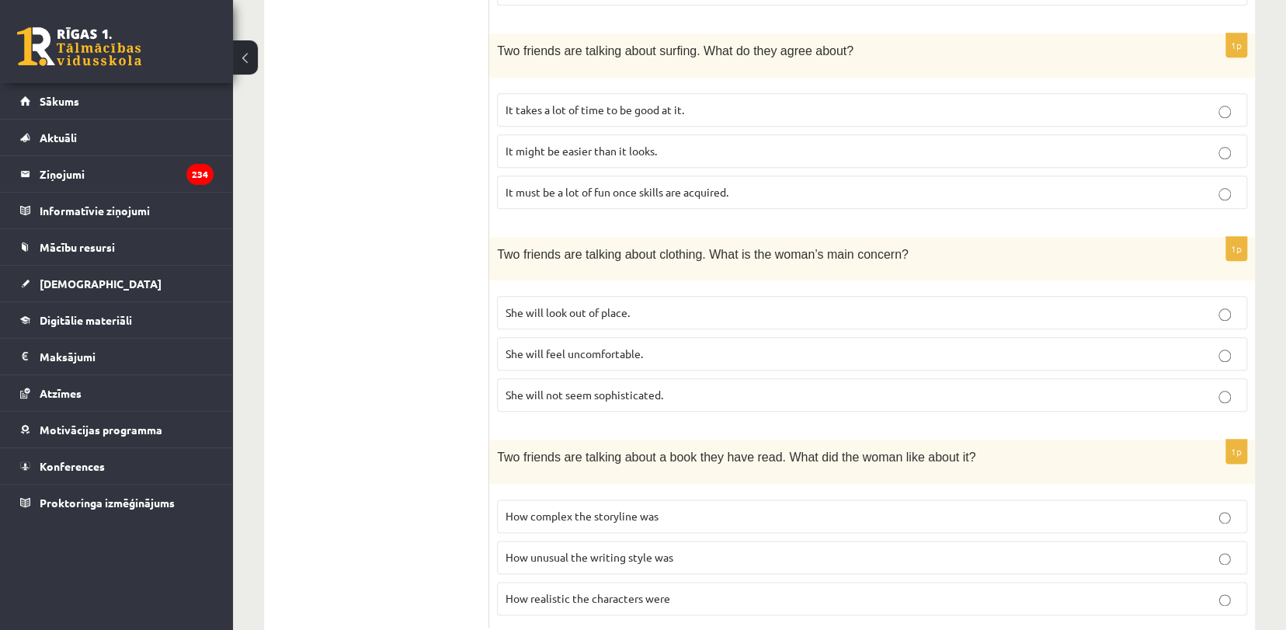
scroll to position [938, 0]
click at [910, 315] on label "She will look out of place." at bounding box center [872, 310] width 750 height 33
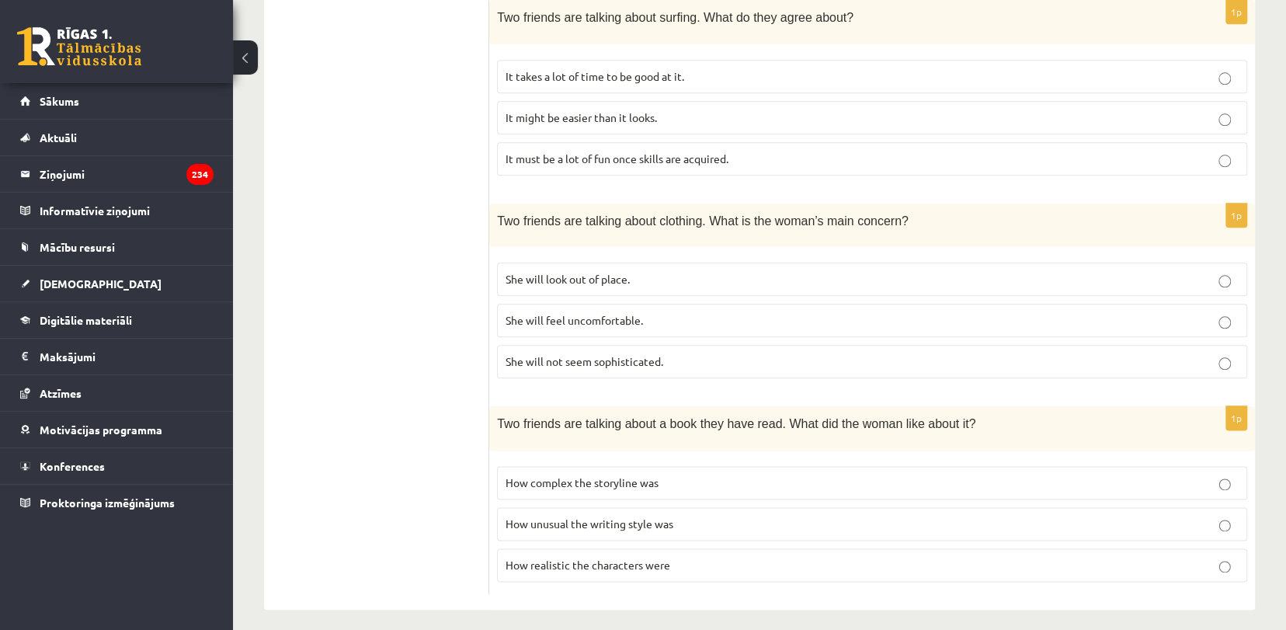
click at [624, 518] on span "How unusual the writing style was" at bounding box center [590, 523] width 168 height 14
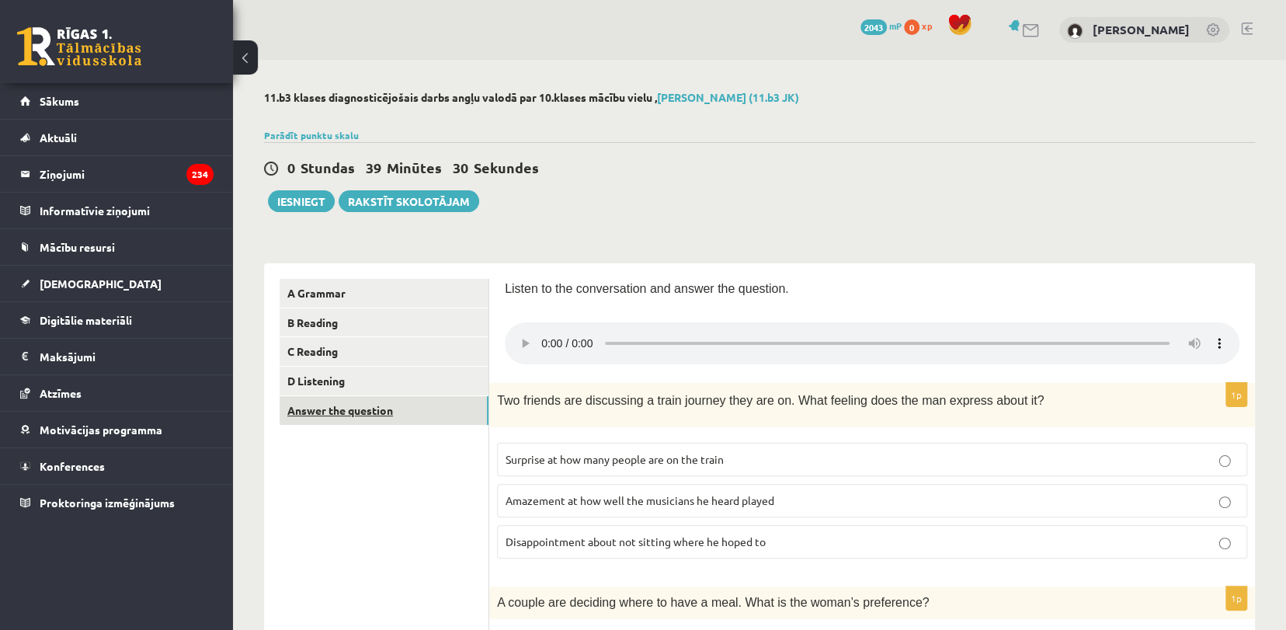
click at [366, 410] on link "Answer the question" at bounding box center [384, 410] width 209 height 29
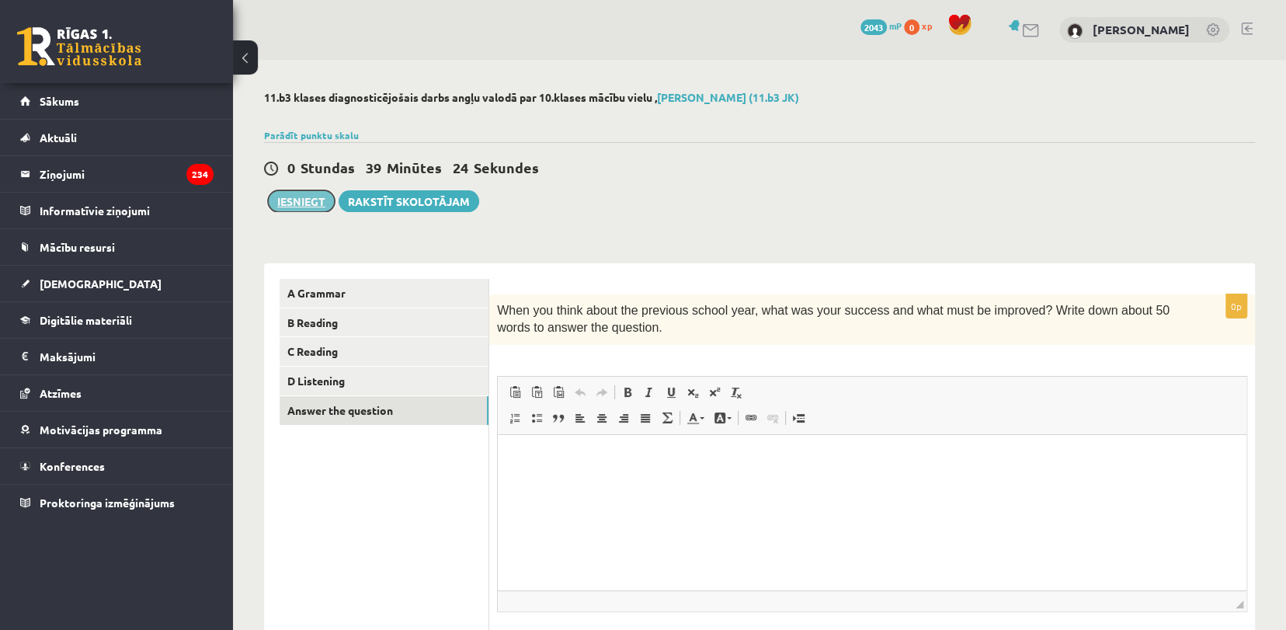
click at [305, 201] on button "Iesniegt" at bounding box center [301, 201] width 67 height 22
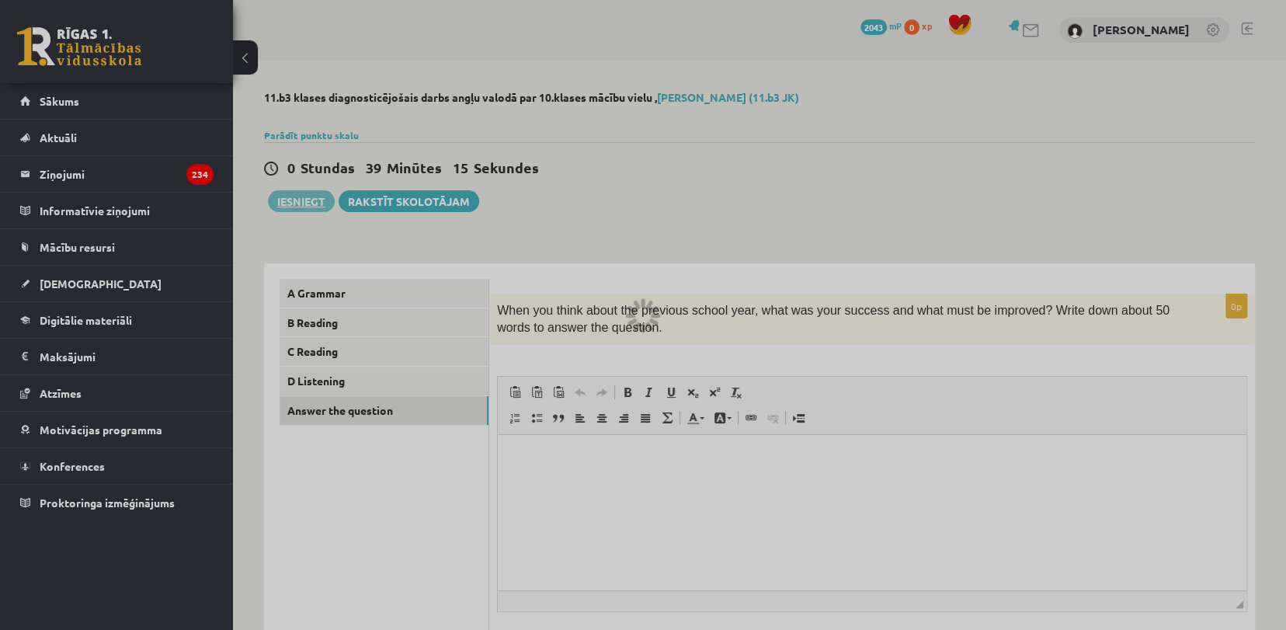
click at [735, 85] on div at bounding box center [643, 315] width 1286 height 630
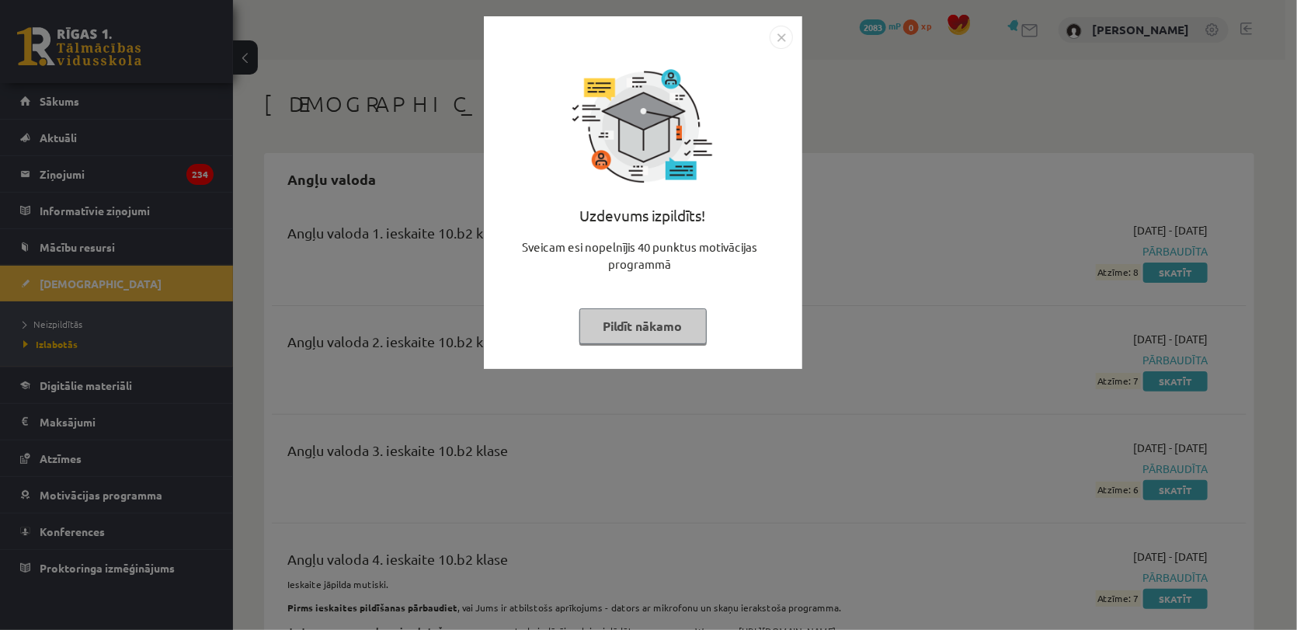
click at [669, 318] on button "Pildīt nākamo" at bounding box center [642, 326] width 127 height 36
